Goal: Task Accomplishment & Management: Complete application form

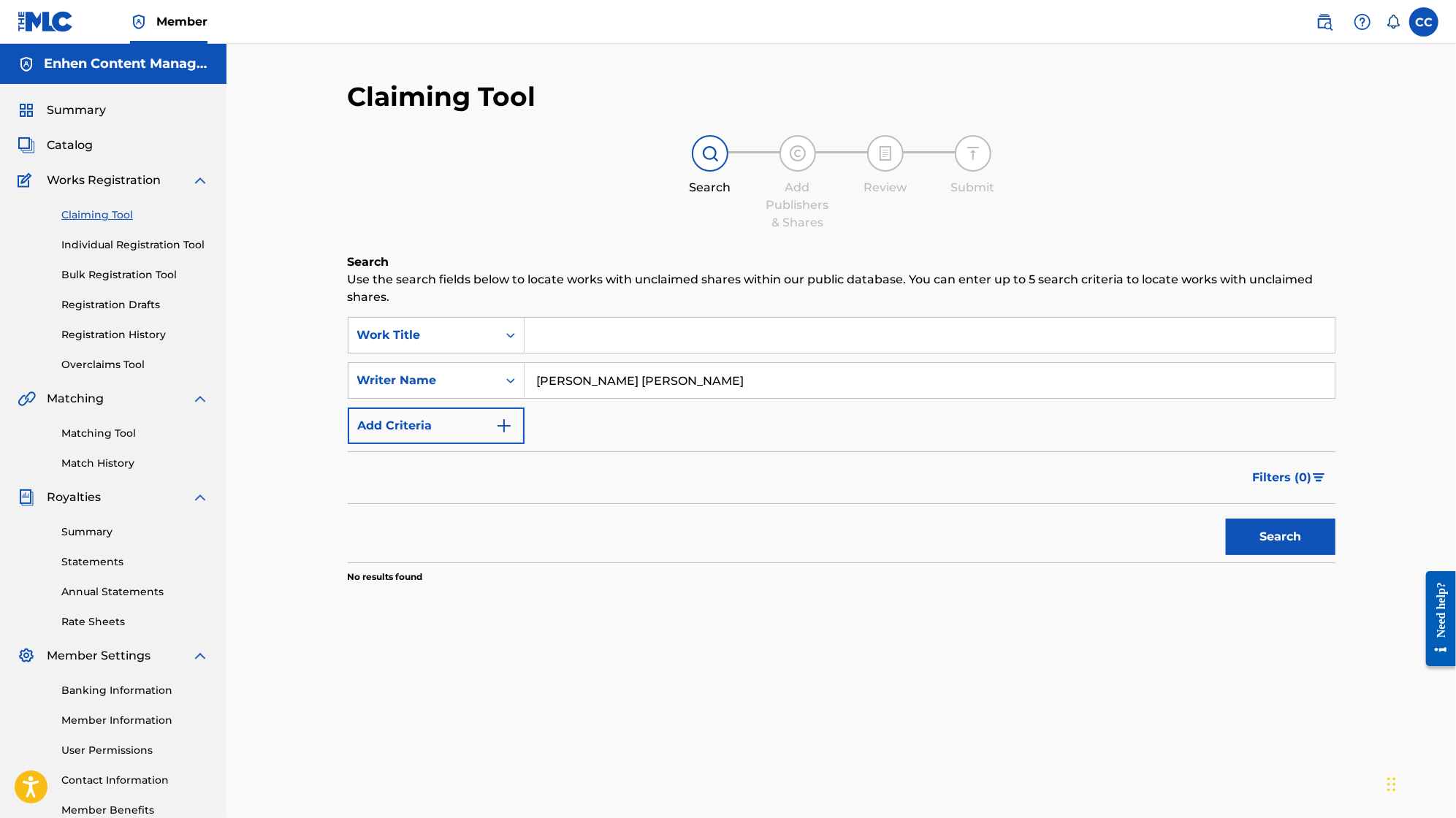
click at [144, 329] on link "Registration History" at bounding box center [135, 335] width 148 height 16
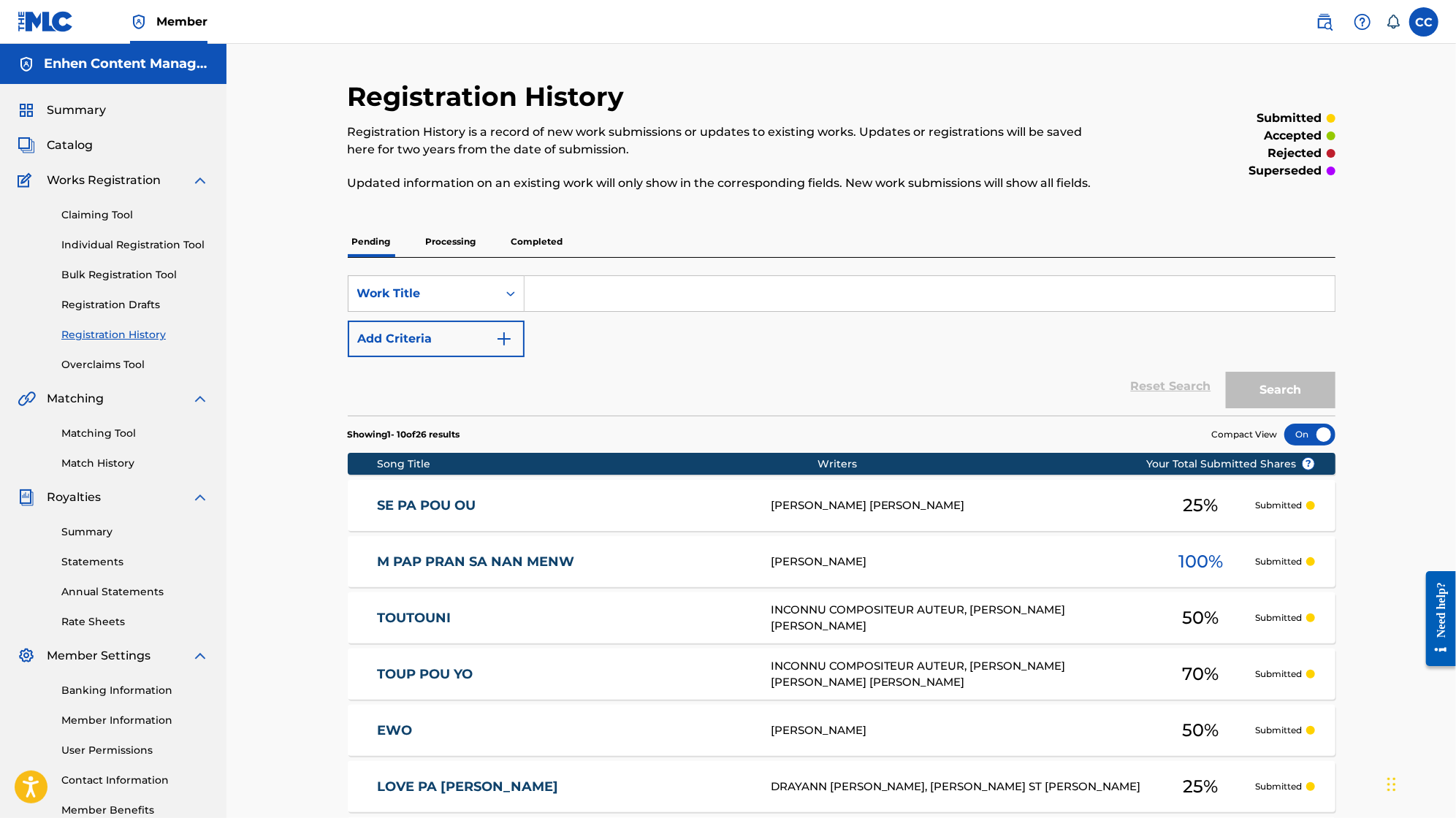
scroll to position [387, 0]
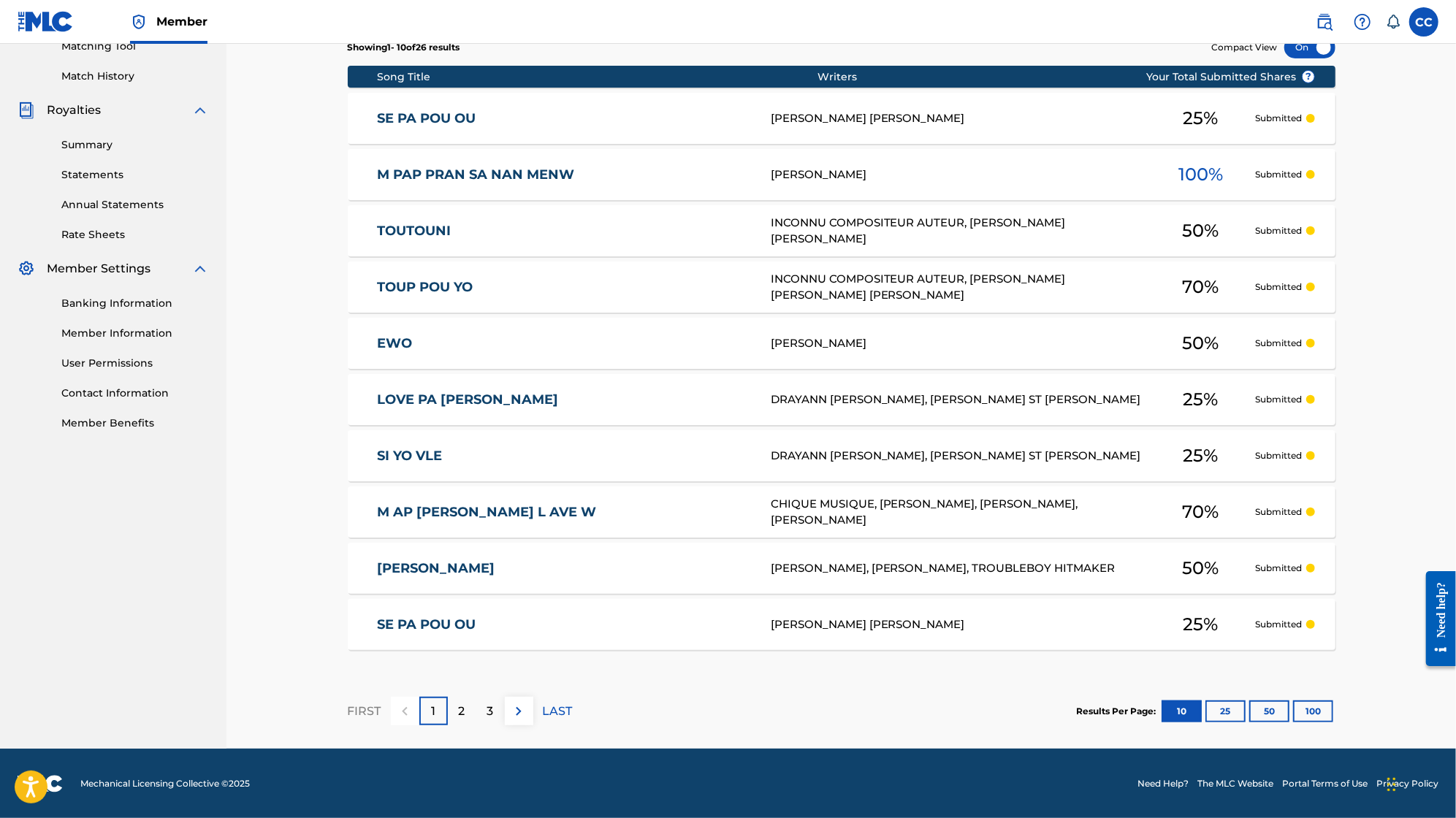
click at [1224, 705] on button "25" at bounding box center [1226, 712] width 40 height 22
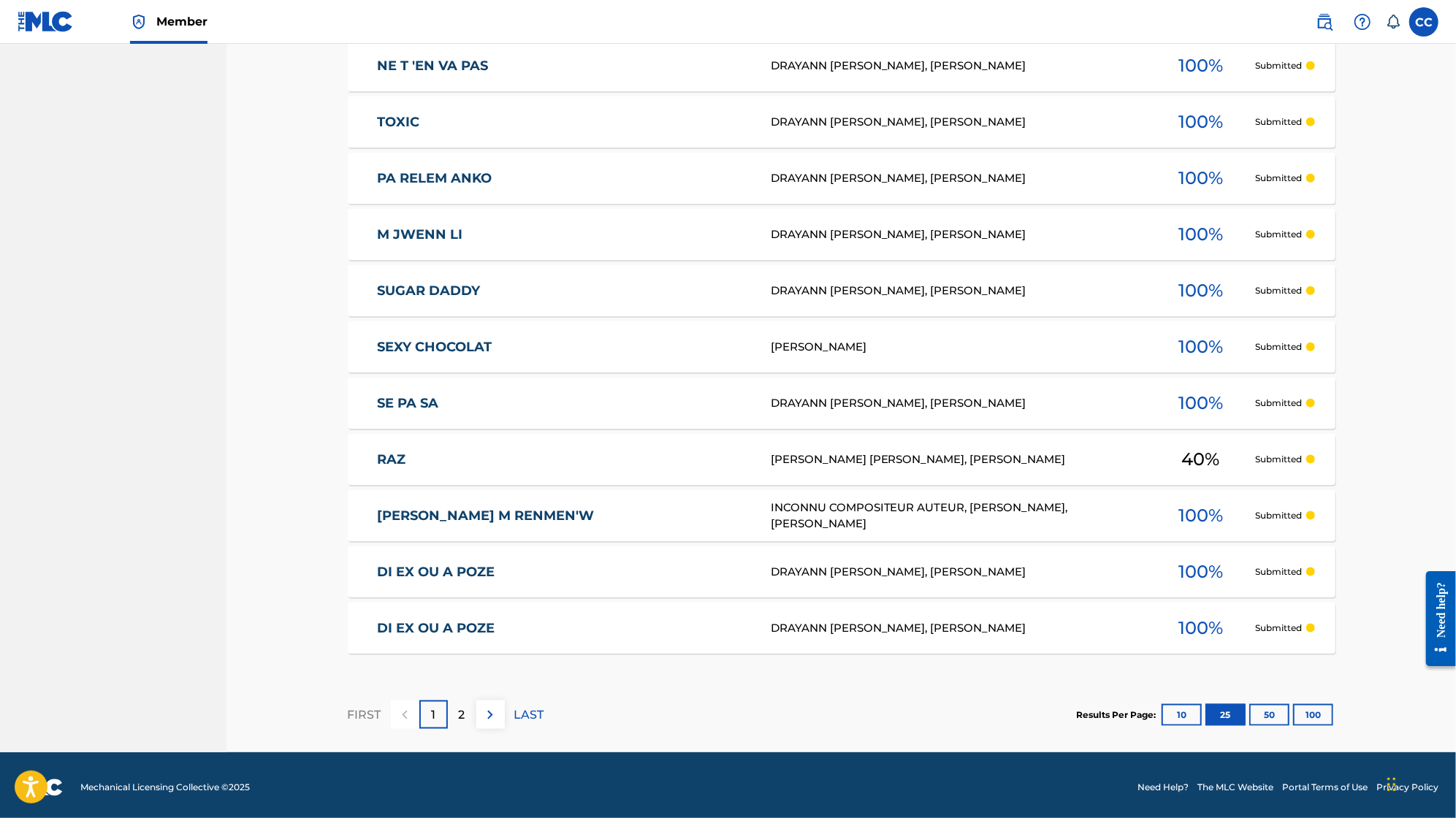
scroll to position [1231, 0]
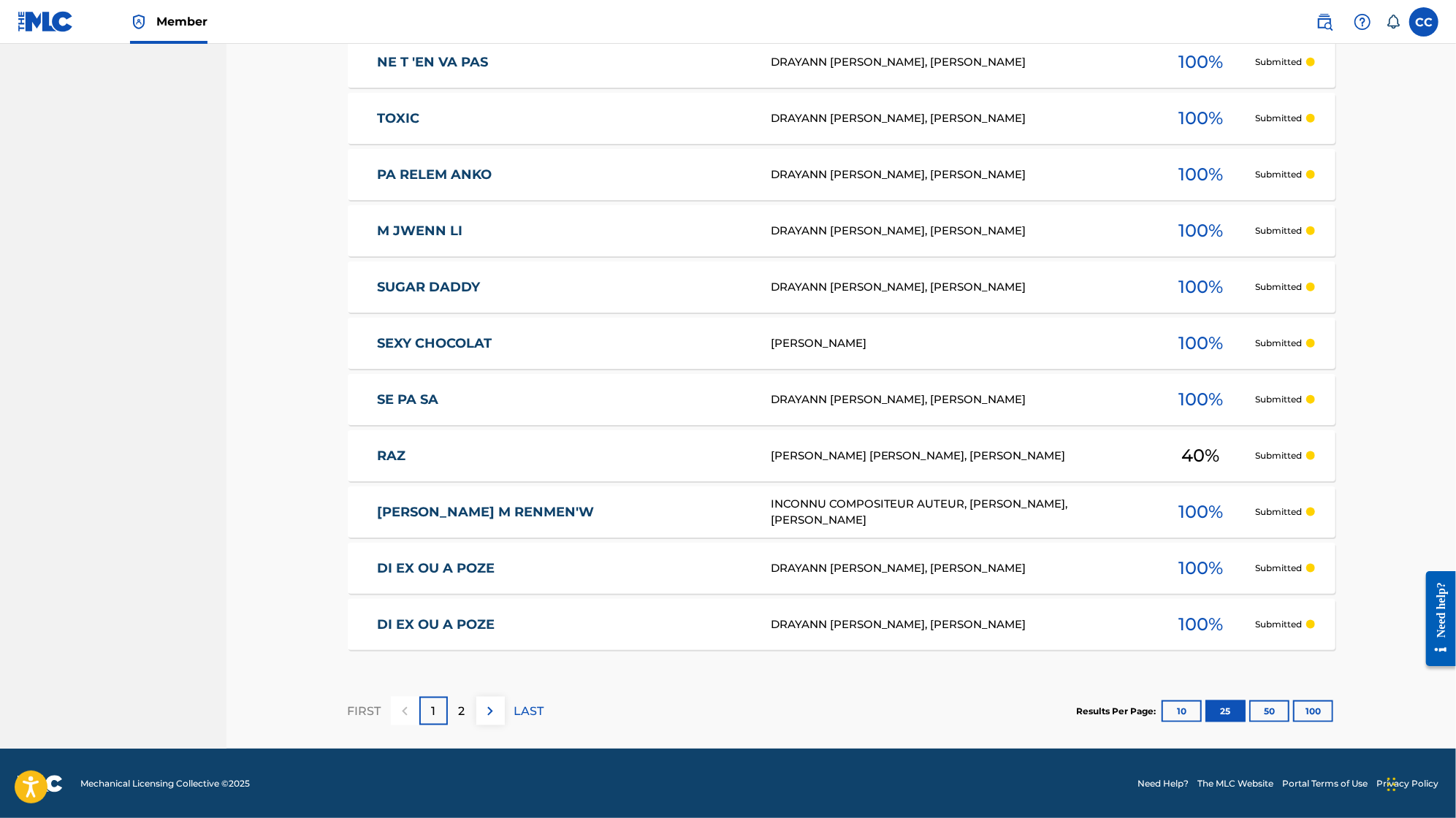
click at [1270, 712] on button "50" at bounding box center [1270, 712] width 40 height 22
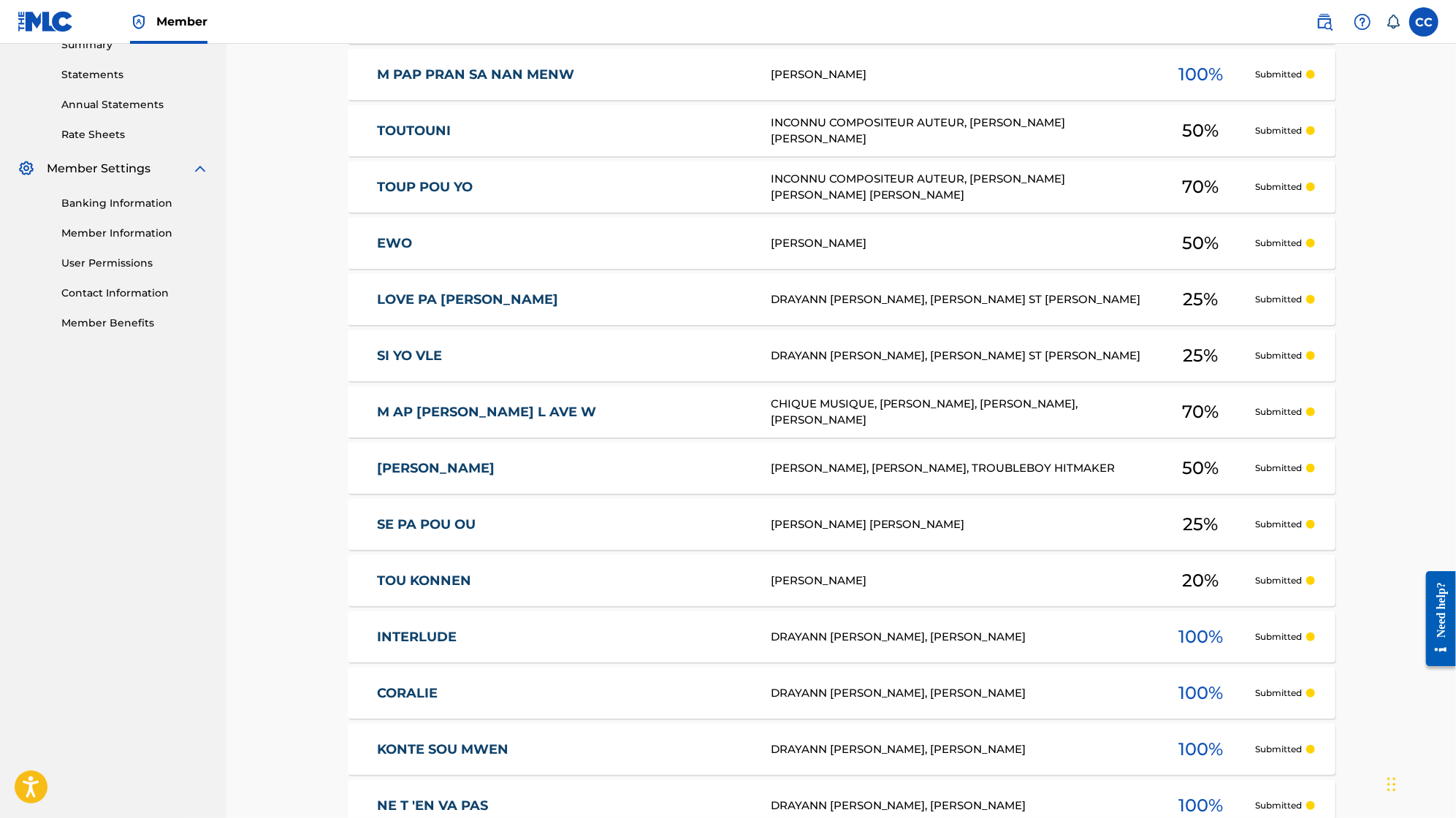
scroll to position [0, 0]
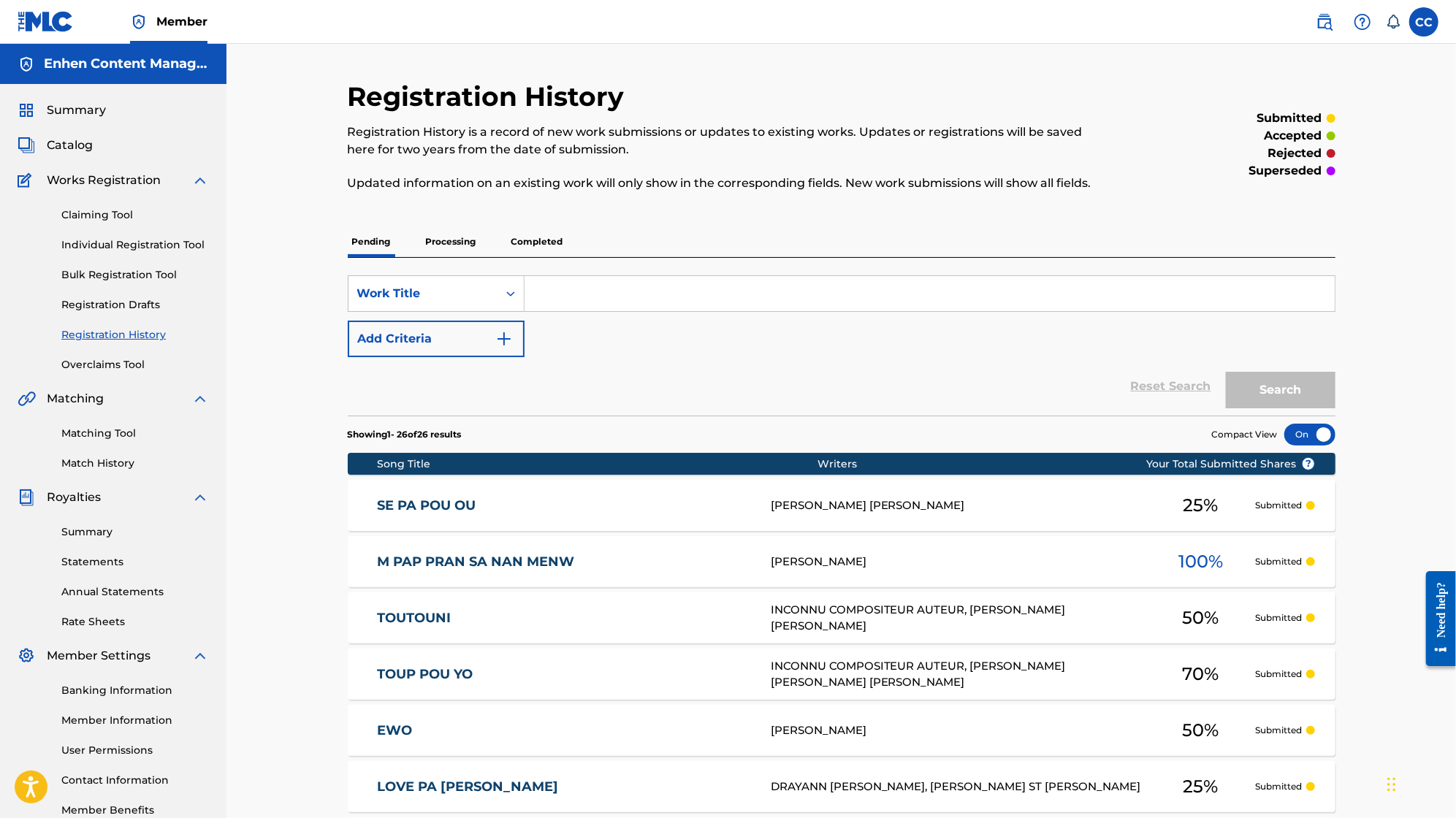
click at [97, 214] on link "Claiming Tool" at bounding box center [135, 215] width 148 height 16
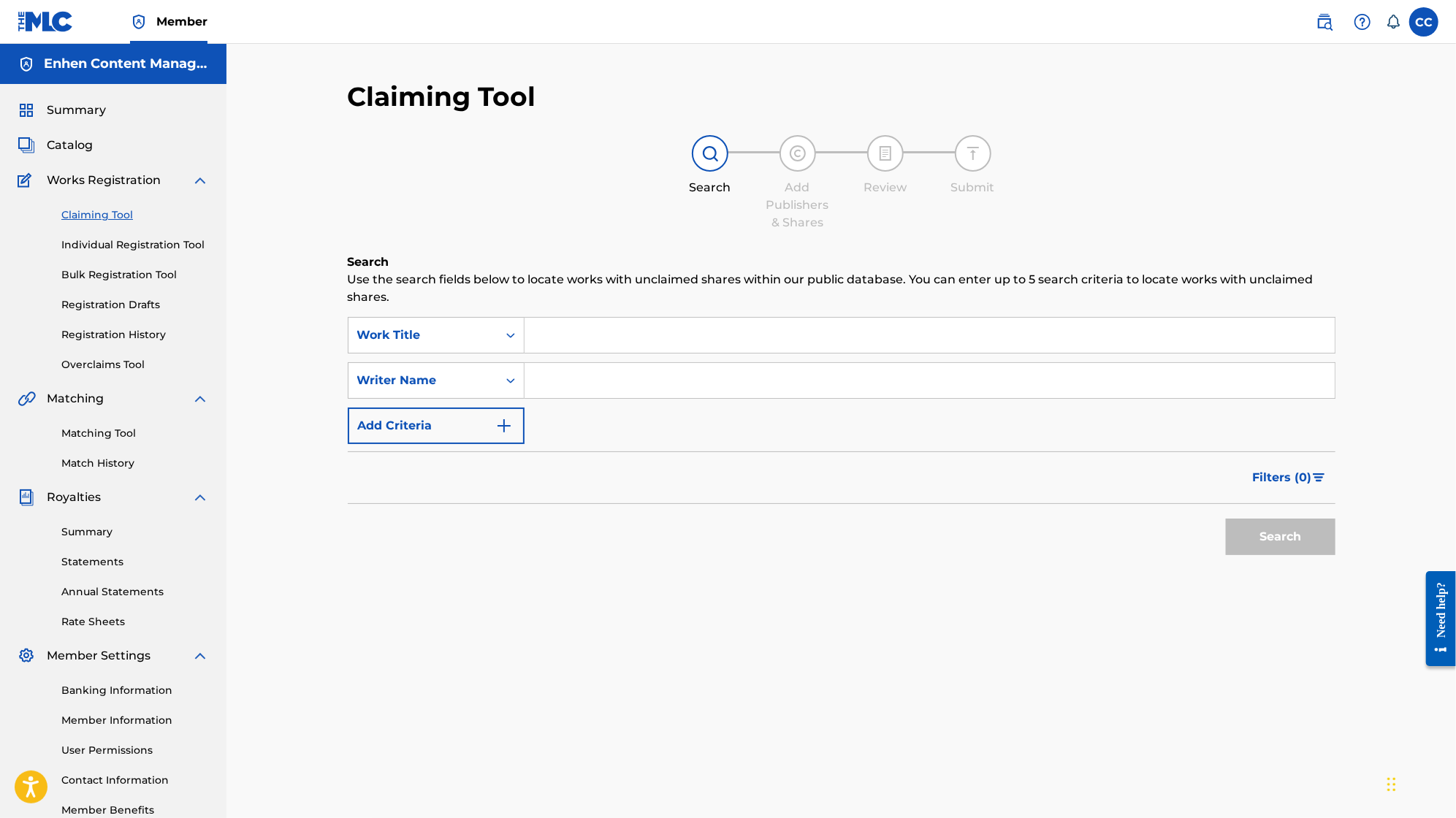
click at [573, 337] on input "Search Form" at bounding box center [929, 335] width 810 height 35
click at [570, 369] on input "Search Form" at bounding box center [929, 380] width 810 height 35
click at [705, 394] on input "b" at bounding box center [929, 380] width 810 height 35
click at [705, 387] on input "b" at bounding box center [929, 380] width 810 height 35
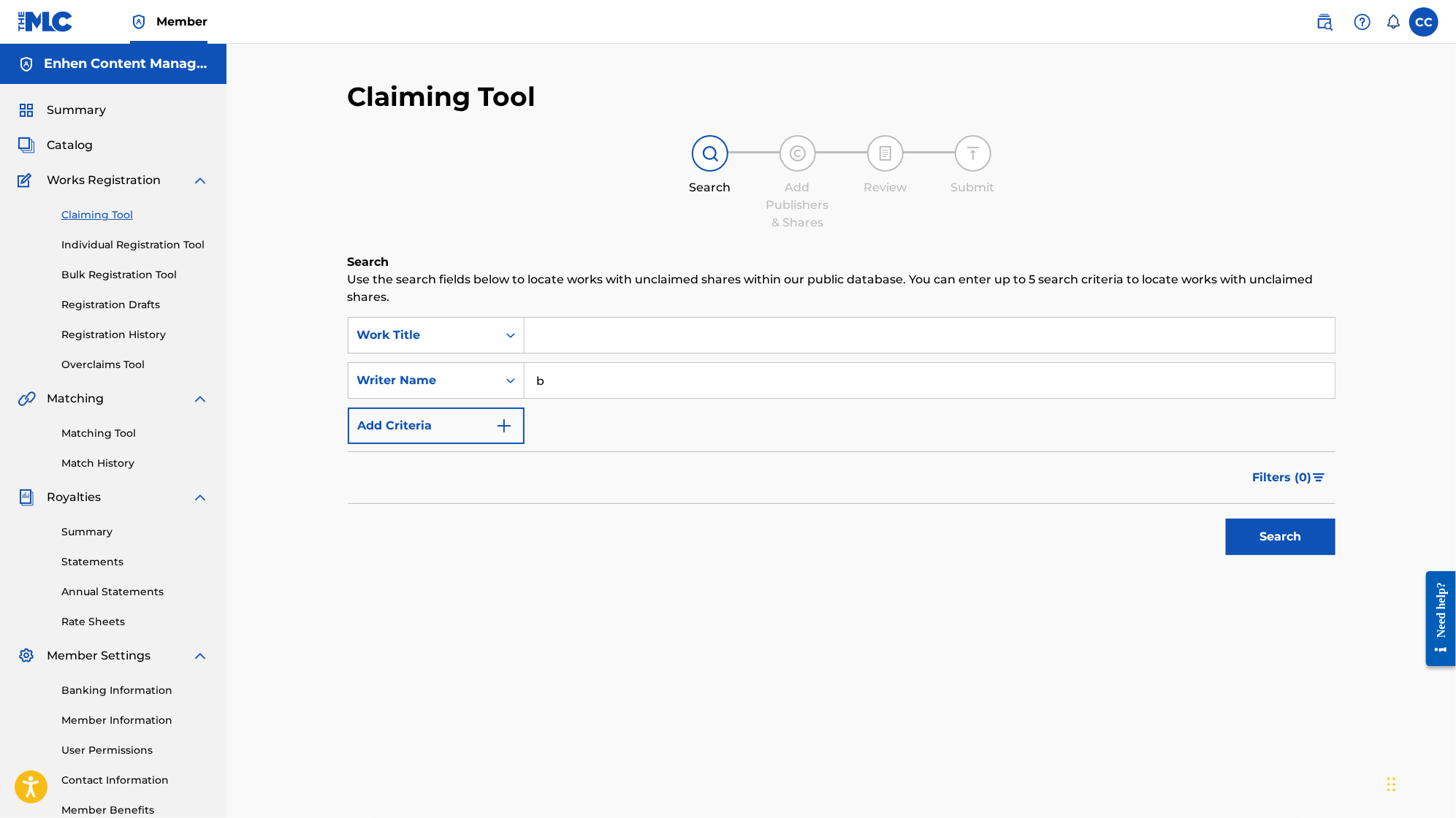
click at [705, 387] on input "b" at bounding box center [929, 380] width 810 height 35
click at [1324, 548] on button "Search" at bounding box center [1280, 537] width 110 height 37
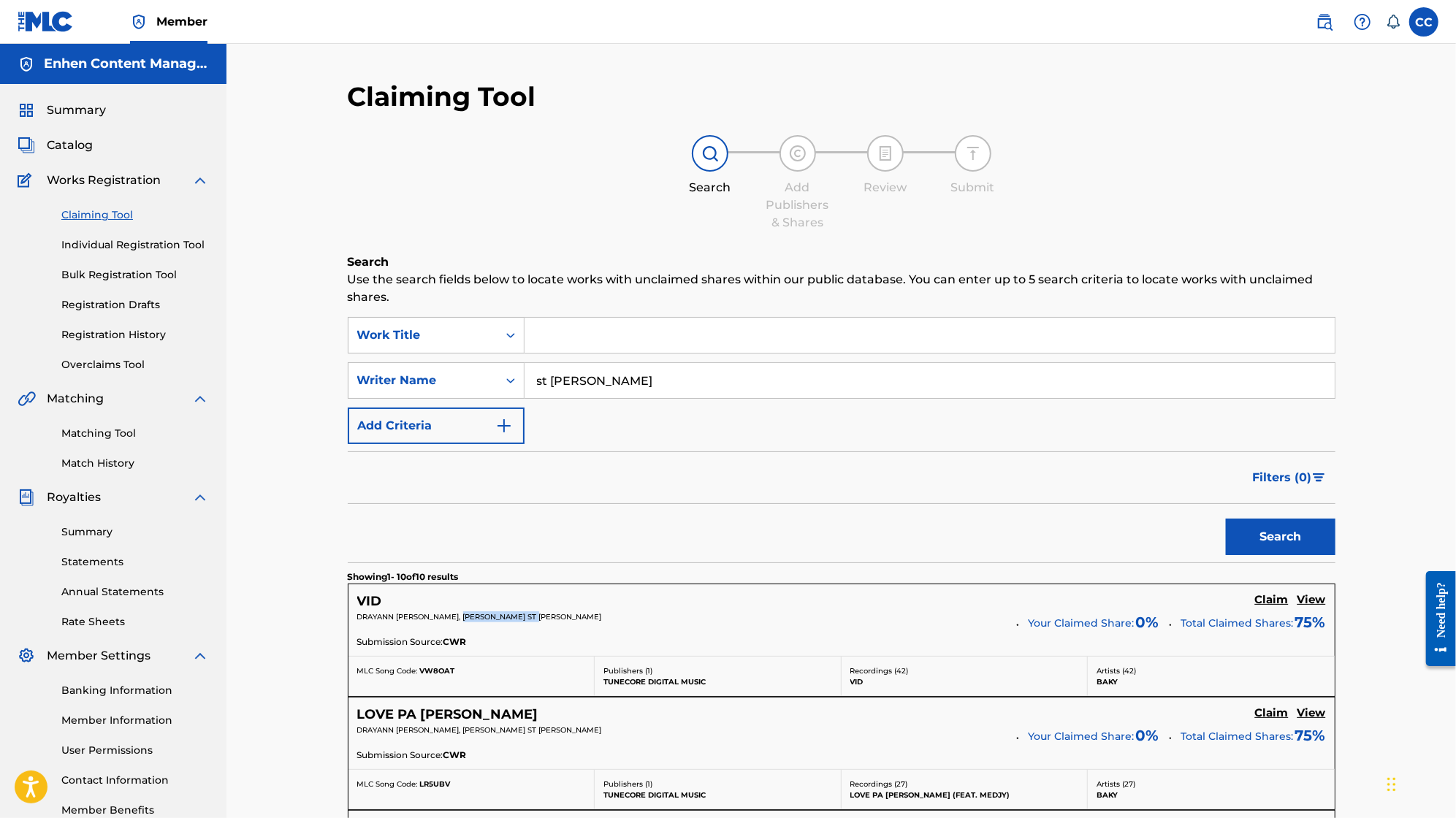
drag, startPoint x: 556, startPoint y: 613, endPoint x: 472, endPoint y: 617, distance: 84.1
click at [472, 617] on p "DRAYANN [PERSON_NAME], [PERSON_NAME] ST [PERSON_NAME]" at bounding box center [682, 617] width 650 height 11
copy span "[PERSON_NAME] ST [PERSON_NAME]"
click at [630, 371] on input "st [PERSON_NAME]" at bounding box center [929, 380] width 810 height 35
click at [630, 367] on input "st [PERSON_NAME]" at bounding box center [929, 380] width 810 height 35
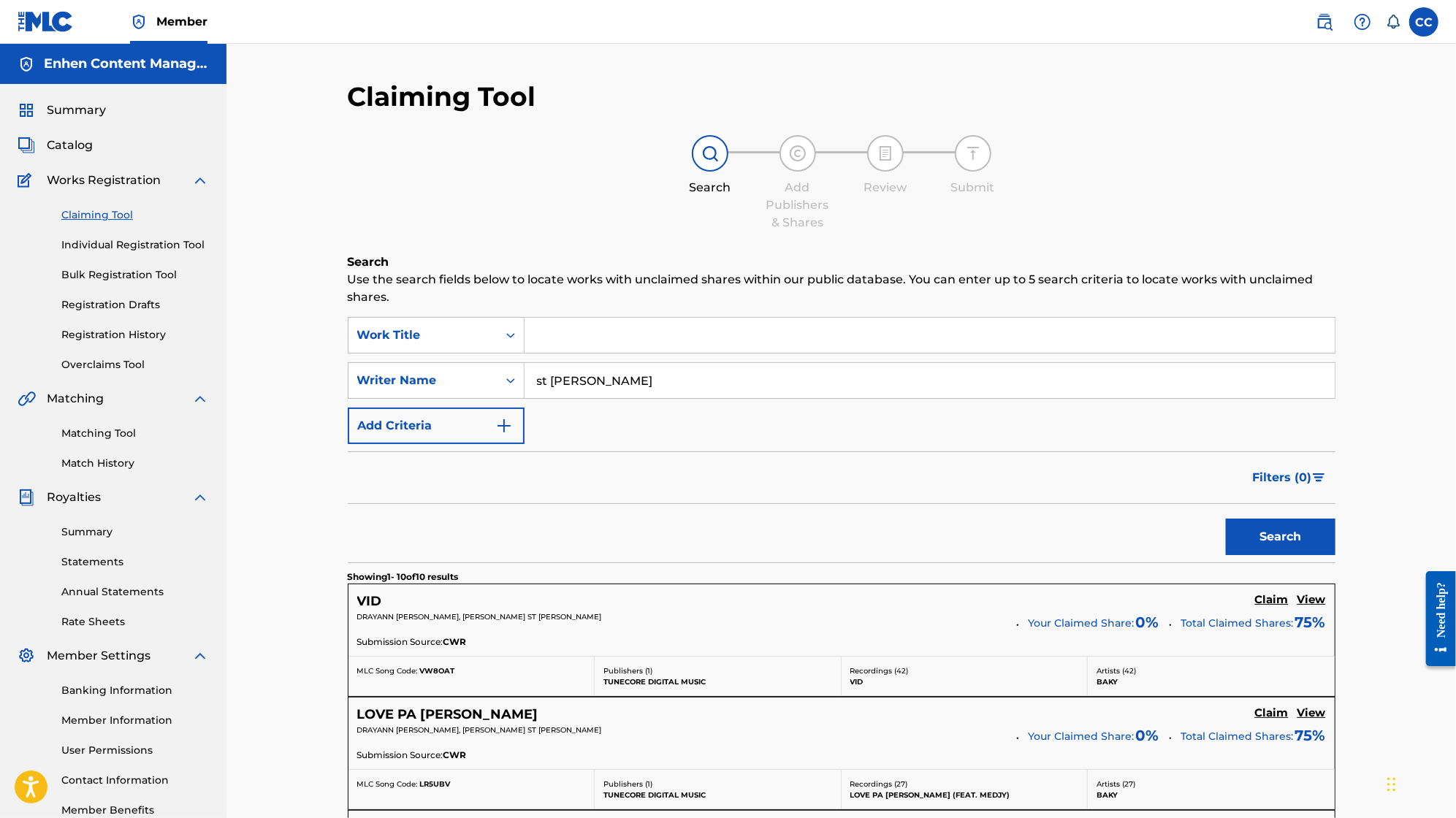
click at [630, 367] on input "st [PERSON_NAME]" at bounding box center [929, 380] width 810 height 35
click at [630, 376] on input "st [PERSON_NAME]" at bounding box center [929, 380] width 810 height 35
type input "x"
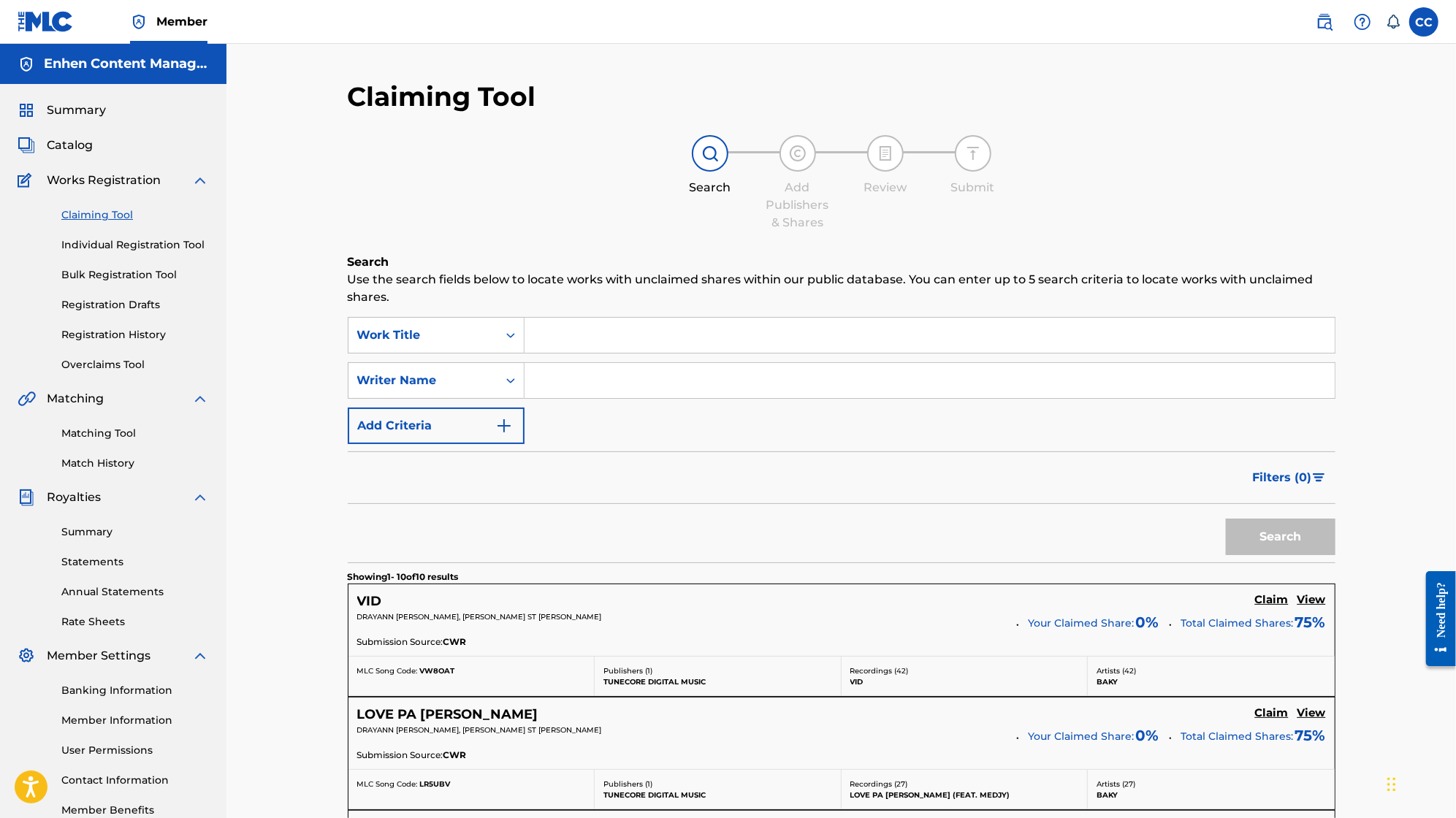
paste input "[PERSON_NAME] ST [PERSON_NAME]"
type input "[PERSON_NAME] ST [PERSON_NAME]"
click at [1262, 528] on button "Search" at bounding box center [1280, 537] width 110 height 37
click at [125, 623] on link "Rate Sheets" at bounding box center [135, 622] width 148 height 16
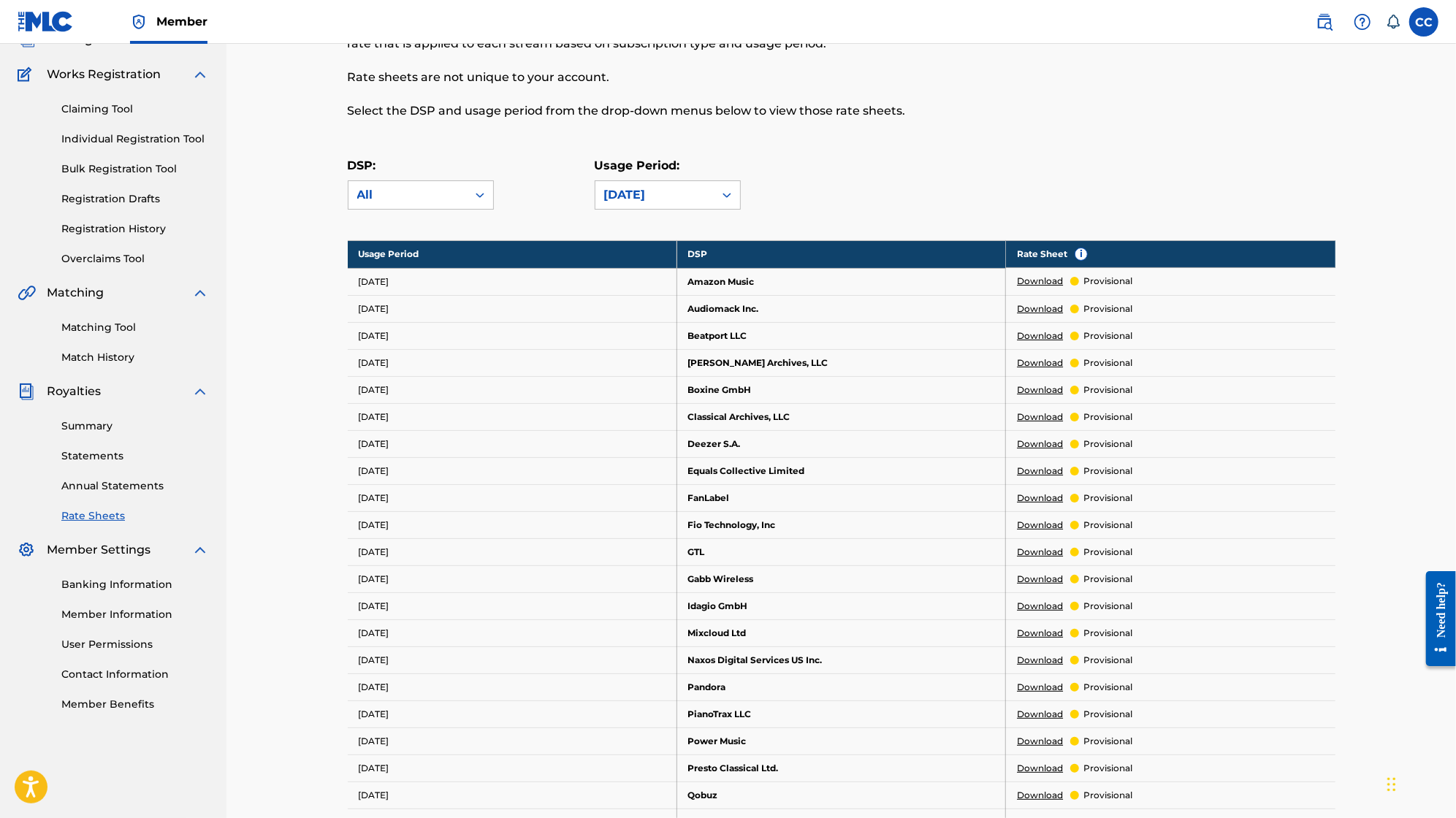
scroll to position [100, 0]
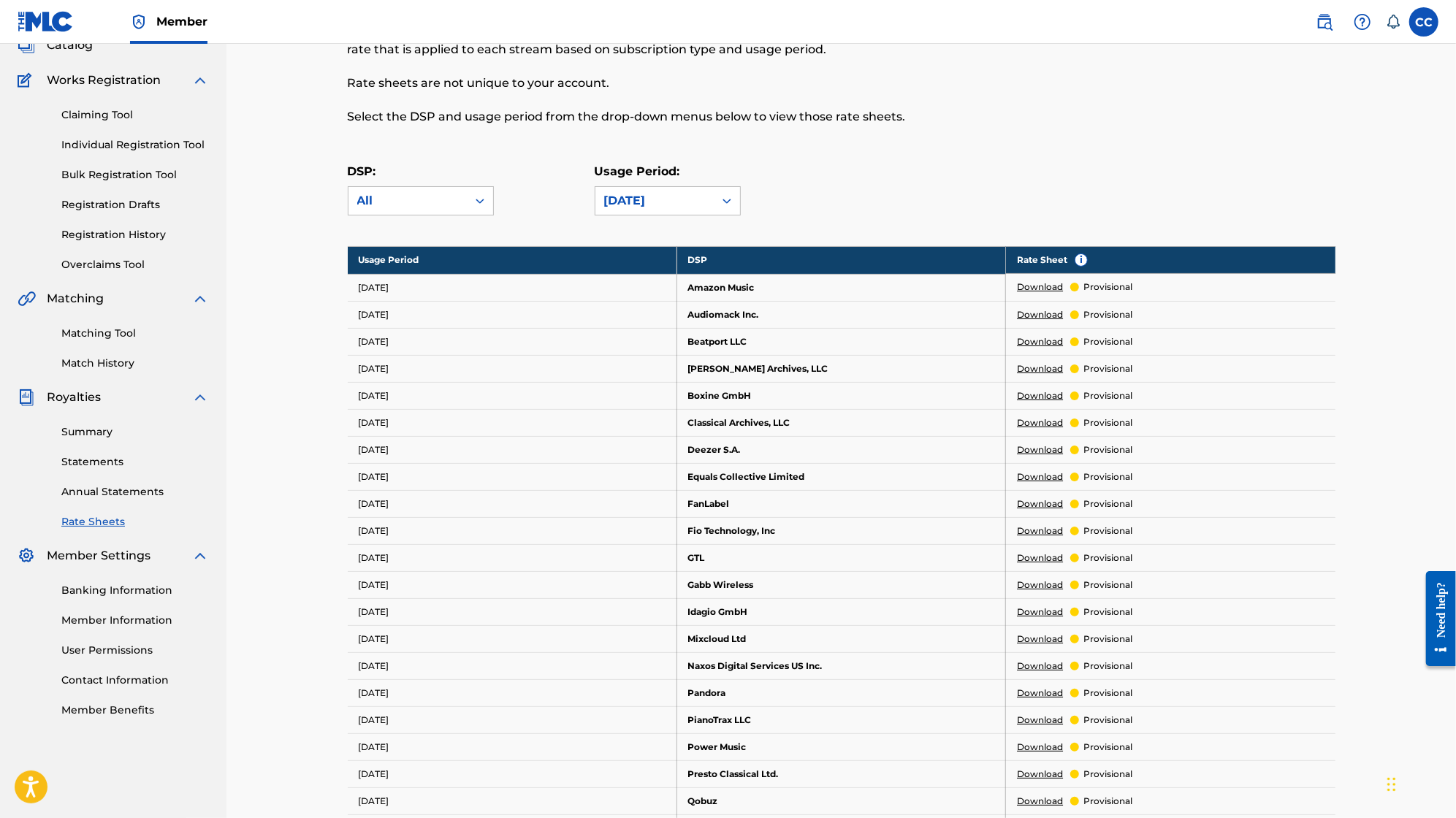
click at [120, 362] on link "Match History" at bounding box center [135, 364] width 148 height 16
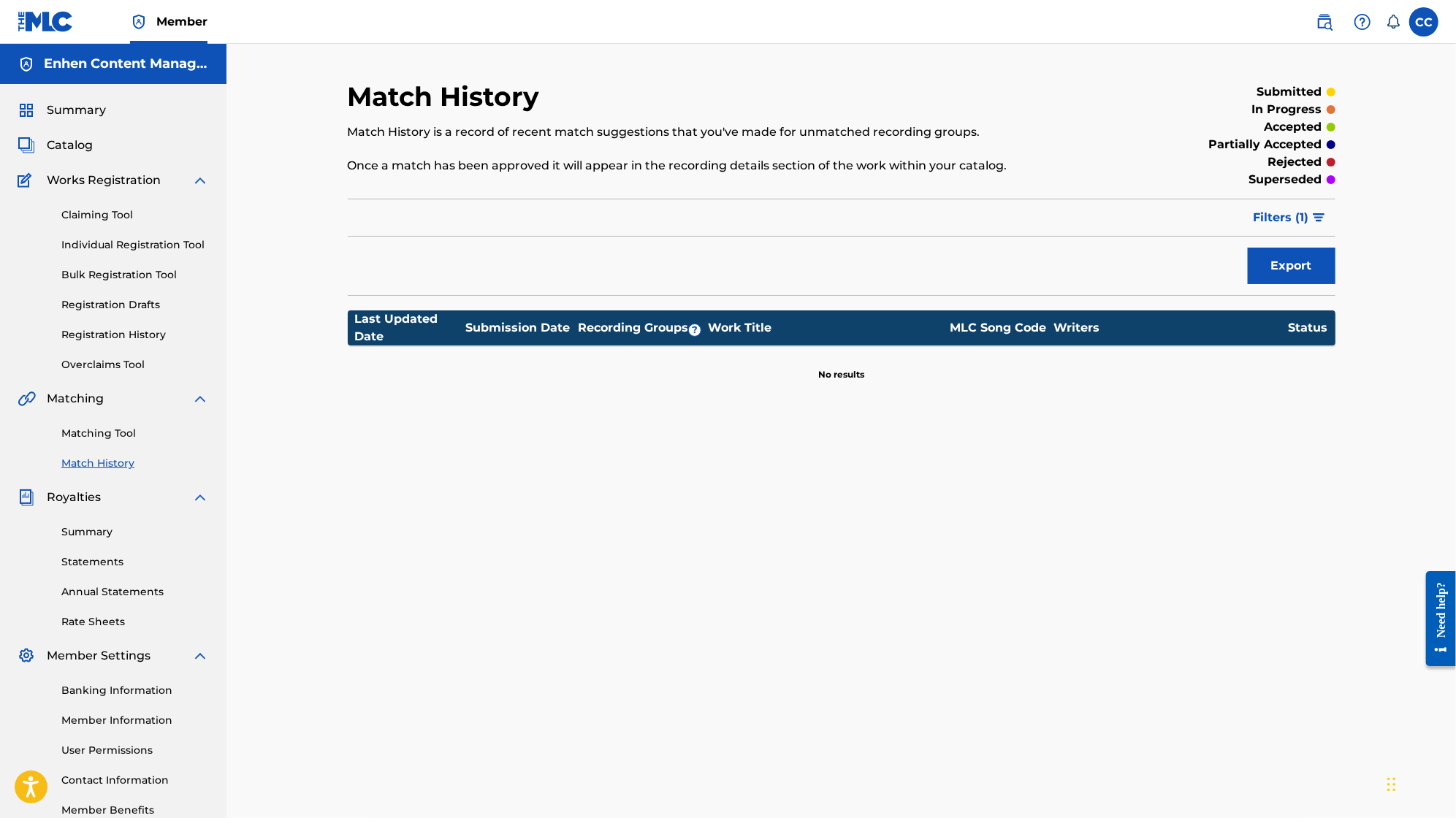
click at [126, 432] on link "Matching Tool" at bounding box center [135, 433] width 148 height 16
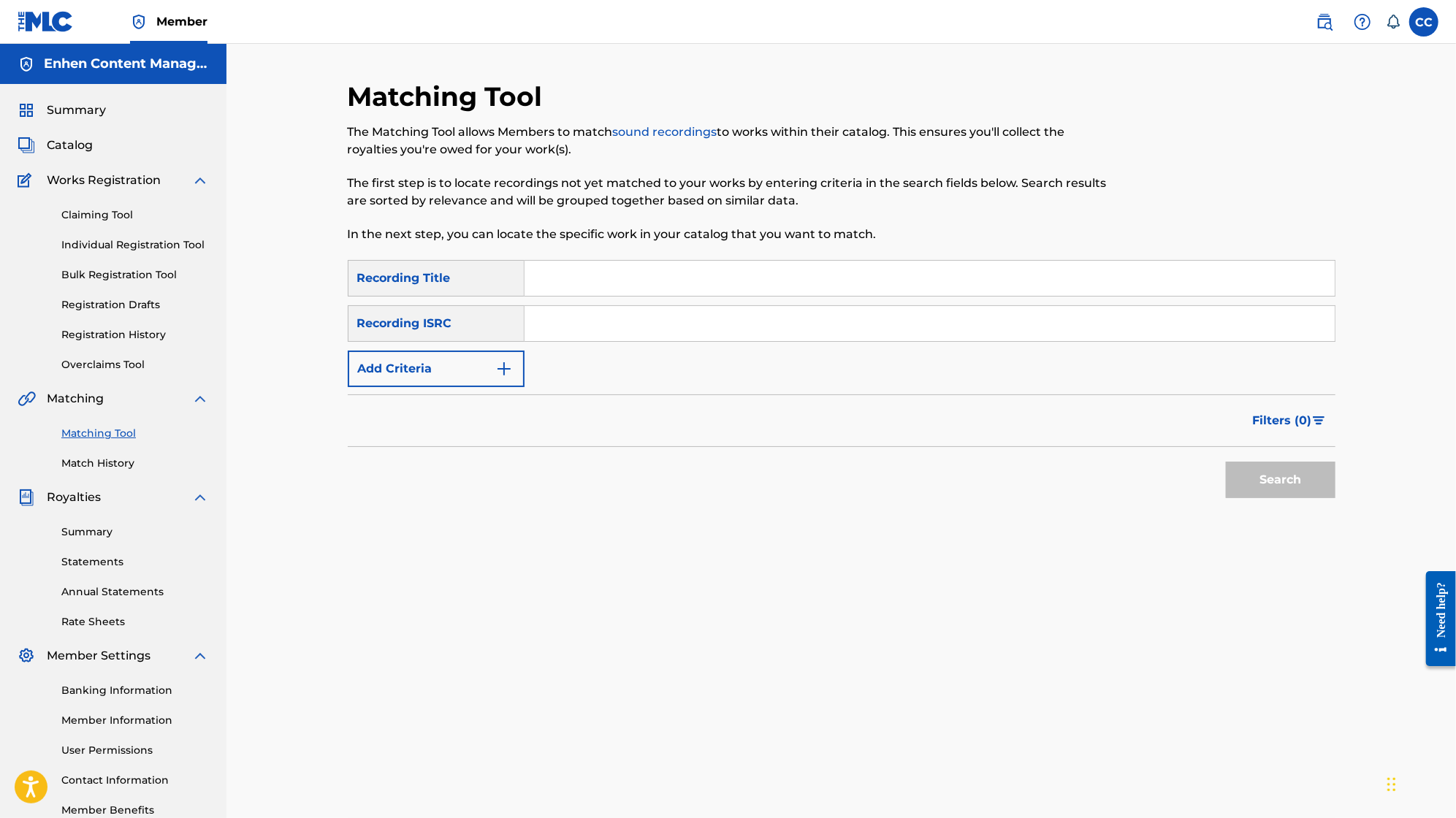
click at [82, 110] on span "Summary" at bounding box center [76, 110] width 59 height 18
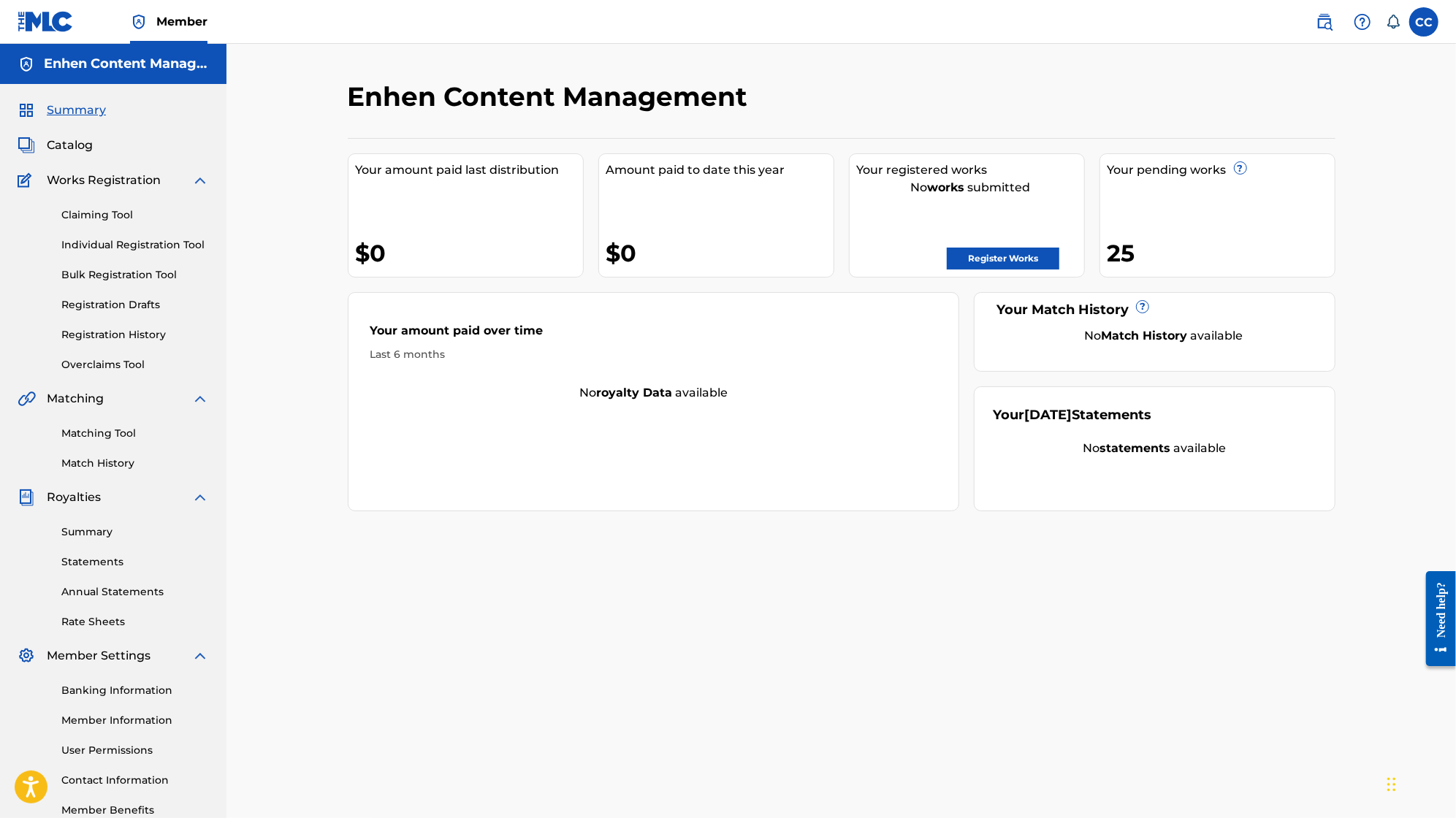
click at [90, 218] on link "Claiming Tool" at bounding box center [135, 215] width 148 height 16
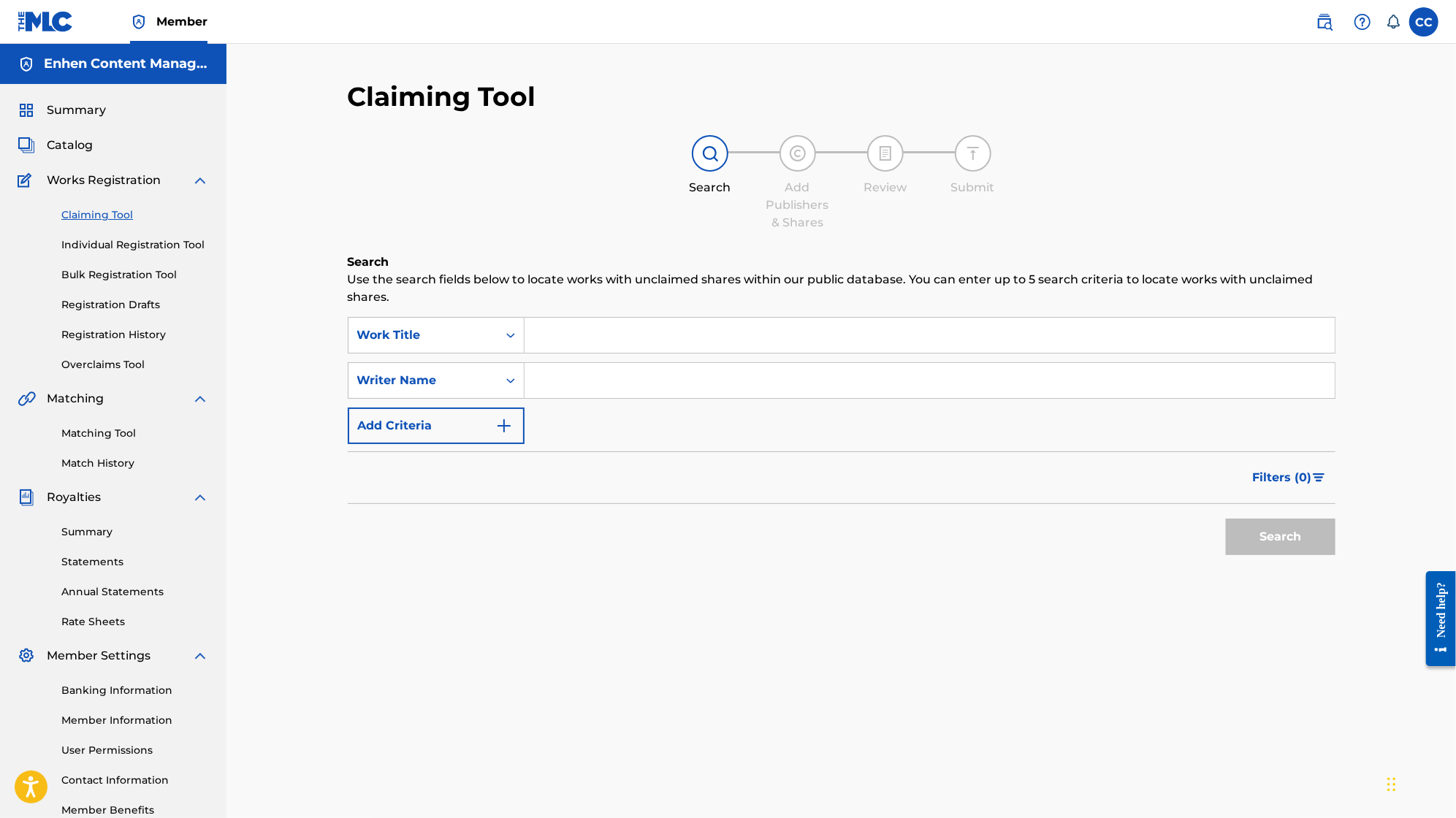
click at [90, 218] on link "Claiming Tool" at bounding box center [135, 215] width 148 height 16
click at [110, 216] on link "Claiming Tool" at bounding box center [135, 215] width 148 height 16
click at [589, 364] on input "Search Form" at bounding box center [929, 380] width 810 height 35
click at [1284, 541] on button "Search" at bounding box center [1280, 537] width 110 height 37
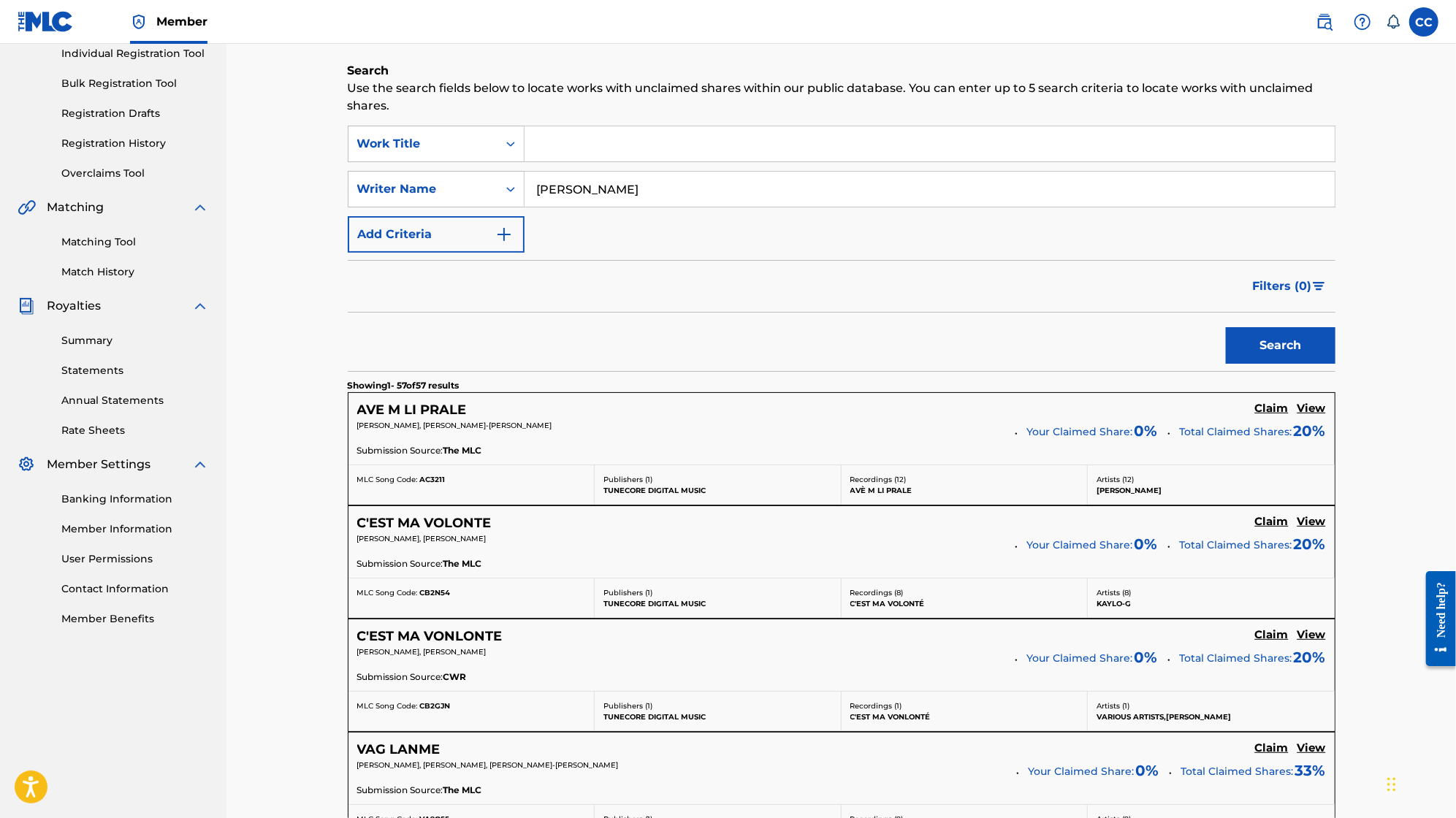
scroll to position [200, 0]
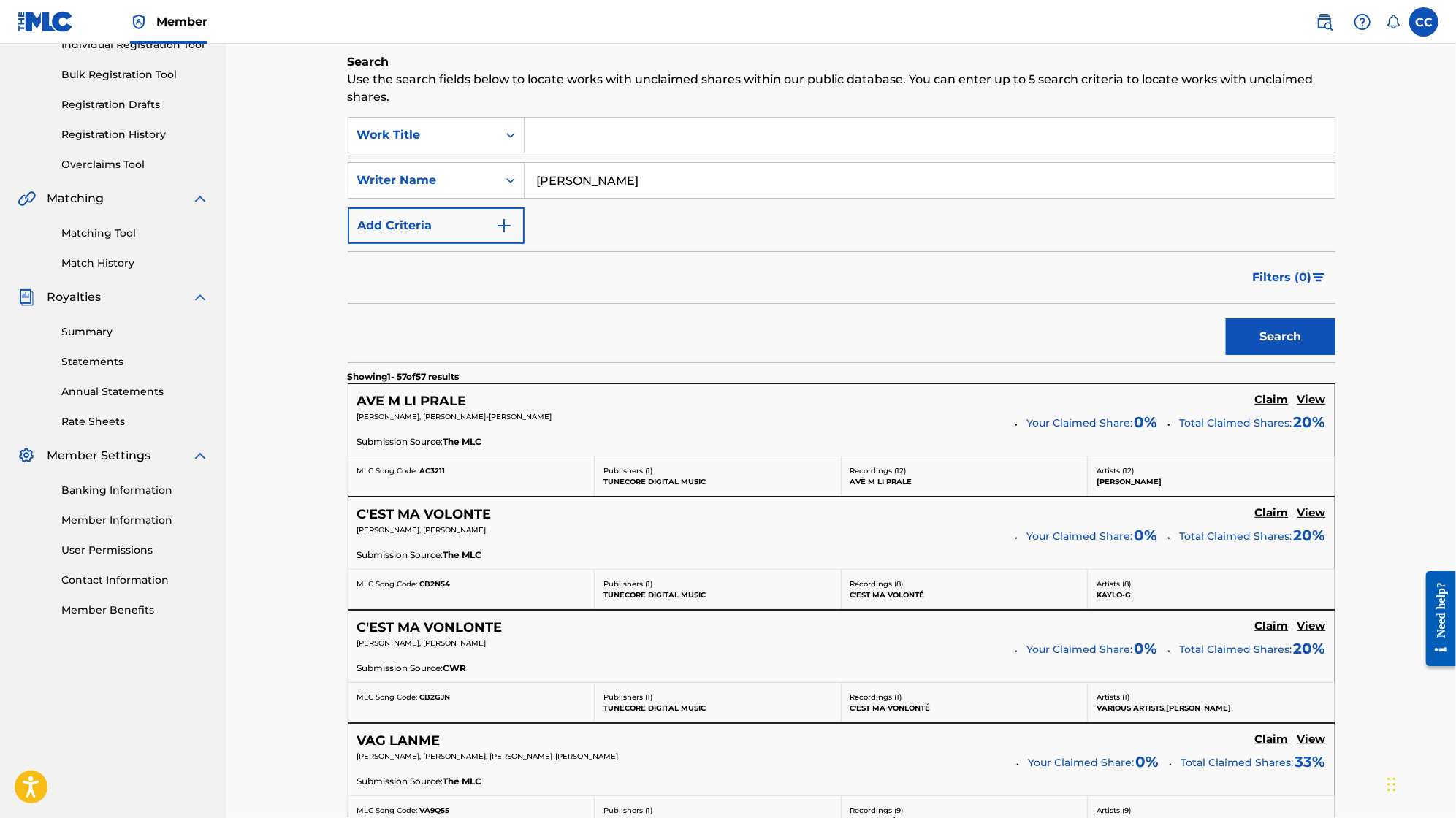
click at [535, 179] on input "[PERSON_NAME]" at bounding box center [929, 180] width 810 height 35
type input "[PERSON_NAME]"
click at [1226, 318] on button "Search" at bounding box center [1280, 336] width 110 height 37
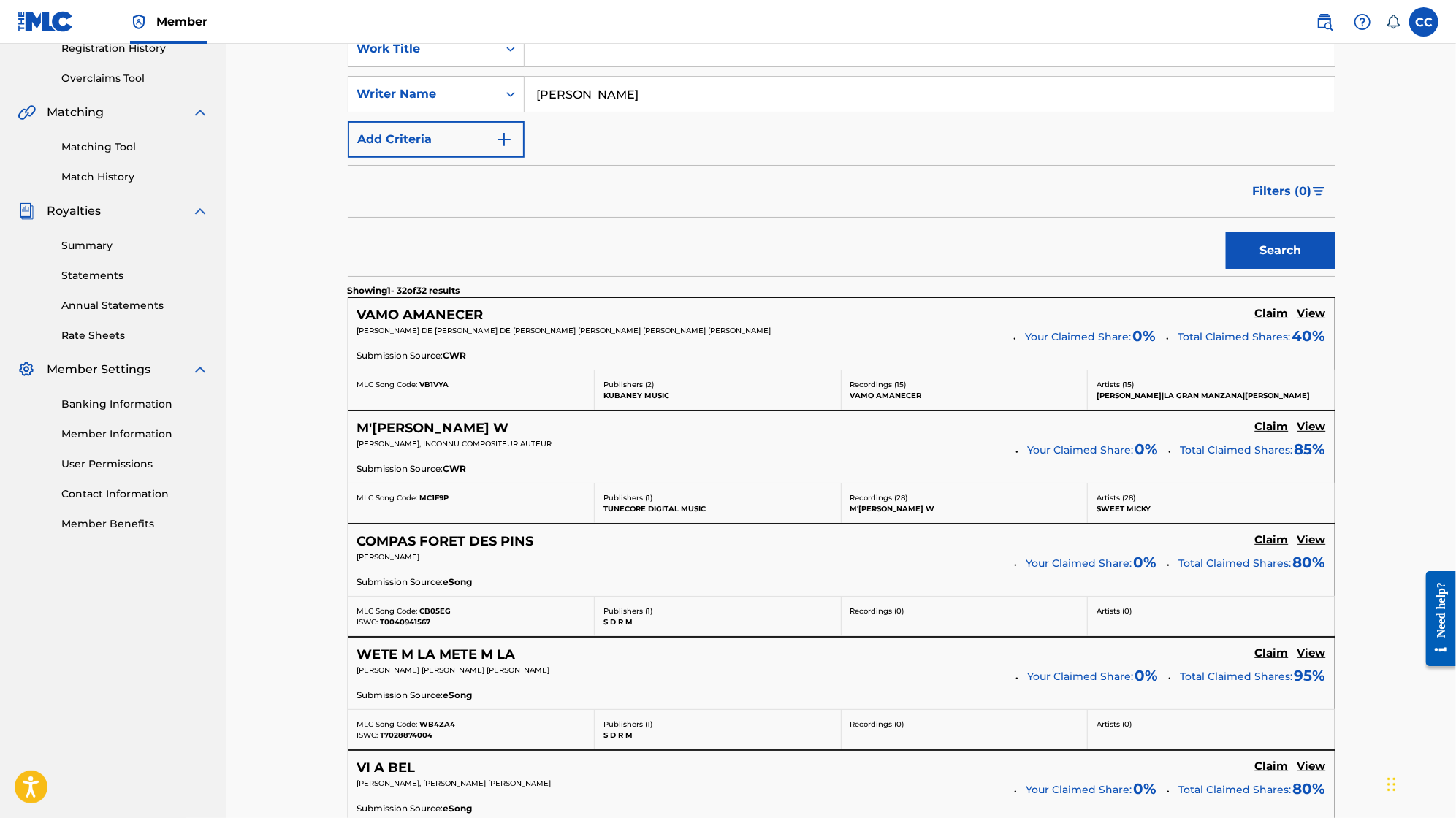
scroll to position [290, 0]
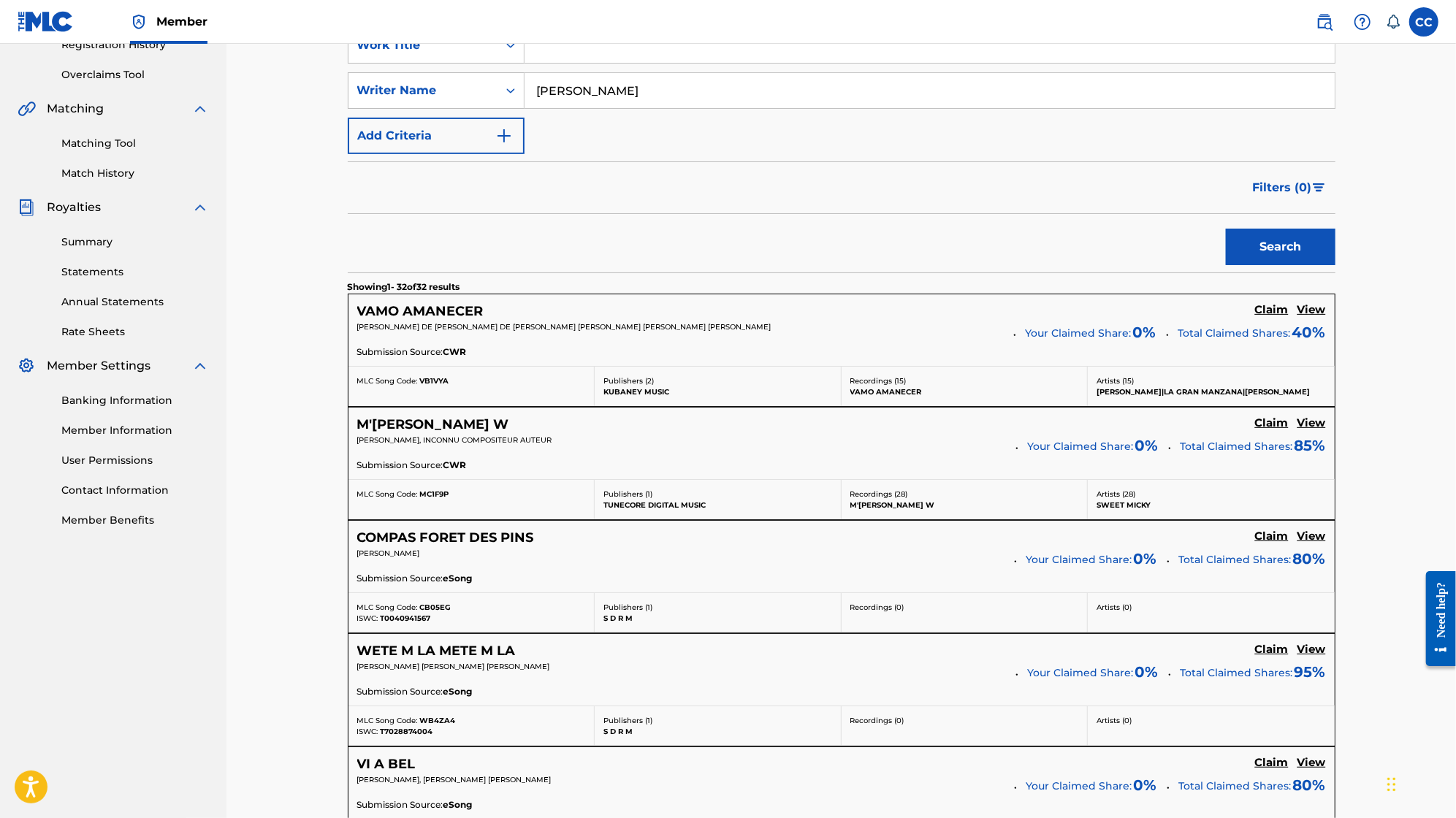
click at [1273, 317] on h5 "Claim" at bounding box center [1272, 310] width 33 height 14
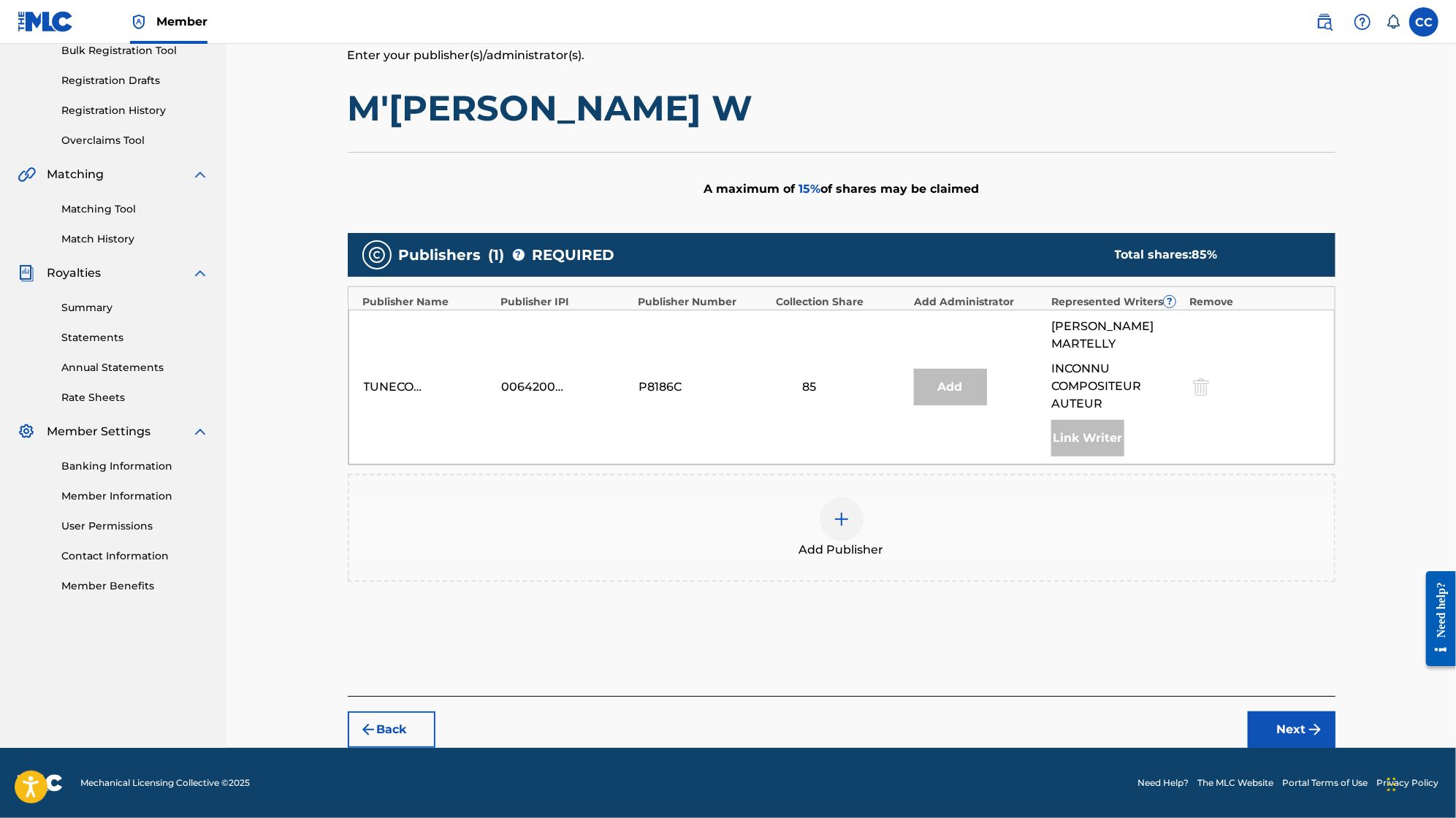
scroll to position [221, 0]
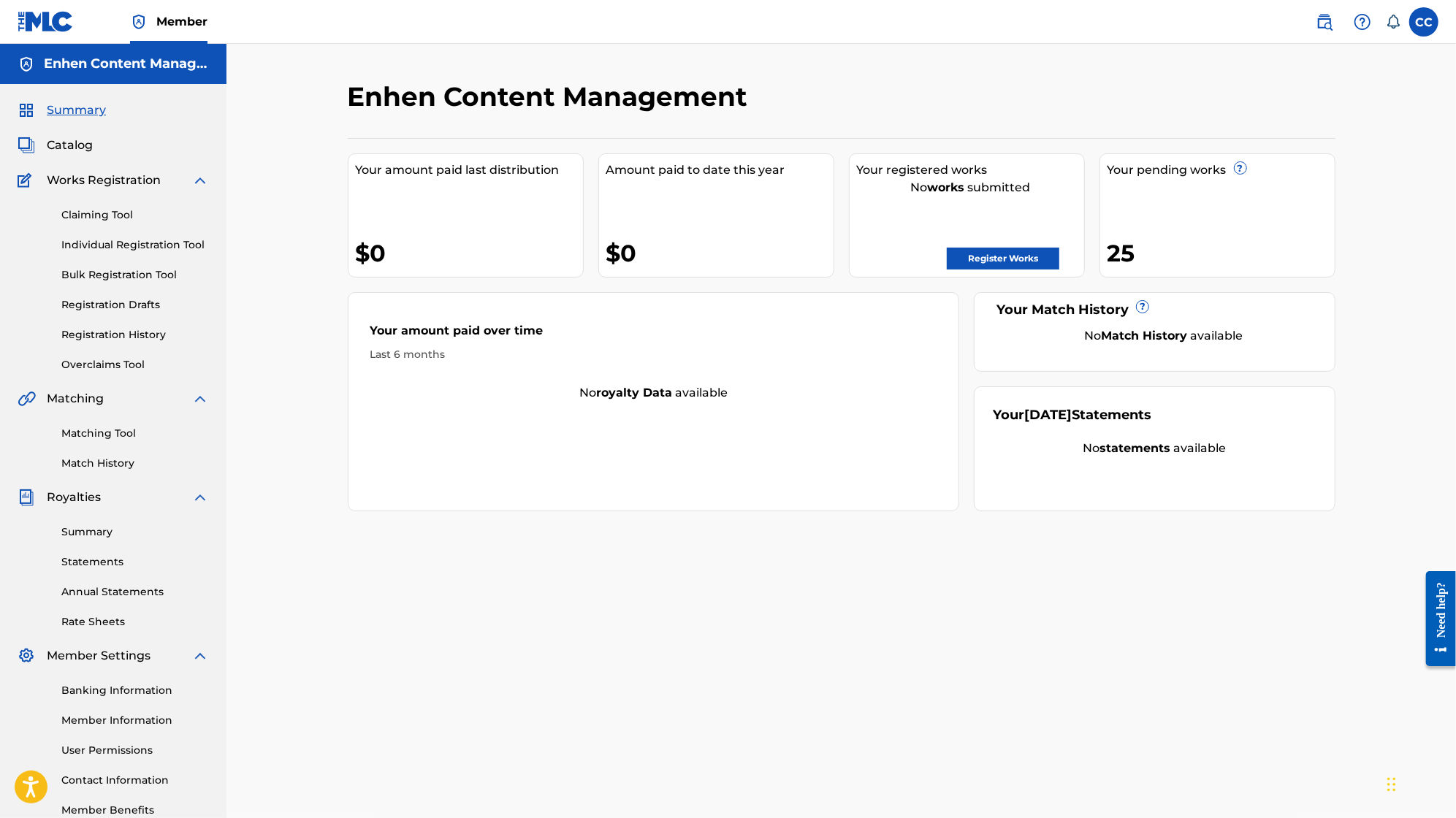
click at [107, 214] on link "Claiming Tool" at bounding box center [135, 215] width 148 height 16
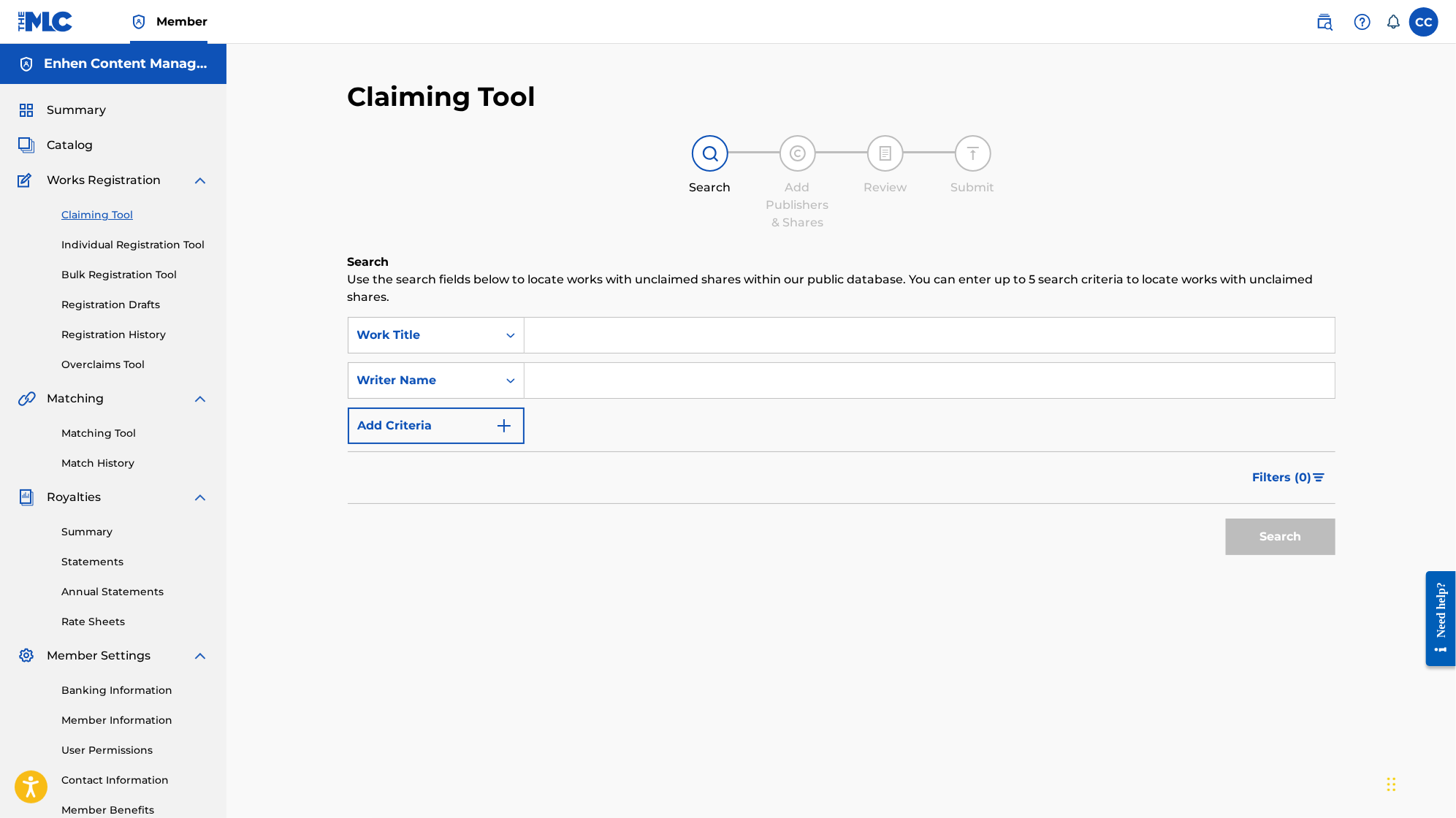
click at [559, 383] on input "Search Form" at bounding box center [929, 380] width 810 height 35
click at [1298, 538] on button "Search" at bounding box center [1280, 537] width 110 height 37
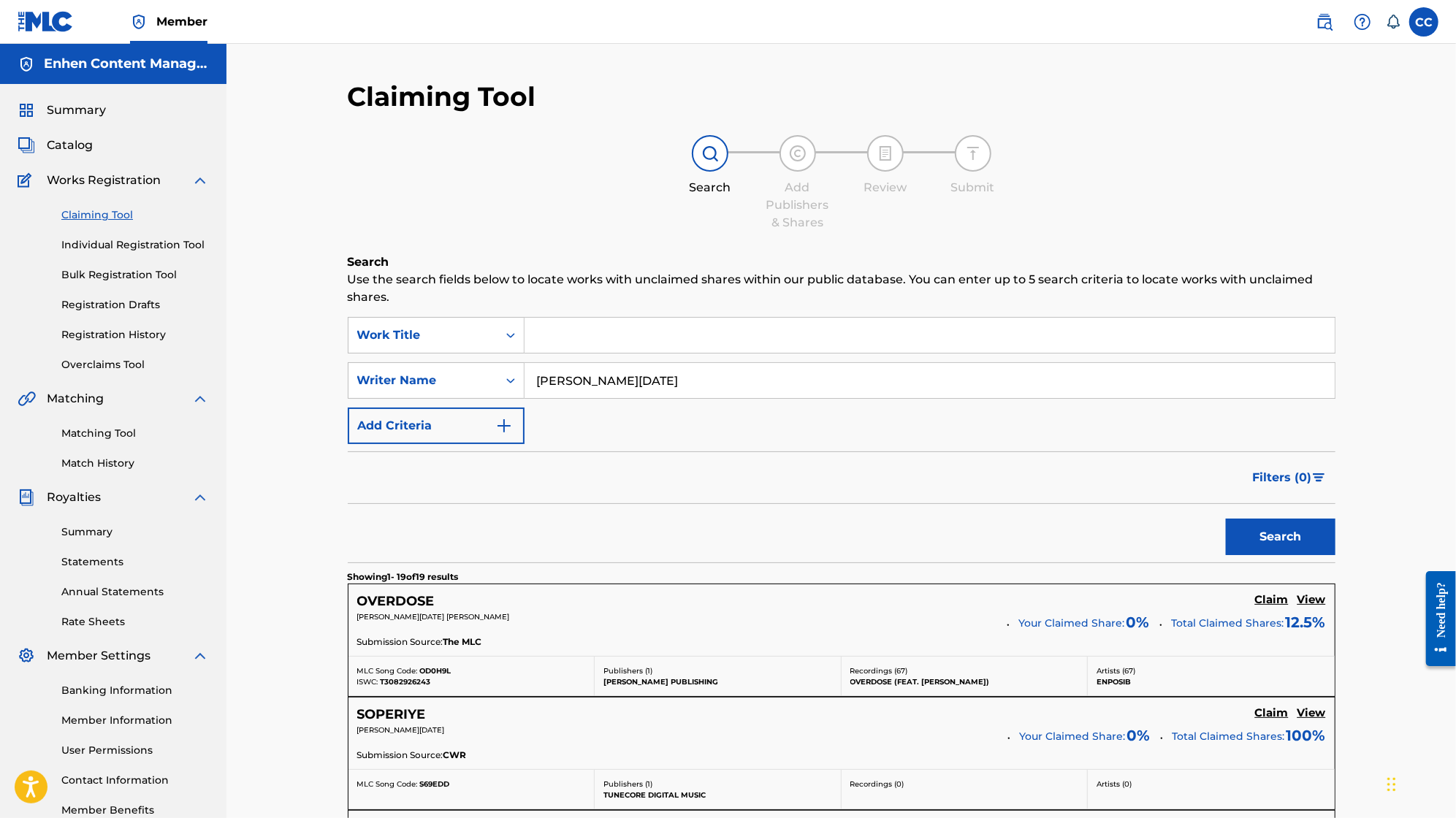
click at [788, 380] on input "[PERSON_NAME][DATE]" at bounding box center [929, 380] width 810 height 35
type input "A"
click at [1226, 519] on button "Search" at bounding box center [1280, 537] width 110 height 37
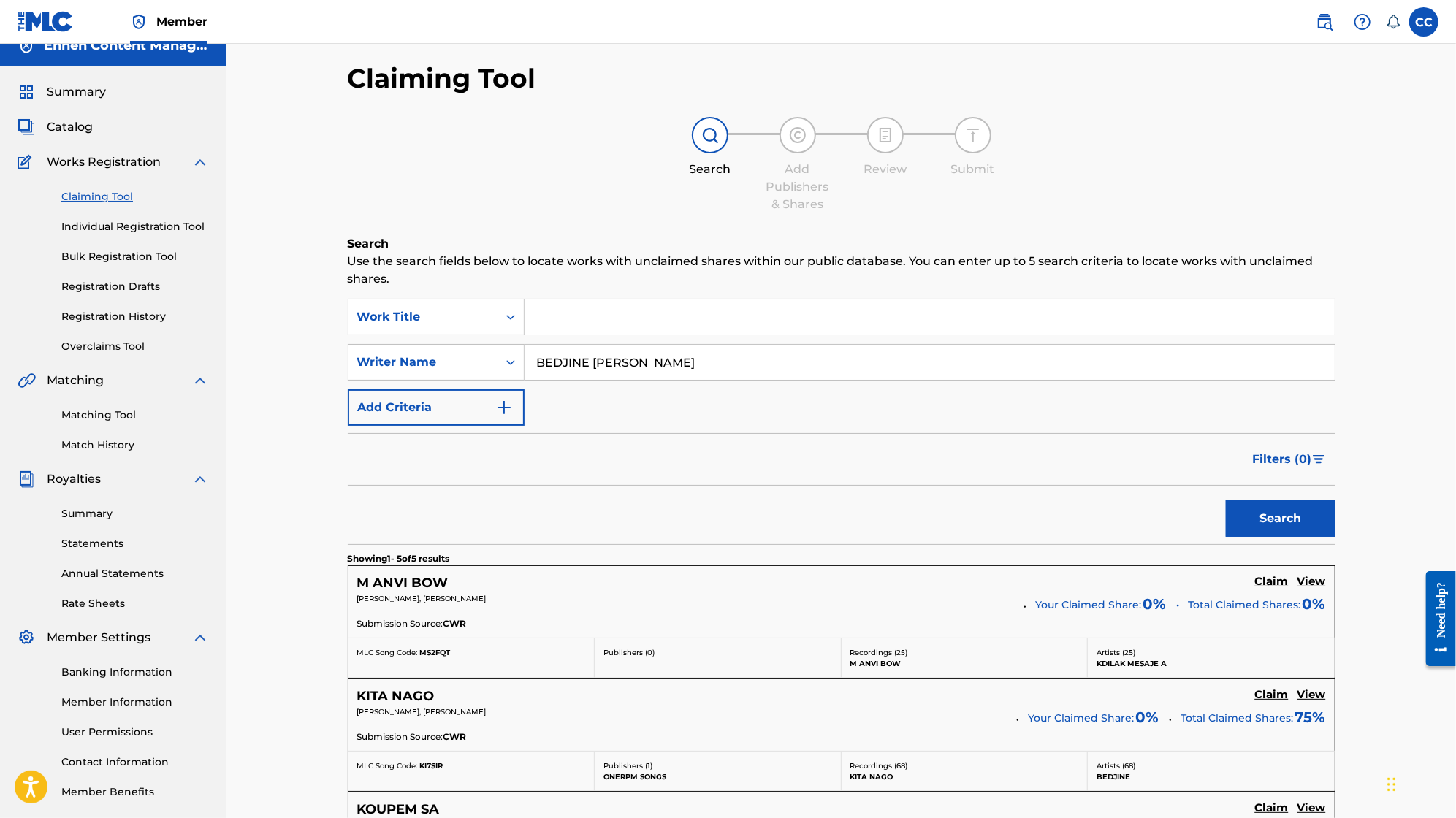
scroll to position [12, 0]
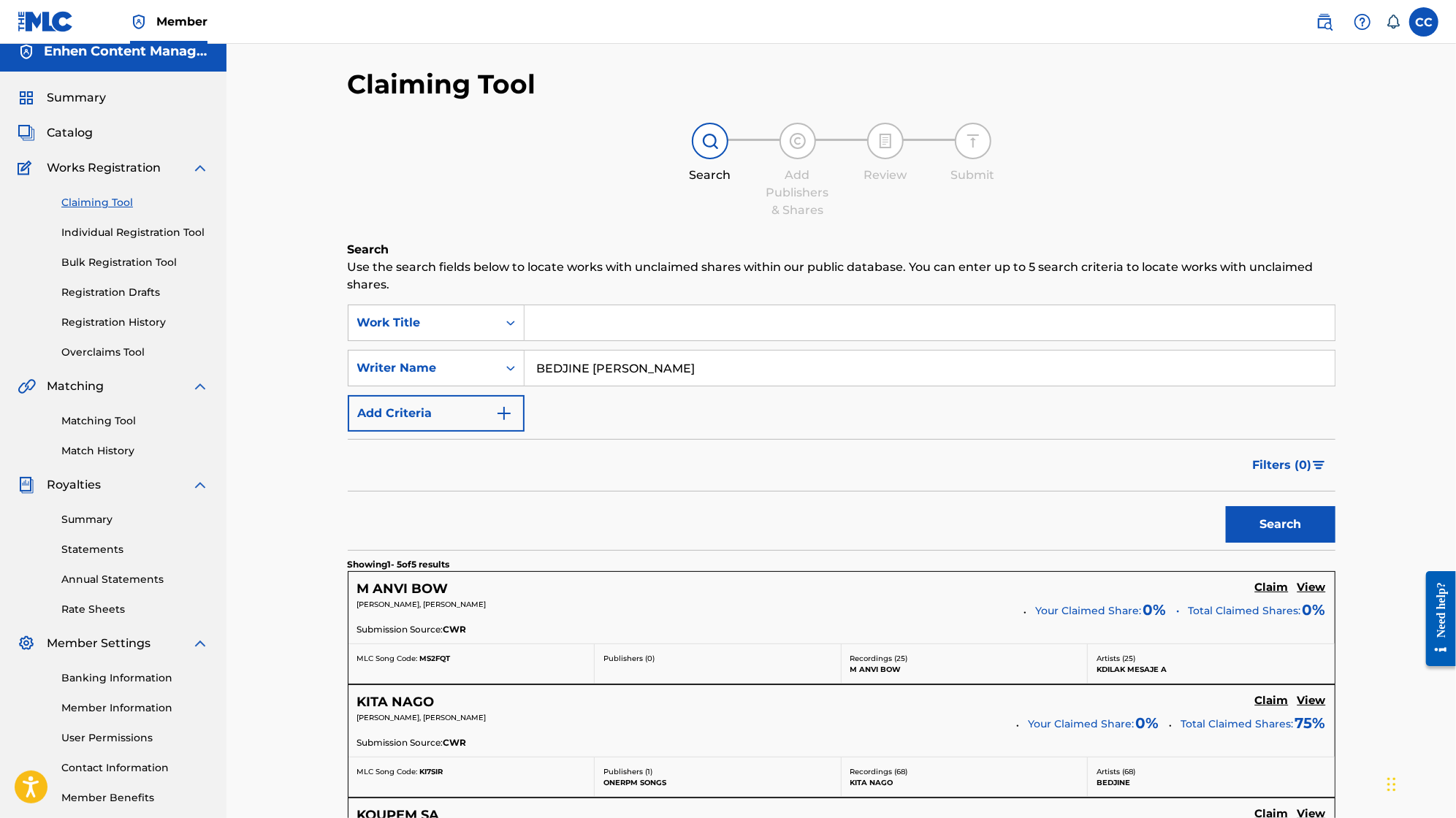
click at [726, 374] on input "BEDJINE [PERSON_NAME]" at bounding box center [929, 367] width 810 height 35
click at [1304, 542] on div "Search" at bounding box center [1277, 520] width 117 height 58
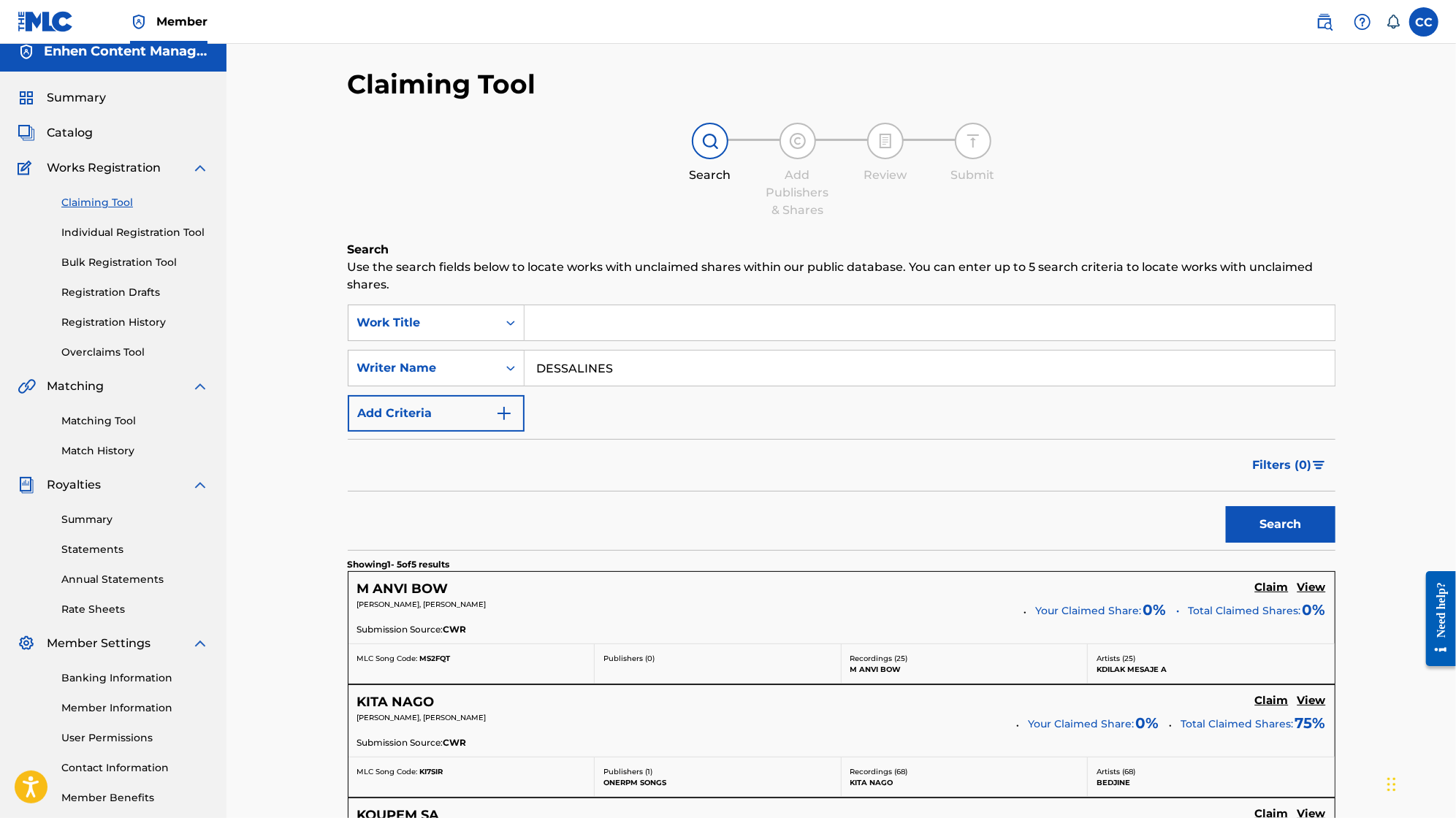
click at [1308, 531] on button "Search" at bounding box center [1280, 524] width 110 height 37
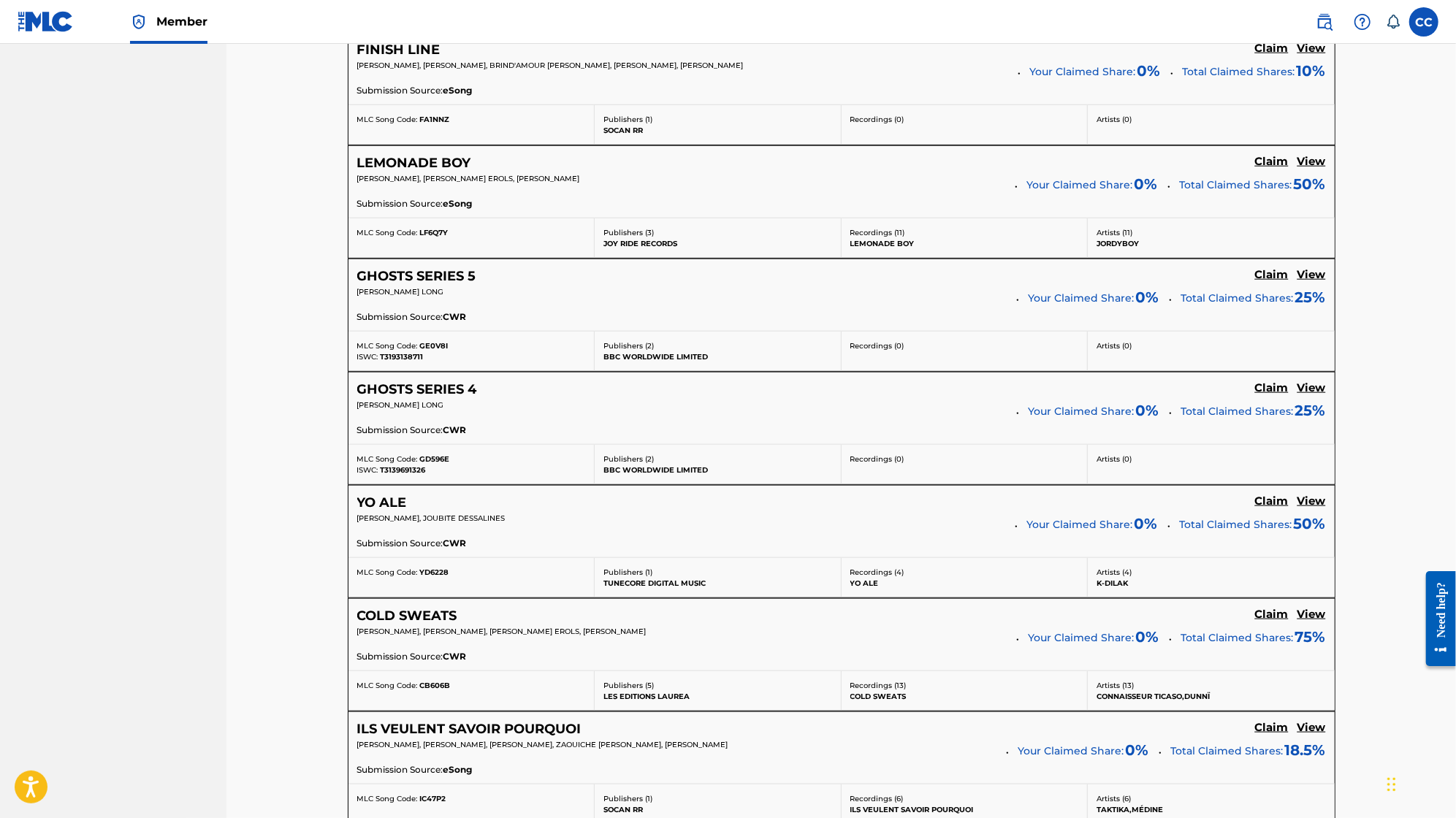
scroll to position [1131, 0]
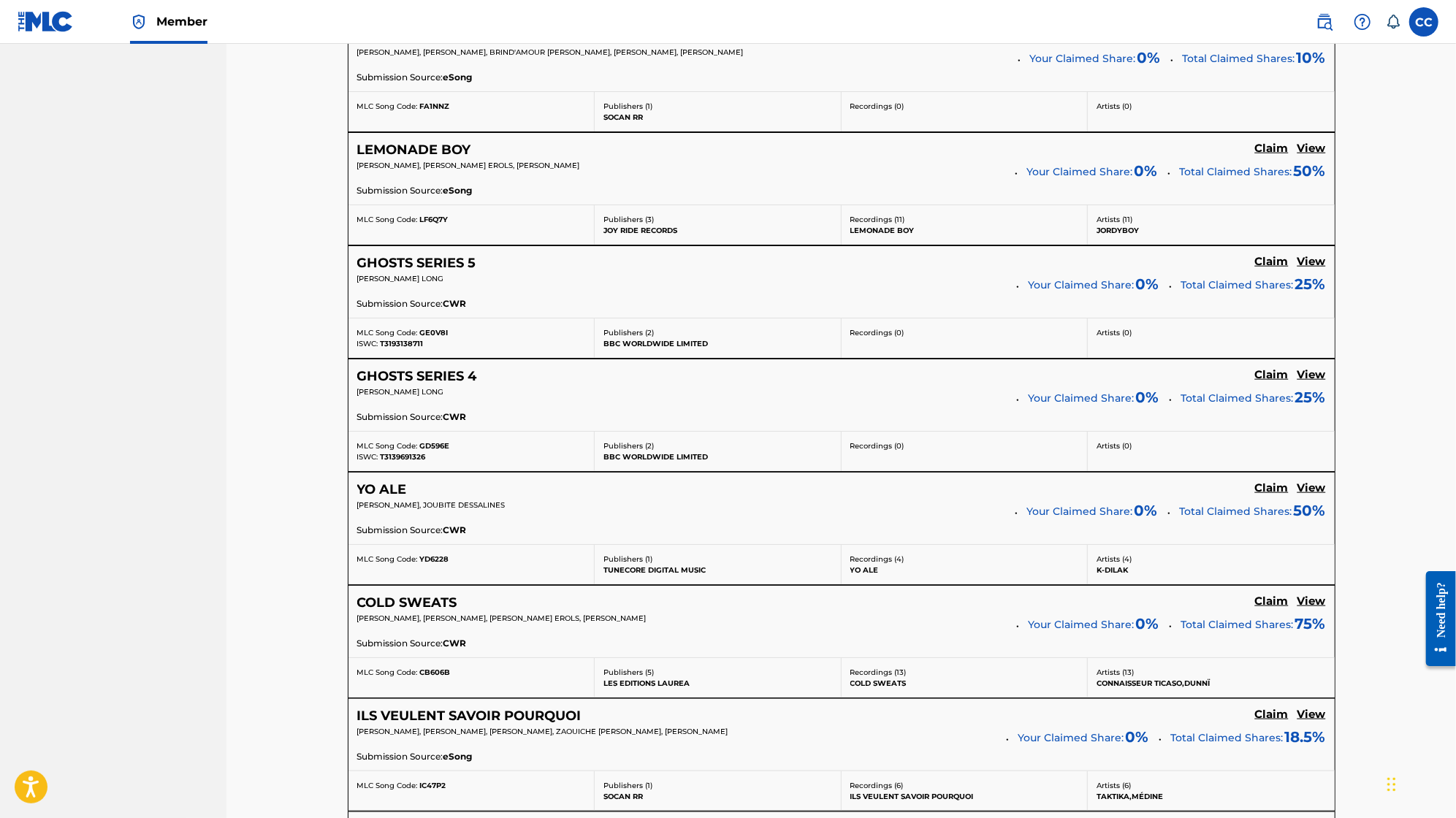
drag, startPoint x: 523, startPoint y: 496, endPoint x: 440, endPoint y: 493, distance: 83.1
click at [440, 500] on p "[PERSON_NAME], JOUBITE DESSALINES" at bounding box center [681, 505] width 648 height 11
copy span "JOUBITE DESSALINES"
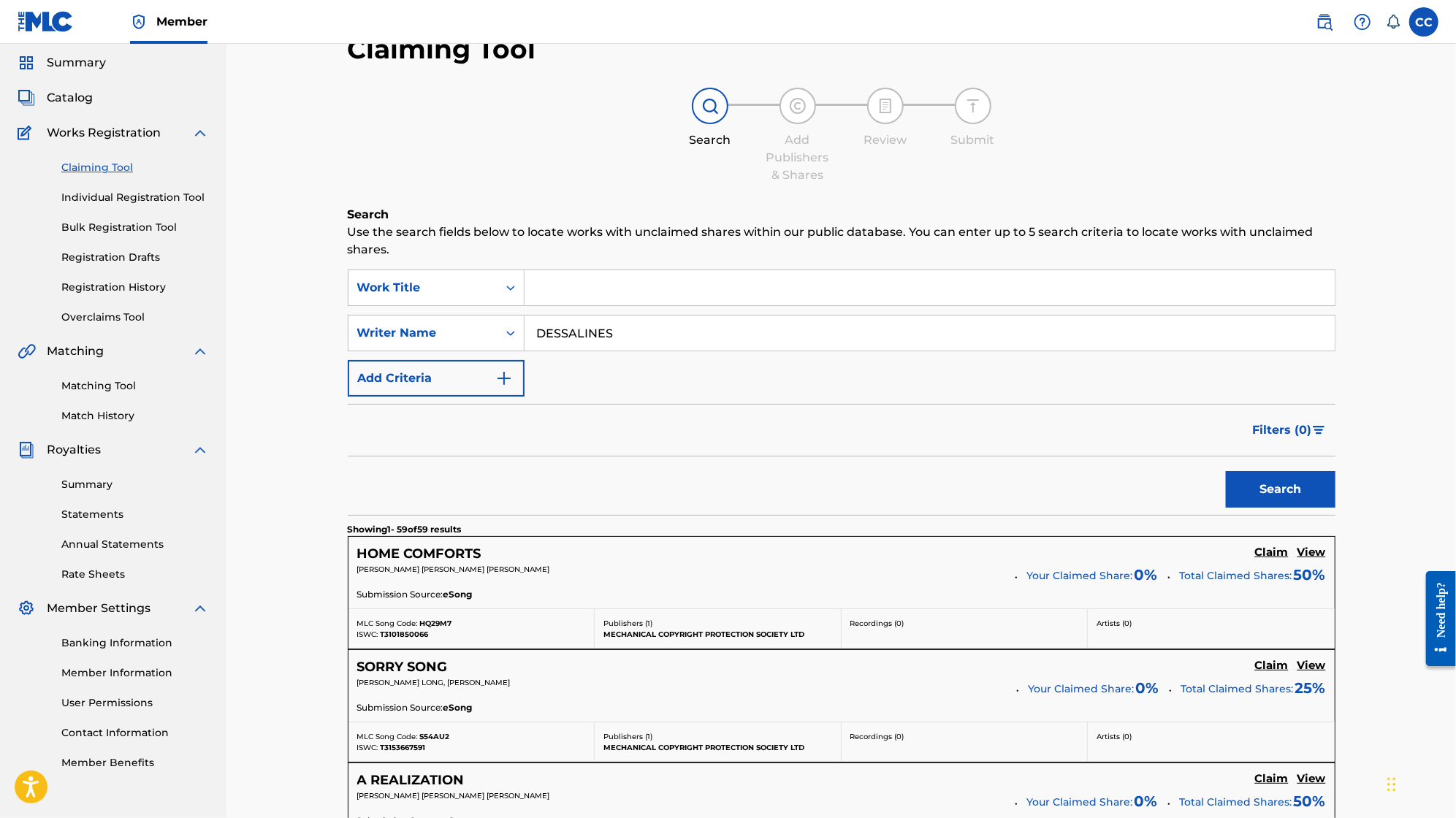
scroll to position [0, 0]
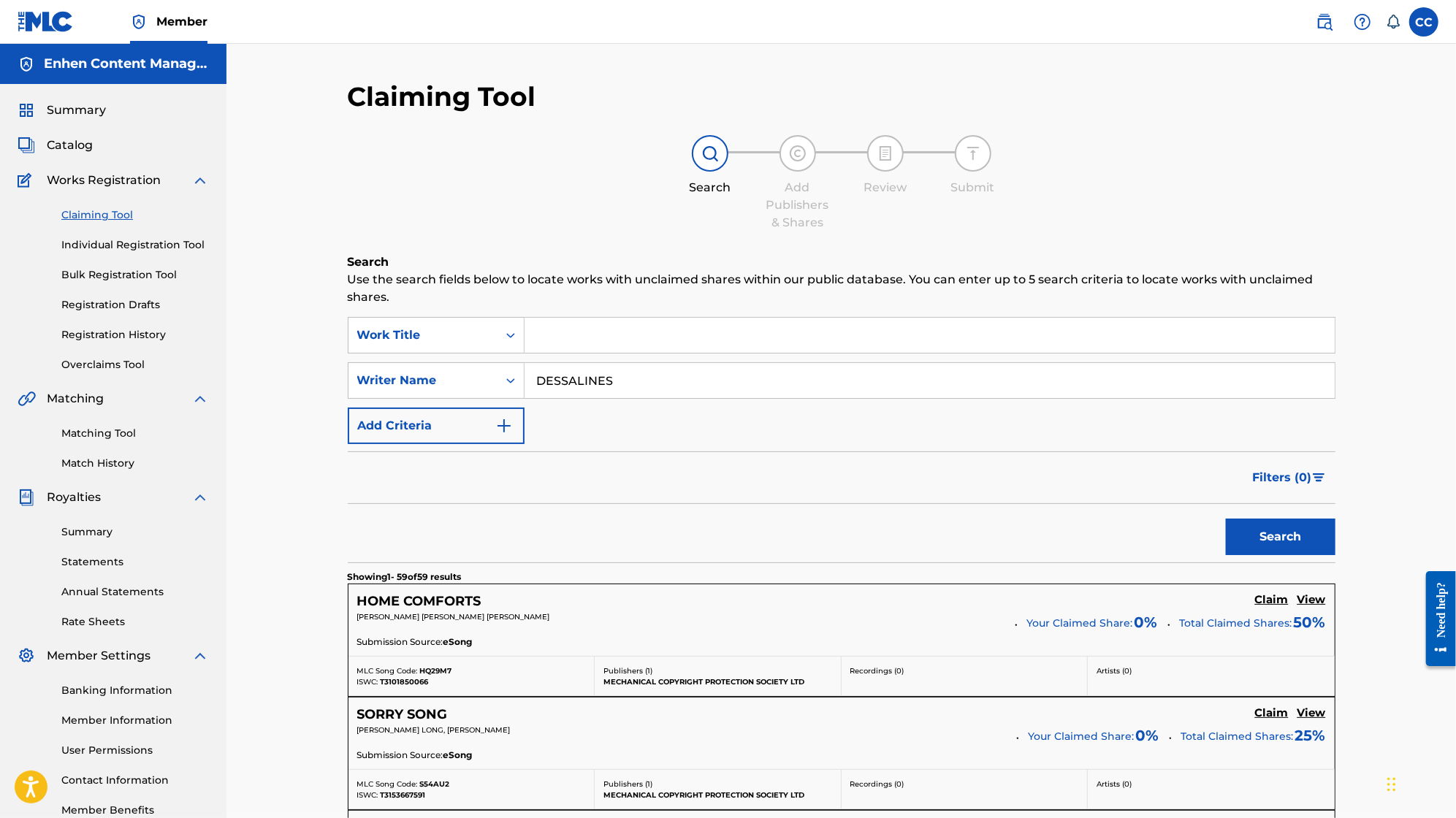
click at [683, 378] on input "DESSALINES" at bounding box center [929, 380] width 810 height 35
paste input "JOUBITE"
type input "JOUBITE DESSALINES"
click at [1226, 519] on button "Search" at bounding box center [1280, 537] width 110 height 37
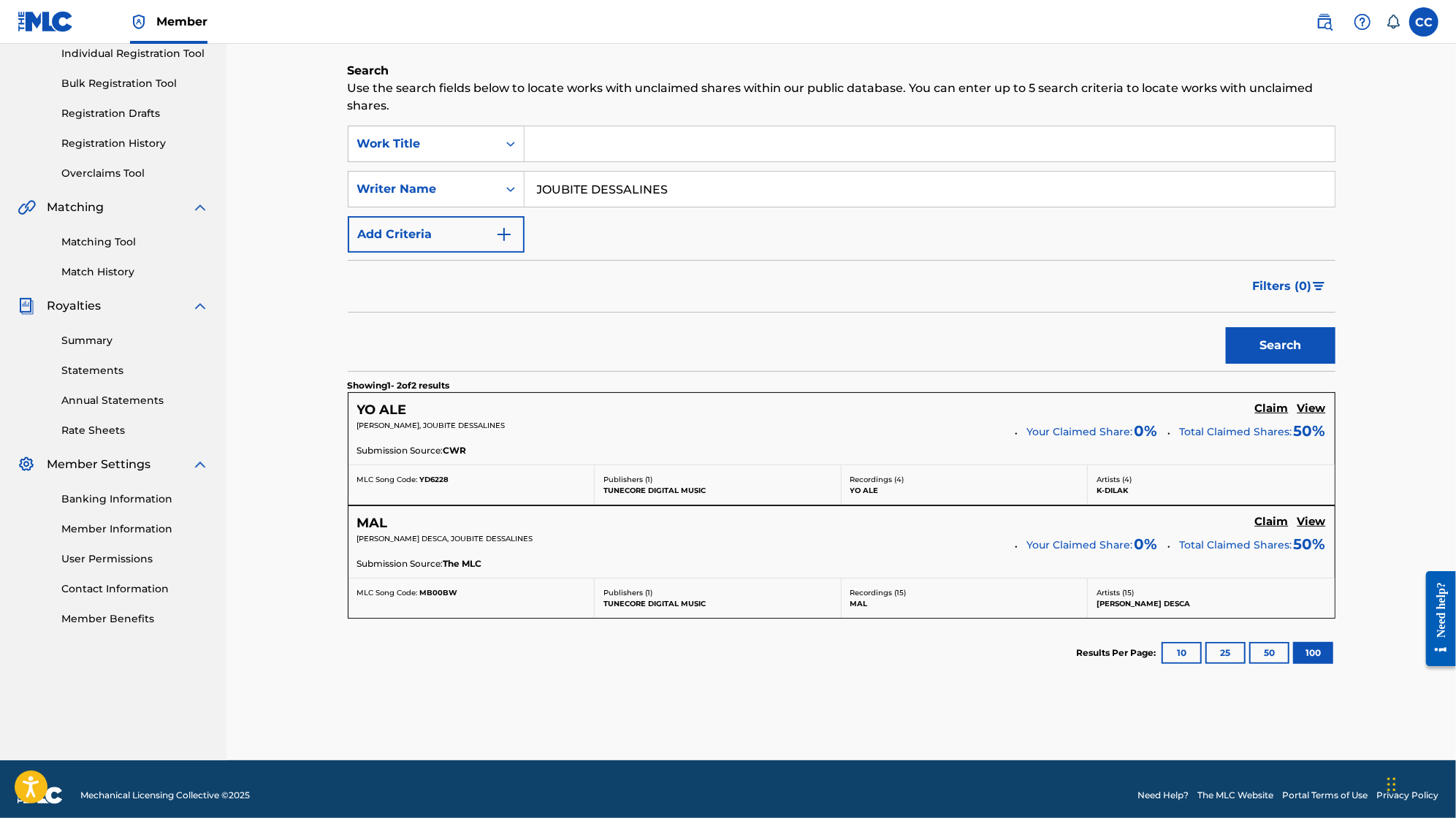
scroll to position [201, 0]
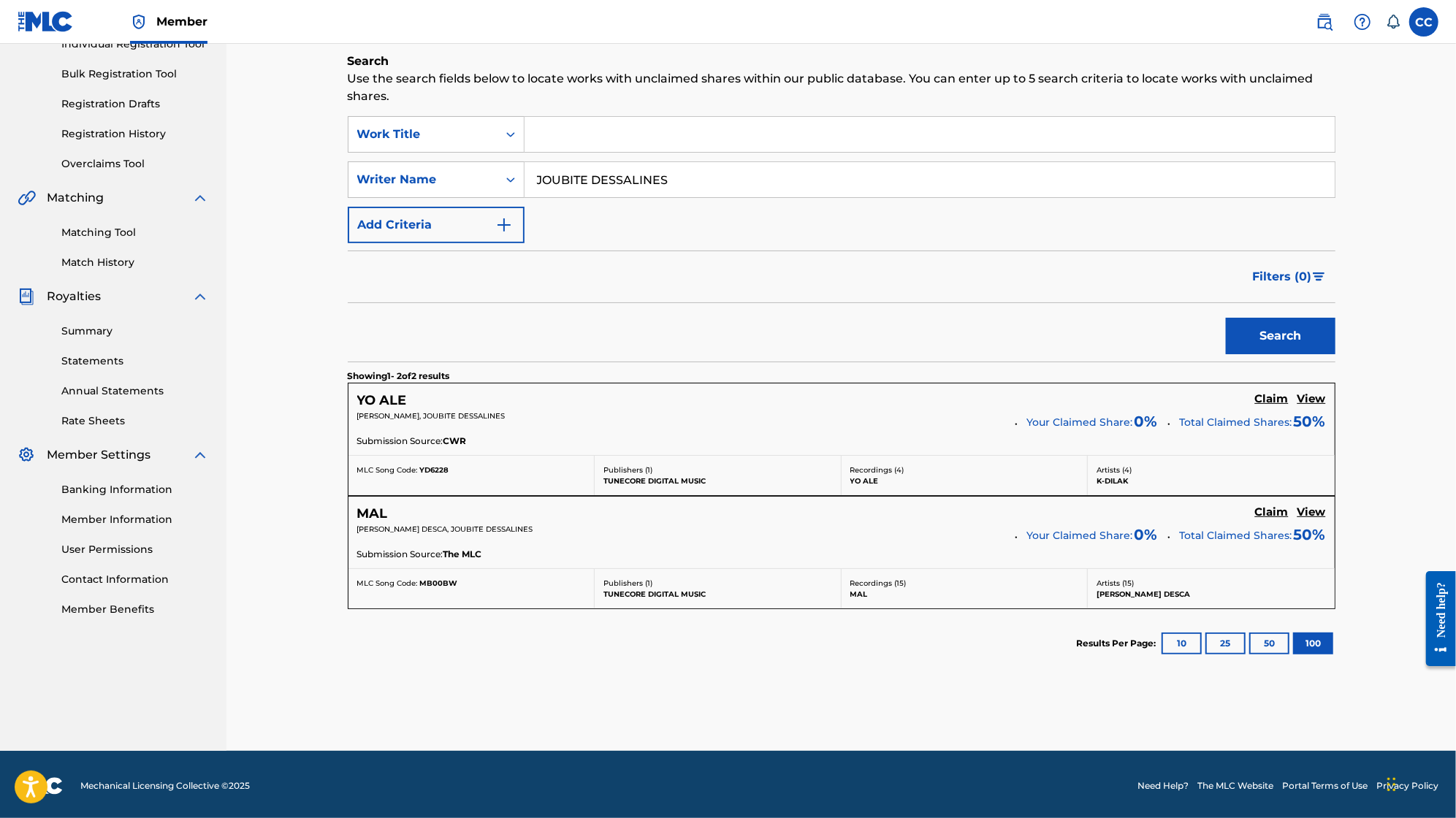
click at [1280, 406] on h5 "Claim" at bounding box center [1272, 399] width 33 height 14
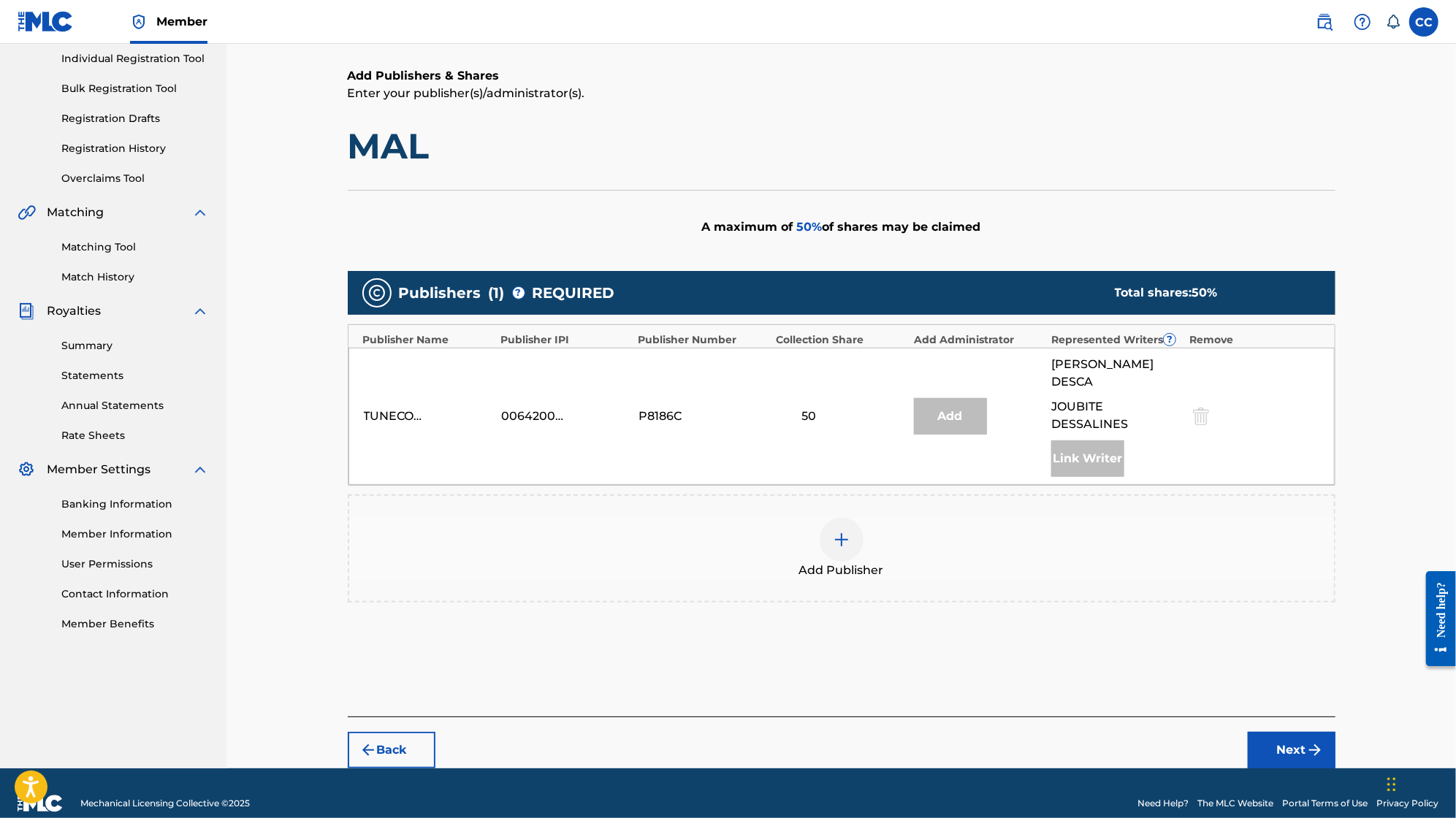
scroll to position [0, 0]
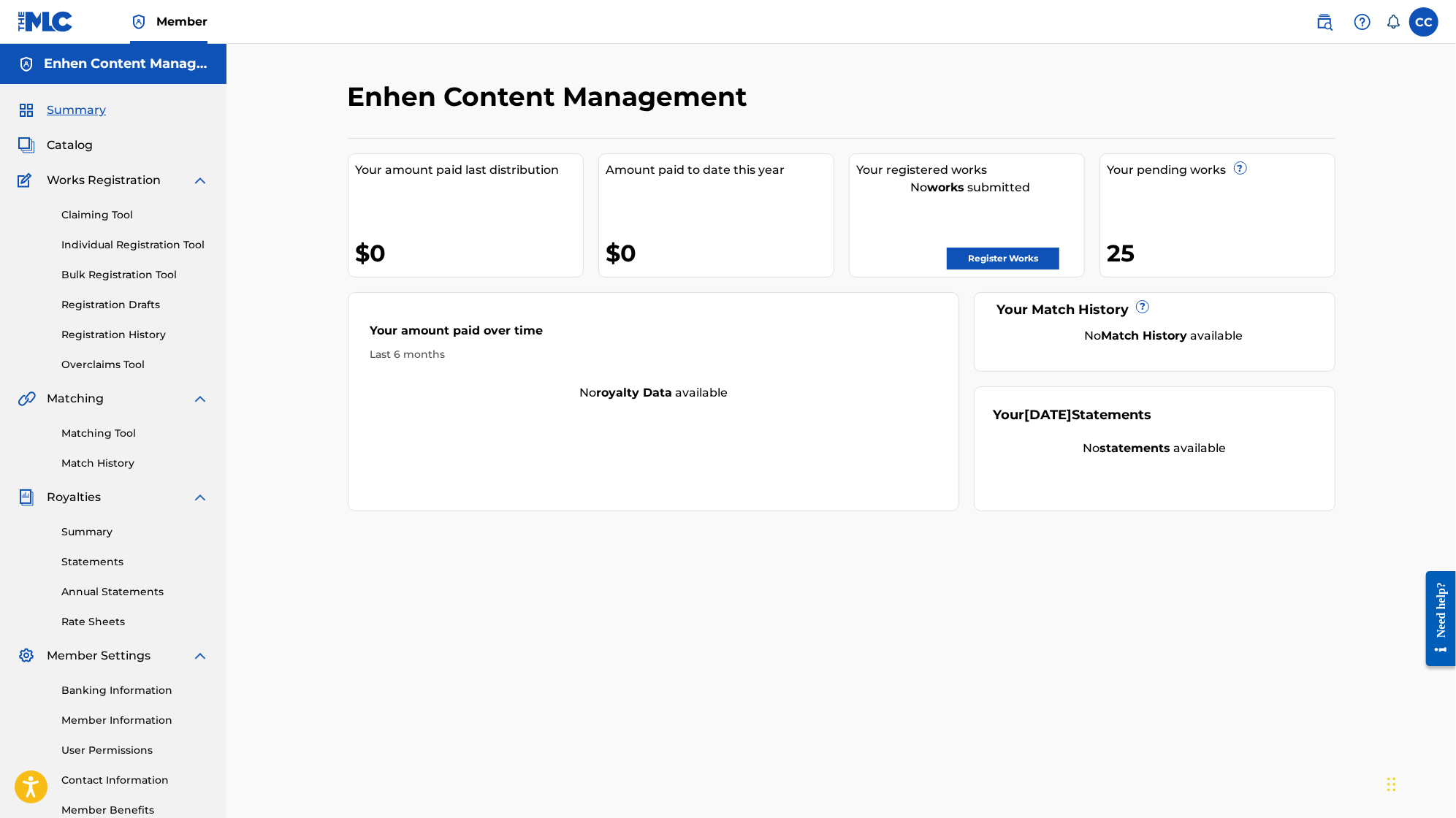
click at [128, 221] on link "Claiming Tool" at bounding box center [135, 215] width 148 height 16
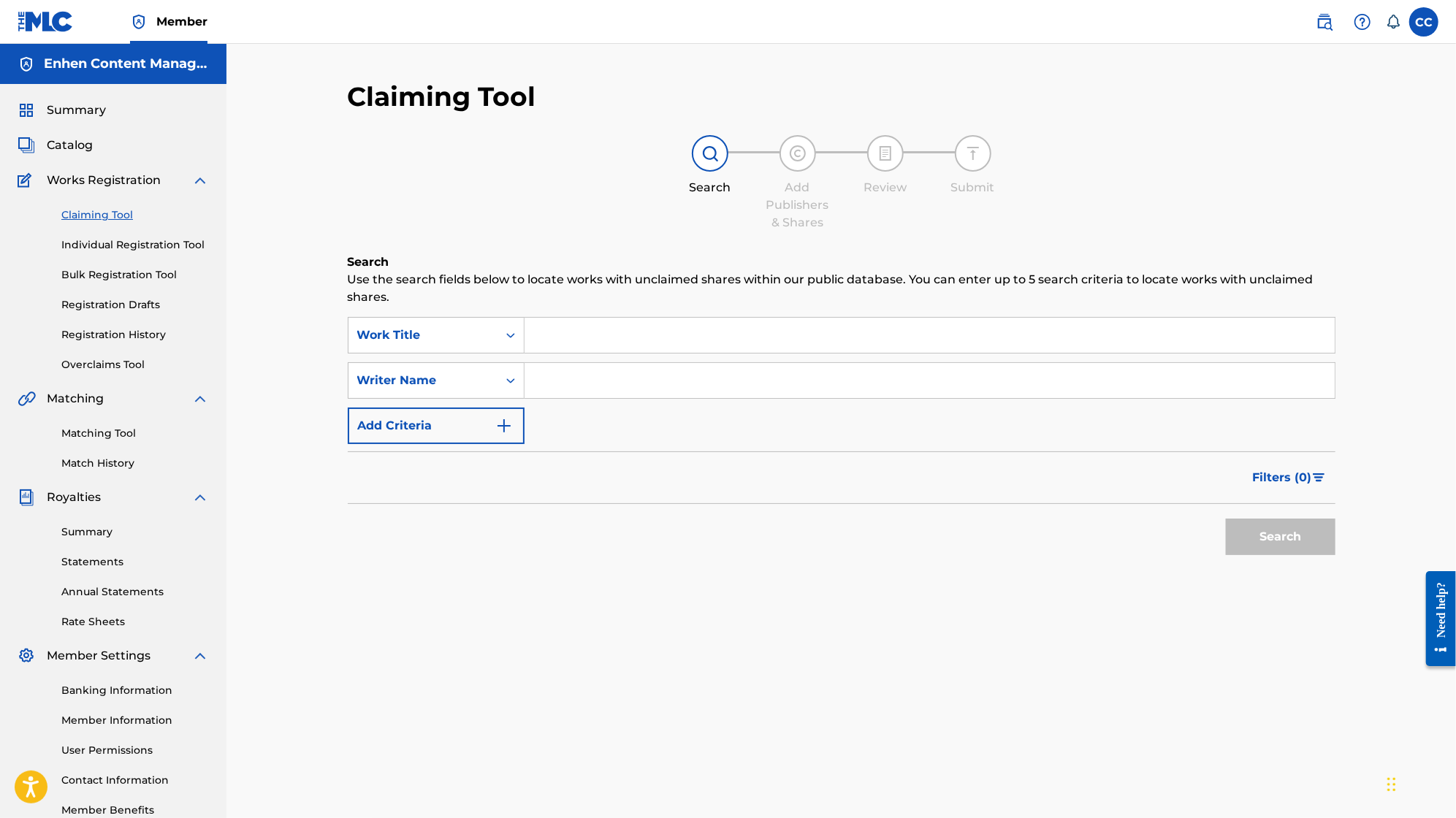
click at [548, 382] on input "Search Form" at bounding box center [929, 380] width 810 height 35
paste input "[PERSON_NAME]"
type input "[PERSON_NAME]"
click at [1265, 537] on button "Search" at bounding box center [1280, 537] width 110 height 37
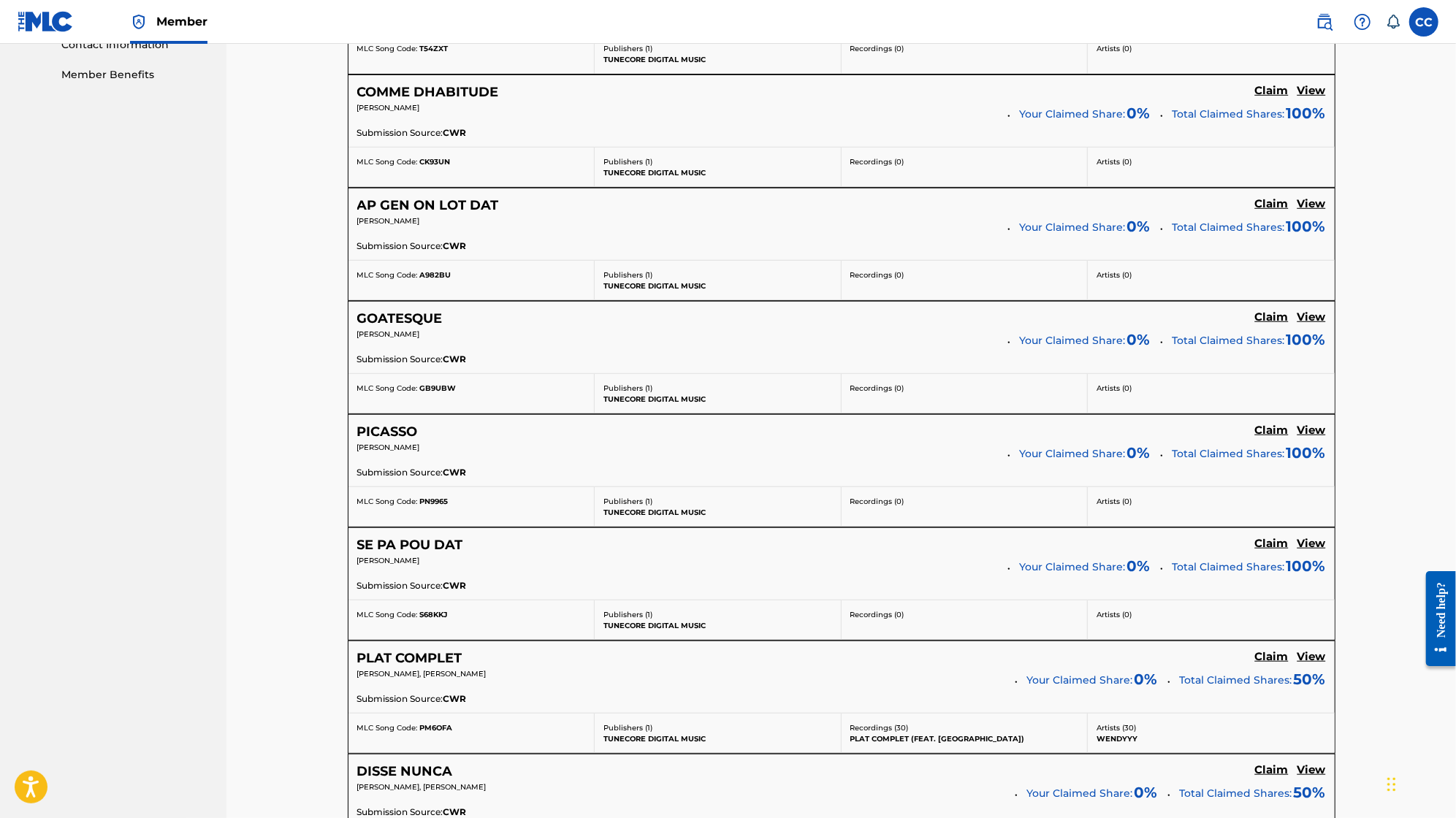
scroll to position [774, 0]
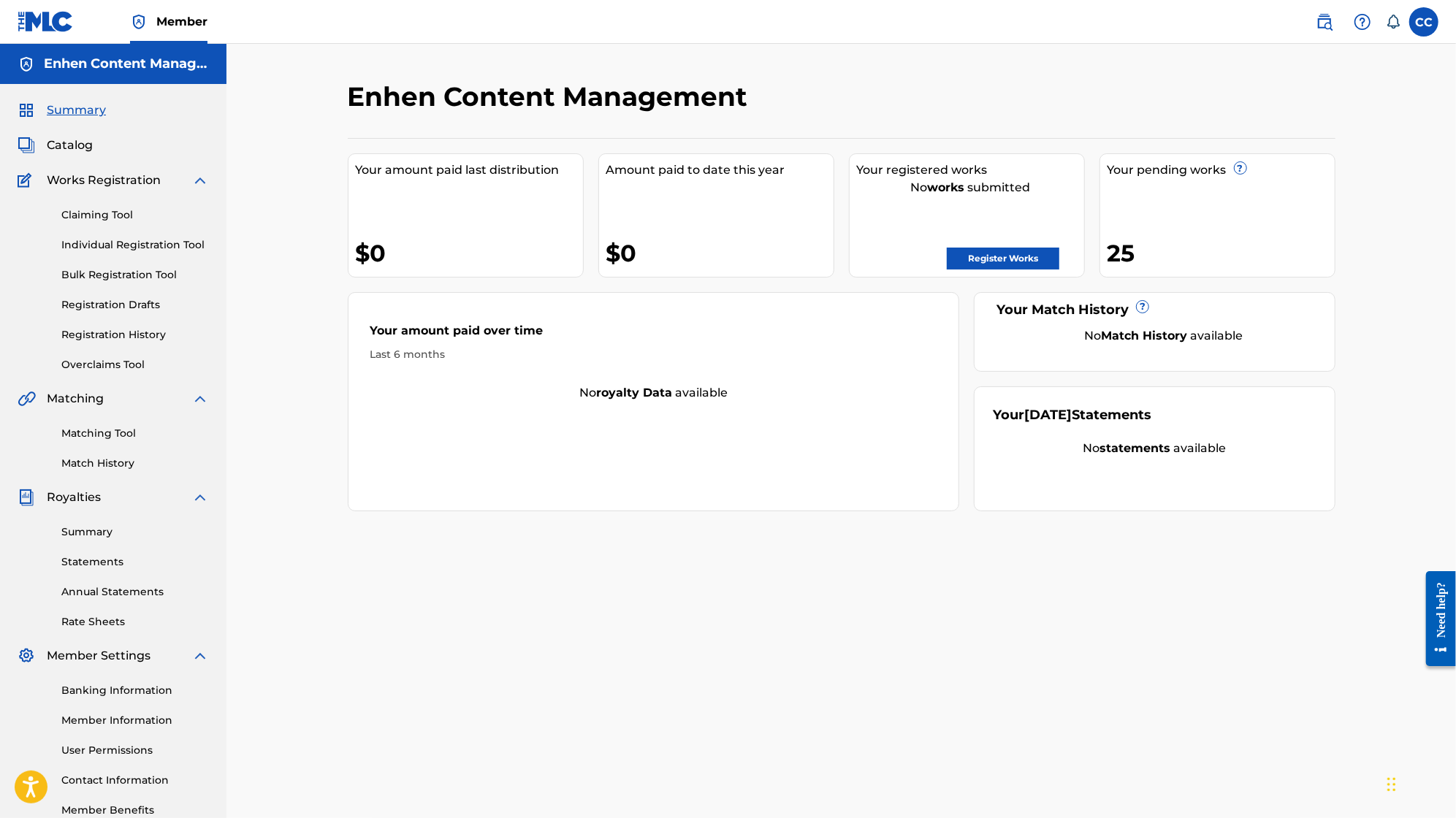
click at [104, 211] on link "Claiming Tool" at bounding box center [135, 215] width 148 height 16
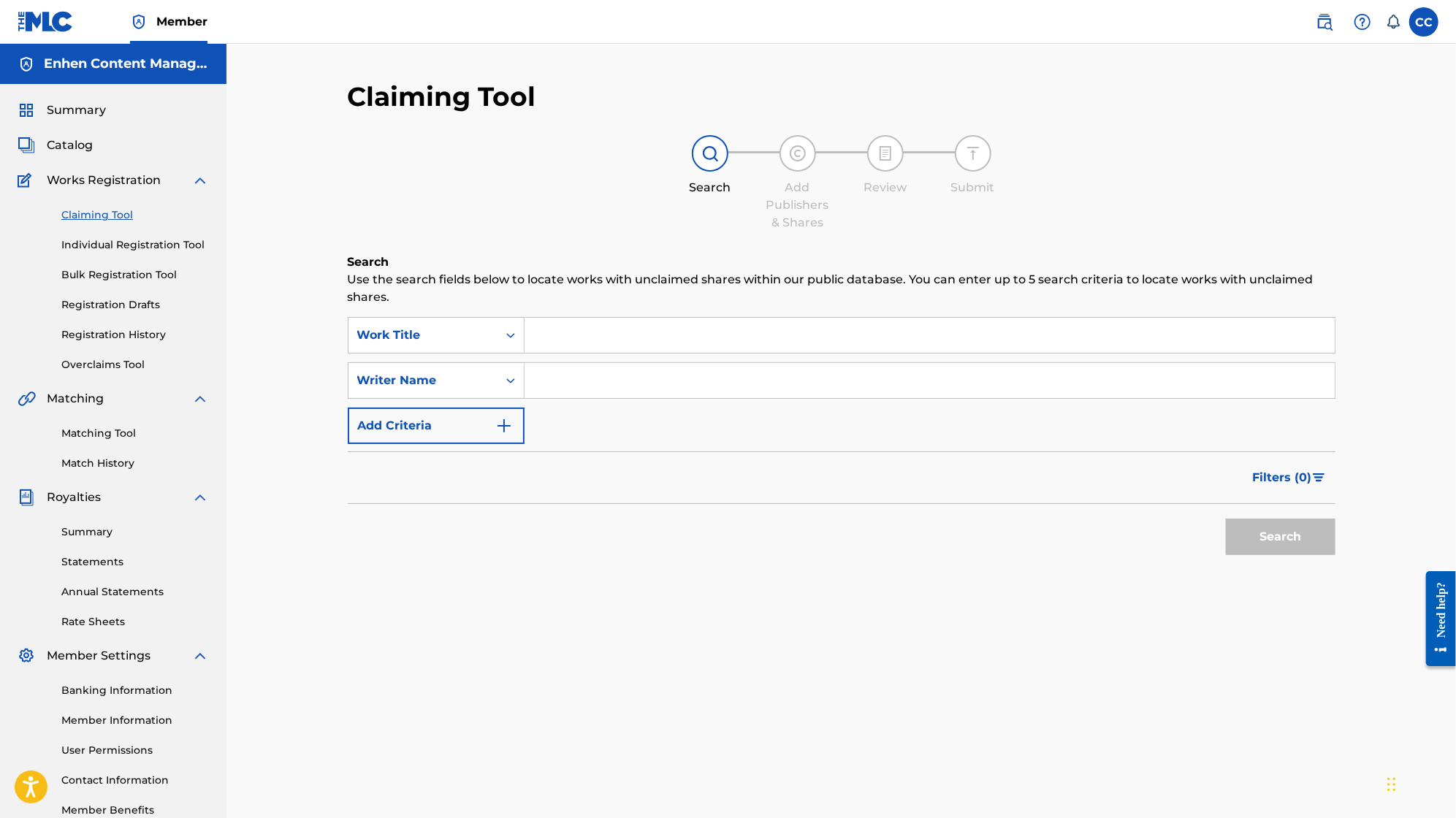
click at [569, 375] on input "Search Form" at bounding box center [929, 380] width 810 height 35
click at [1297, 545] on button "Search" at bounding box center [1280, 537] width 110 height 37
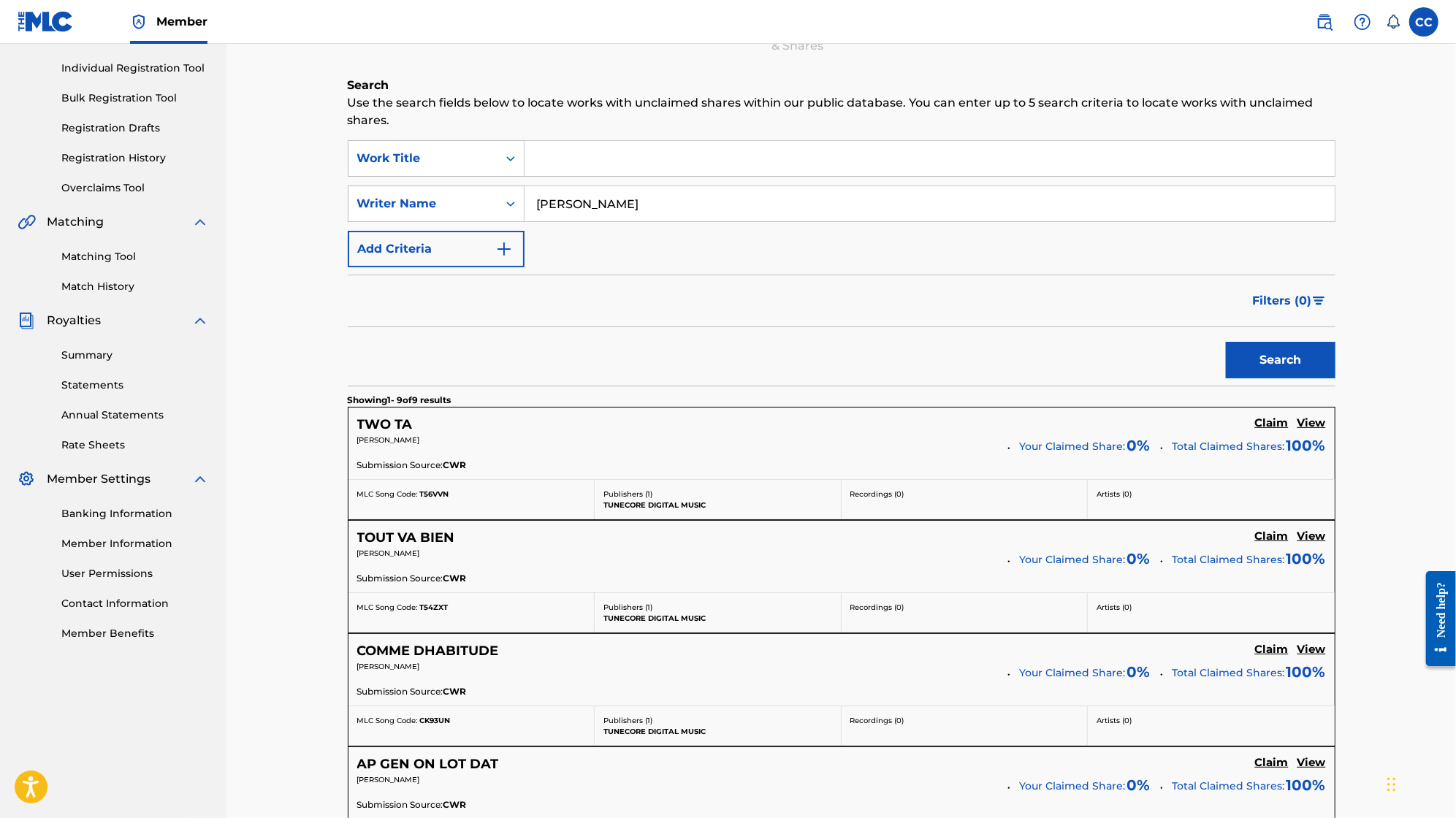
scroll to position [174, 0]
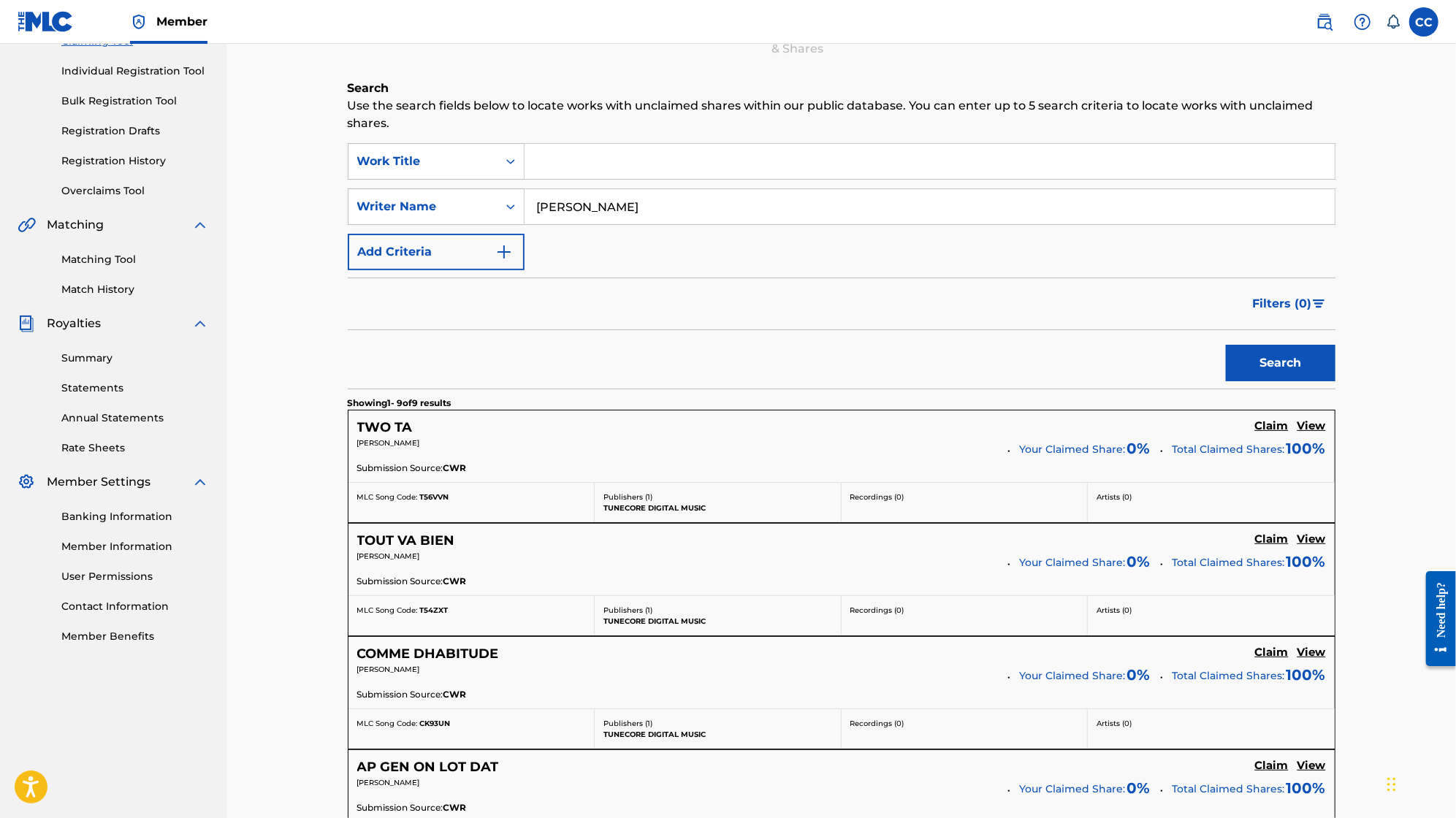
click at [683, 209] on input "[PERSON_NAME]" at bounding box center [929, 207] width 810 height 35
click at [705, 203] on input "[PERSON_NAME]" at bounding box center [929, 207] width 810 height 35
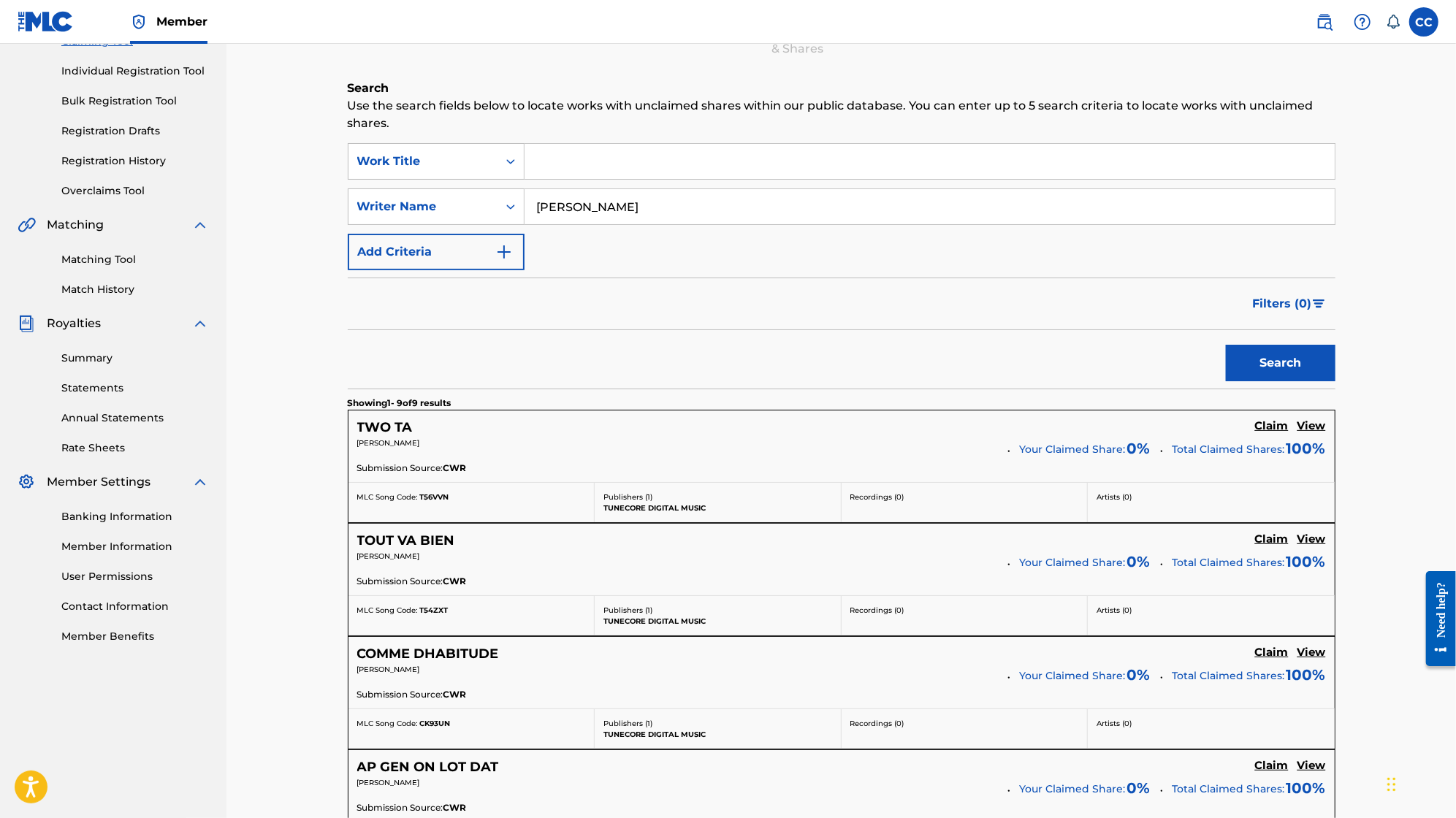
click at [705, 203] on input "[PERSON_NAME]" at bounding box center [929, 207] width 810 height 35
click at [1226, 345] on button "Search" at bounding box center [1280, 363] width 110 height 37
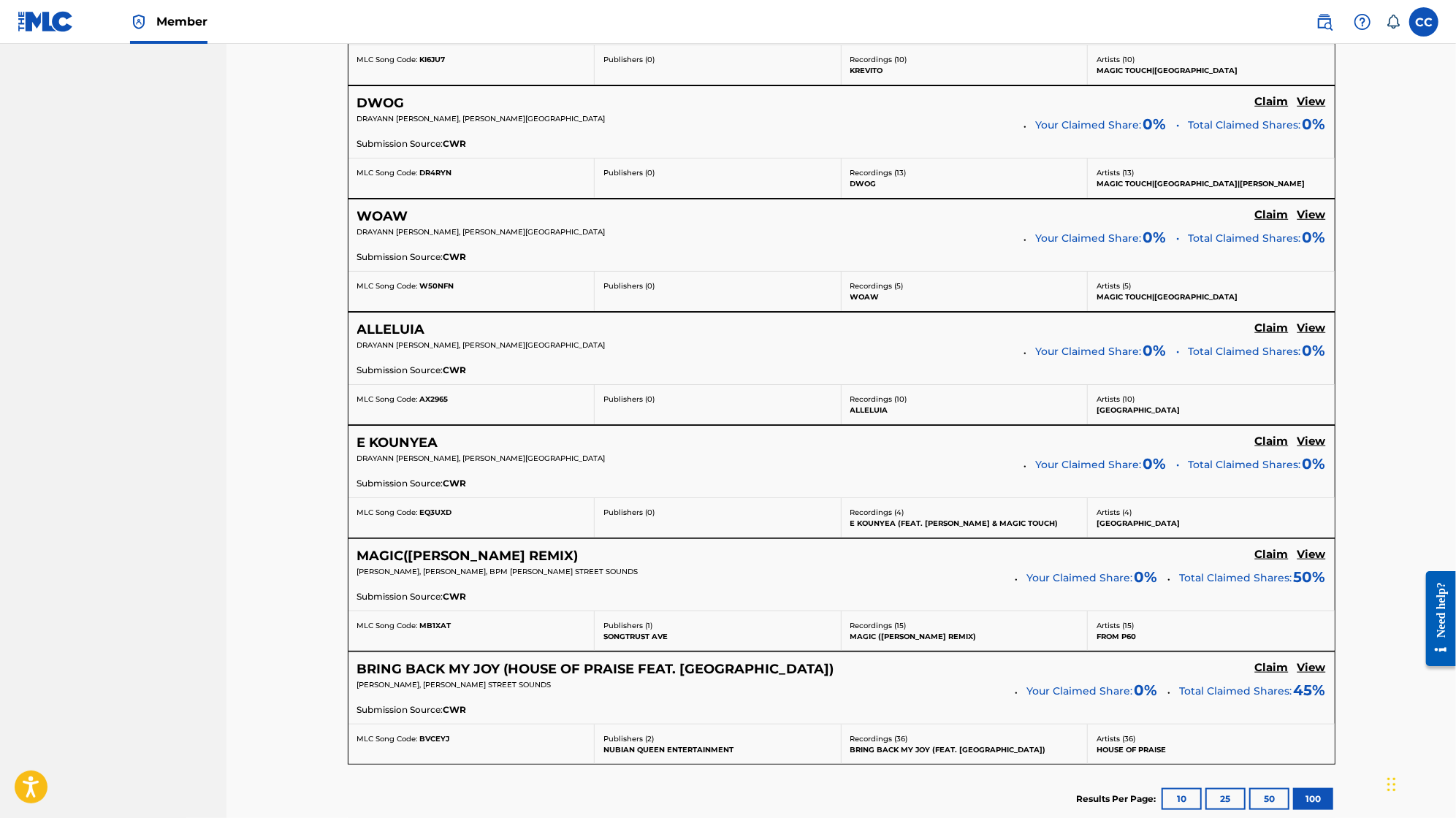
scroll to position [0, 0]
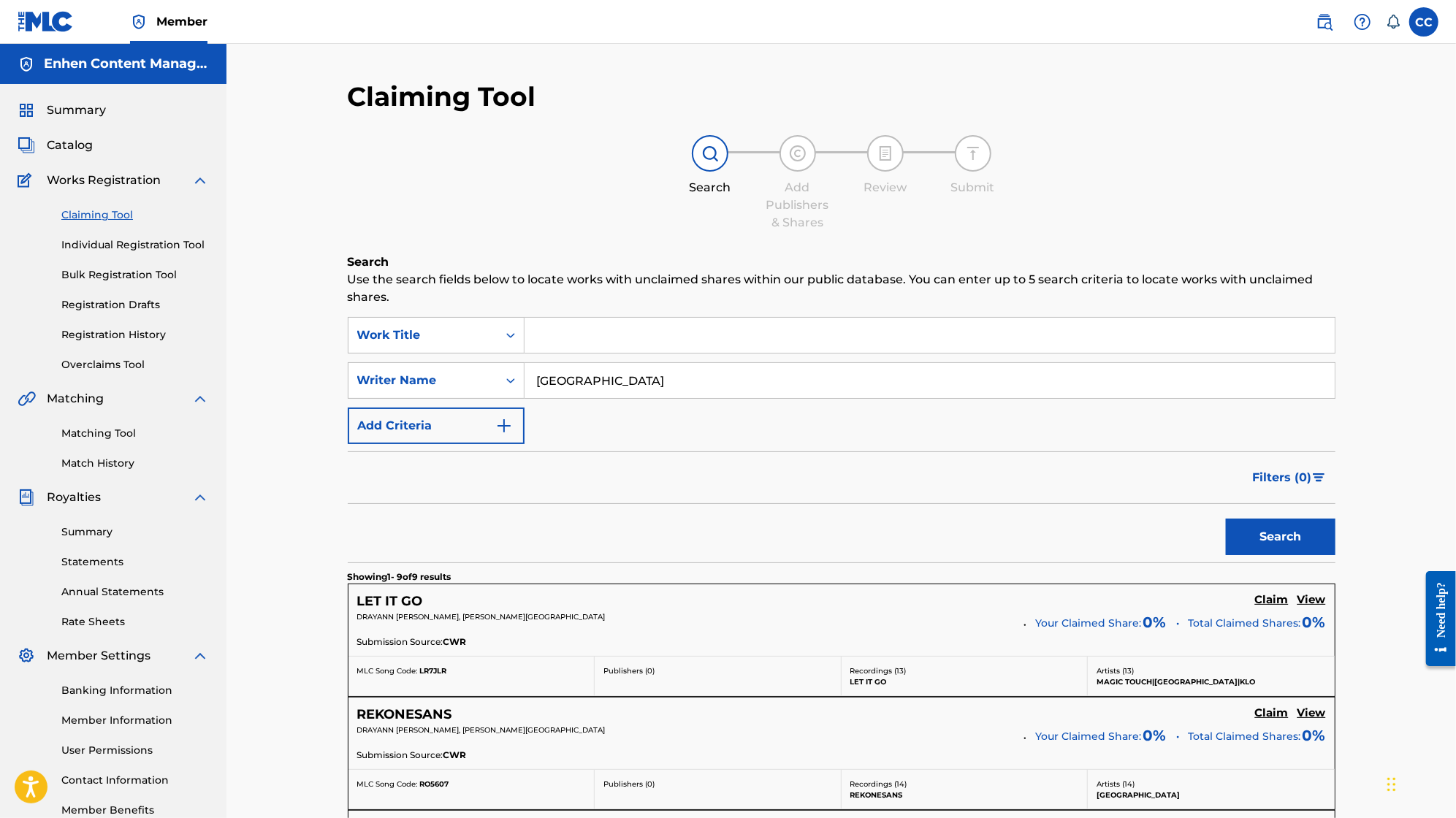
click at [730, 394] on input "[GEOGRAPHIC_DATA]" at bounding box center [929, 380] width 810 height 35
type input "W"
click at [1226, 519] on button "Search" at bounding box center [1280, 537] width 110 height 37
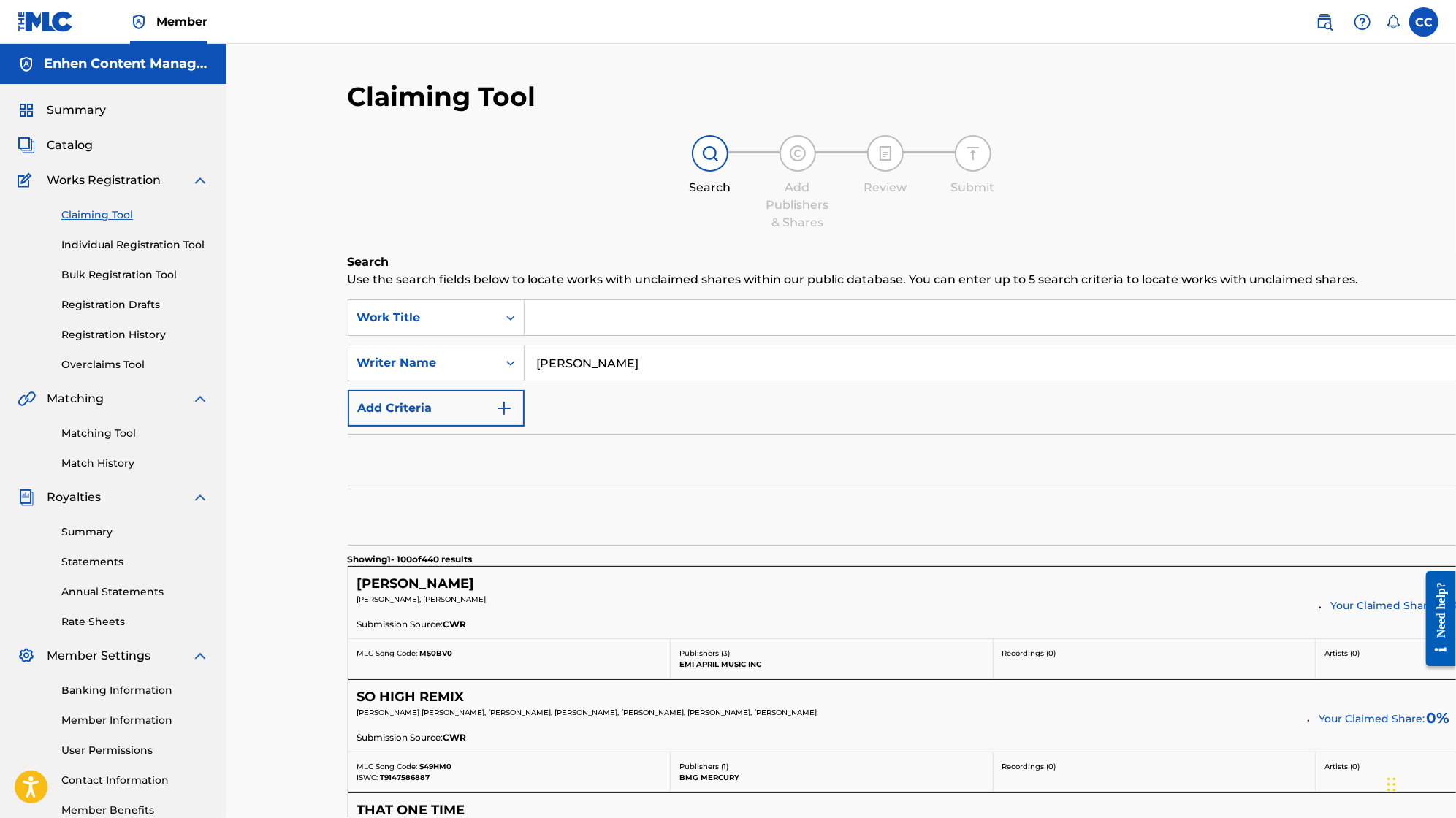
click at [901, 353] on input "[PERSON_NAME]" at bounding box center [1082, 363] width 1114 height 35
click at [900, 356] on input "[PERSON_NAME]" at bounding box center [1082, 363] width 1114 height 35
type input "[PERSON_NAME]"
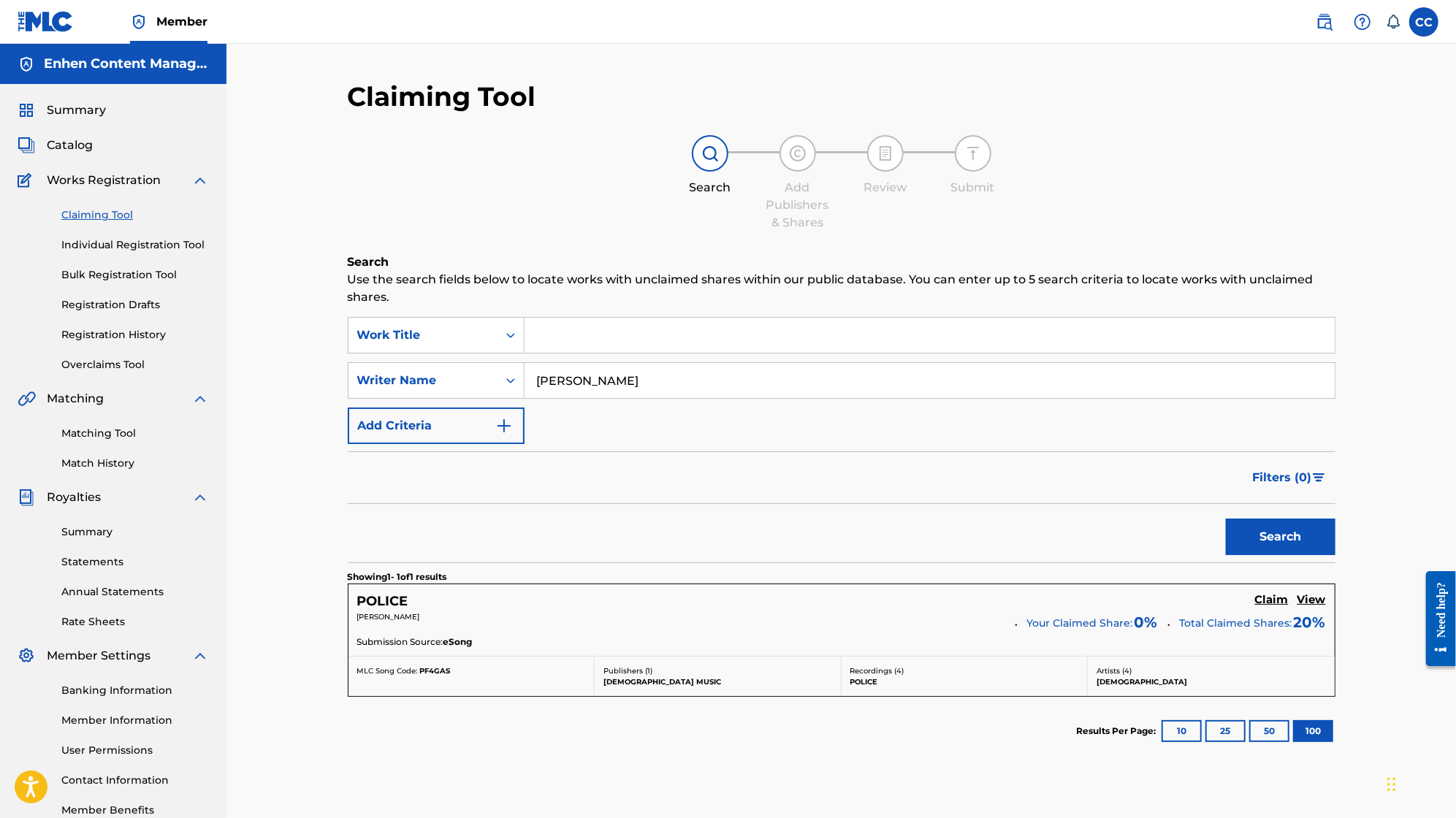
click at [818, 447] on form "SearchWithCriteria4c127016-9dca-4804-b193-260287000d01 Work Title SearchWithCri…" at bounding box center [841, 440] width 988 height 245
click at [486, 381] on div "Writer Name" at bounding box center [423, 381] width 131 height 18
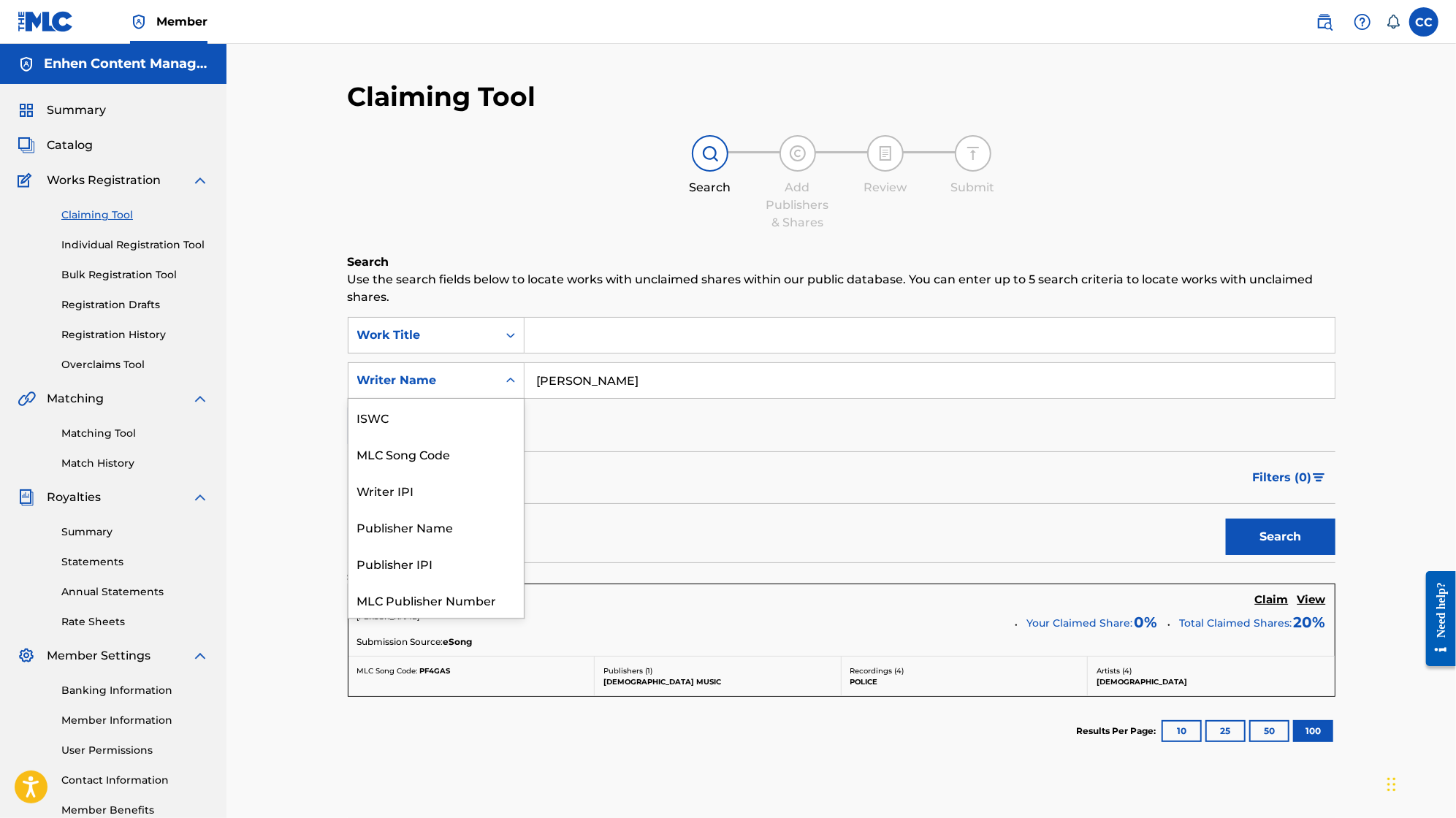
scroll to position [37, 0]
click at [481, 496] on div "Publisher Name" at bounding box center [437, 490] width 176 height 37
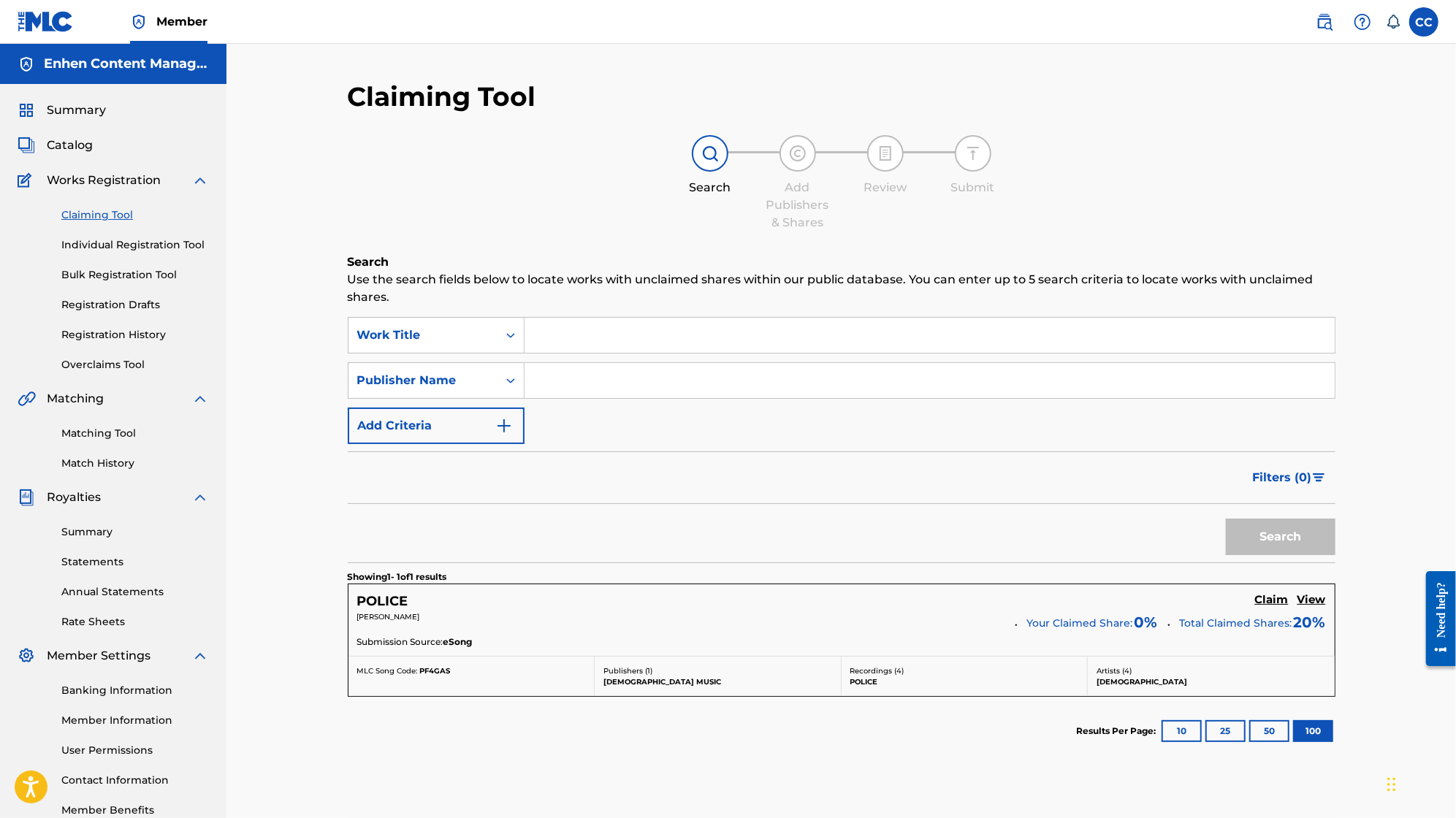
click at [636, 384] on input "Search Form" at bounding box center [929, 380] width 810 height 35
type input "[DEMOGRAPHIC_DATA] MUSIC"
click at [1226, 519] on button "Search" at bounding box center [1280, 537] width 110 height 37
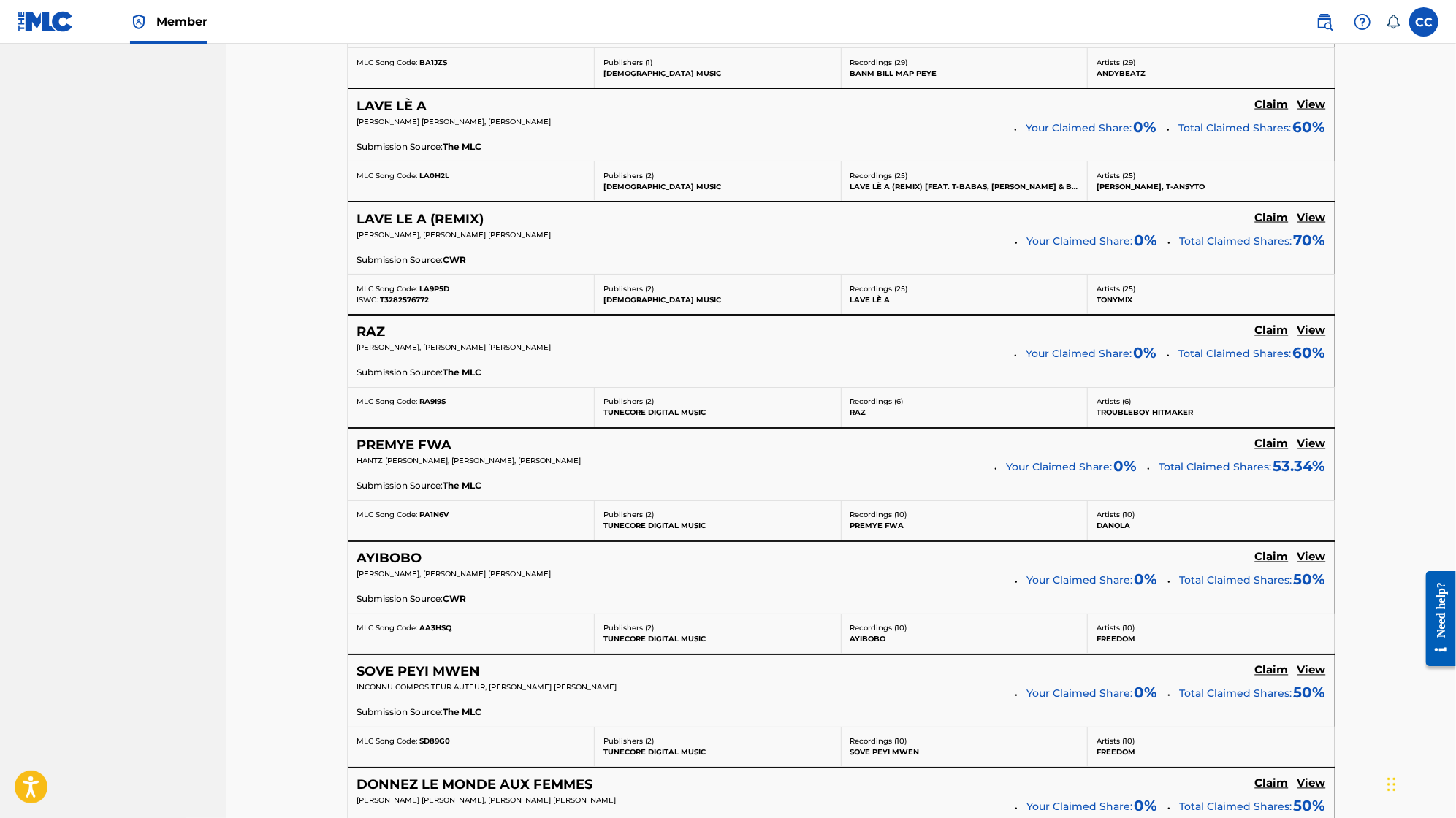
scroll to position [1871, 0]
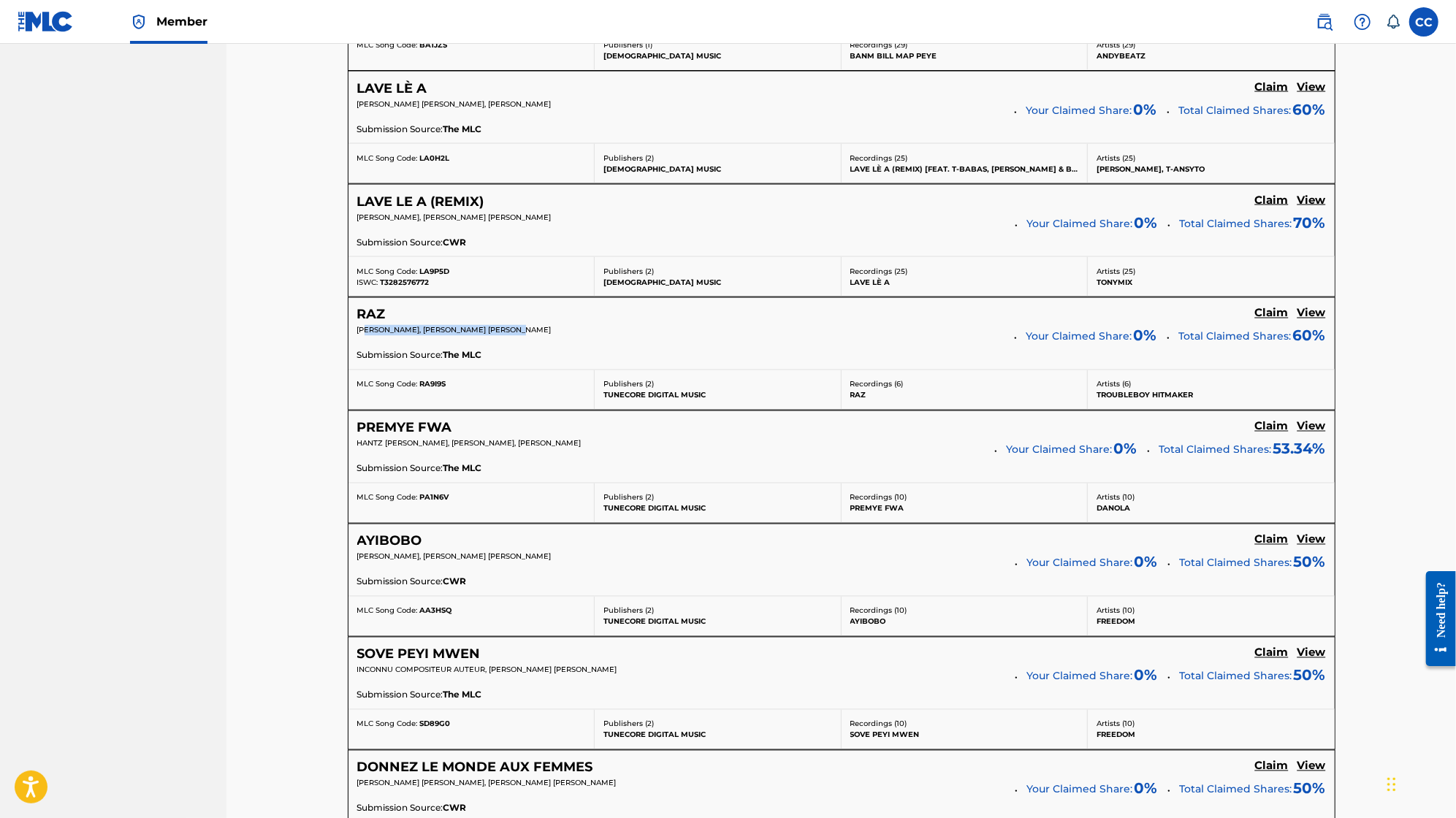
drag, startPoint x: 368, startPoint y: 313, endPoint x: 524, endPoint y: 312, distance: 156.0
click at [524, 325] on span "[PERSON_NAME], [PERSON_NAME] [PERSON_NAME]" at bounding box center [455, 330] width 194 height 9
drag, startPoint x: 538, startPoint y: 533, endPoint x: 406, endPoint y: 535, distance: 132.0
click at [406, 535] on div "AYIBOBO Claim View [PERSON_NAME], [PERSON_NAME] [PERSON_NAME] Your Claimed Shar…" at bounding box center [842, 560] width 987 height 71
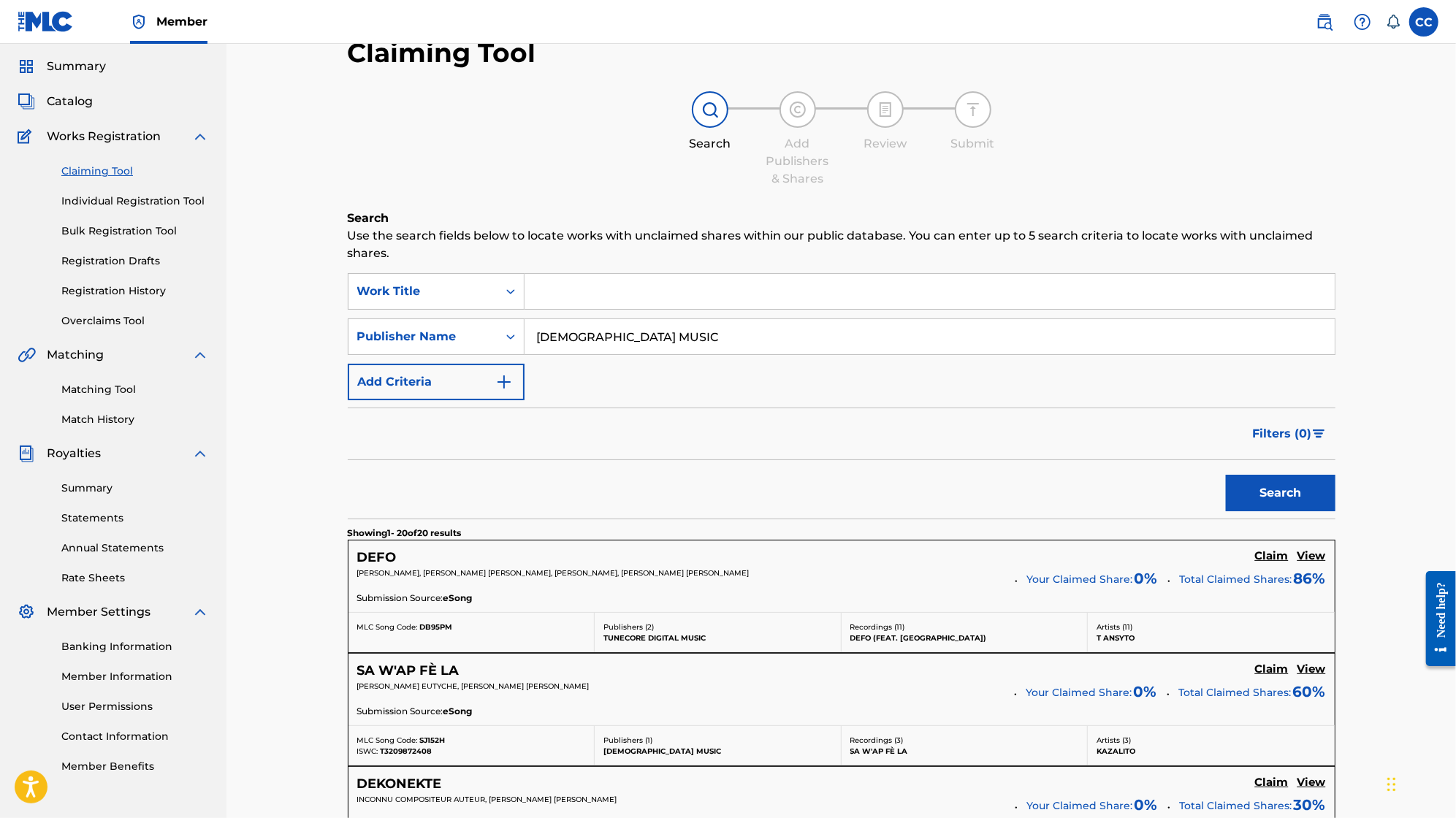
scroll to position [0, 0]
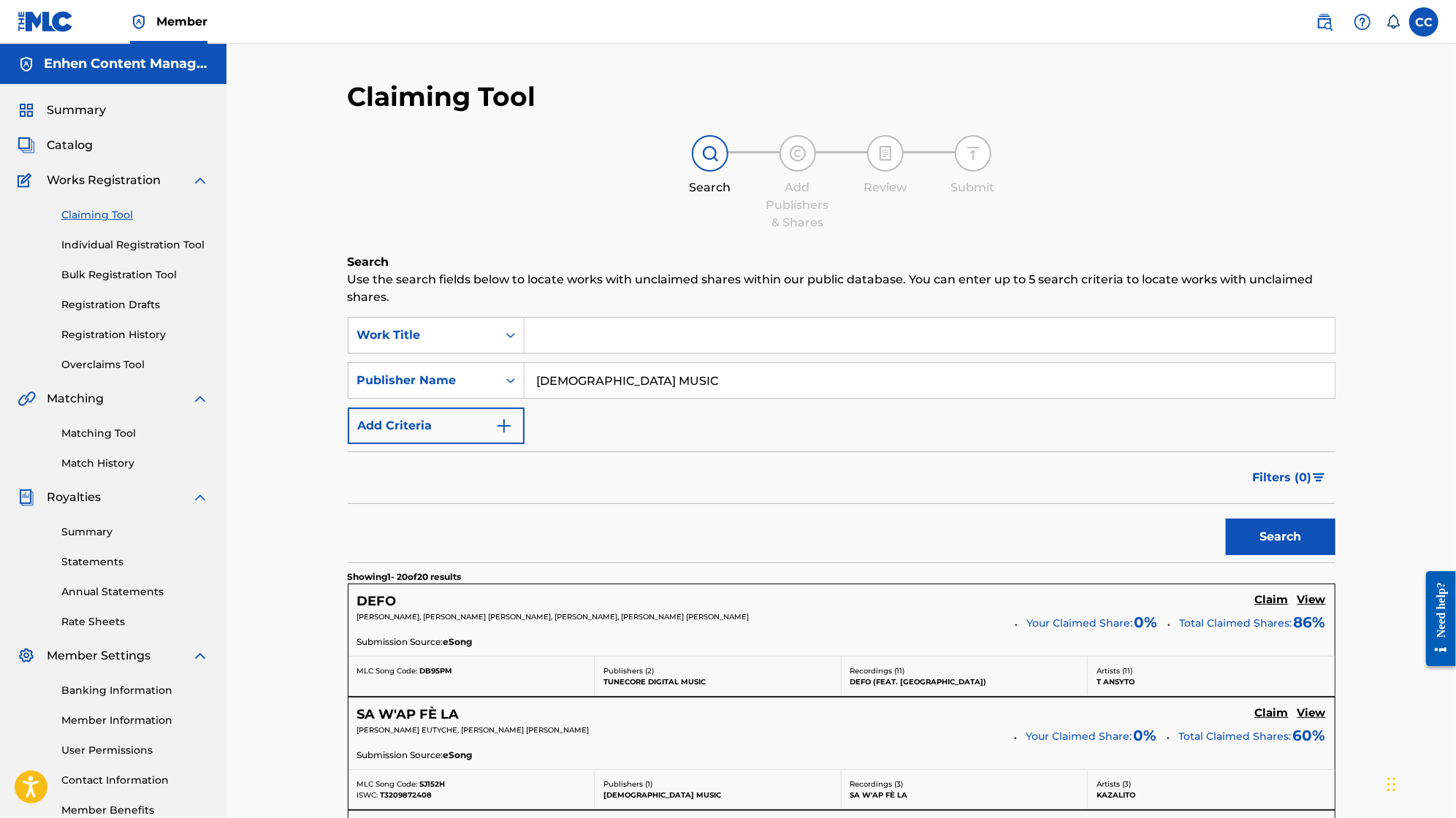
click at [74, 117] on span "Summary" at bounding box center [76, 110] width 59 height 18
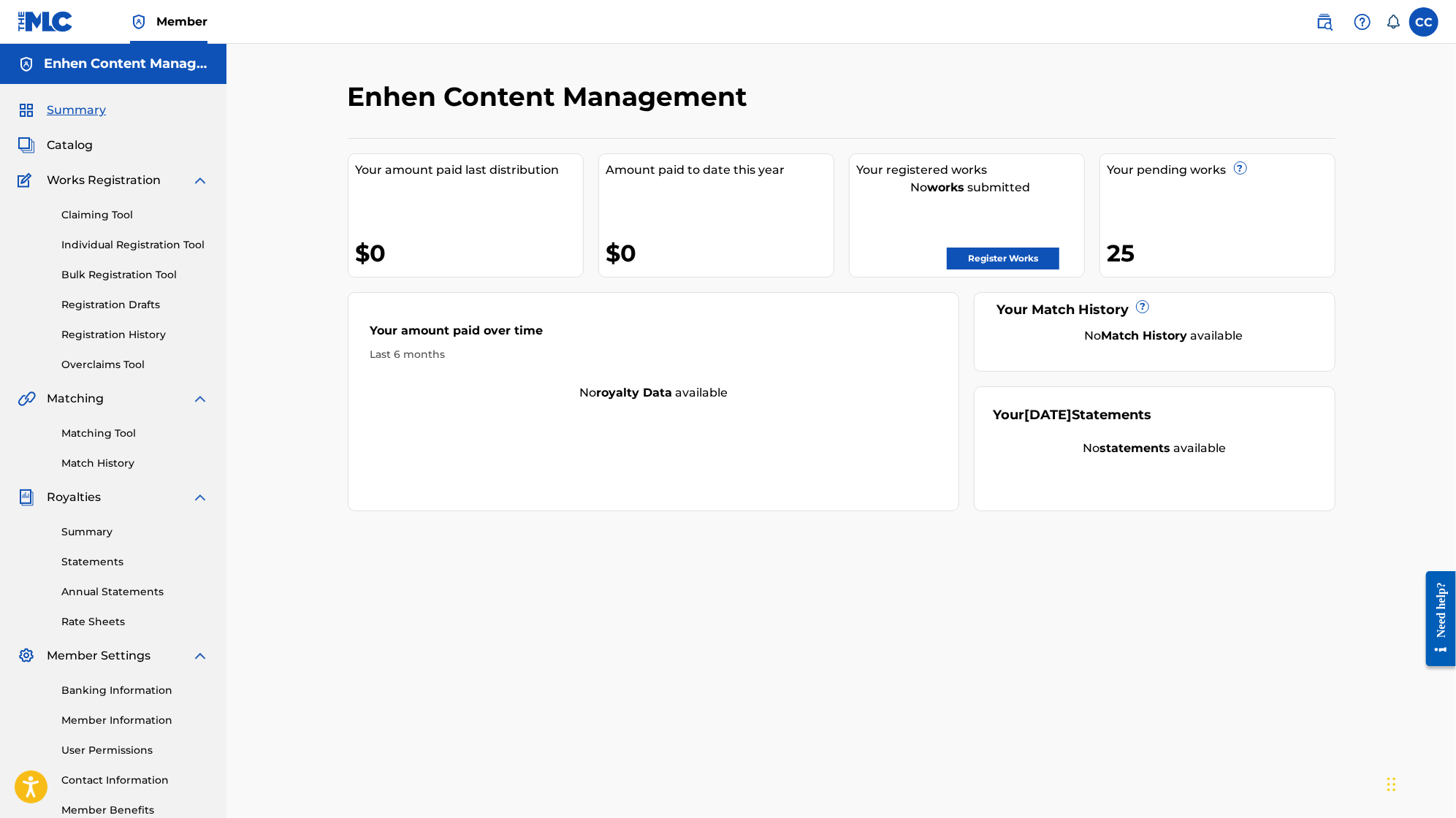
click at [1120, 249] on div "25" at bounding box center [1221, 253] width 227 height 33
click at [140, 336] on link "Registration History" at bounding box center [135, 335] width 148 height 16
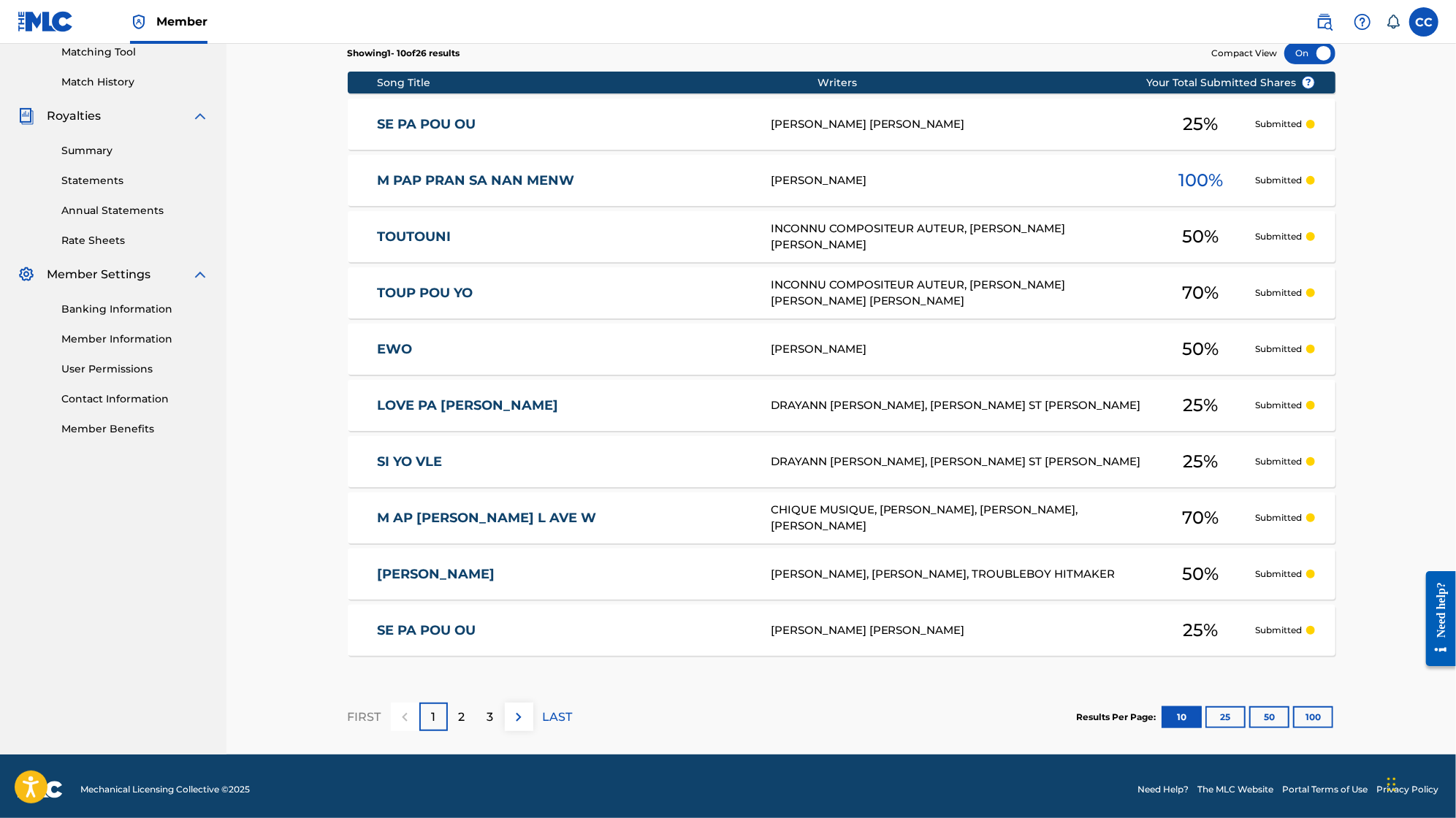
scroll to position [387, 0]
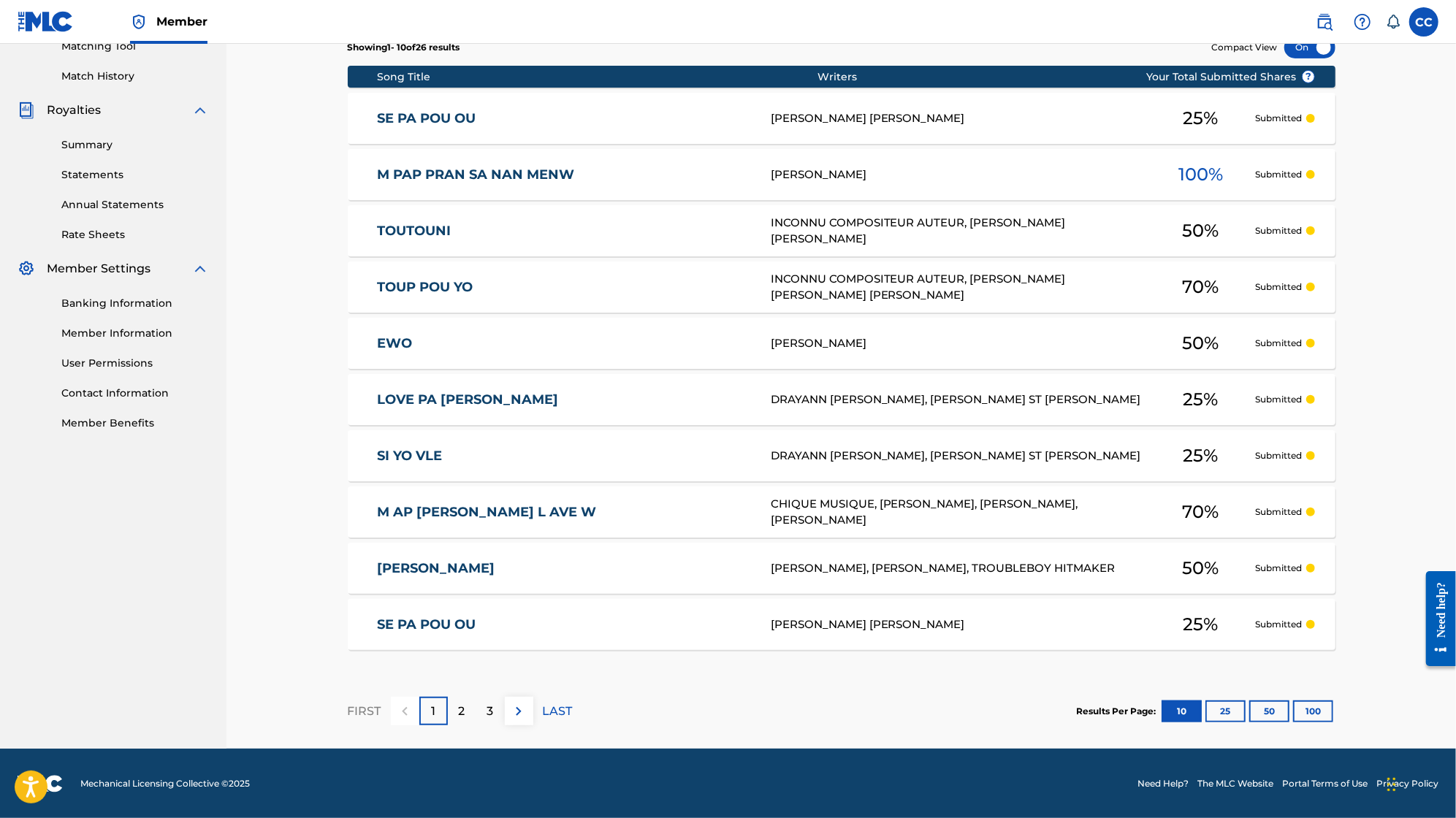
click at [1269, 702] on button "50" at bounding box center [1270, 712] width 40 height 22
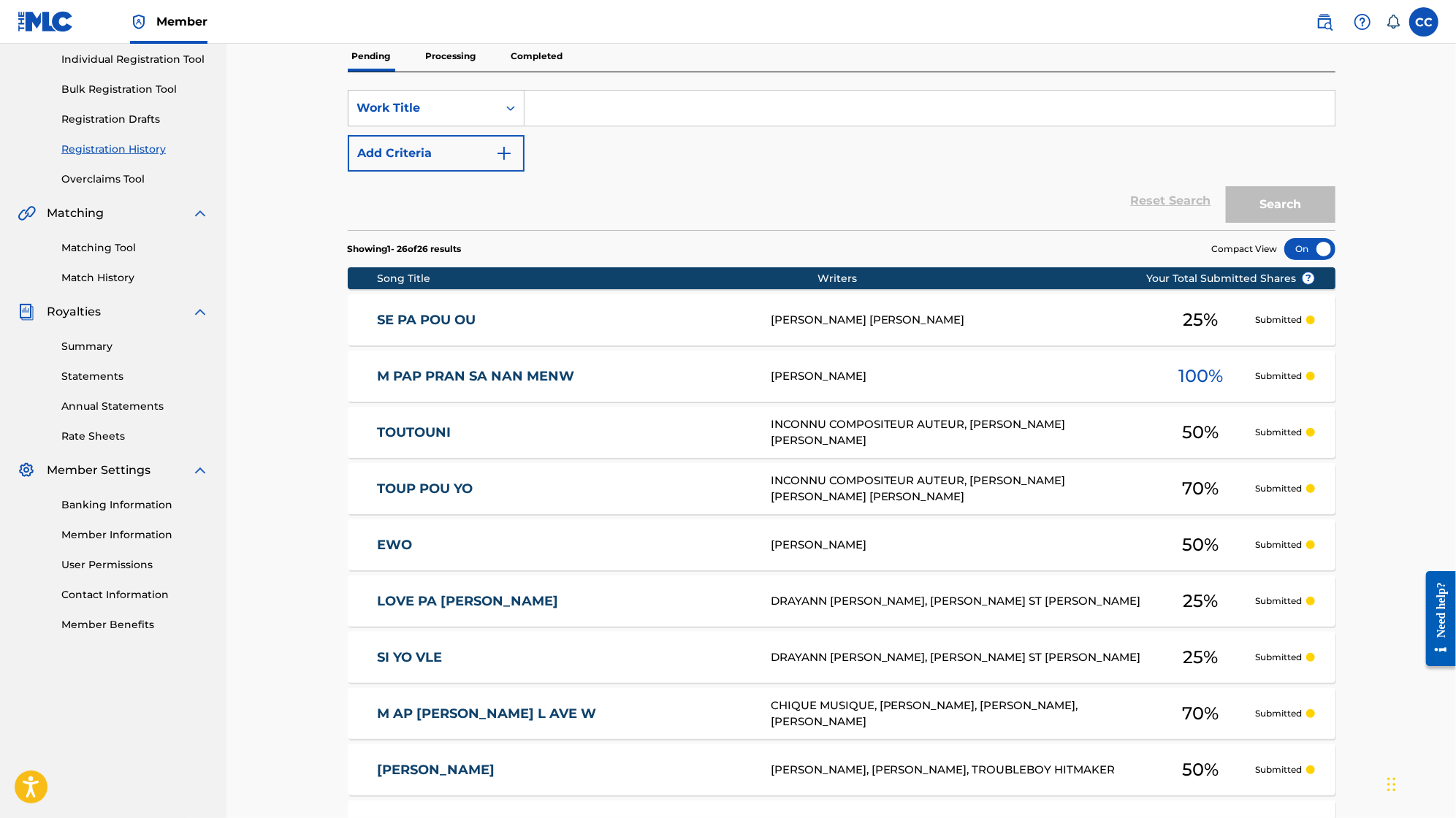
scroll to position [0, 0]
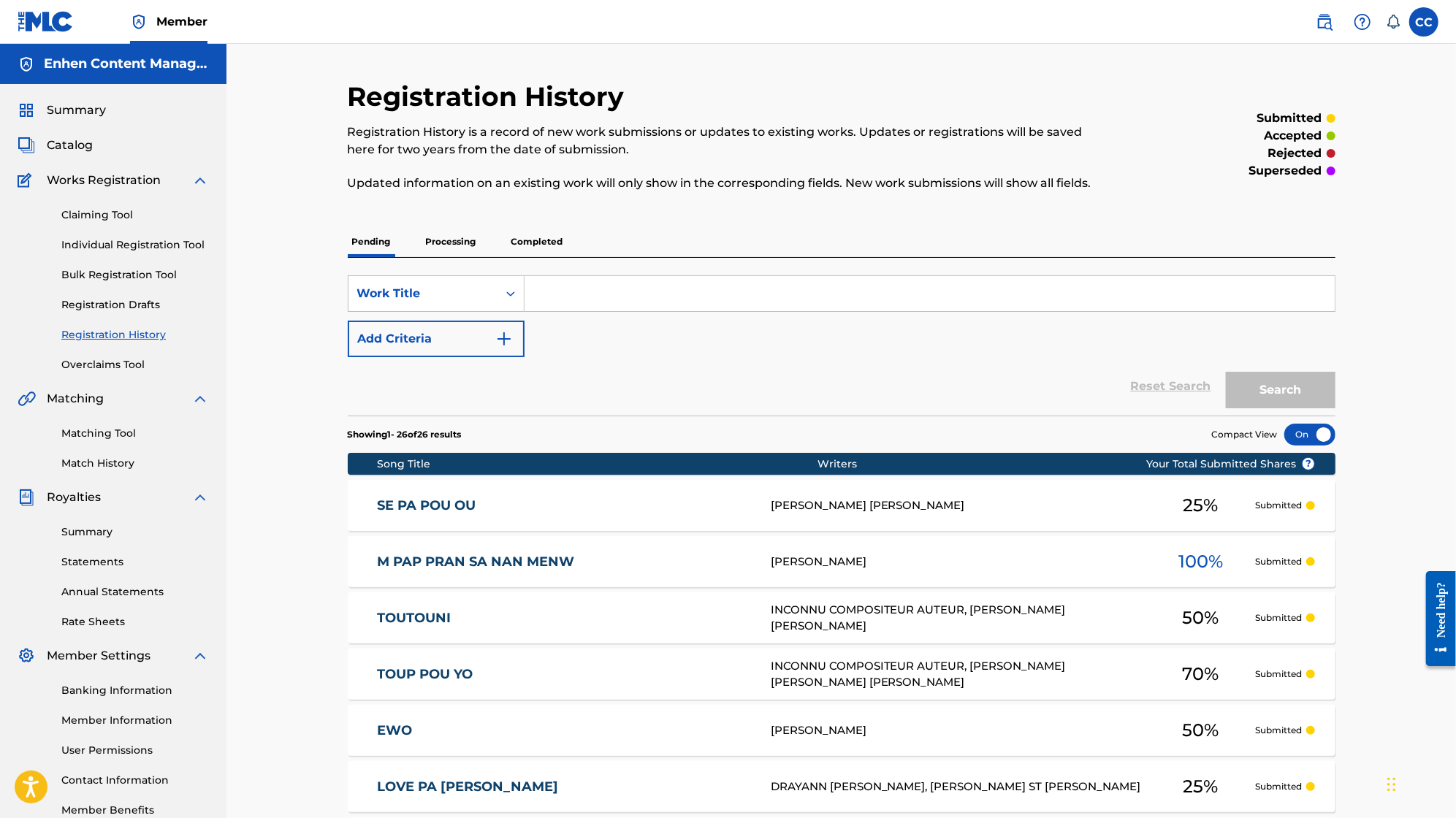
click at [90, 214] on link "Claiming Tool" at bounding box center [135, 215] width 148 height 16
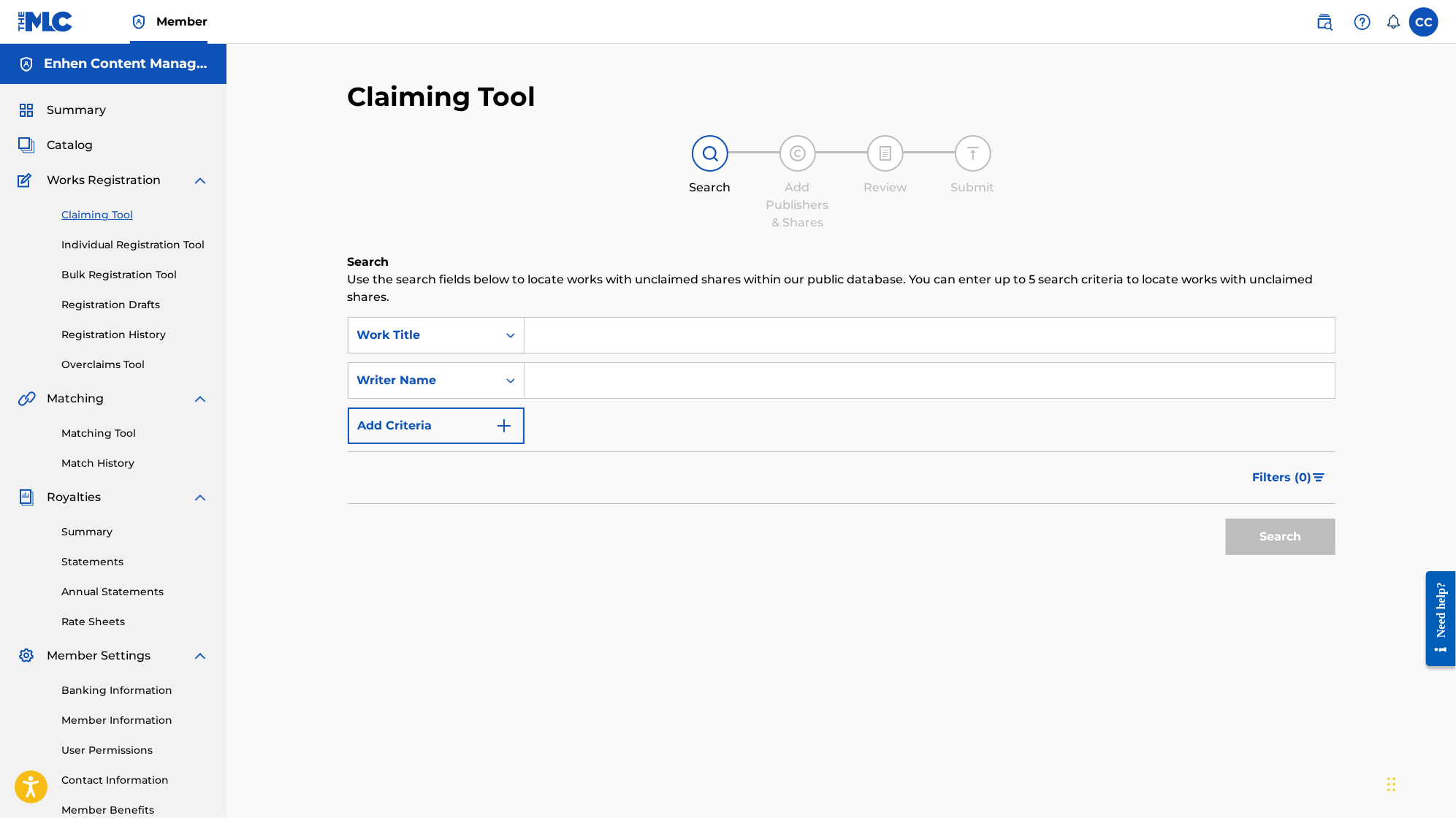
click at [583, 370] on input "Search Form" at bounding box center [929, 380] width 810 height 35
type input "B"
type input "S"
click at [129, 333] on link "Registration History" at bounding box center [135, 335] width 148 height 16
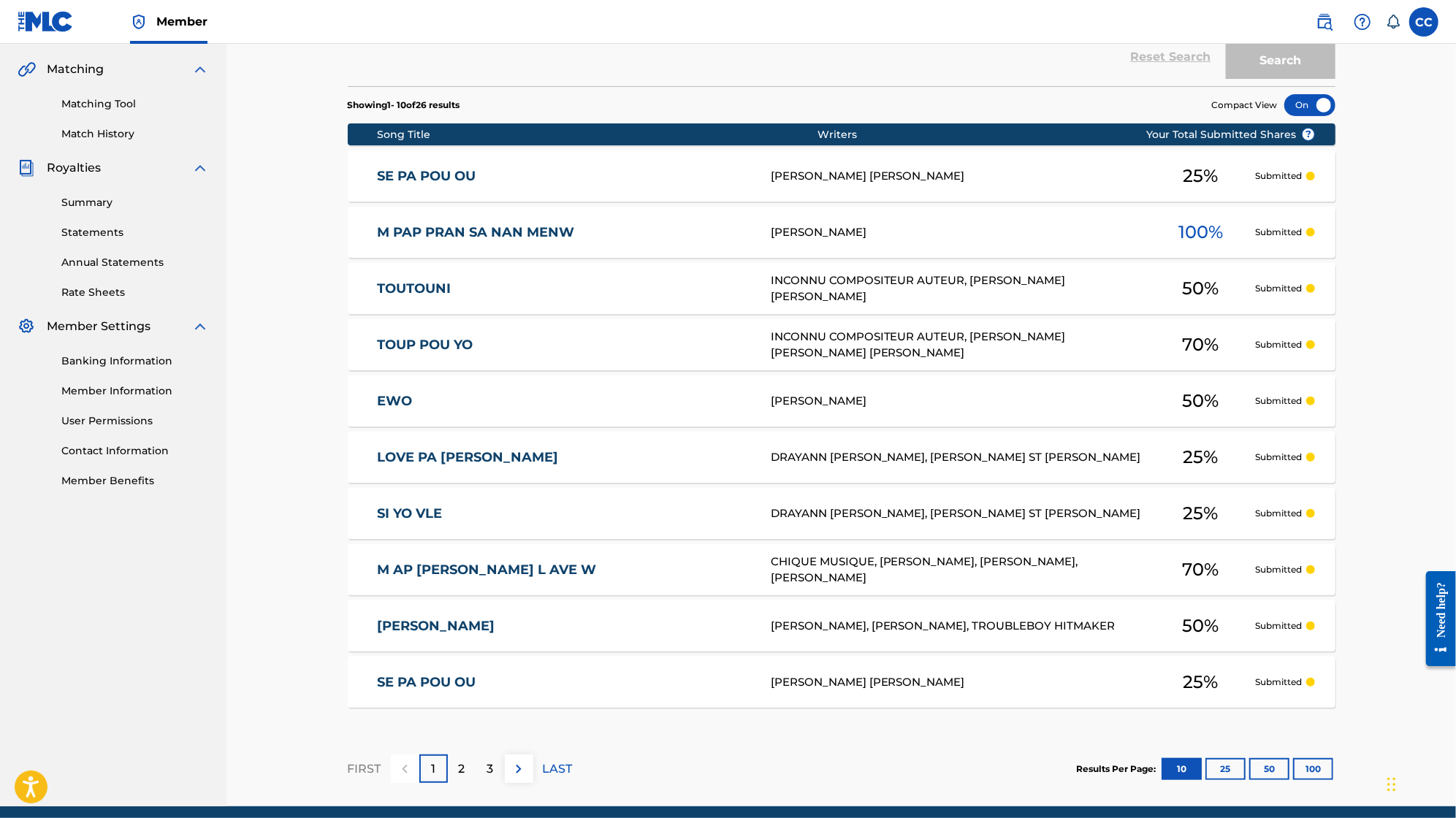
scroll to position [387, 0]
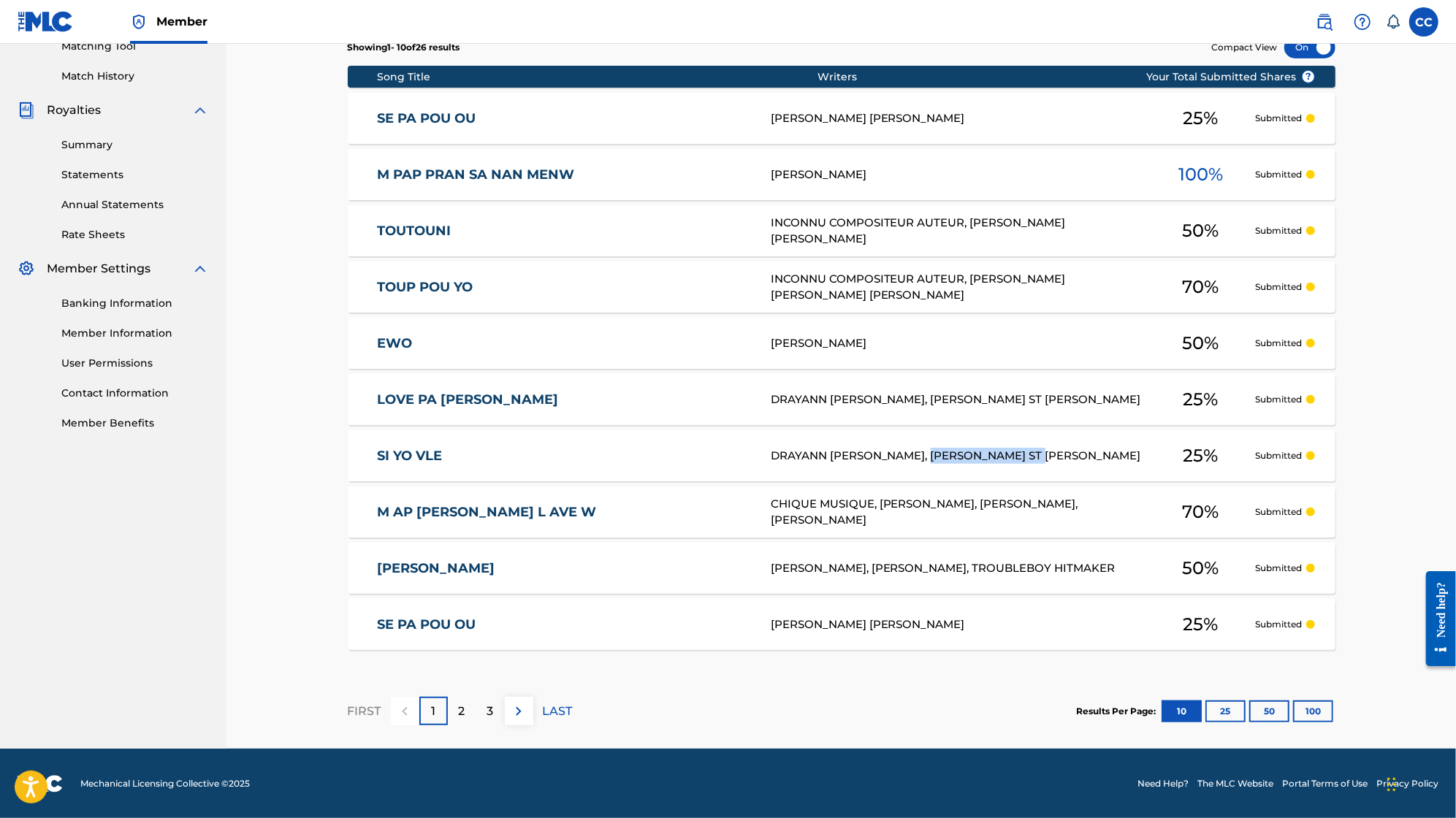
drag, startPoint x: 942, startPoint y: 458, endPoint x: 1051, endPoint y: 463, distance: 109.1
click at [1051, 463] on div "SI YO VLE S97YQK DRAYANN [PERSON_NAME], [PERSON_NAME] ST [PERSON_NAME] 25 % Sub…" at bounding box center [841, 456] width 988 height 51
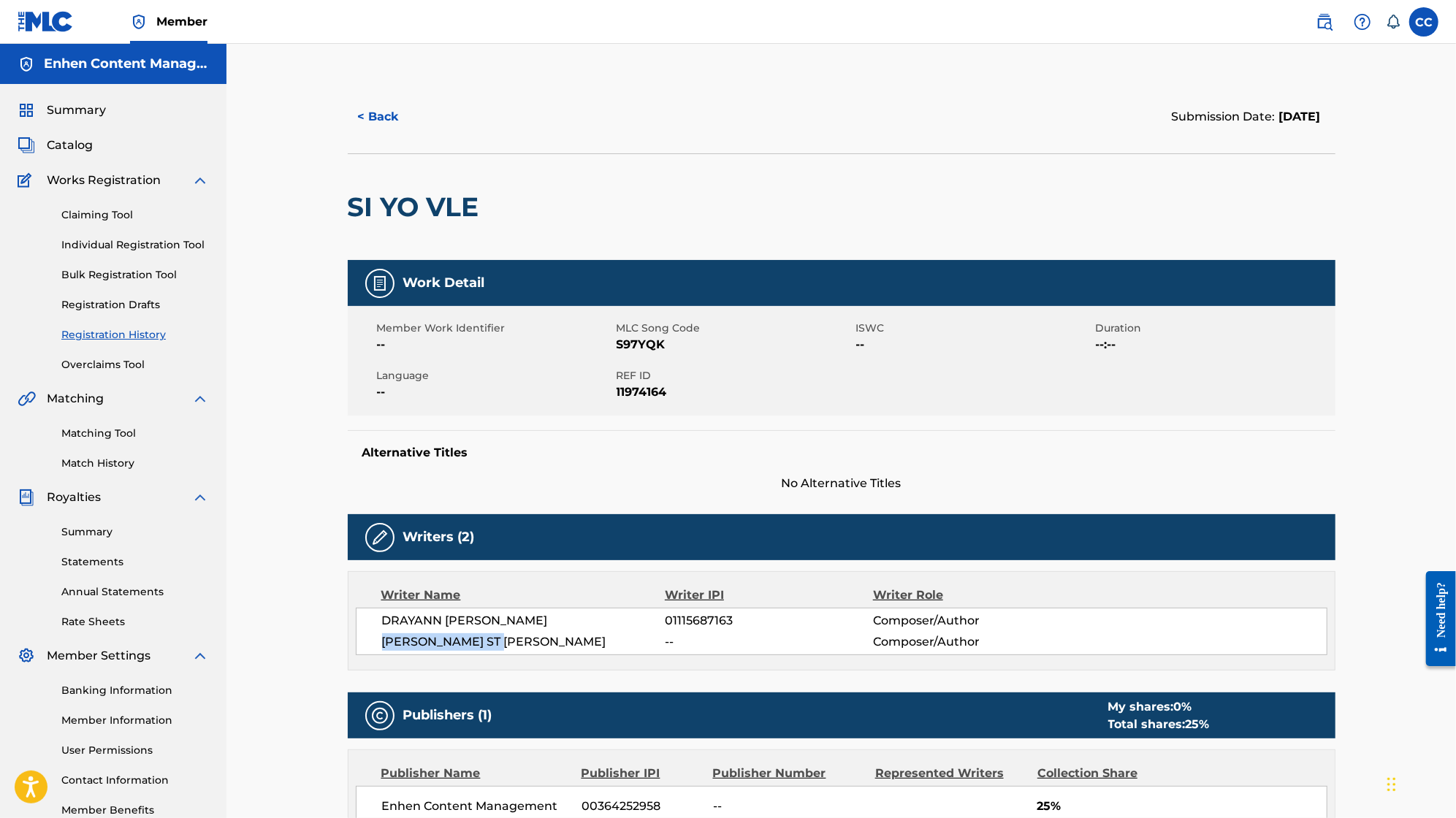
drag, startPoint x: 508, startPoint y: 642, endPoint x: 381, endPoint y: 633, distance: 127.3
click at [382, 633] on span "[PERSON_NAME] ST [PERSON_NAME]" at bounding box center [524, 642] width 284 height 18
copy span "[PERSON_NAME] ST [PERSON_NAME]"
click at [110, 217] on link "Claiming Tool" at bounding box center [135, 215] width 148 height 16
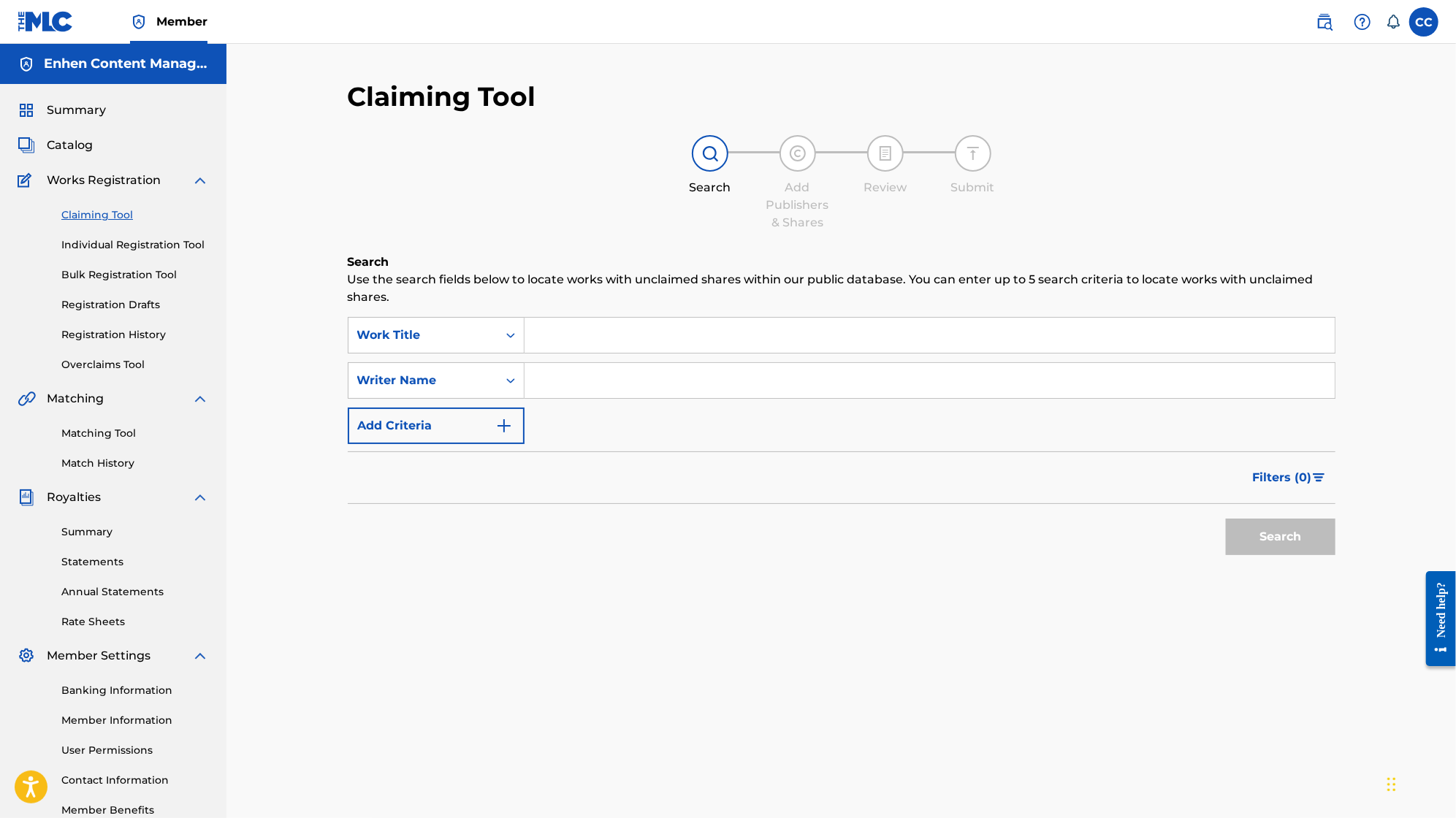
click at [566, 378] on input "Search Form" at bounding box center [929, 380] width 810 height 35
paste input "[PERSON_NAME] ST [PERSON_NAME]"
type input "[PERSON_NAME] ST [PERSON_NAME]"
click at [1314, 531] on button "Search" at bounding box center [1280, 537] width 110 height 37
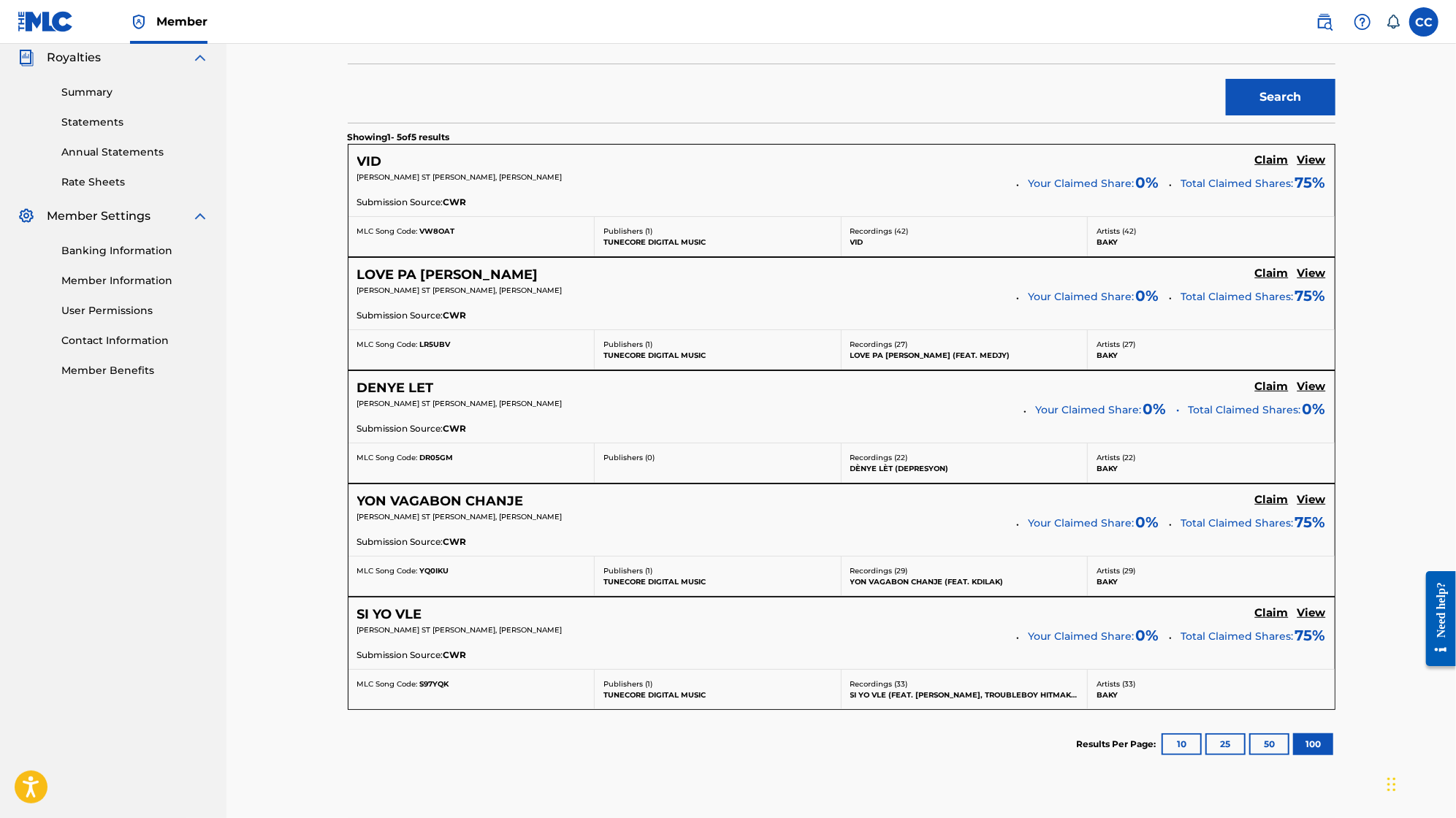
scroll to position [406, 0]
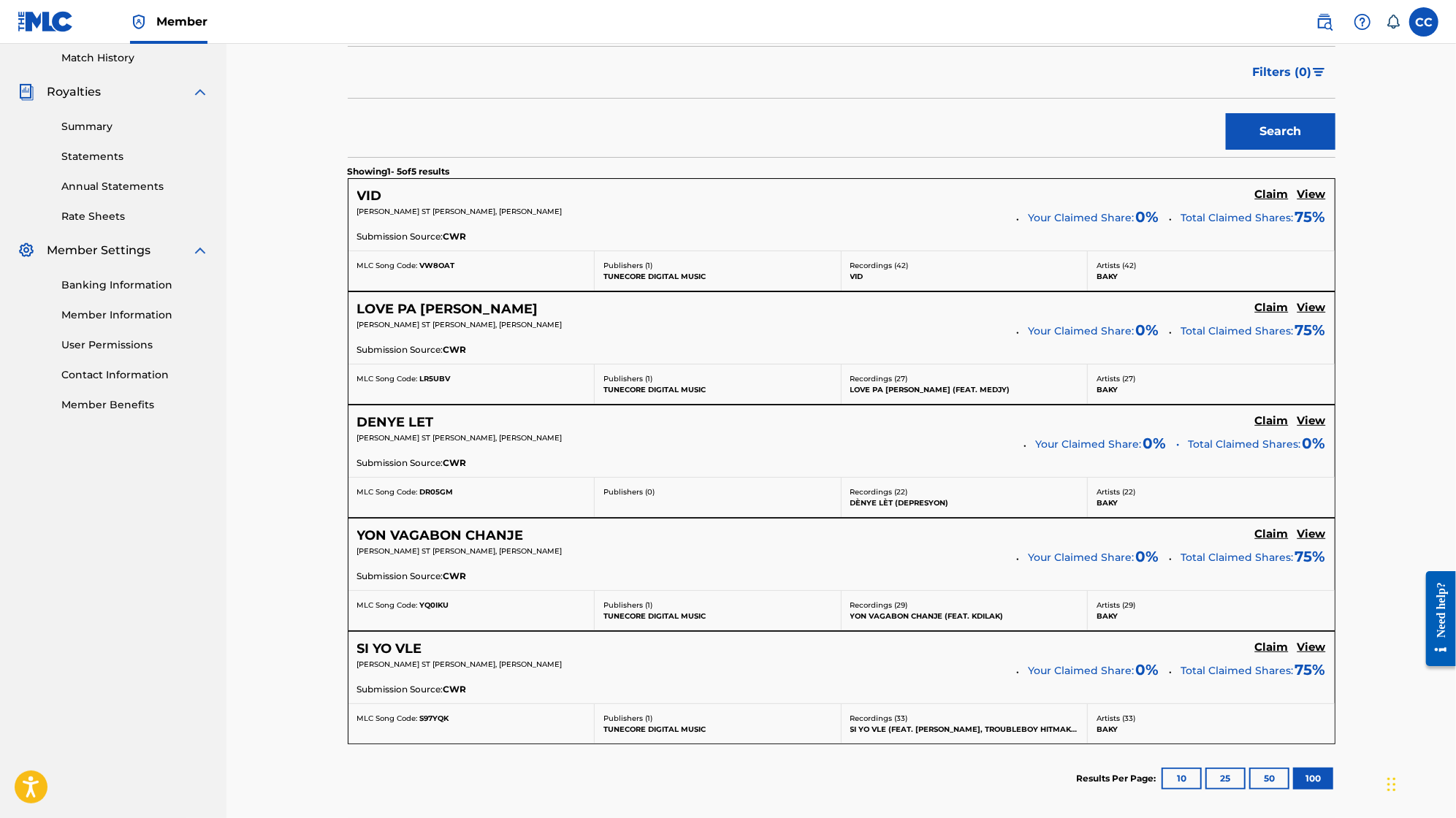
drag, startPoint x: 1301, startPoint y: 446, endPoint x: 1330, endPoint y: 465, distance: 34.7
click at [1330, 465] on div "DENYE LET Claim View [PERSON_NAME] ST [PERSON_NAME], [PERSON_NAME] Your Claimed…" at bounding box center [842, 441] width 987 height 71
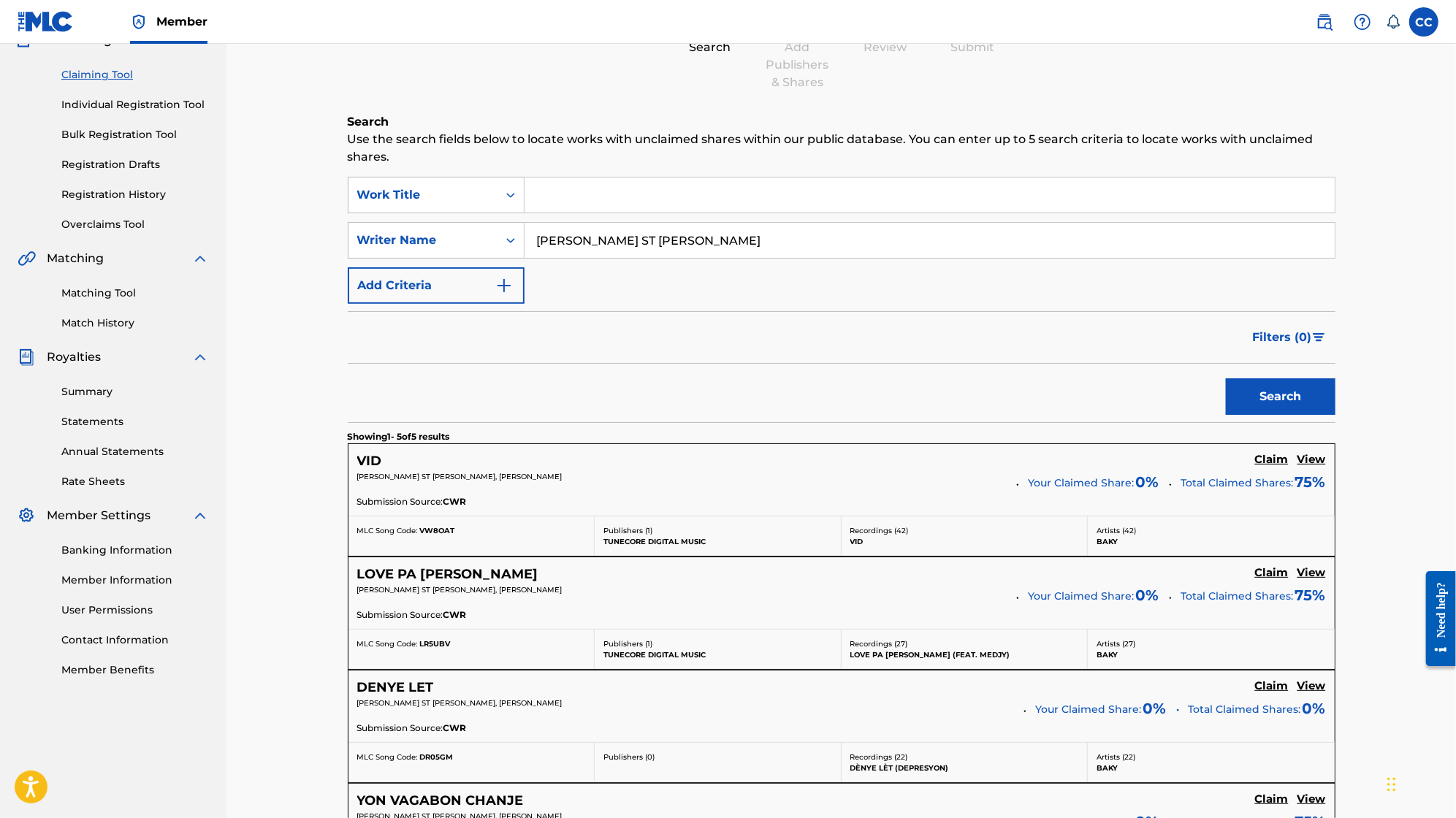
scroll to position [0, 0]
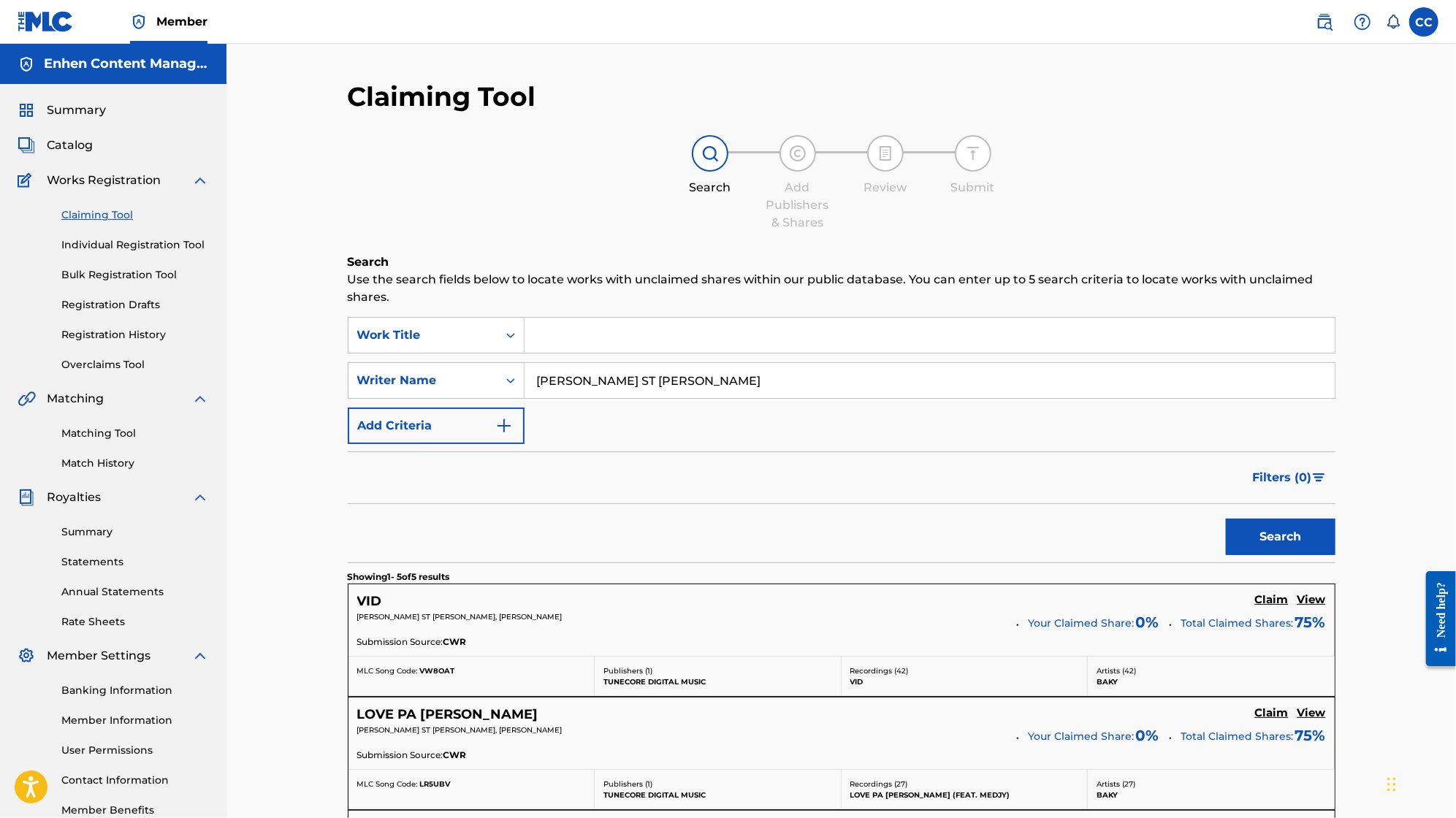
click at [80, 115] on span "Summary" at bounding box center [76, 110] width 59 height 18
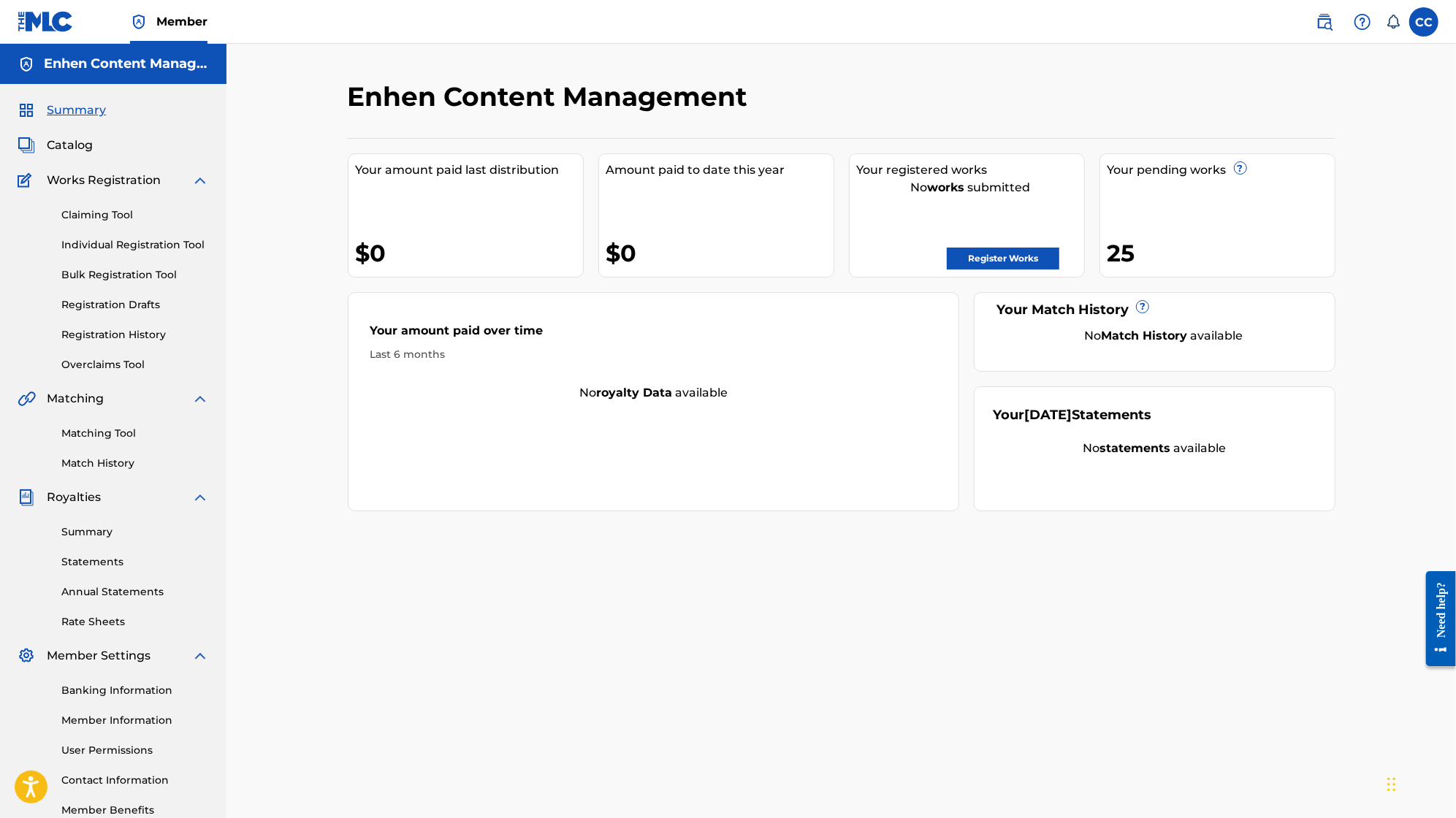
click at [124, 248] on link "Individual Registration Tool" at bounding box center [135, 245] width 148 height 16
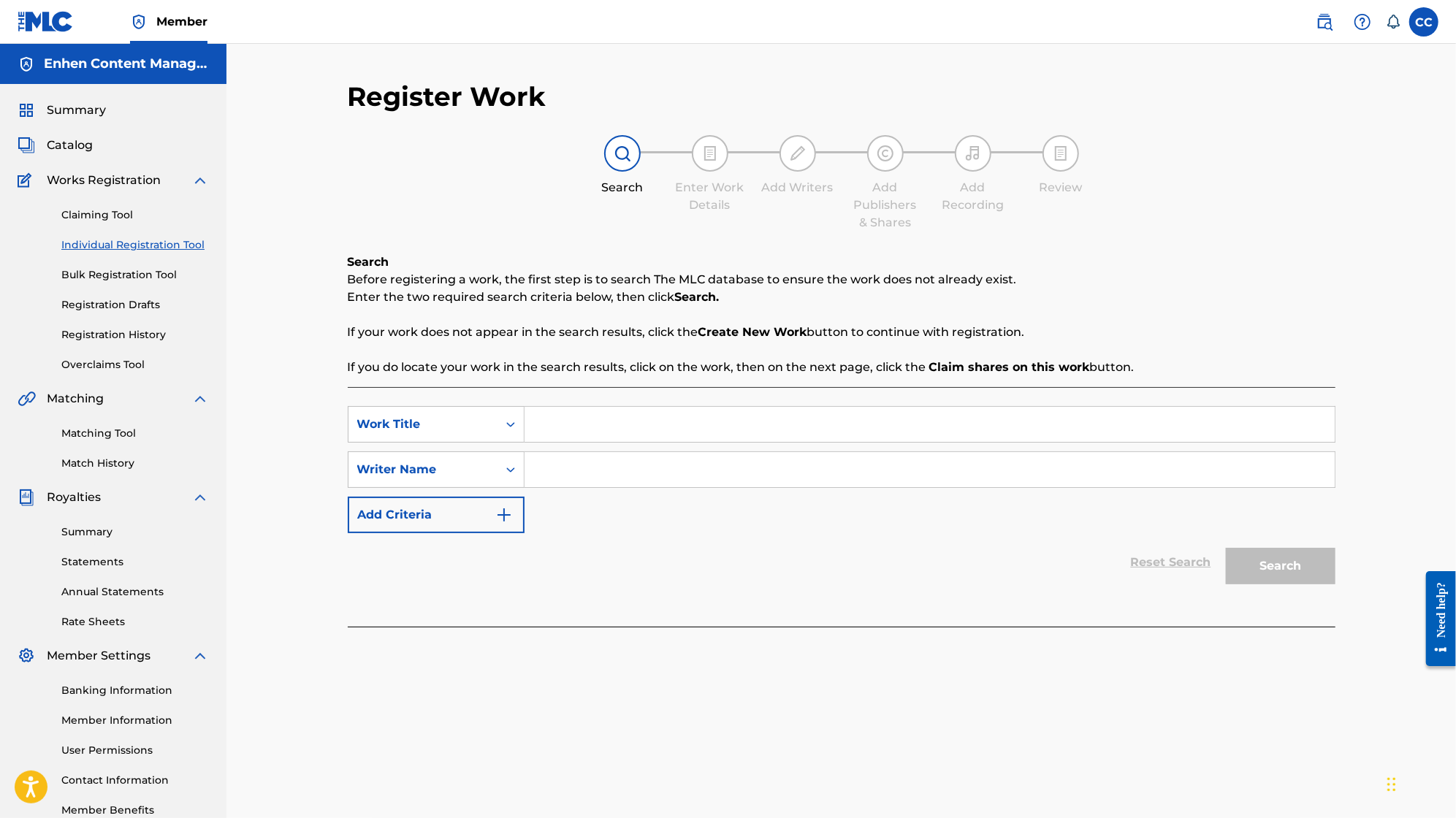
click at [648, 424] on input "Search Form" at bounding box center [929, 424] width 810 height 35
click at [559, 479] on input "Search Form" at bounding box center [929, 469] width 810 height 35
click at [553, 423] on input "Search Form" at bounding box center [929, 424] width 810 height 35
click at [550, 468] on input "Search Form" at bounding box center [929, 469] width 810 height 35
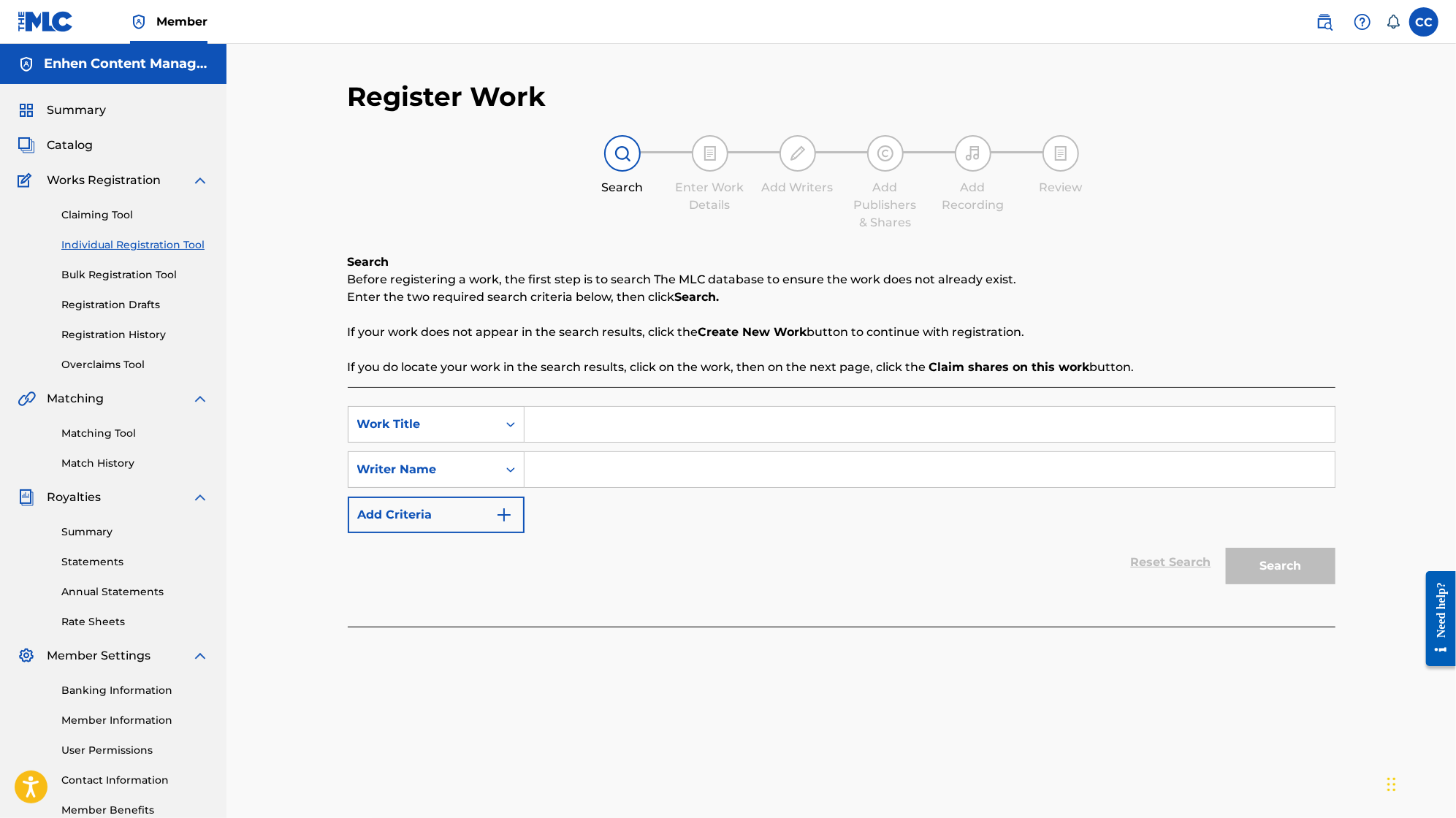
click at [550, 468] on input "Search Form" at bounding box center [929, 469] width 810 height 35
type input "[PERSON_NAME] [PERSON_NAME]"
click at [644, 430] on input "Search Form" at bounding box center [929, 424] width 810 height 35
type input "LE GENIE"
click at [1301, 576] on button "Search" at bounding box center [1280, 566] width 110 height 37
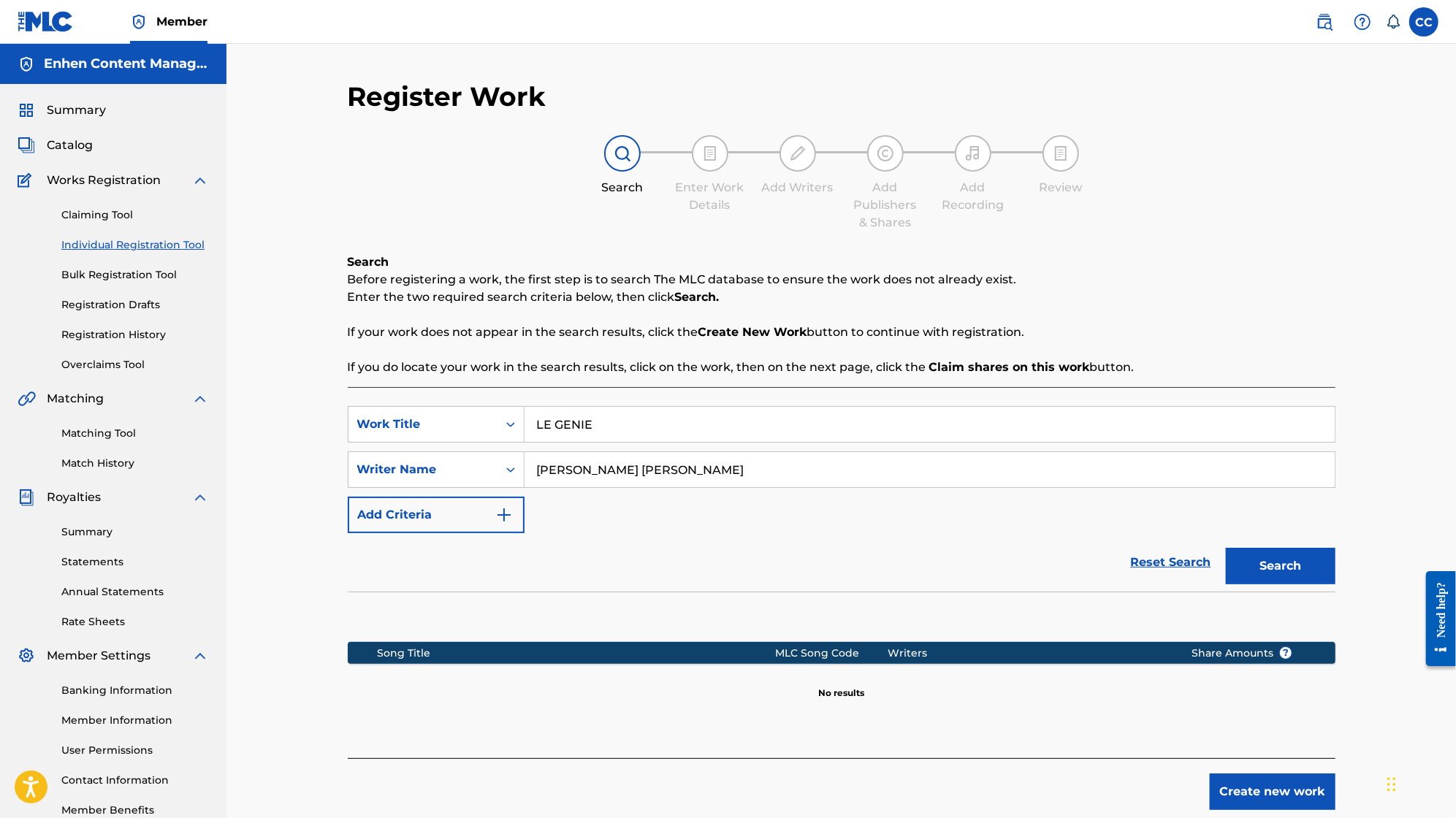
click at [1240, 795] on button "Create new work" at bounding box center [1273, 792] width 126 height 37
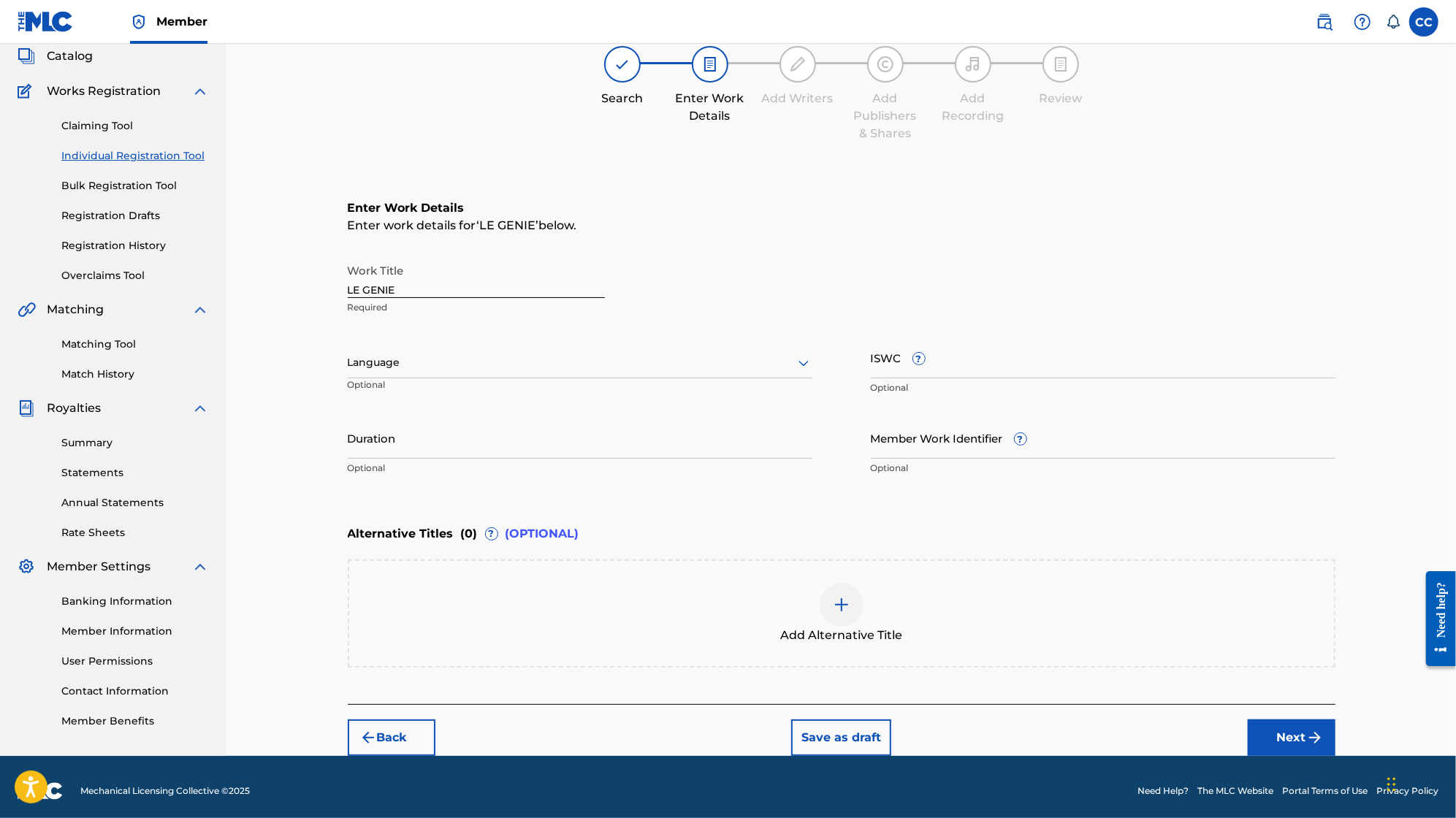
scroll to position [96, 0]
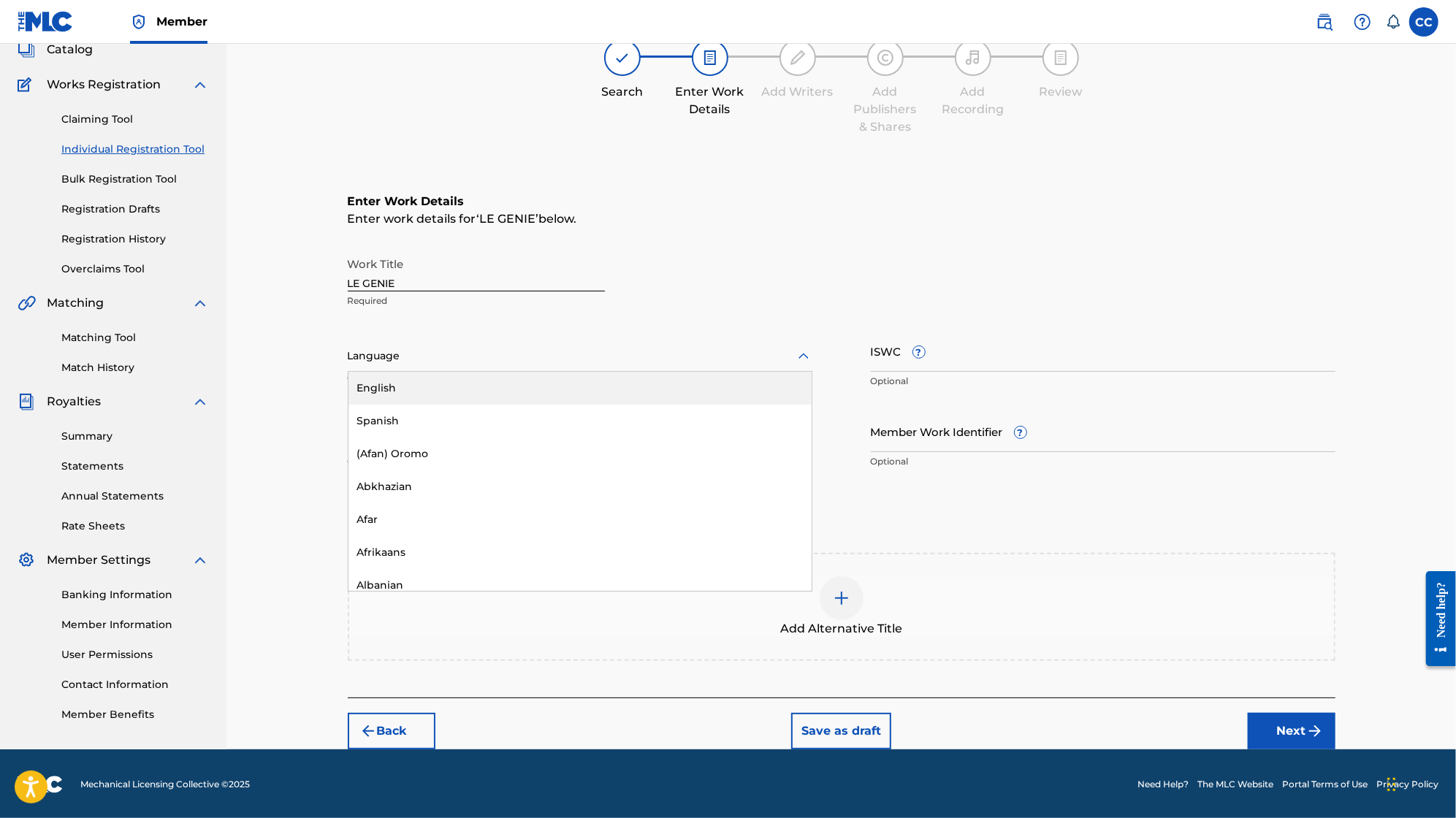
click at [691, 358] on div at bounding box center [580, 357] width 465 height 19
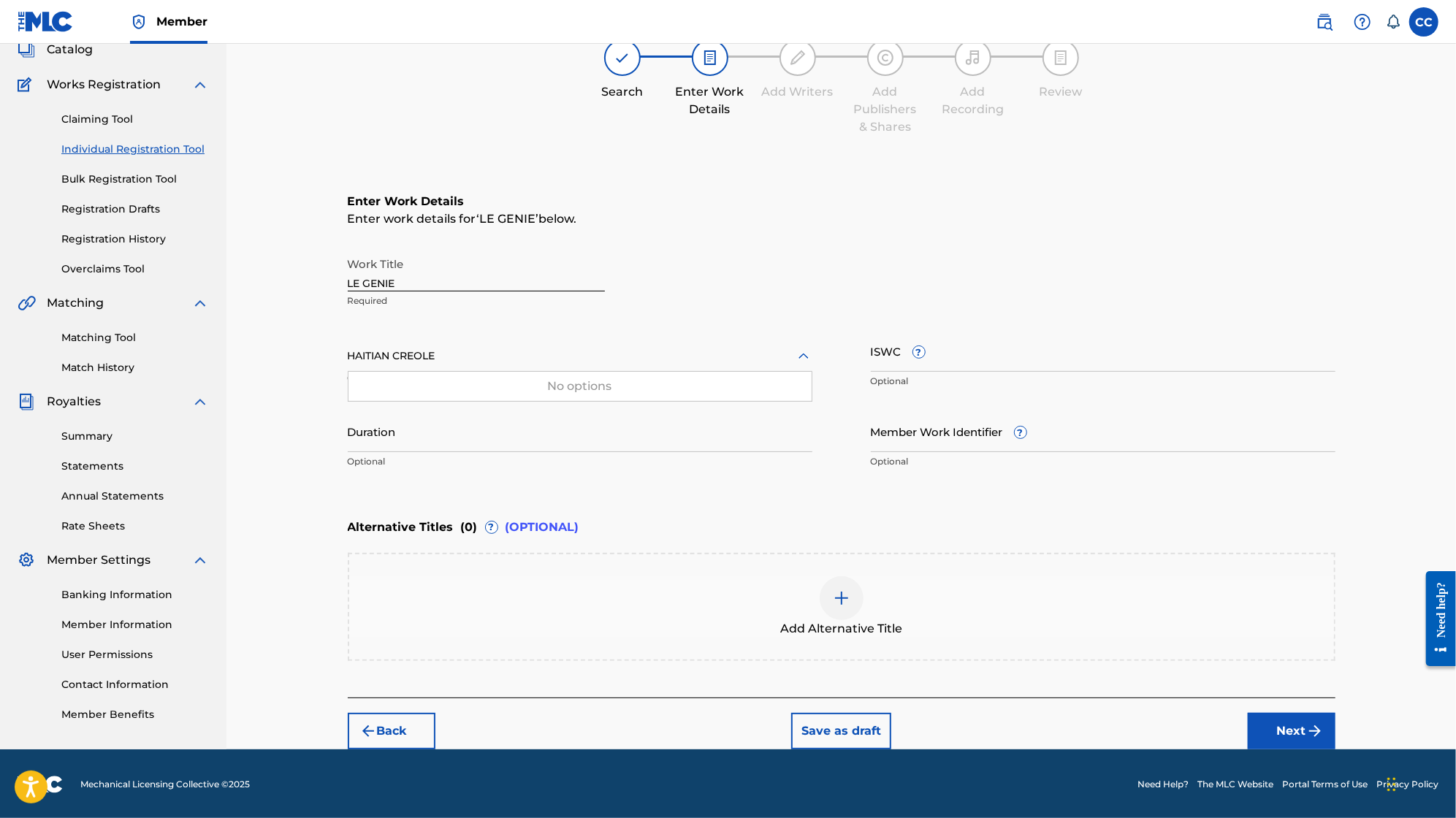
type input "HAITIAN CREOLE"
click at [423, 446] on input "Duration" at bounding box center [580, 432] width 465 height 42
click at [1309, 719] on button "Next" at bounding box center [1291, 731] width 88 height 37
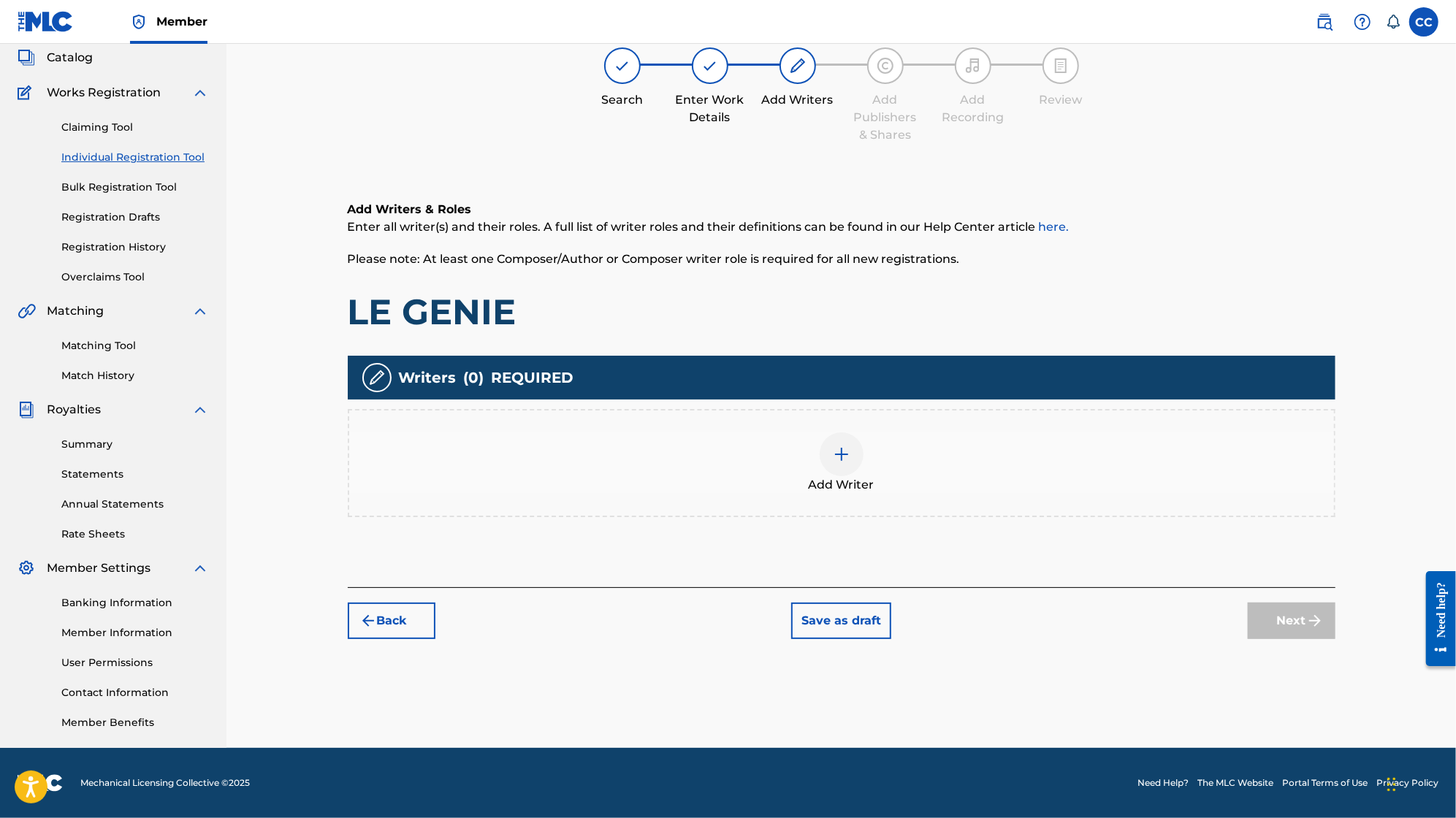
scroll to position [66, 0]
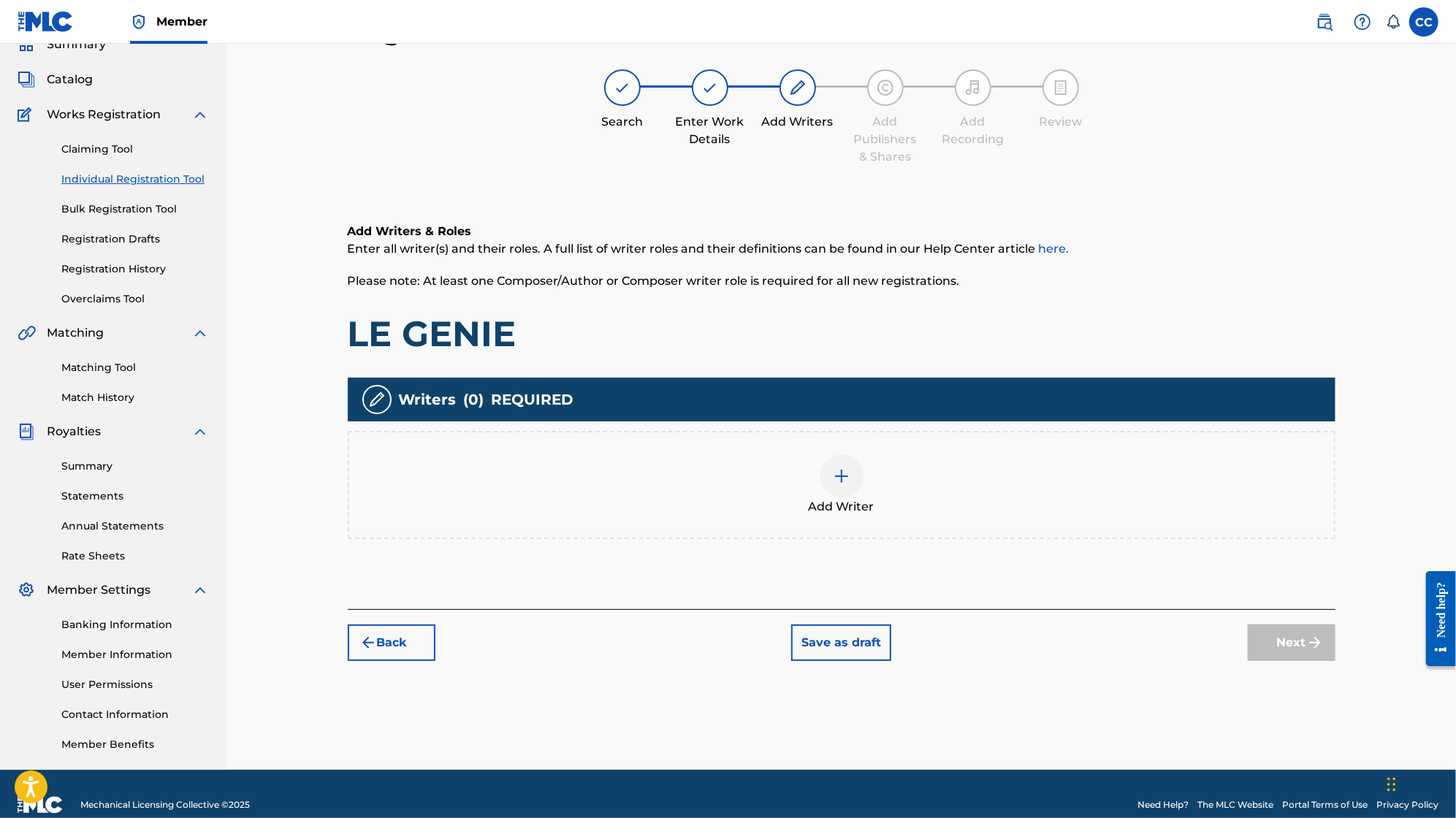
click at [839, 490] on div at bounding box center [841, 476] width 44 height 44
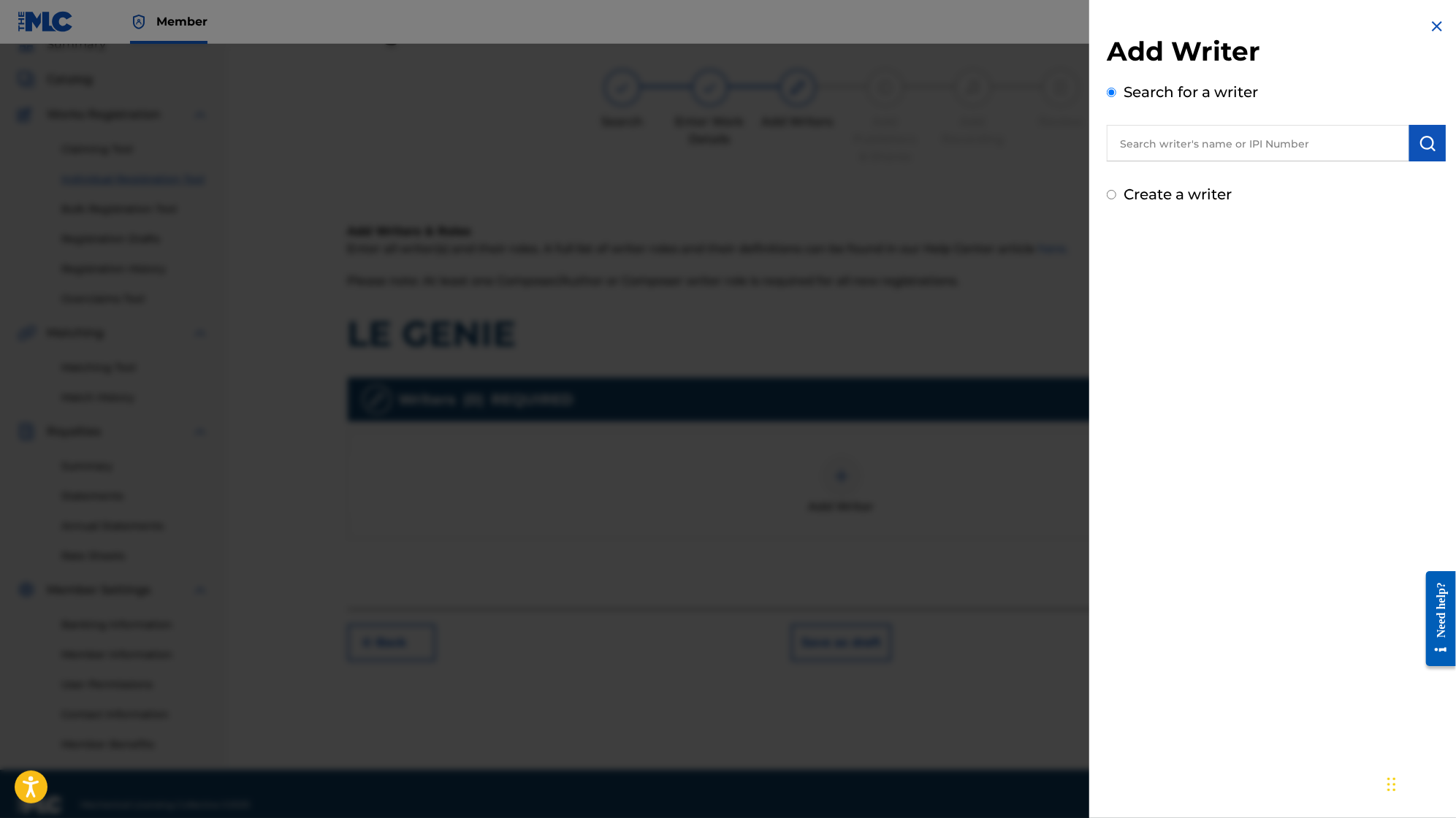
click at [1162, 194] on label "Create a writer" at bounding box center [1177, 194] width 108 height 18
radio input "true"
click at [1116, 194] on input "Create a writer" at bounding box center [1112, 195] width 9 height 9
radio input "false"
radio input "true"
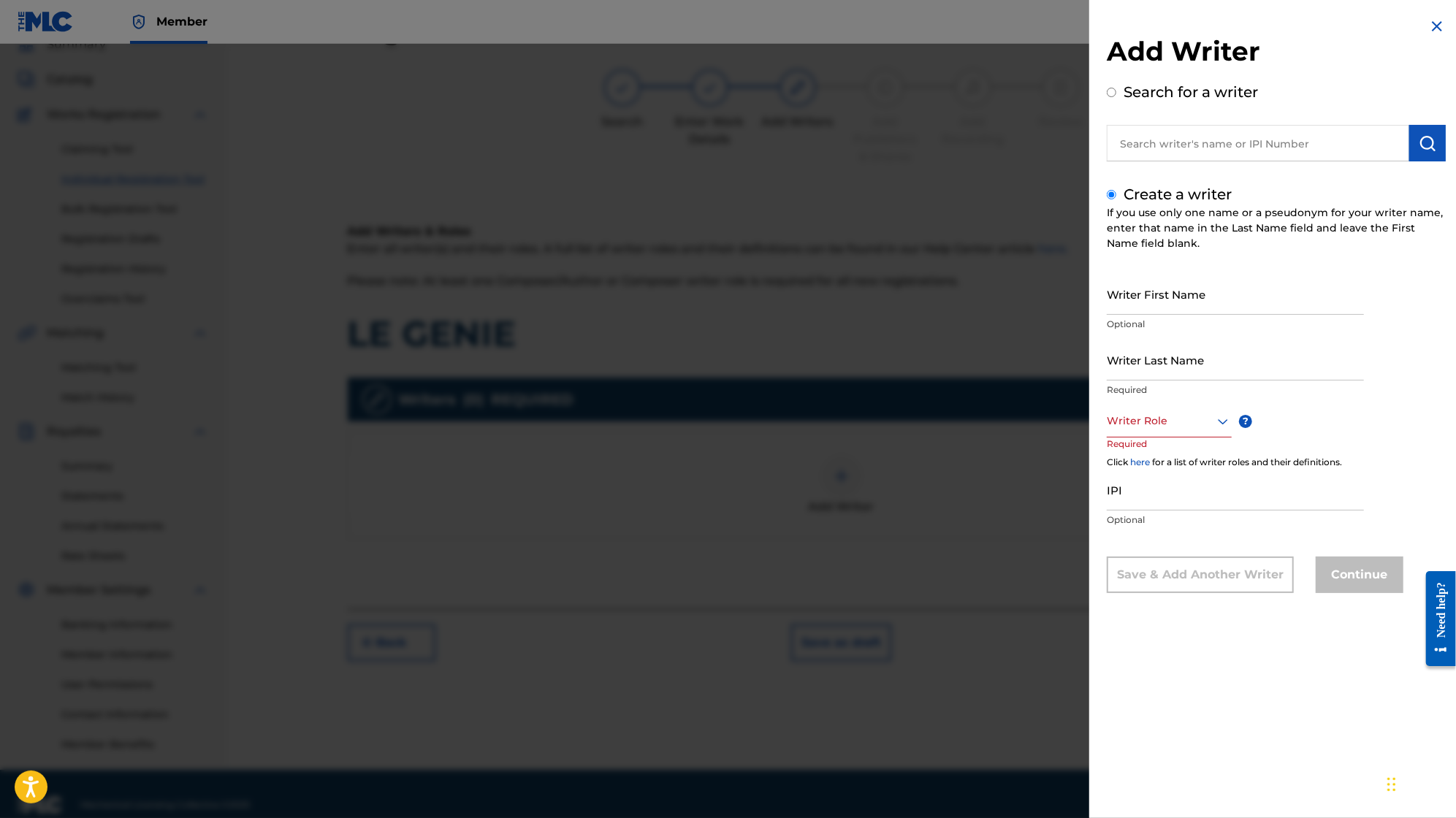
click at [1175, 425] on div at bounding box center [1169, 421] width 125 height 19
click at [1176, 462] on div "Composer/Author" at bounding box center [1169, 454] width 124 height 33
click at [1197, 305] on input "Writer First Name" at bounding box center [1235, 294] width 257 height 42
type input "[PERSON_NAME]"
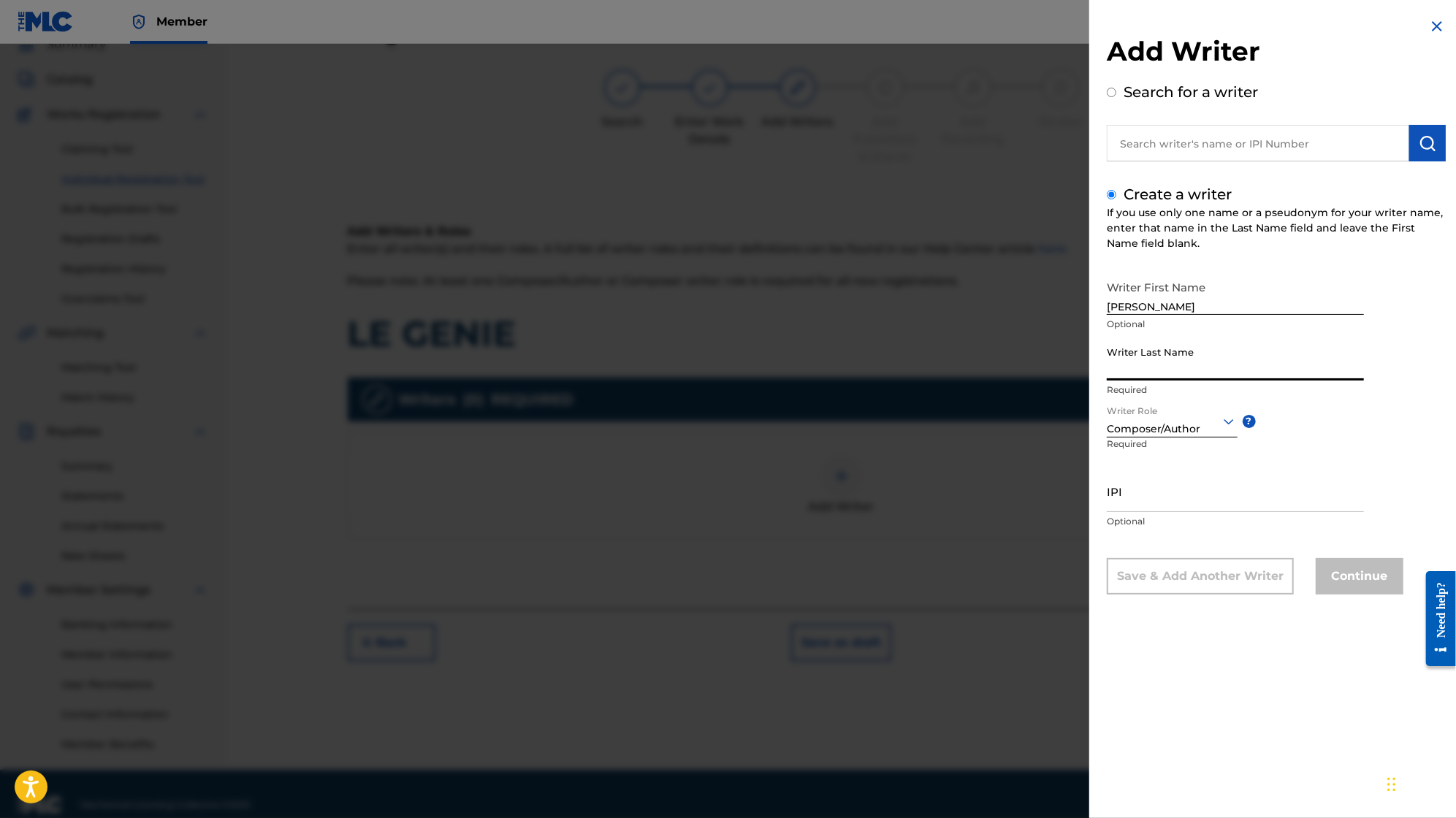
click at [1200, 367] on input "Writer Last Name" at bounding box center [1235, 360] width 257 height 42
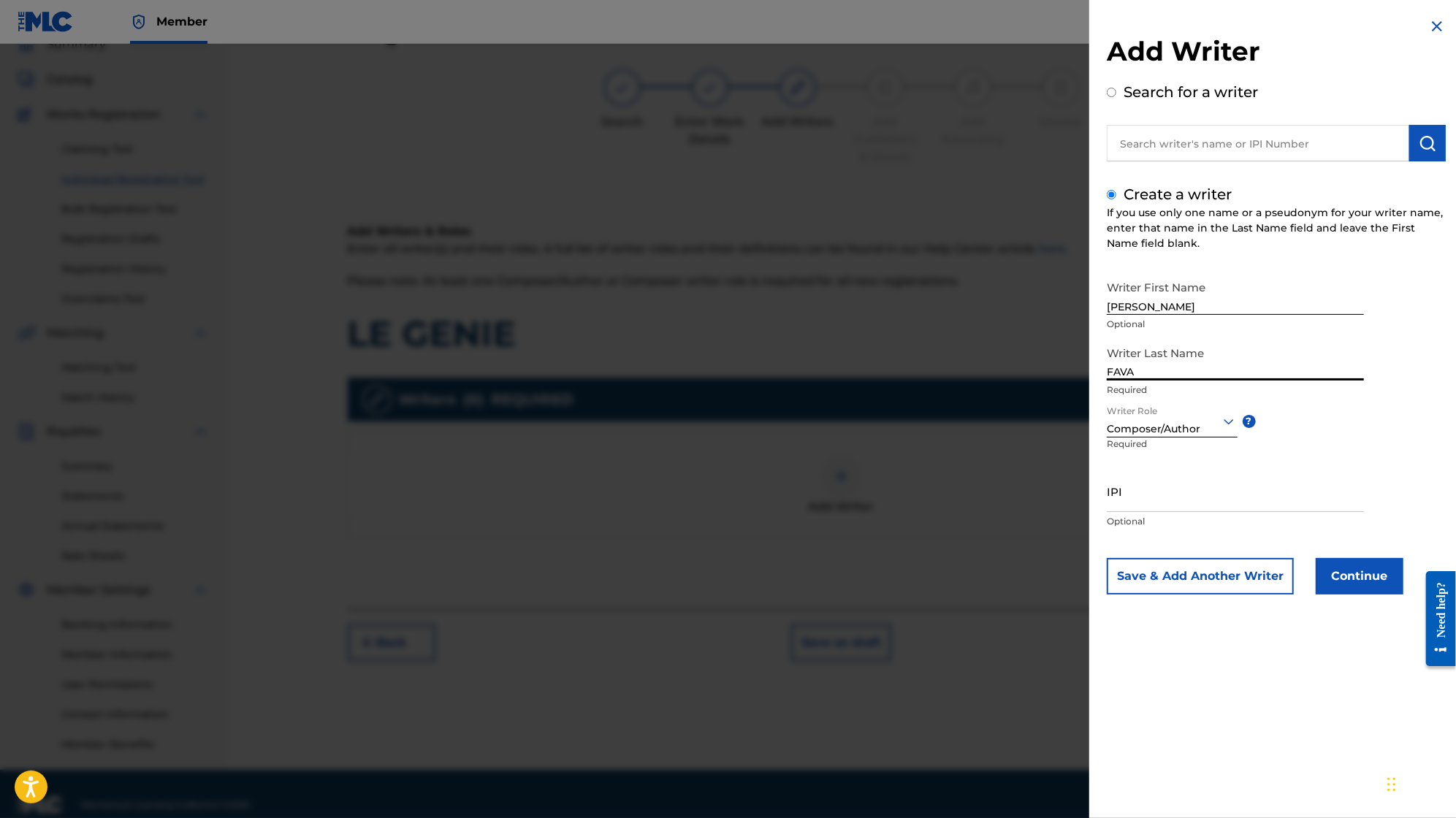
type input "FAVA"
click at [1381, 487] on div "Writer First Name [PERSON_NAME] Optional Writer Last Name [PERSON_NAME] Require…" at bounding box center [1277, 434] width 339 height 322
click at [1343, 575] on button "Continue" at bounding box center [1360, 576] width 88 height 37
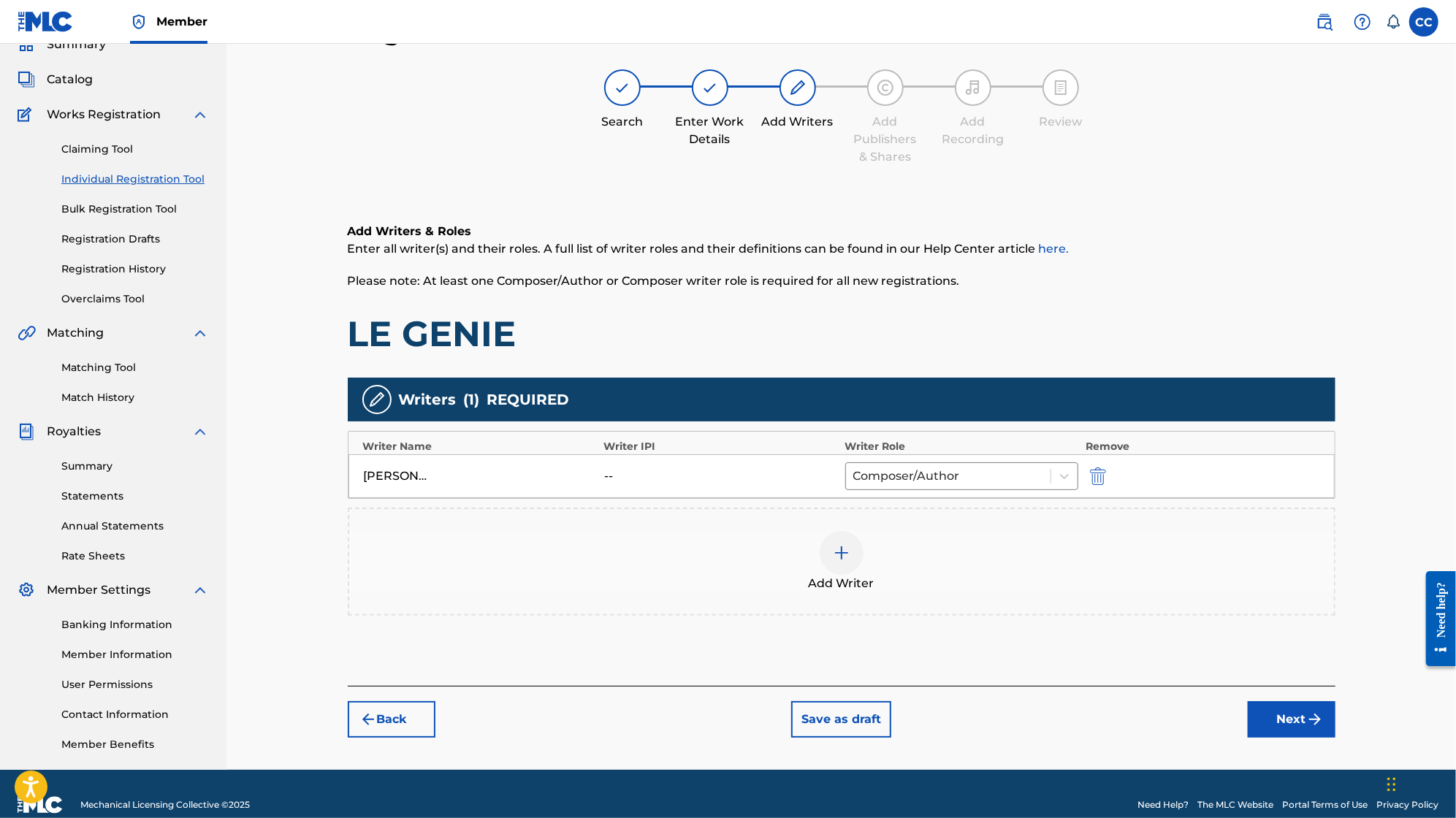
click at [1289, 714] on button "Next" at bounding box center [1291, 719] width 88 height 37
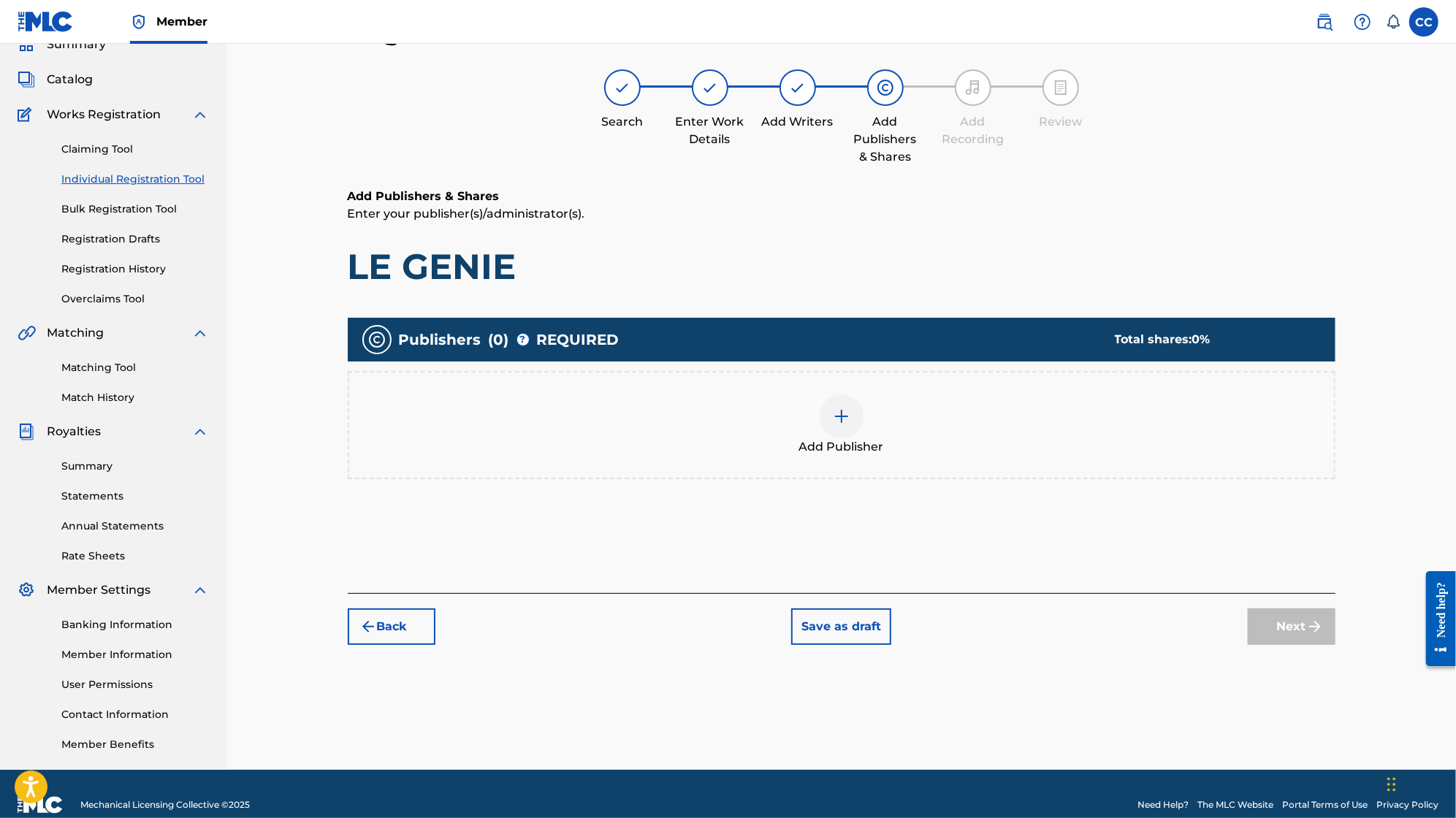
click at [862, 409] on div at bounding box center [841, 416] width 44 height 44
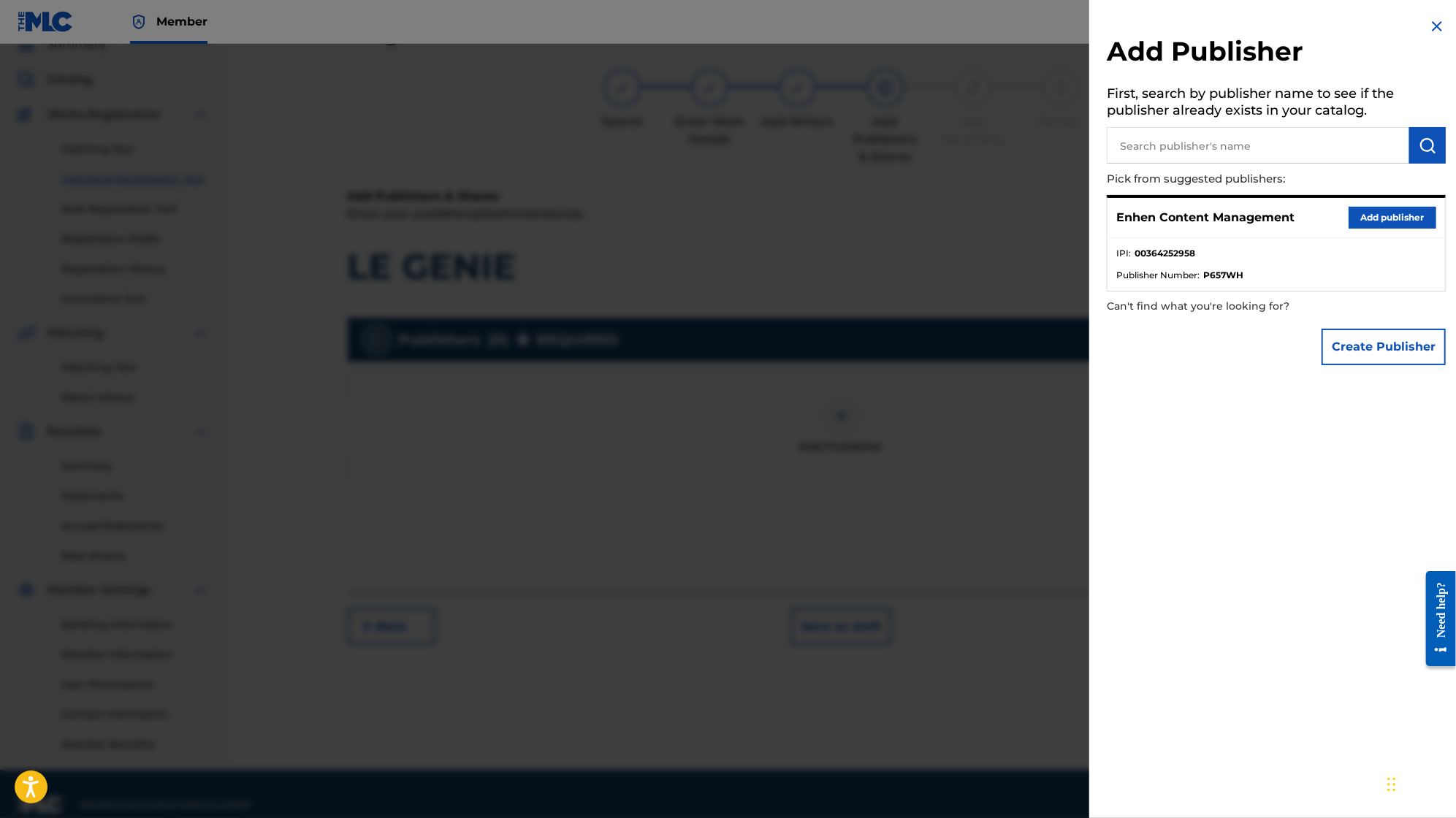
click at [1394, 216] on button "Add publisher" at bounding box center [1392, 218] width 88 height 22
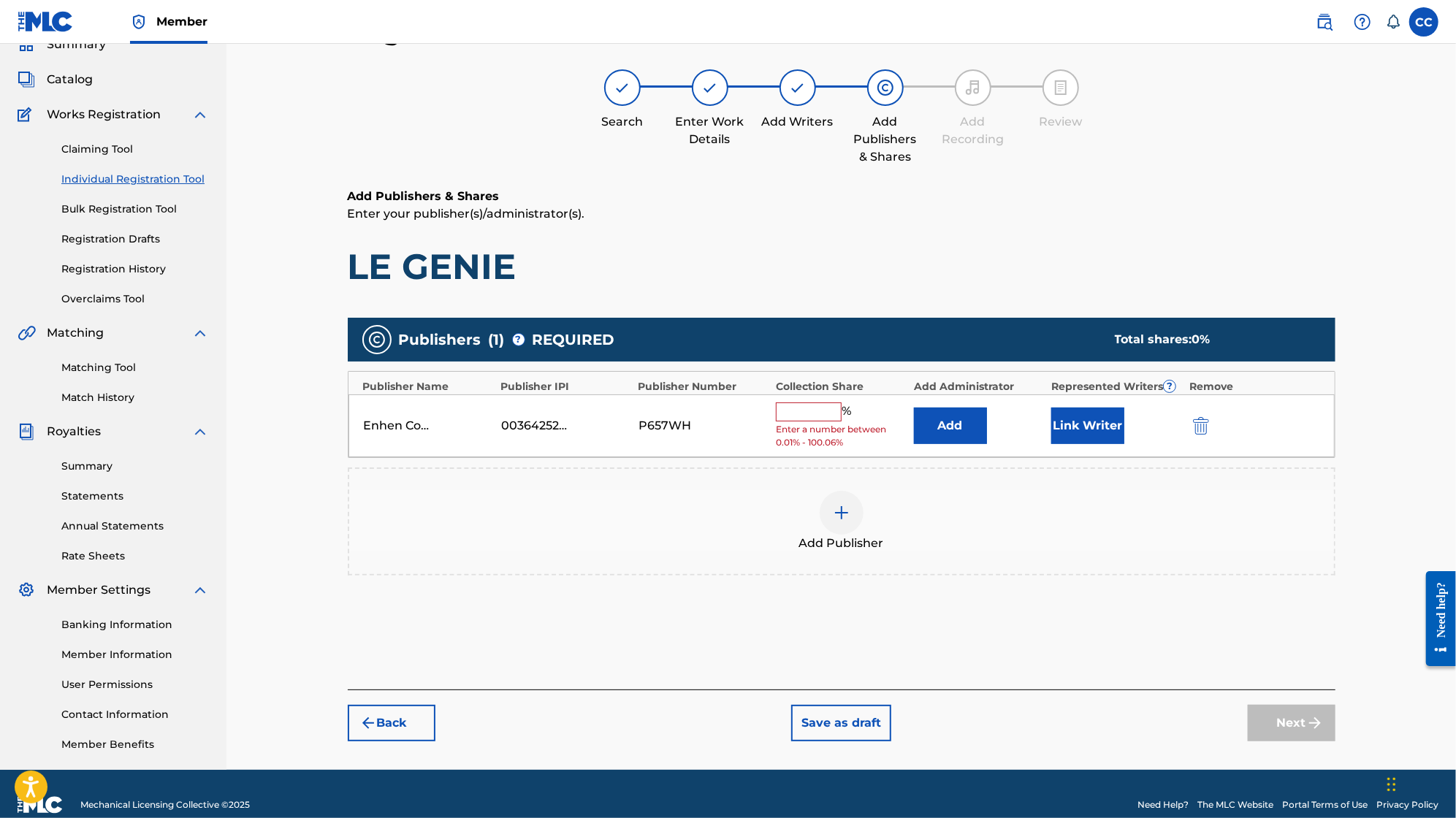
click at [803, 413] on input "text" at bounding box center [809, 412] width 66 height 19
type input "100"
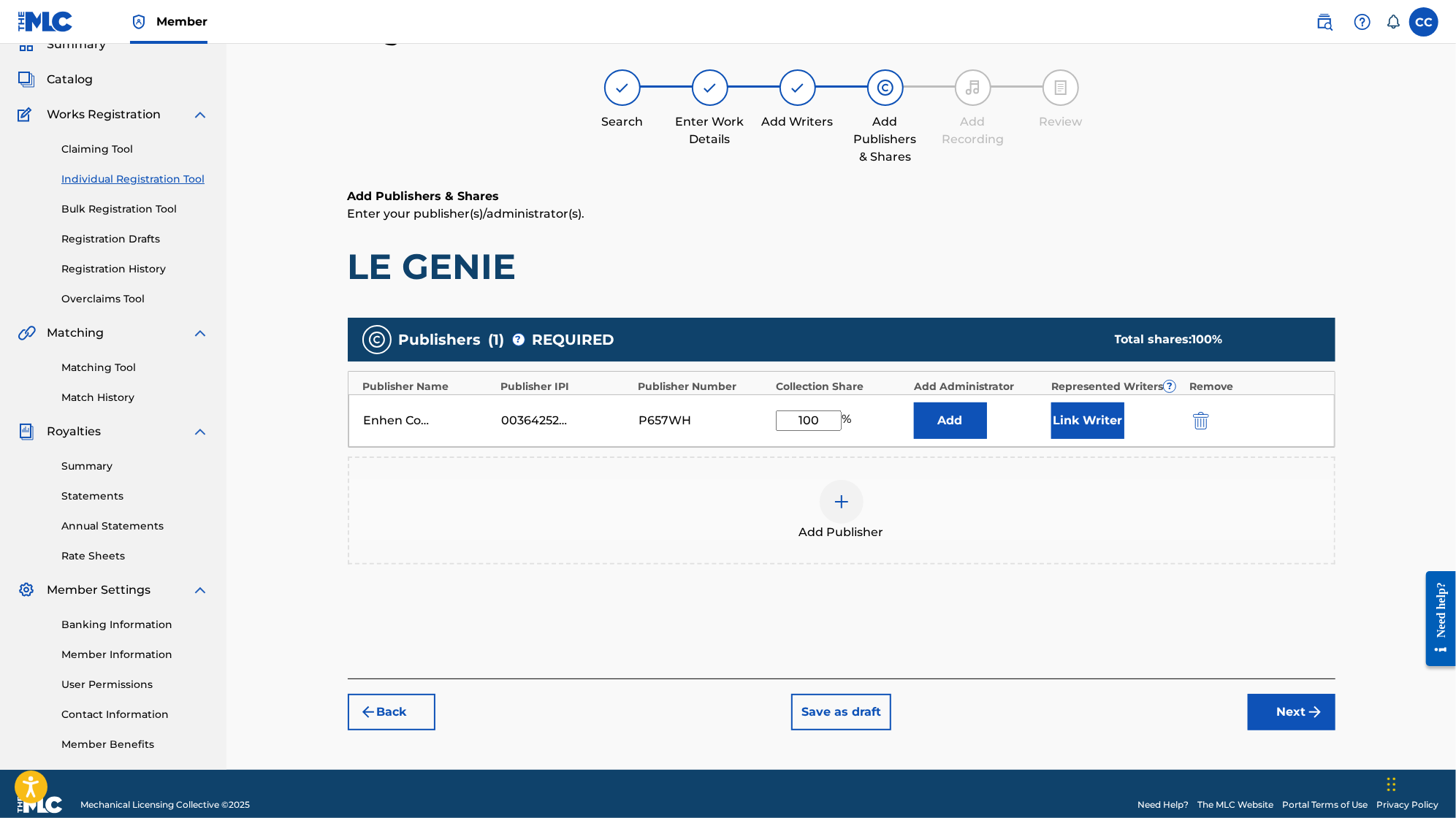
click at [1284, 705] on button "Next" at bounding box center [1291, 712] width 88 height 37
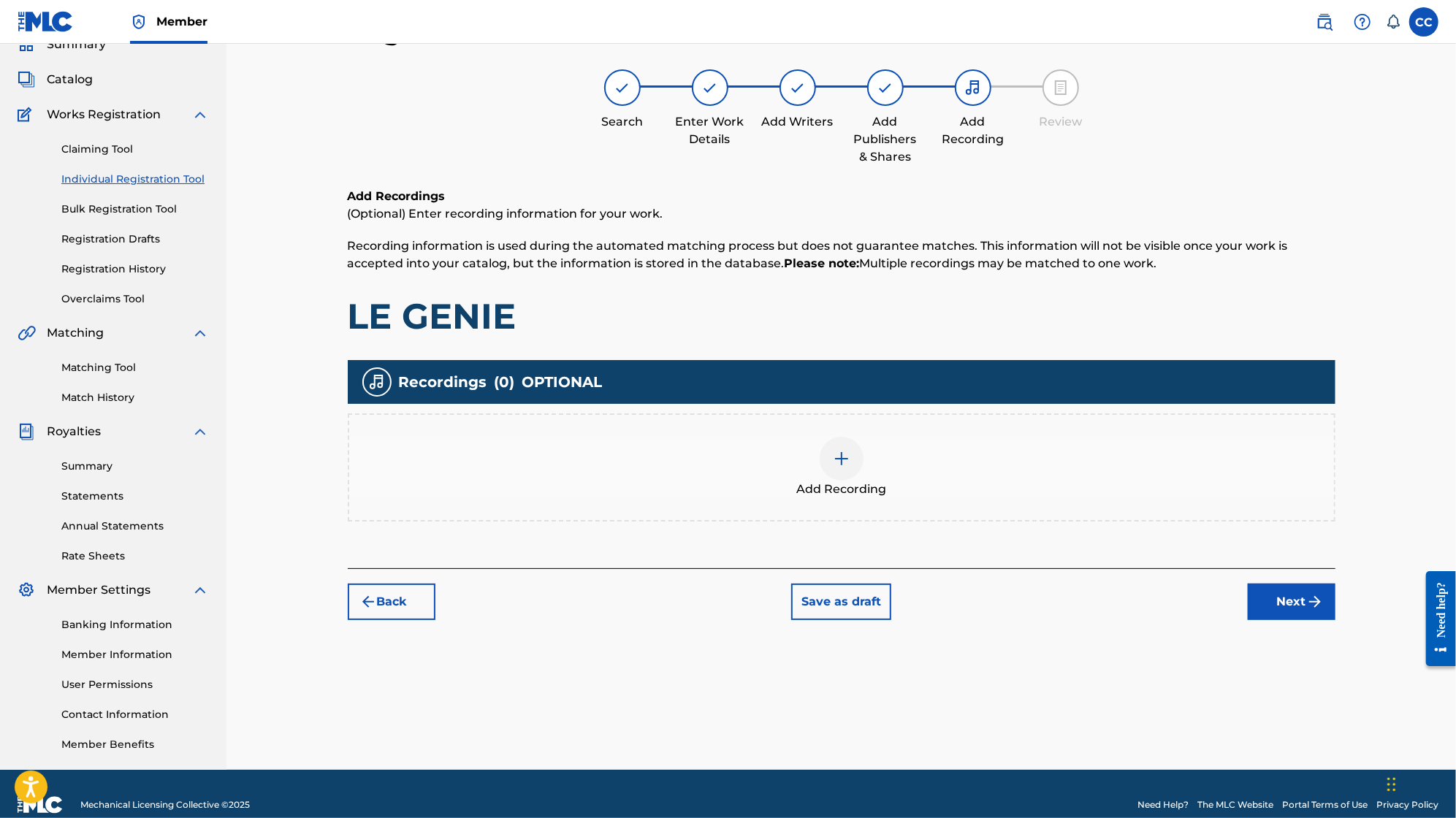
click at [854, 445] on div at bounding box center [841, 458] width 44 height 44
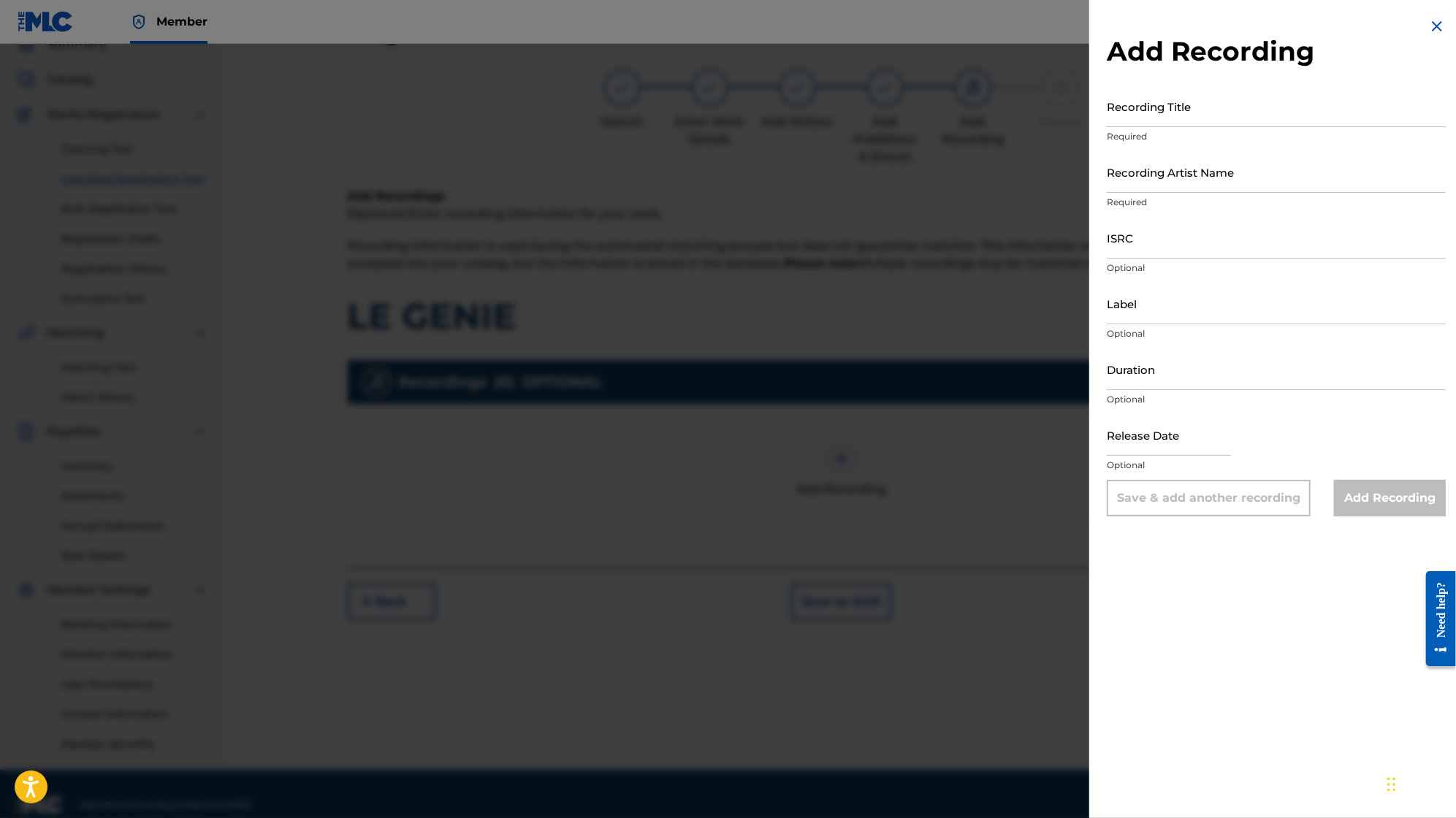
click at [1075, 553] on div at bounding box center [728, 452] width 1456 height 818
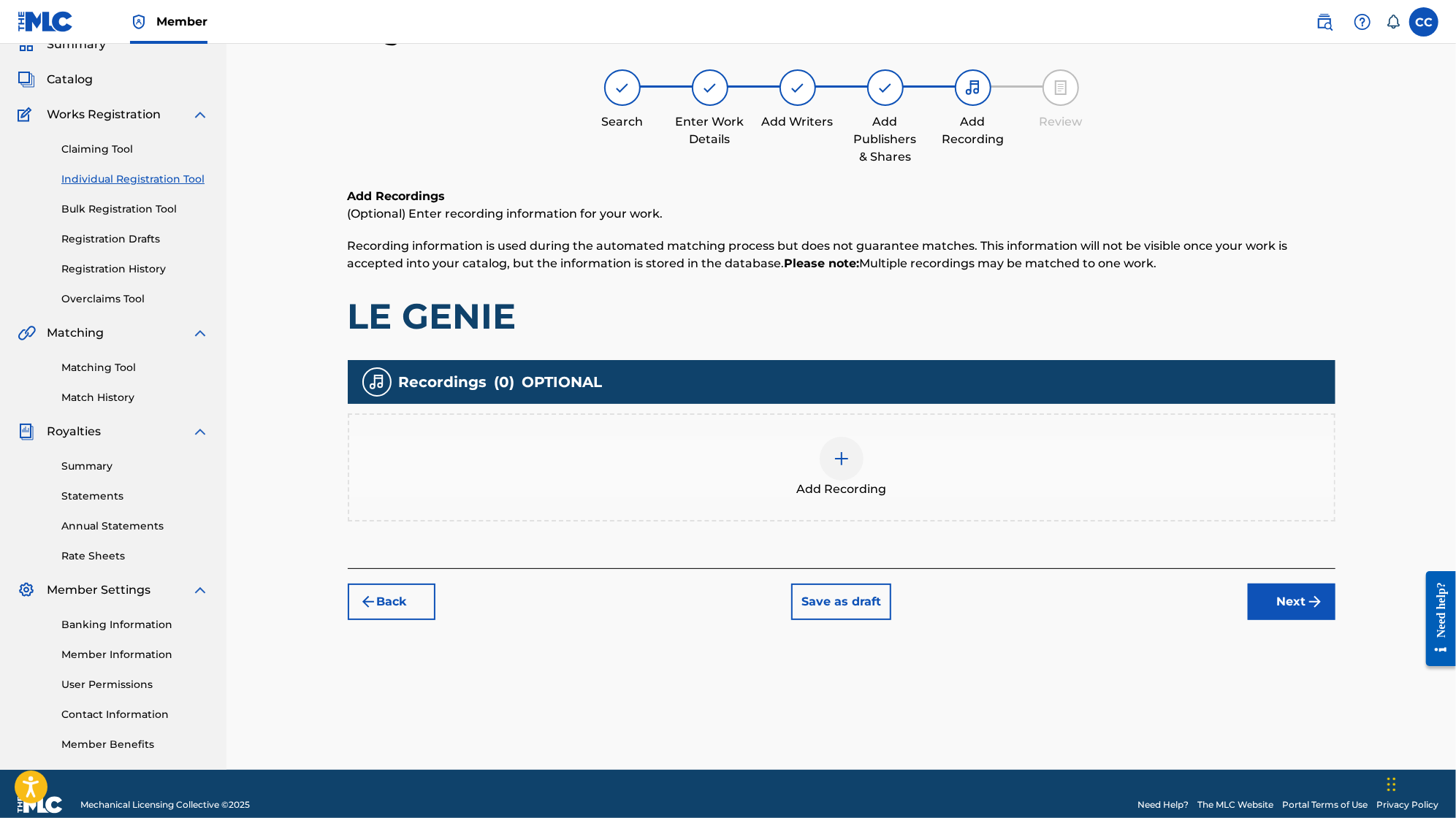
click at [852, 454] on div at bounding box center [841, 458] width 44 height 44
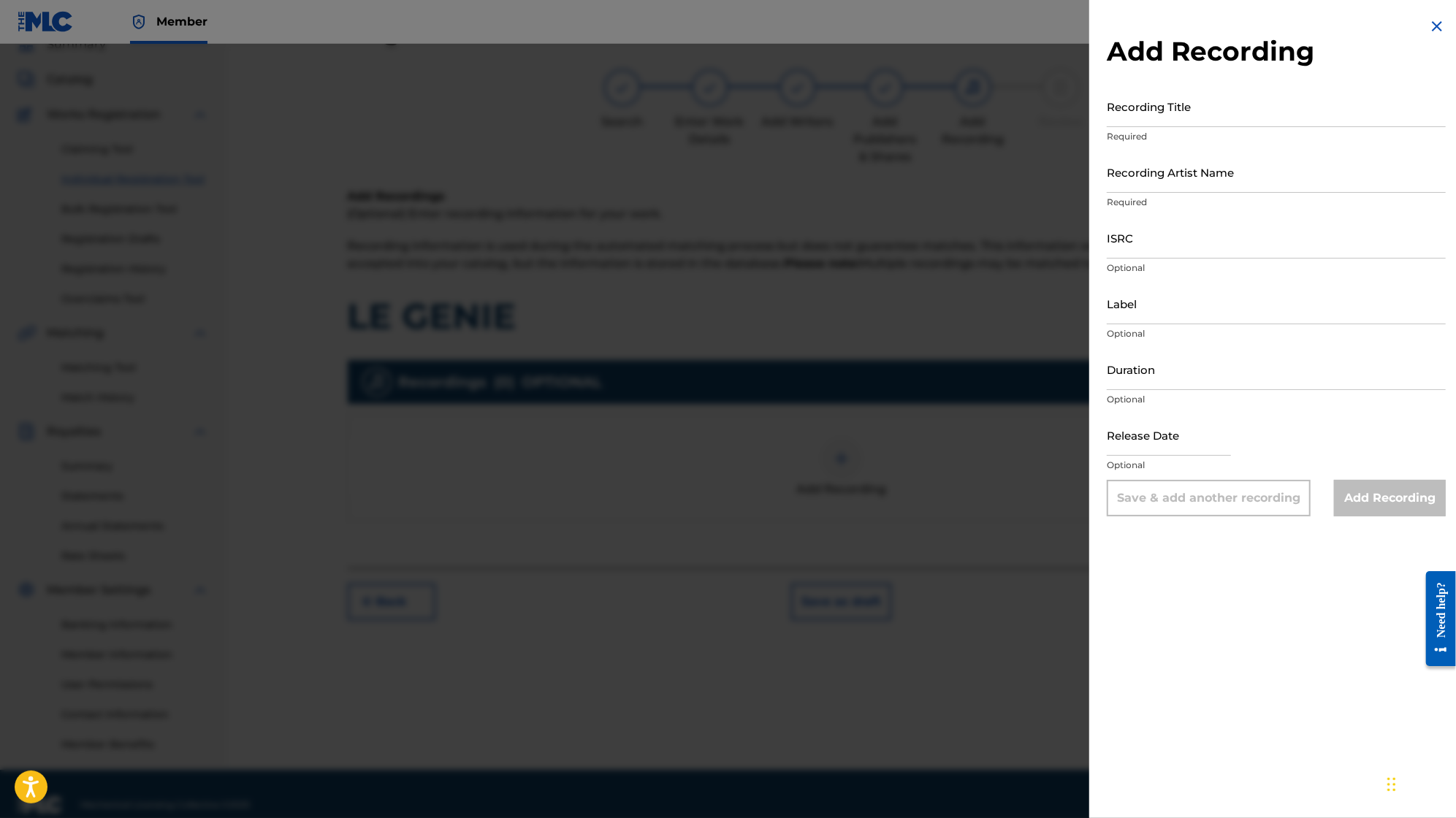
click at [1199, 318] on input "Label" at bounding box center [1277, 304] width 339 height 42
type input "Vibe Sou Vibe Company"
click at [1207, 244] on input "ISRC" at bounding box center [1277, 238] width 339 height 42
paste input "QZWFT2539821"
type input "QZWFT2539821"
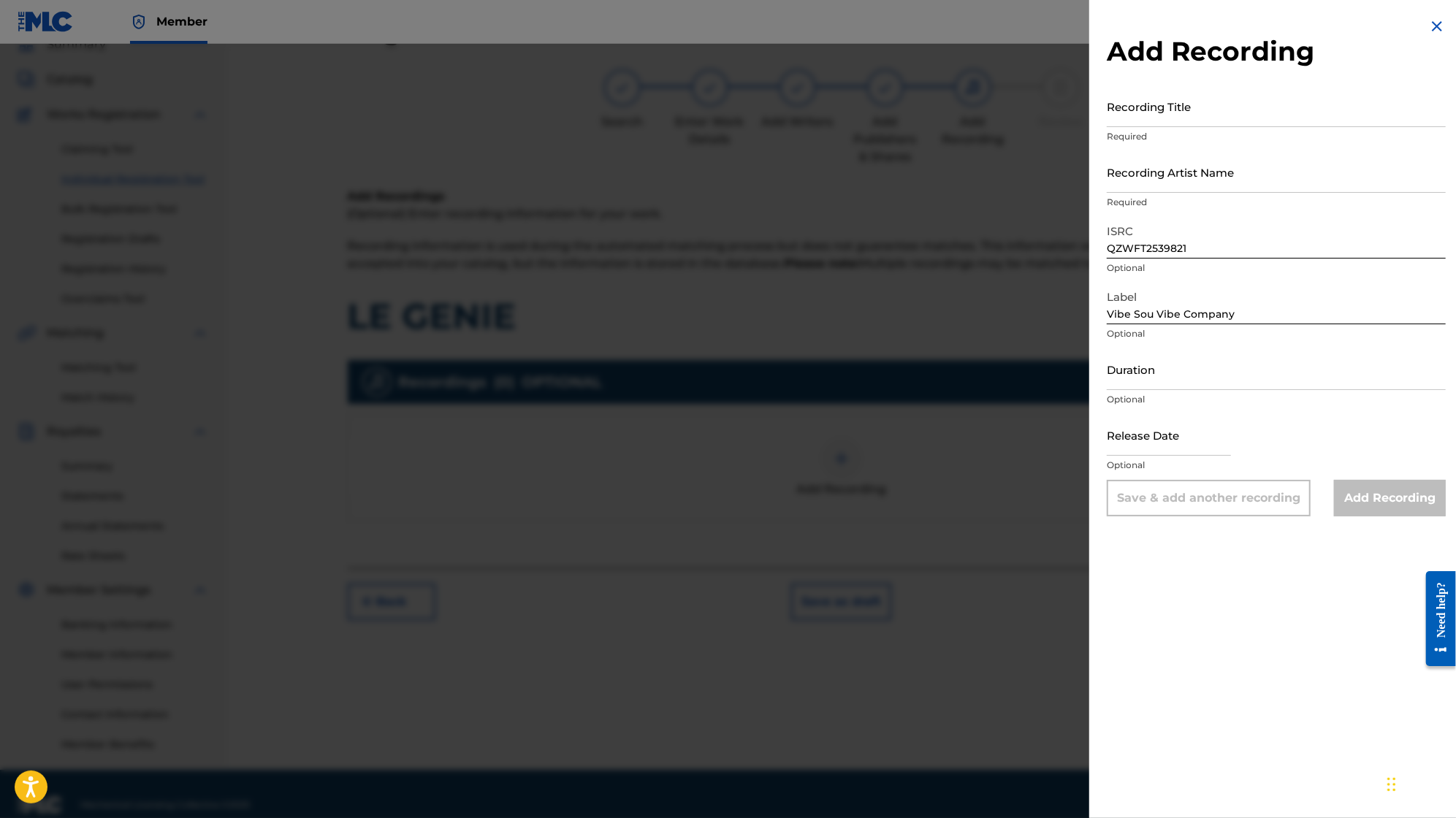
click at [1245, 440] on div "Release Date Optional" at bounding box center [1277, 447] width 339 height 66
click at [1191, 445] on input "text" at bounding box center [1169, 435] width 124 height 42
select select "7"
select select "2025"
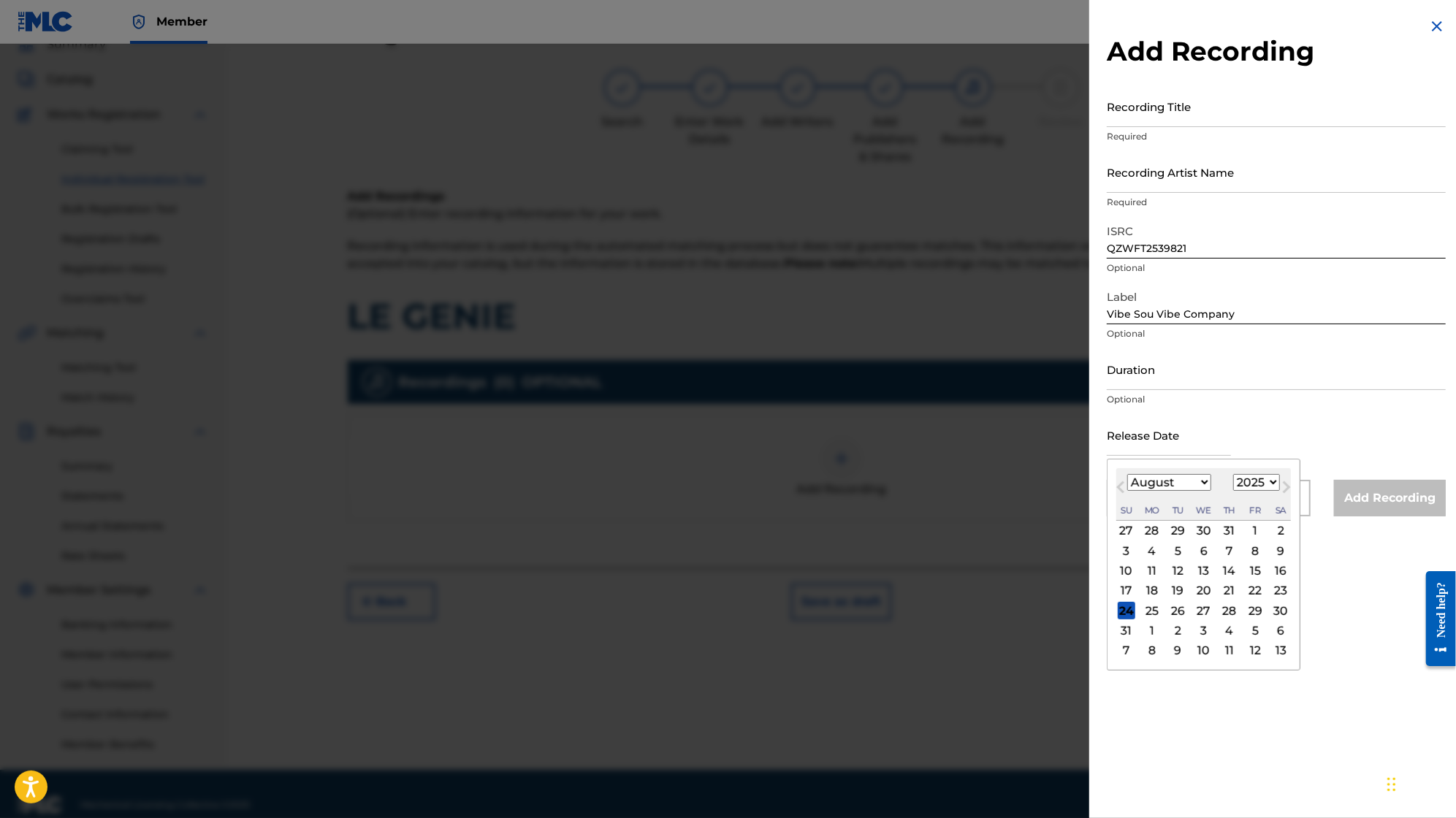
click at [1256, 567] on div "15" at bounding box center [1255, 571] width 18 height 18
type input "[DATE]"
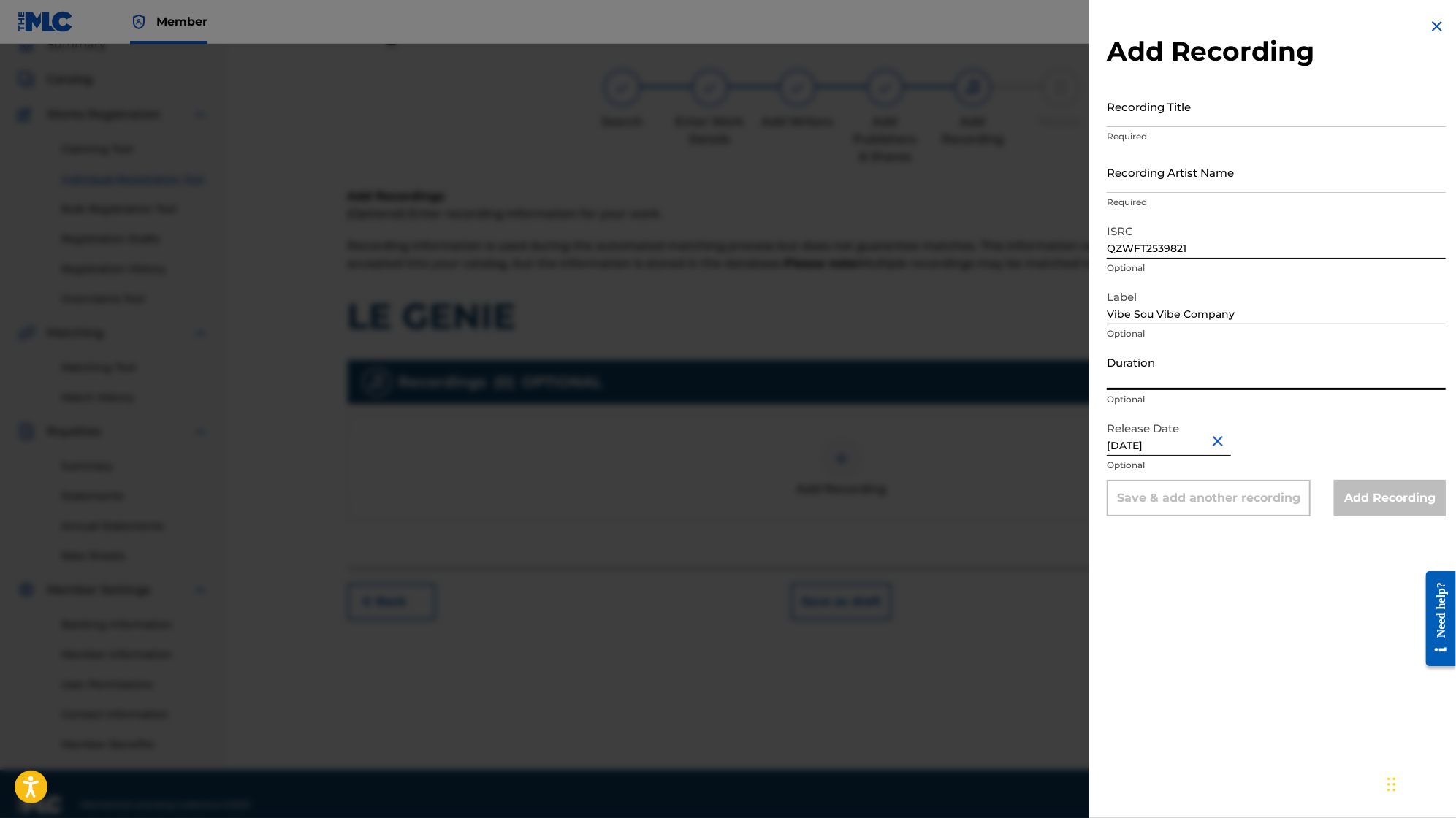
click at [1198, 374] on input "Duration" at bounding box center [1277, 370] width 339 height 42
click at [1109, 378] on input "3:57" at bounding box center [1277, 370] width 339 height 42
type input "03:57"
click at [1313, 123] on input "Recording Title" at bounding box center [1277, 106] width 339 height 42
type input "Le Génie"
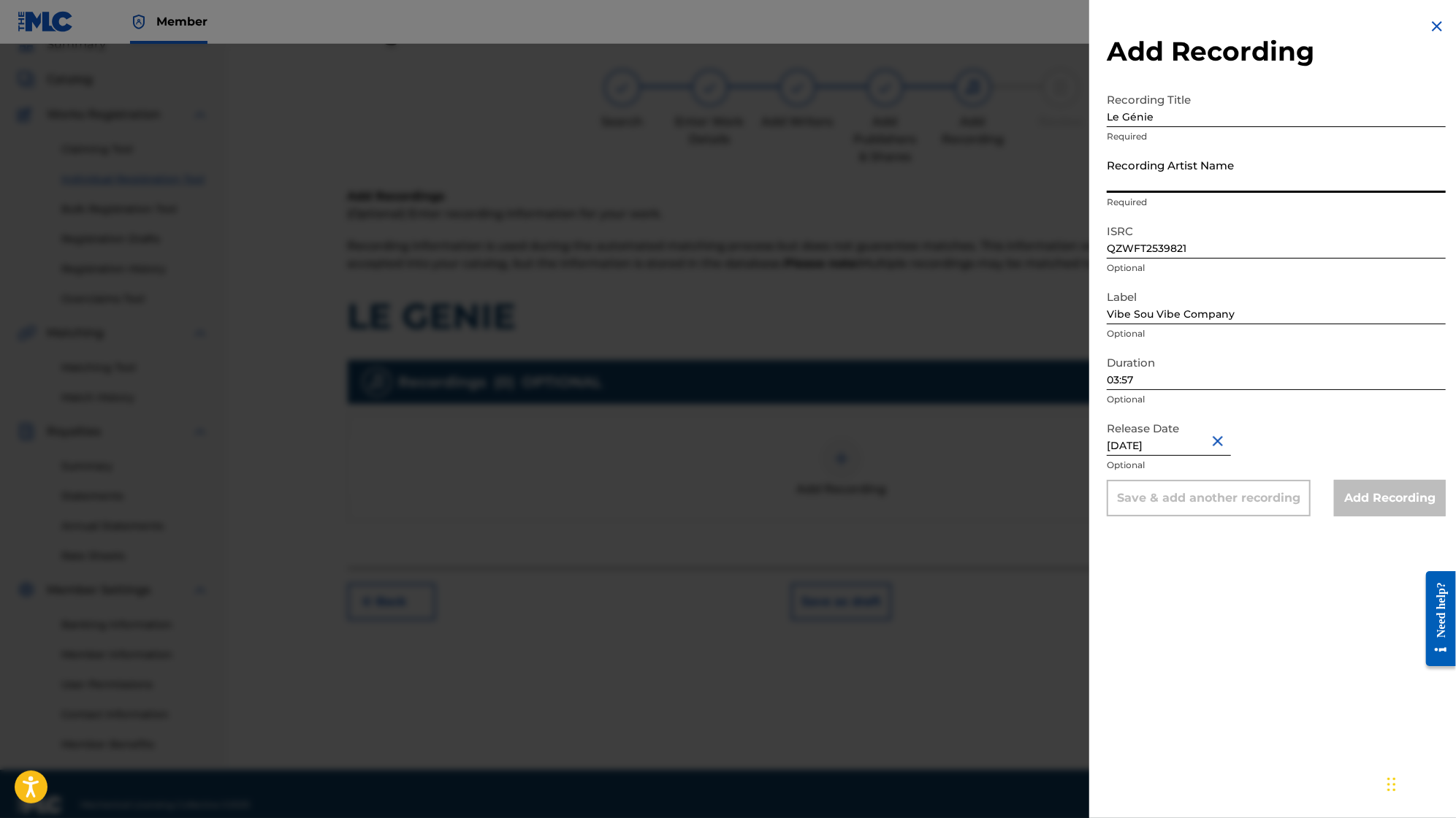
click at [1363, 158] on input "Recording Artist Name" at bounding box center [1277, 172] width 339 height 42
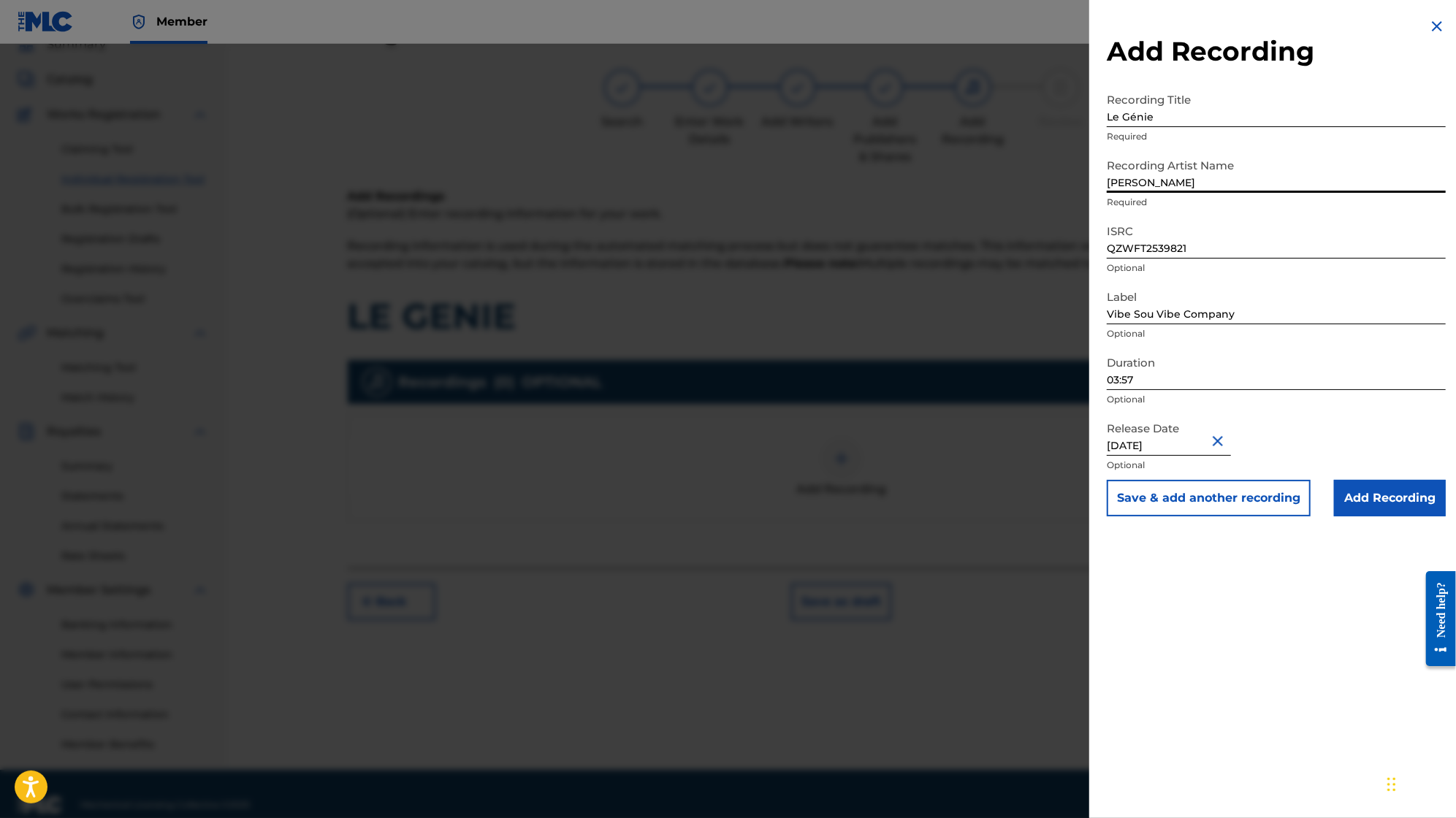
type input "[PERSON_NAME]"
click at [1359, 493] on input "Add Recording" at bounding box center [1390, 498] width 112 height 37
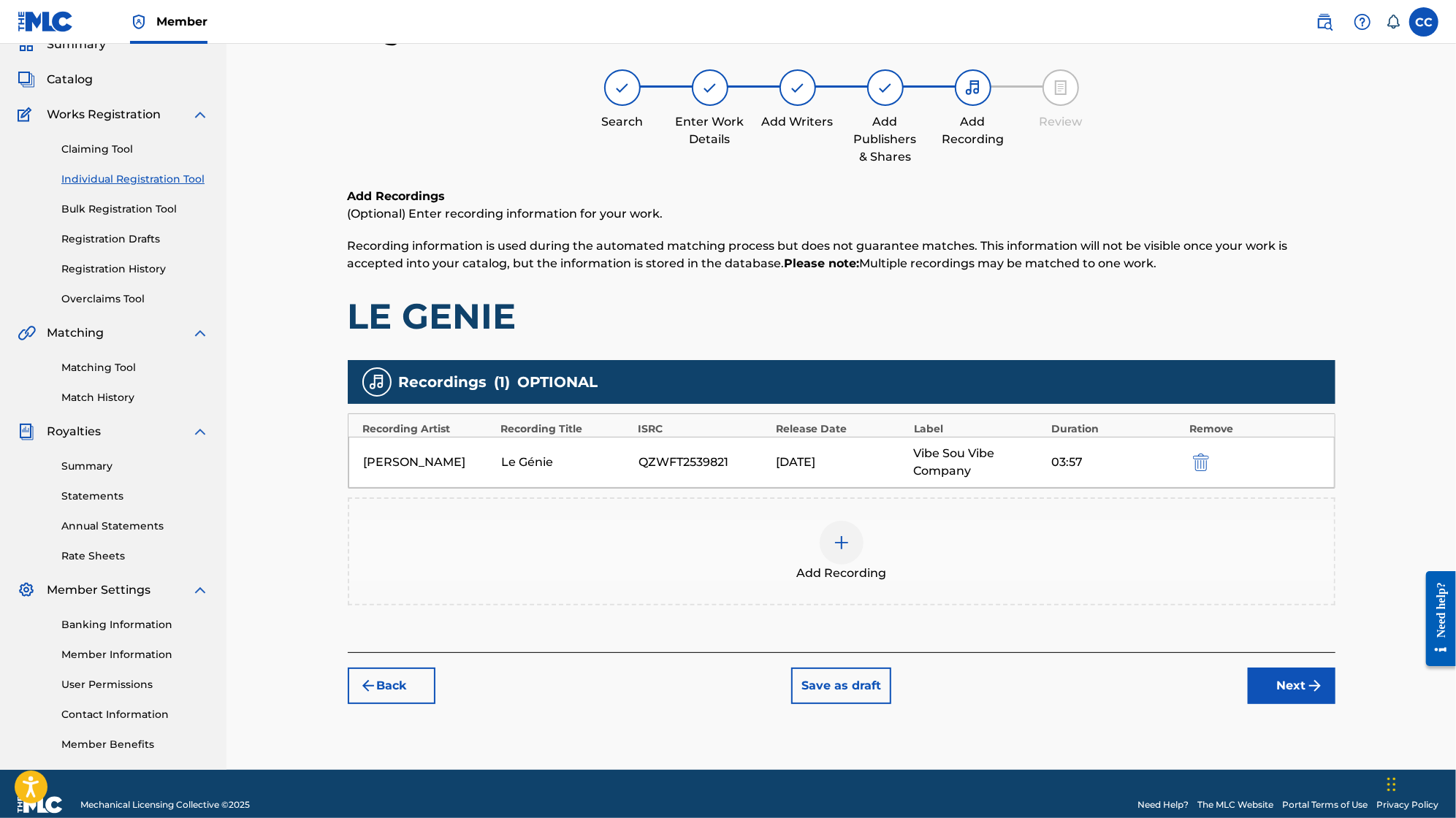
click at [1289, 690] on button "Next" at bounding box center [1291, 686] width 88 height 37
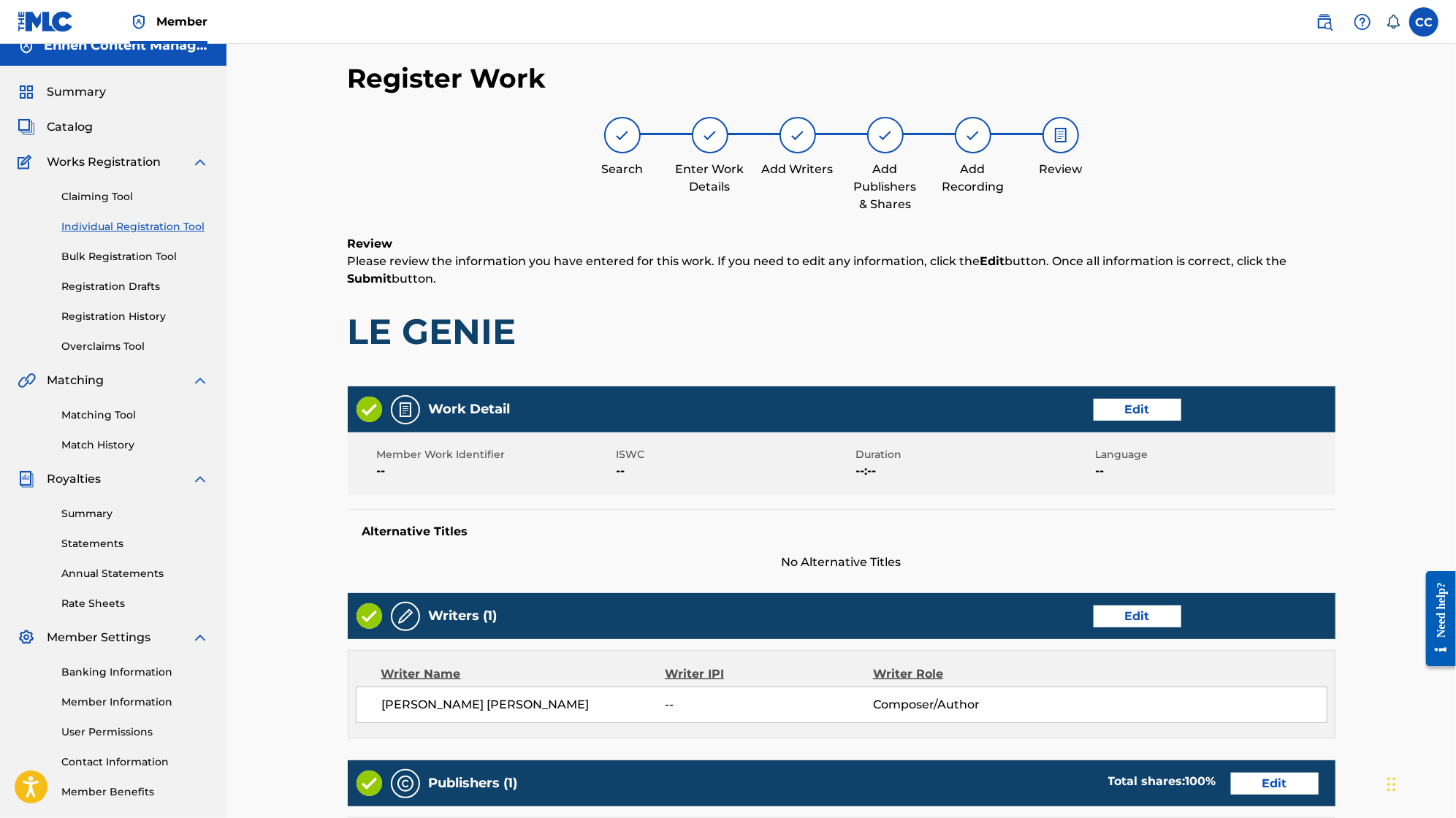
scroll to position [0, 0]
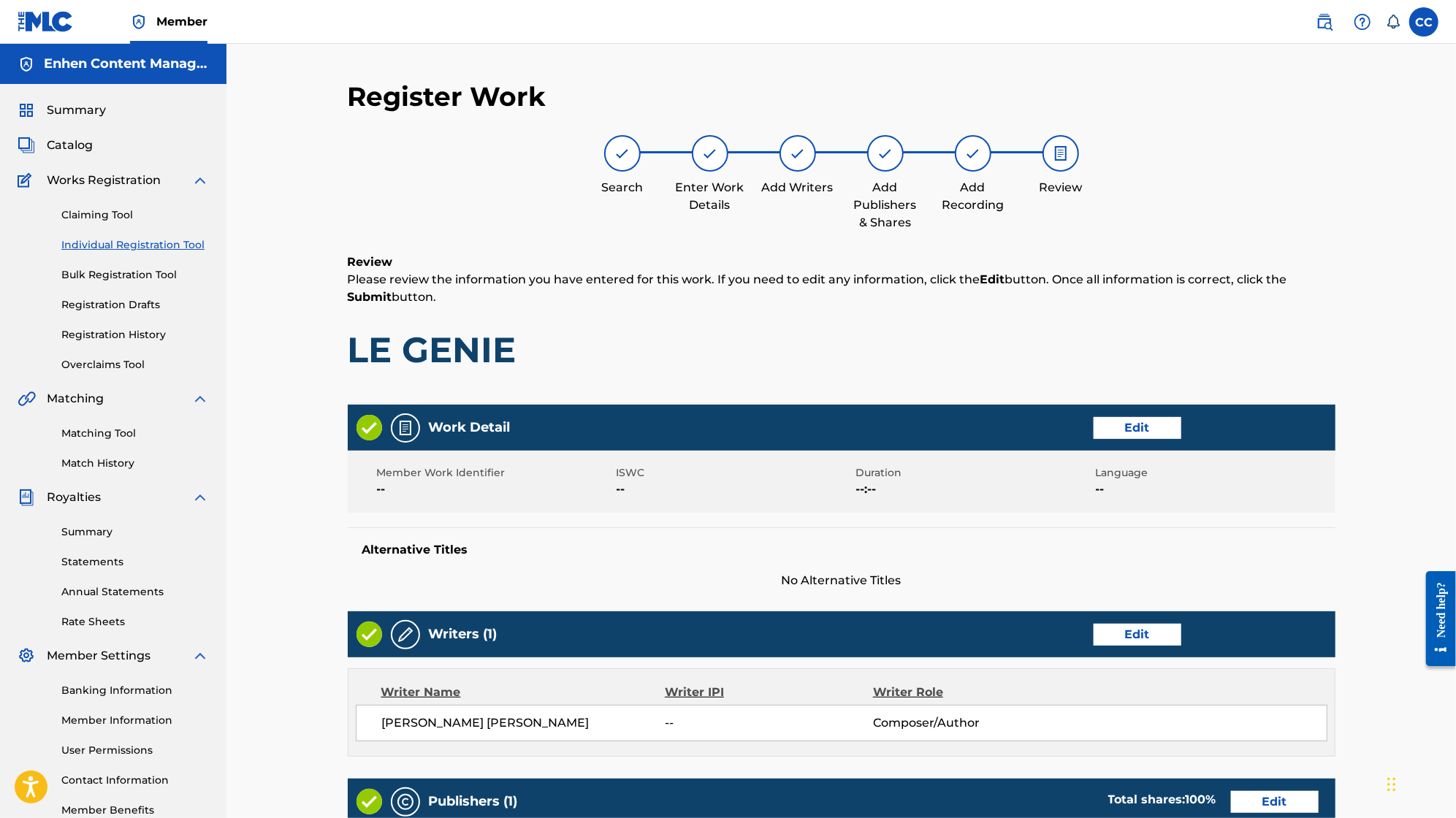
click at [1119, 424] on button "Edit" at bounding box center [1137, 428] width 88 height 22
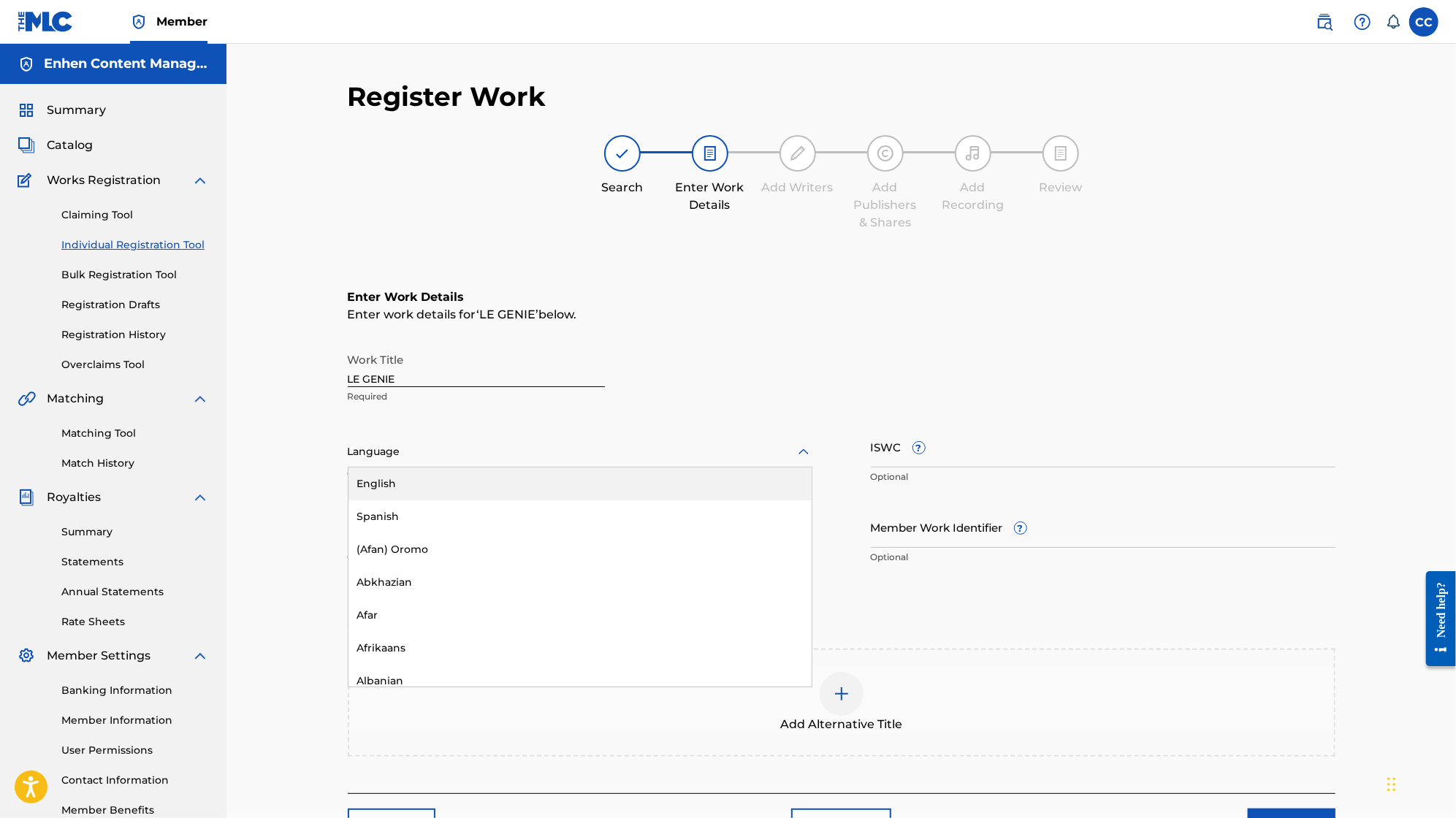
click at [681, 439] on div "Language" at bounding box center [580, 451] width 465 height 30
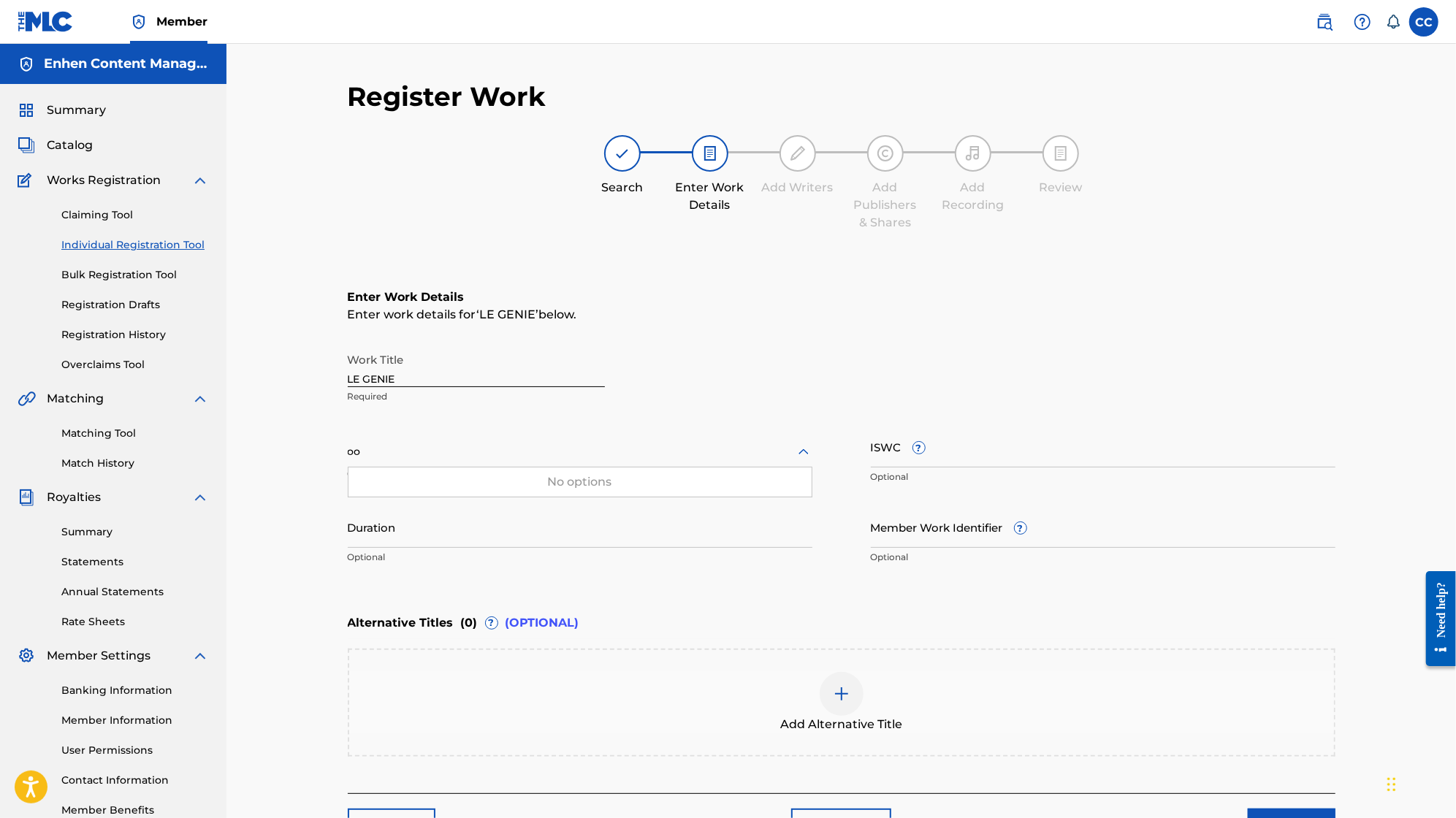
type input "o"
type input "H"
click at [296, 480] on div "Register Work Search Enter Work Details Add Writers Add Publishers & Shares Add…" at bounding box center [841, 444] width 1230 height 802
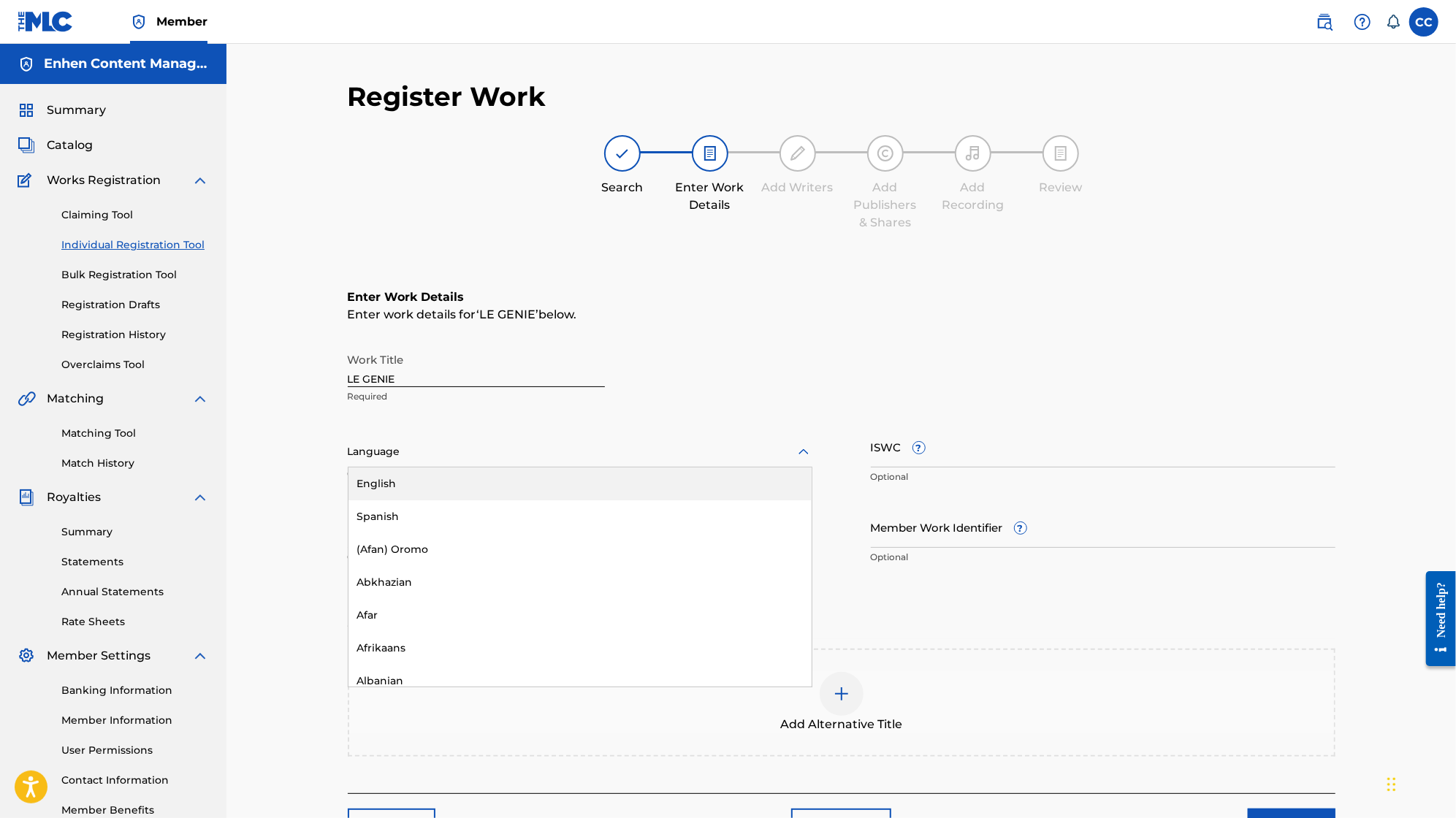
click at [469, 447] on div at bounding box center [580, 452] width 465 height 19
type input "r"
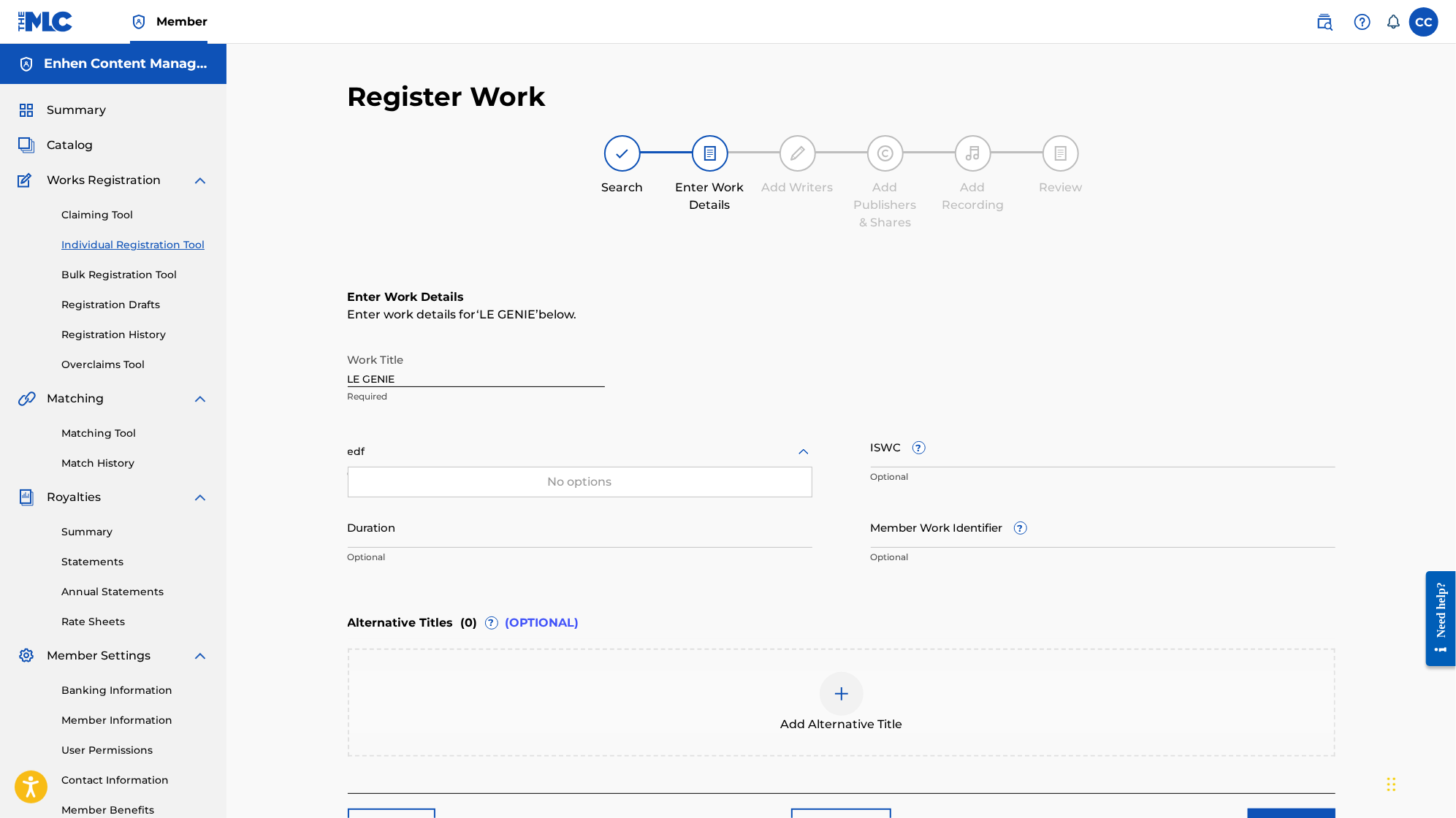
click at [427, 472] on div "No options" at bounding box center [580, 482] width 463 height 30
click at [512, 472] on div "No options" at bounding box center [580, 482] width 463 height 30
type input "e"
click at [225, 482] on div "Summary Catalog Works Registration Claiming Tool Individual Registration Tool B…" at bounding box center [113, 460] width 227 height 752
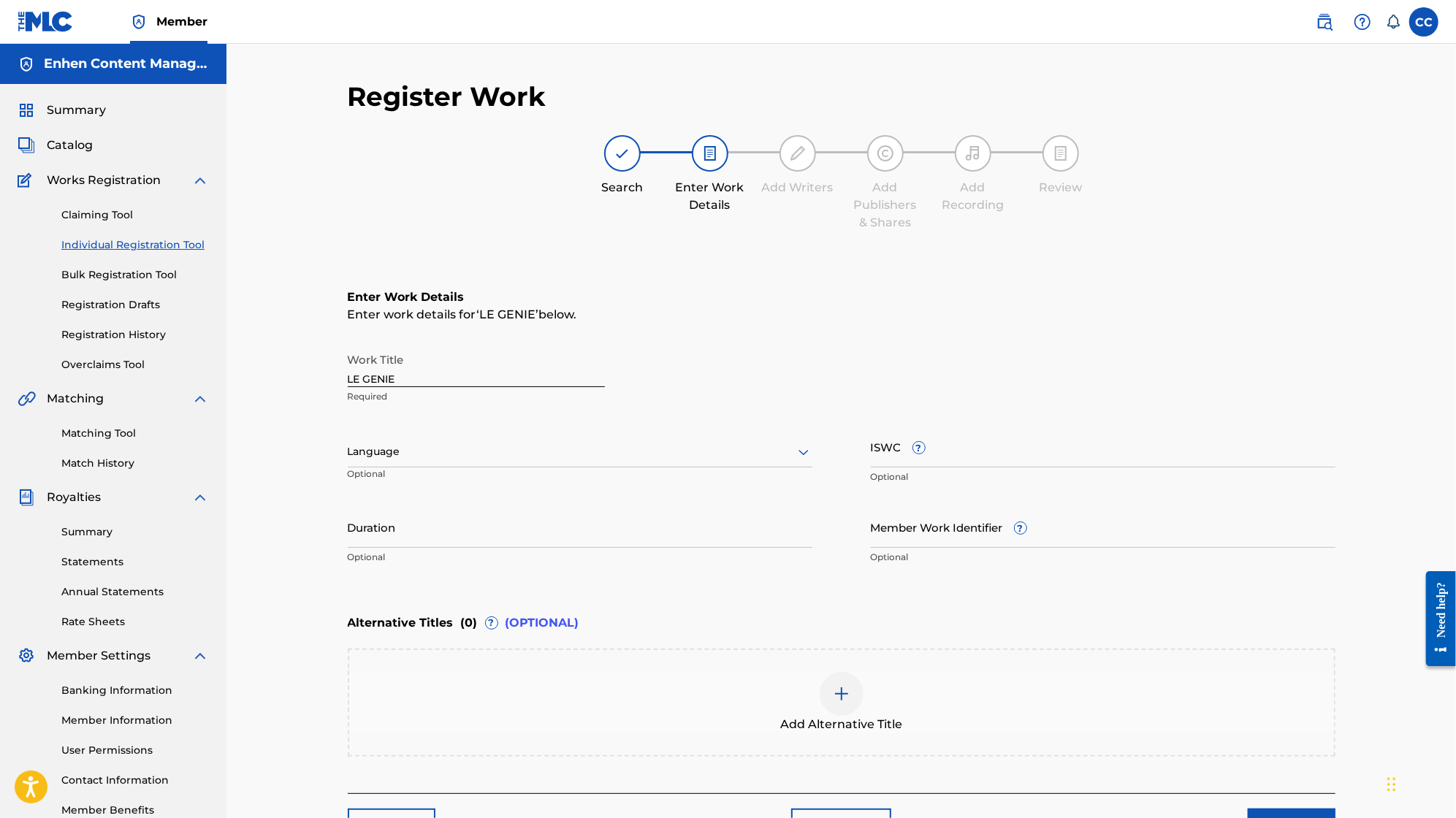
click at [374, 535] on input "Duration" at bounding box center [580, 527] width 465 height 42
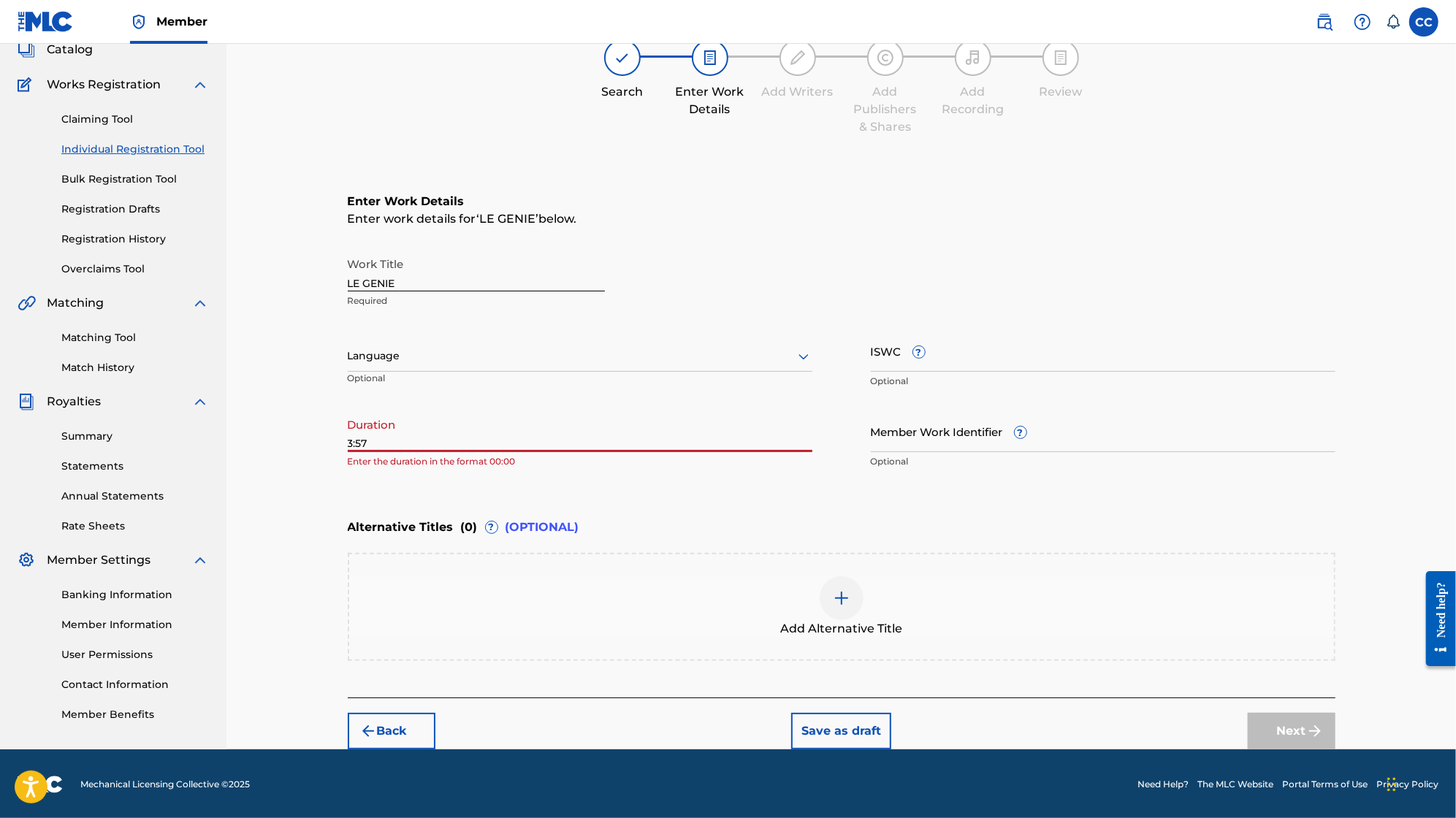
type input "3:57"
drag, startPoint x: 413, startPoint y: 287, endPoint x: 354, endPoint y: 284, distance: 59.1
click at [354, 284] on input "LE GENIE" at bounding box center [476, 271] width 257 height 42
type input "Le Génie"
click at [866, 726] on button "Save as draft" at bounding box center [841, 731] width 100 height 37
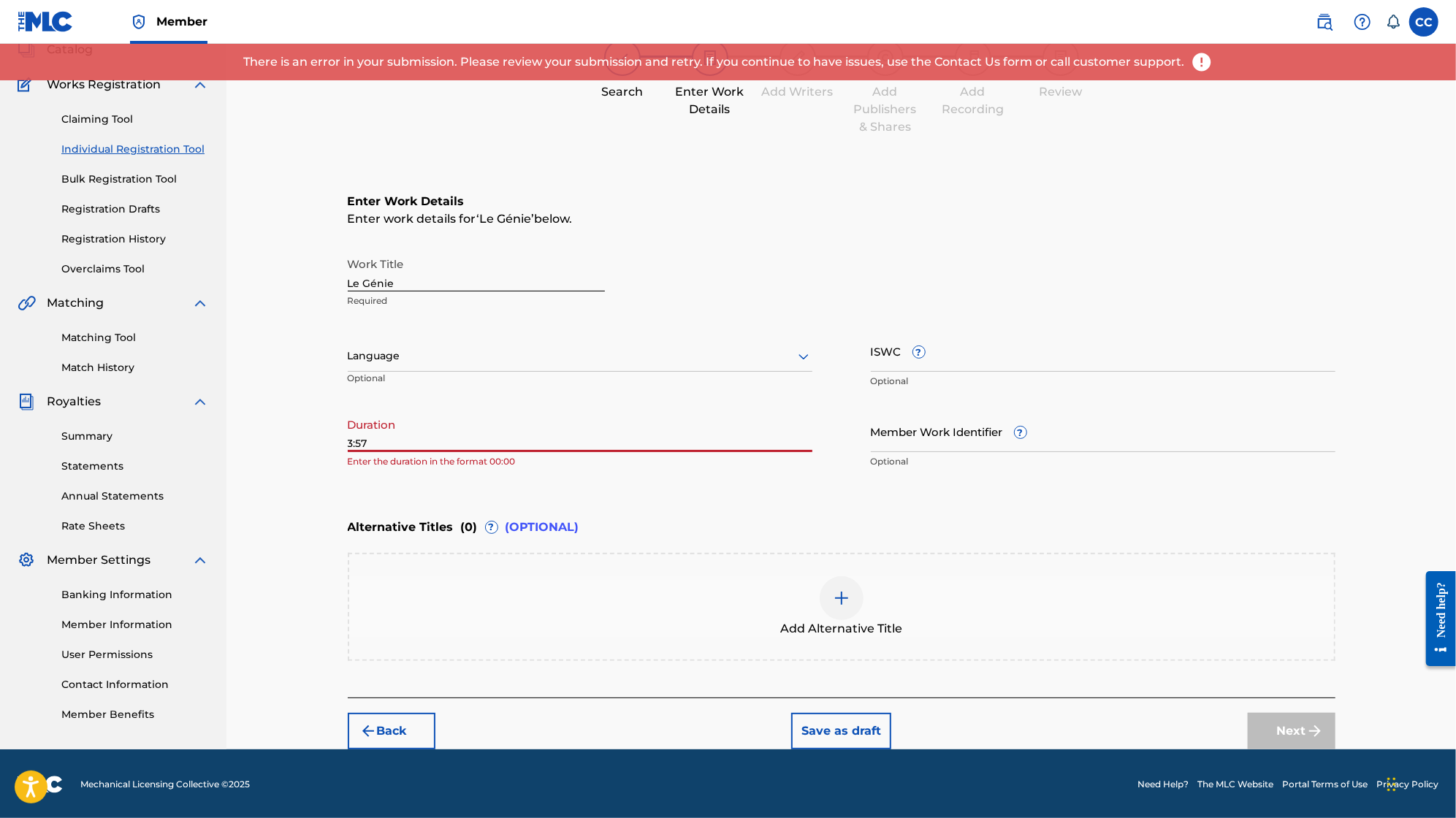
click at [353, 443] on input "3:57" at bounding box center [580, 432] width 465 height 42
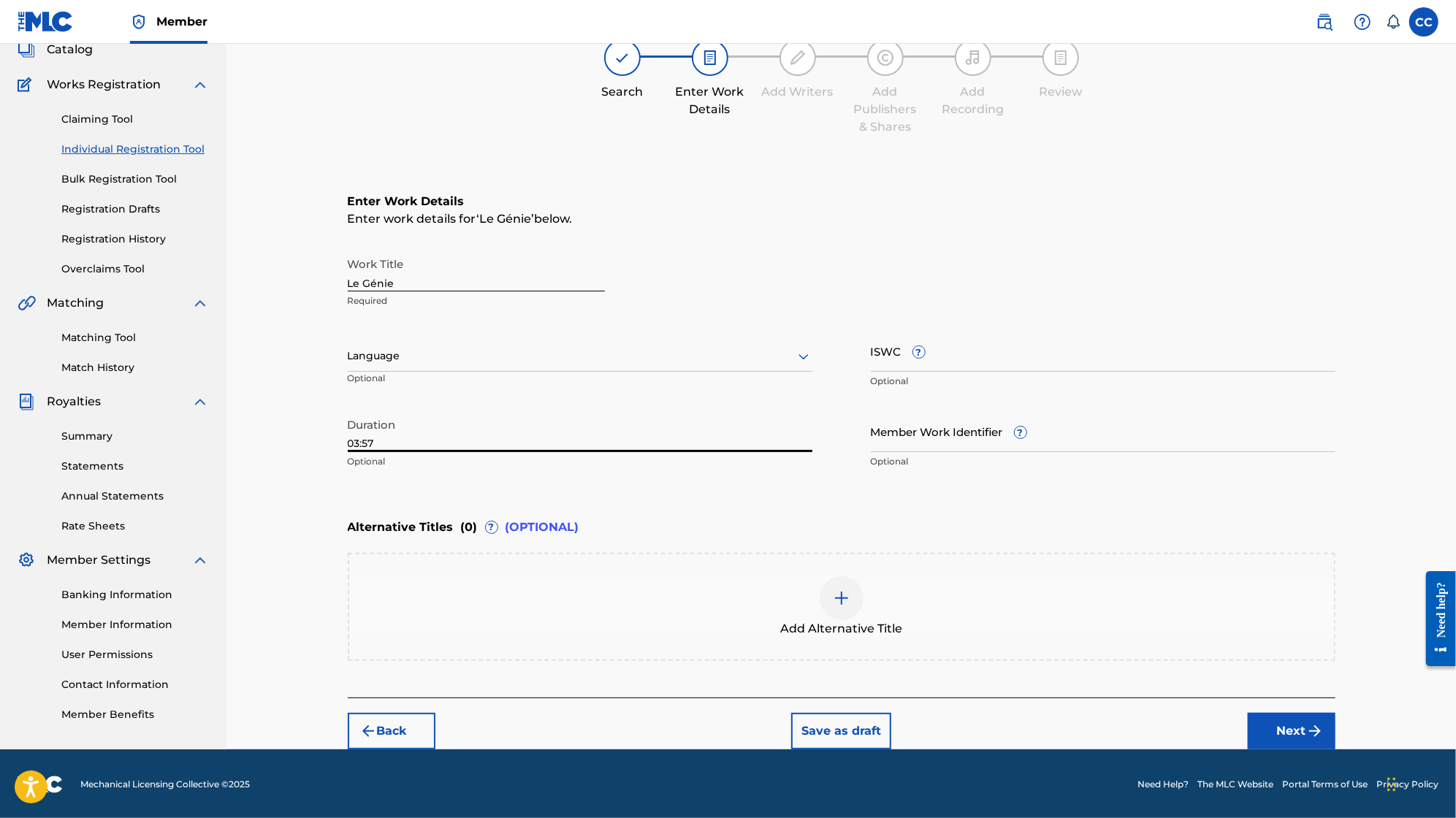
type input "03:57"
click at [1277, 725] on button "Next" at bounding box center [1291, 731] width 88 height 37
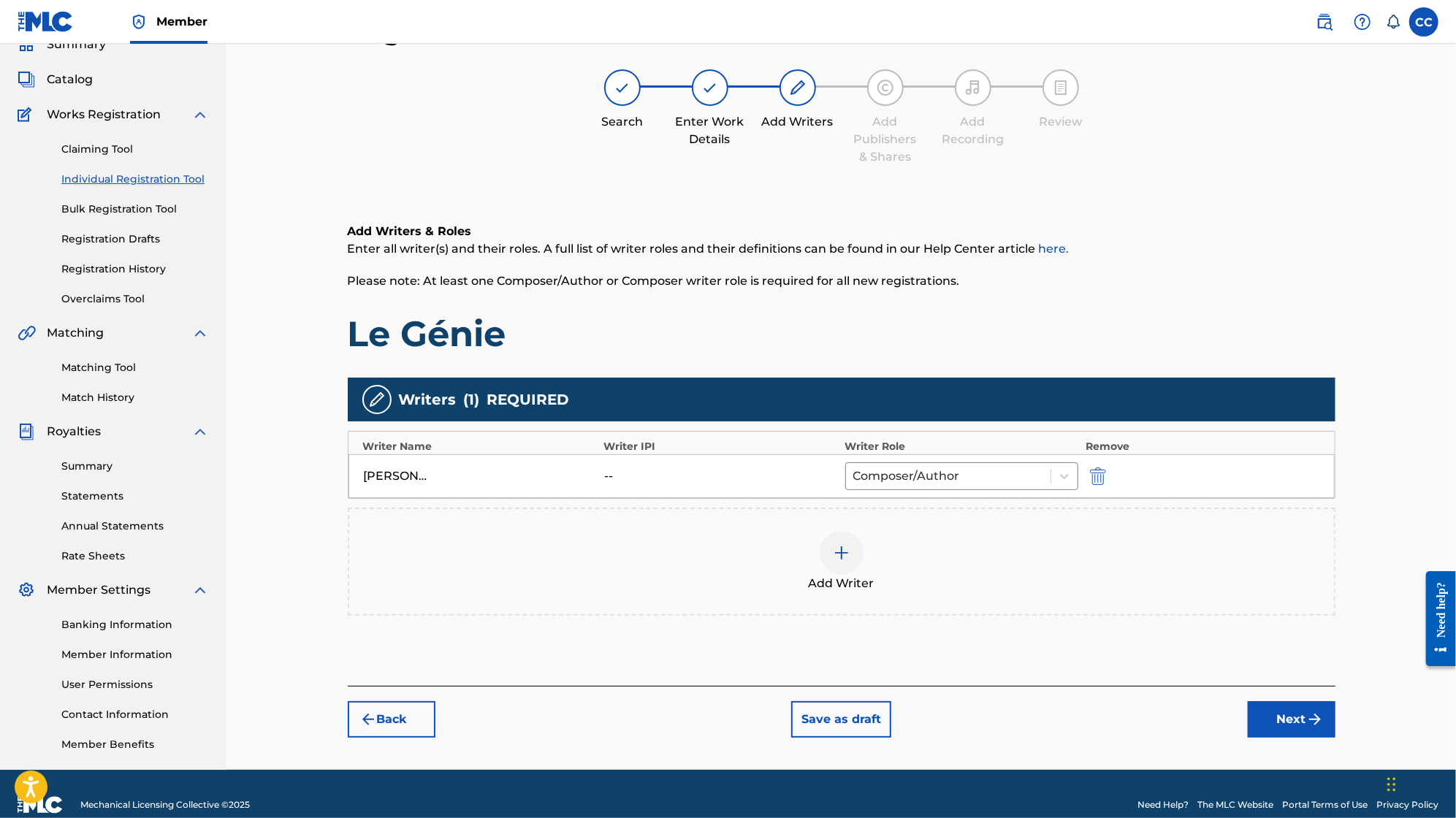
click at [1279, 714] on button "Next" at bounding box center [1291, 719] width 88 height 37
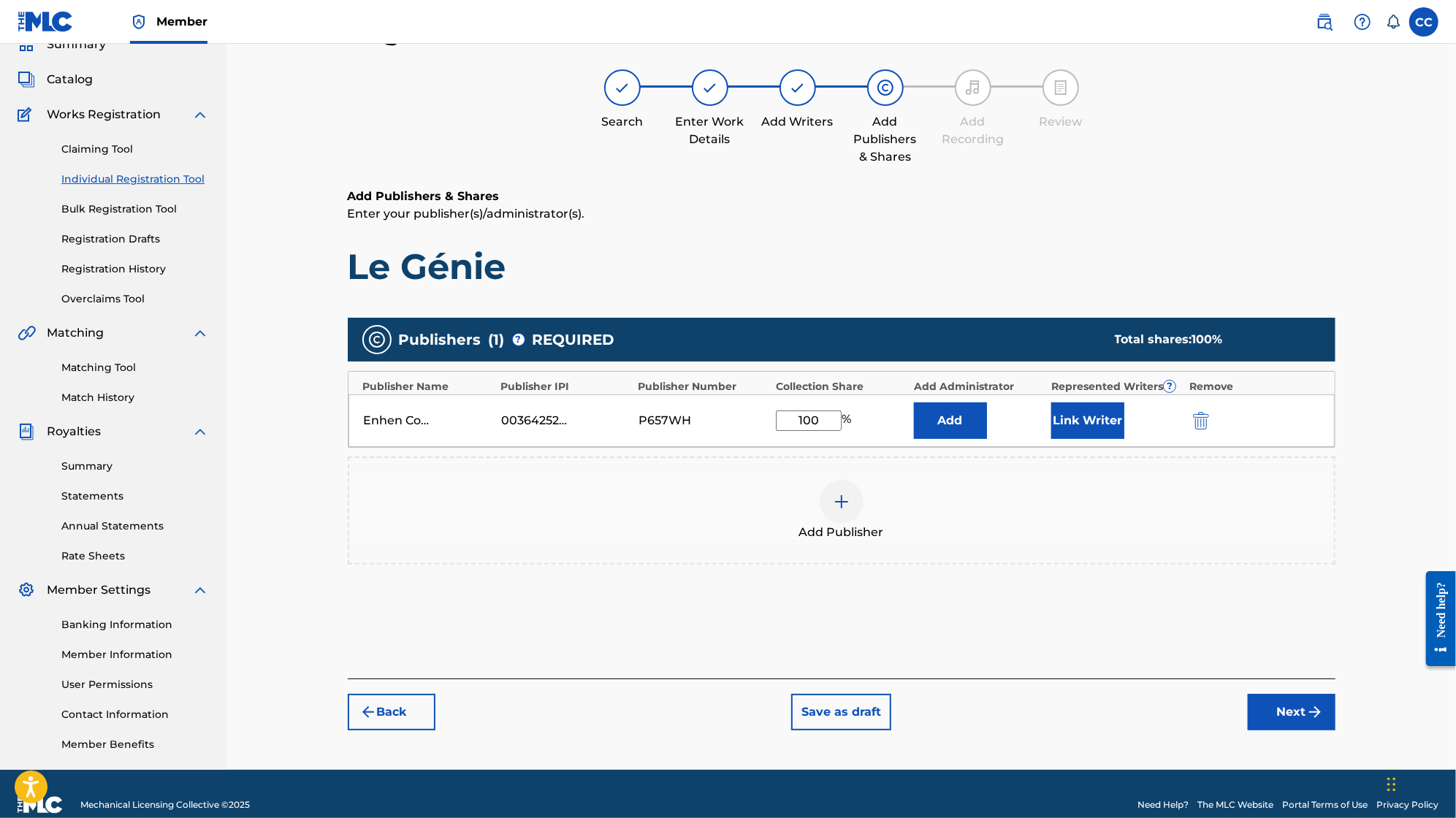
click at [1281, 712] on button "Next" at bounding box center [1291, 712] width 88 height 37
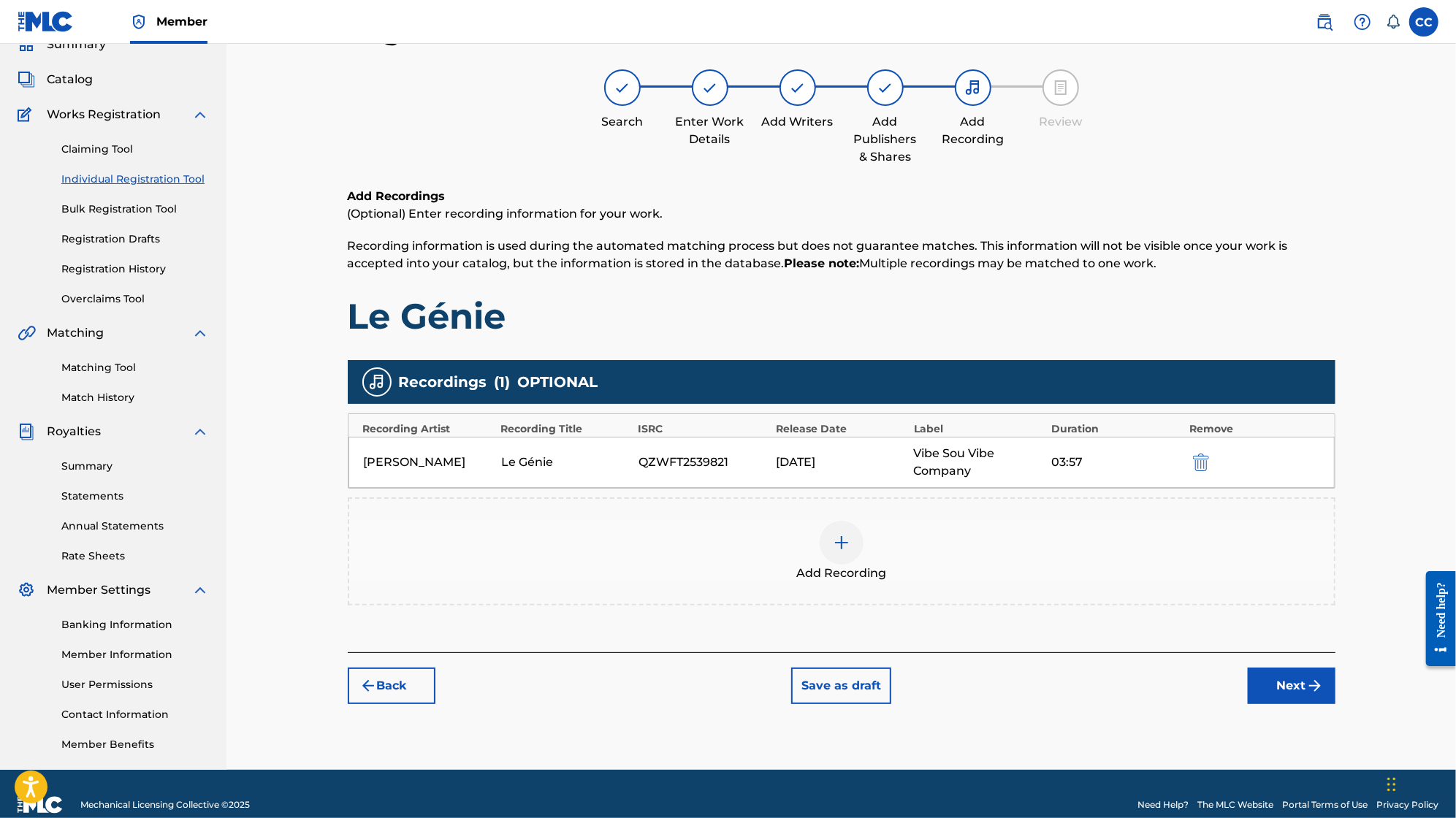
click at [1297, 677] on button "Next" at bounding box center [1291, 686] width 88 height 37
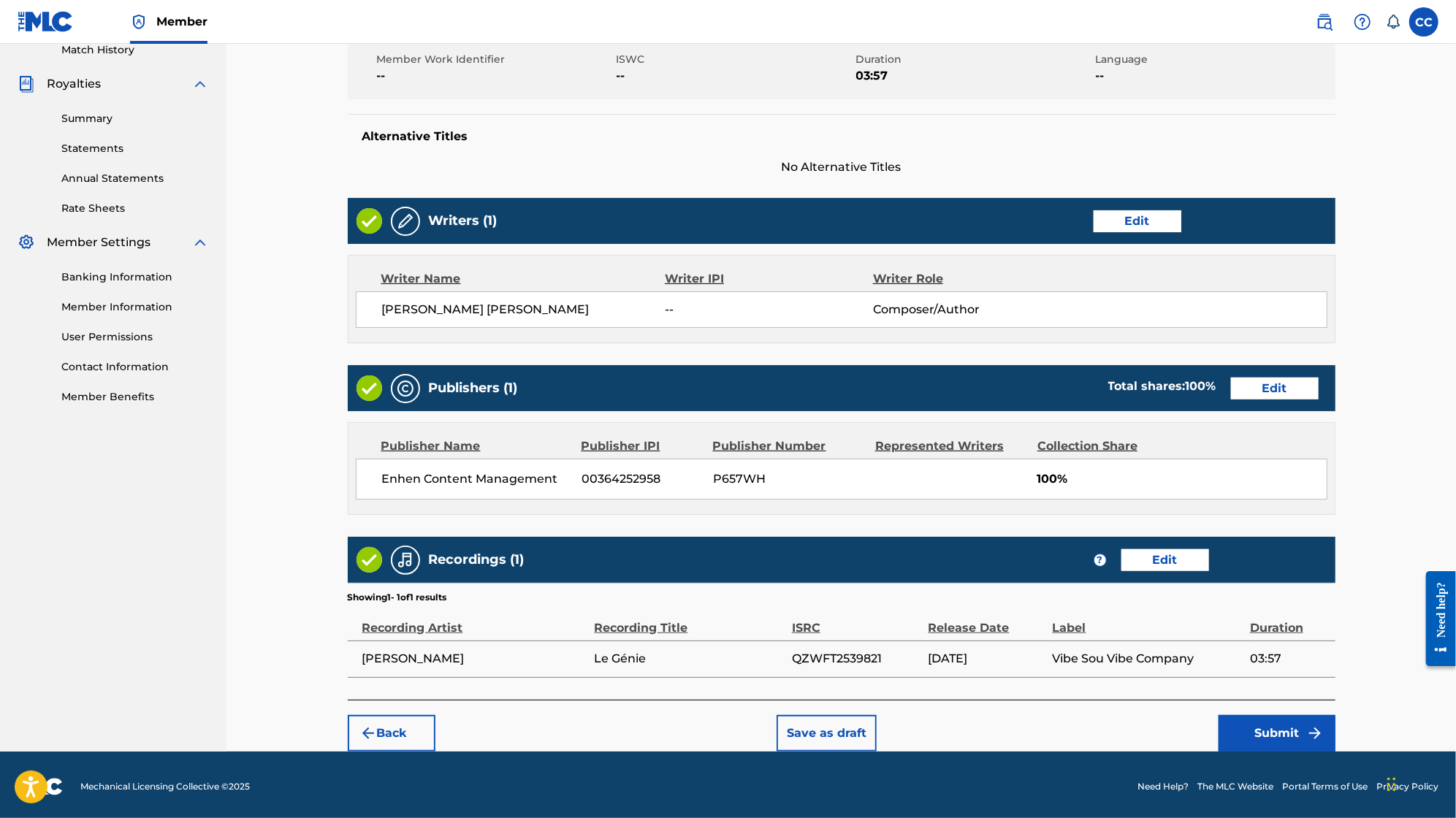
scroll to position [406, 0]
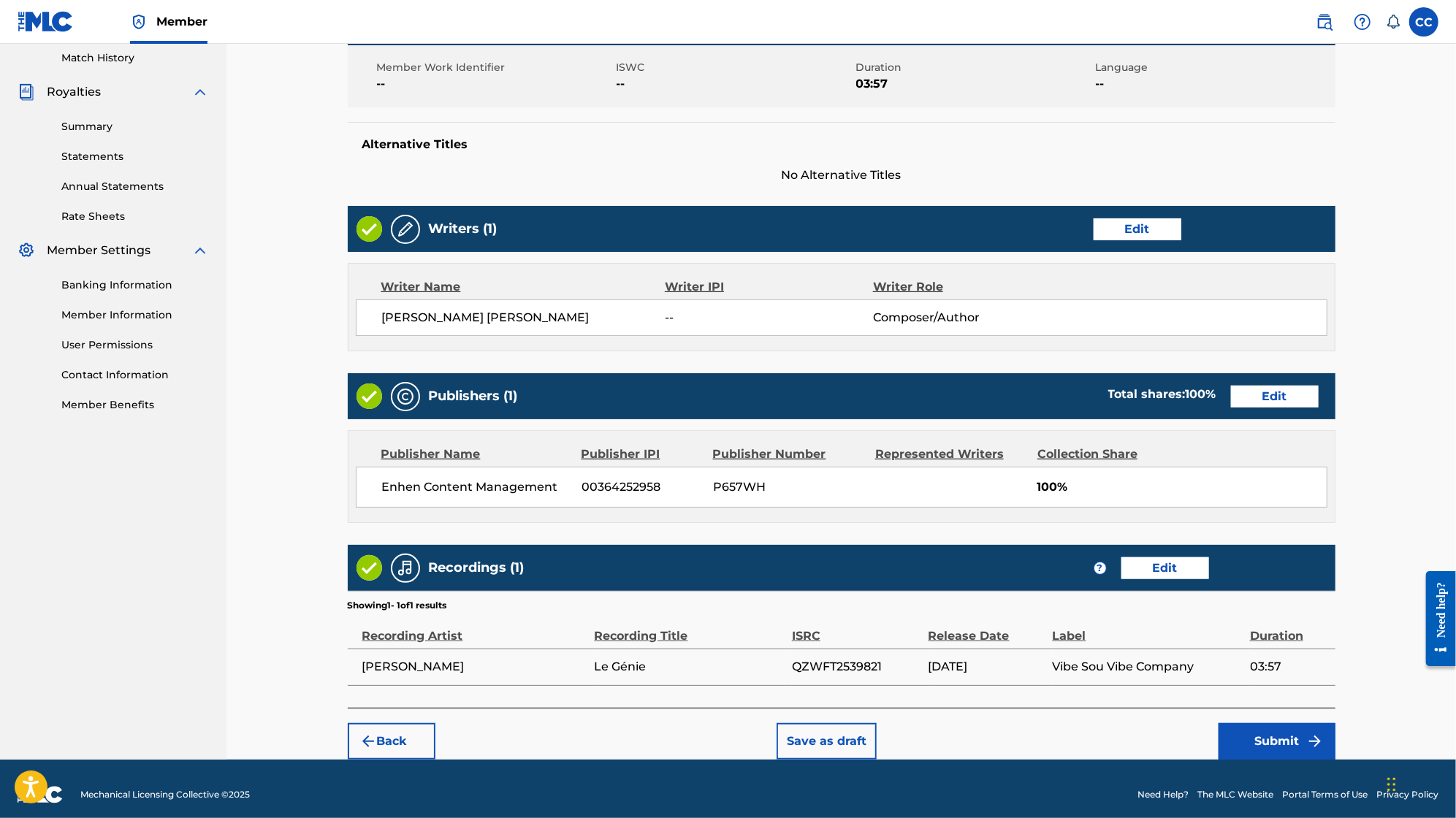
click at [1248, 737] on button "Submit" at bounding box center [1277, 741] width 117 height 37
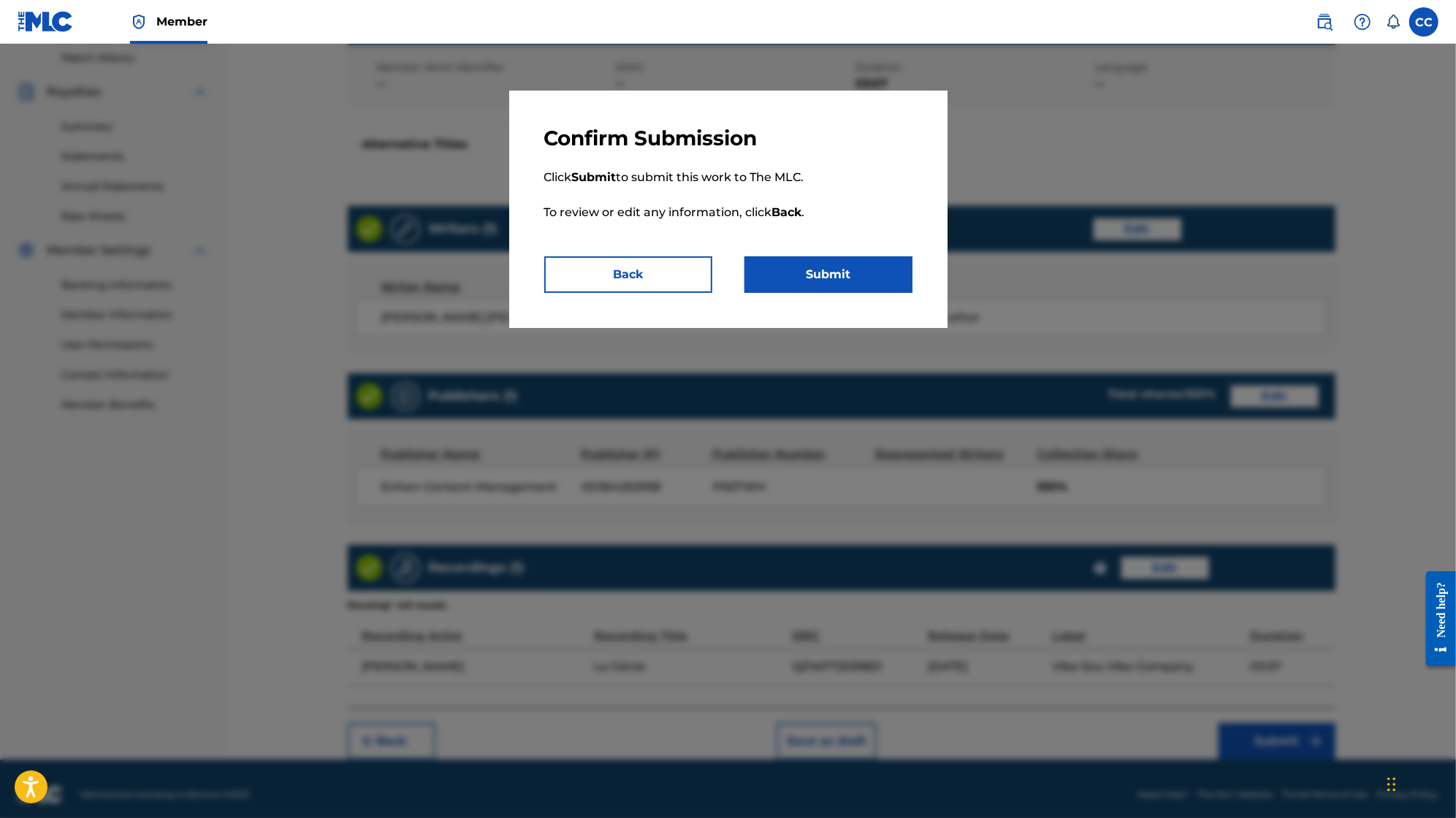
click at [854, 255] on p "Click Submit to submit this work to The MLC. To review or edit any information,…" at bounding box center [729, 204] width 368 height 105
click at [853, 266] on button "Submit" at bounding box center [828, 274] width 168 height 37
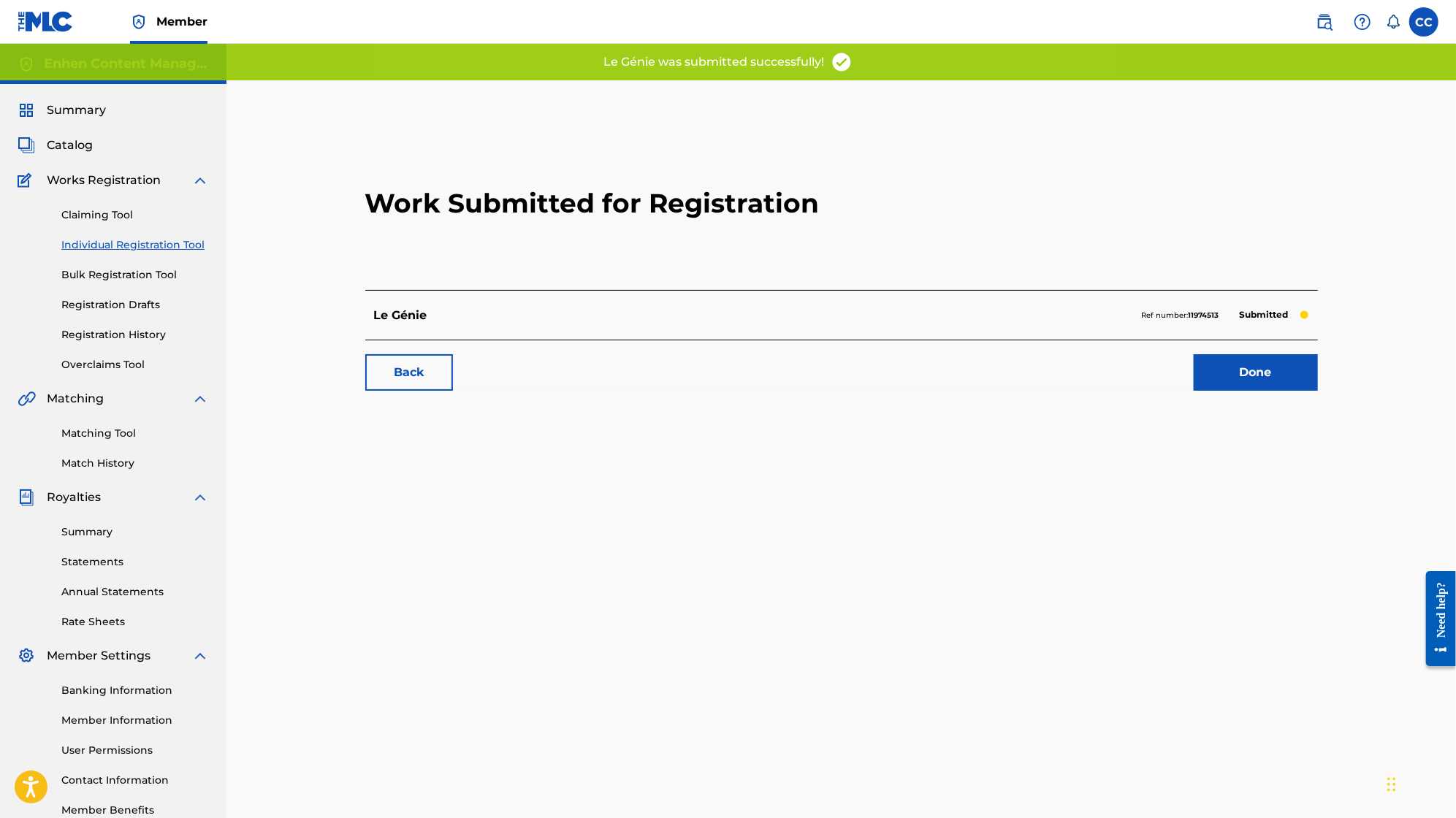
click at [1219, 385] on link "Done" at bounding box center [1256, 372] width 124 height 37
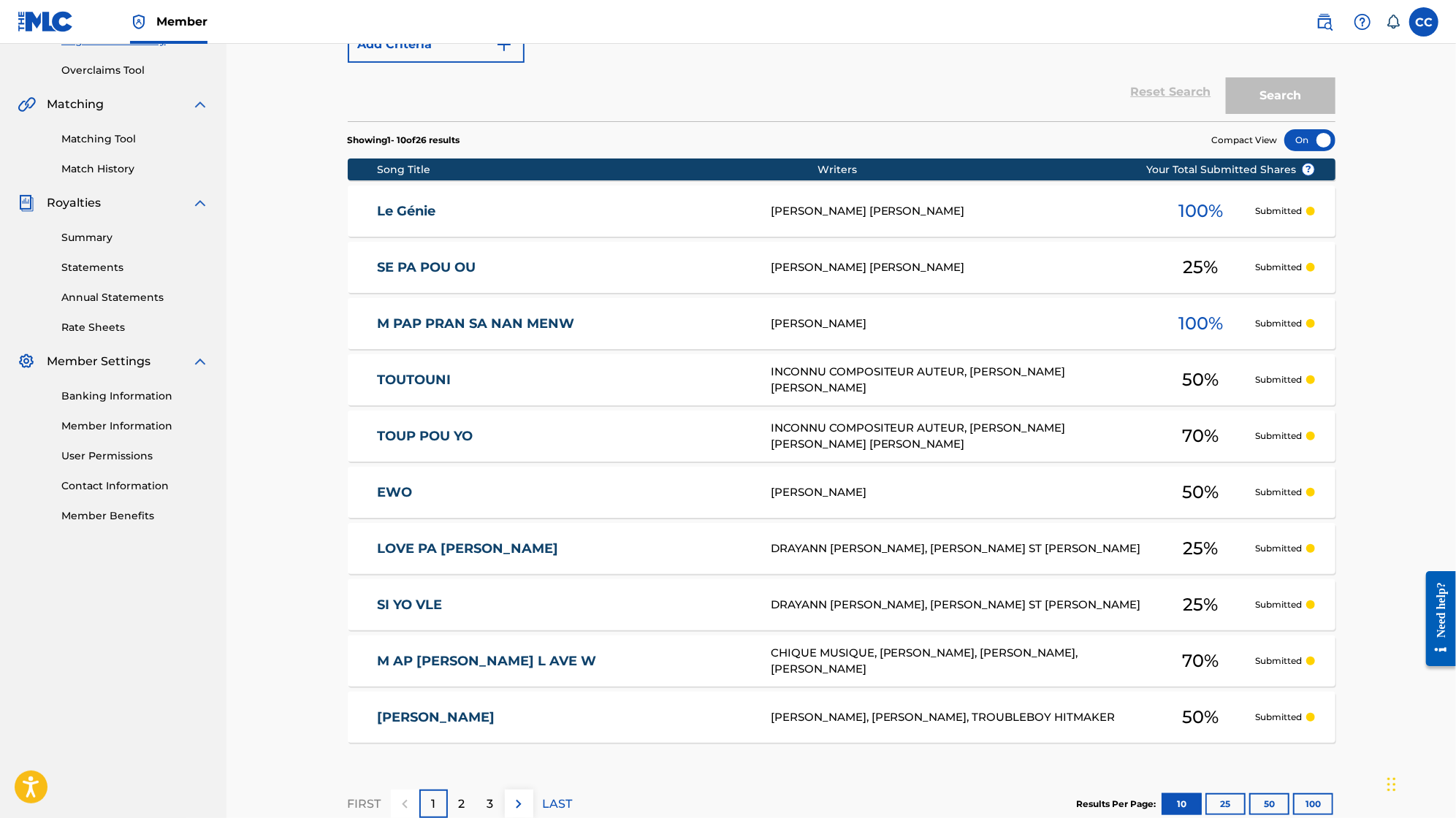
scroll to position [387, 0]
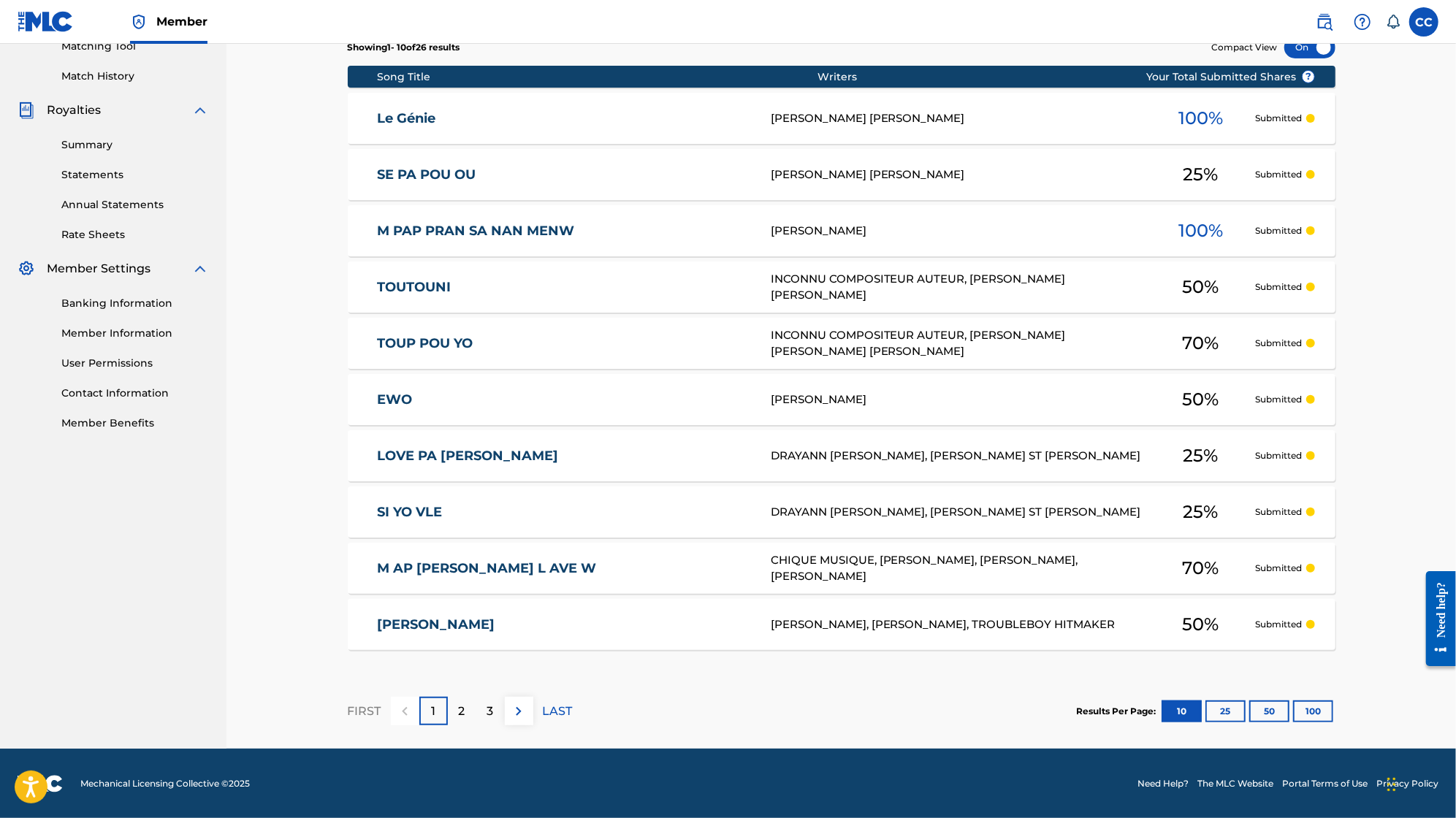
click at [1259, 708] on button "50" at bounding box center [1270, 712] width 40 height 22
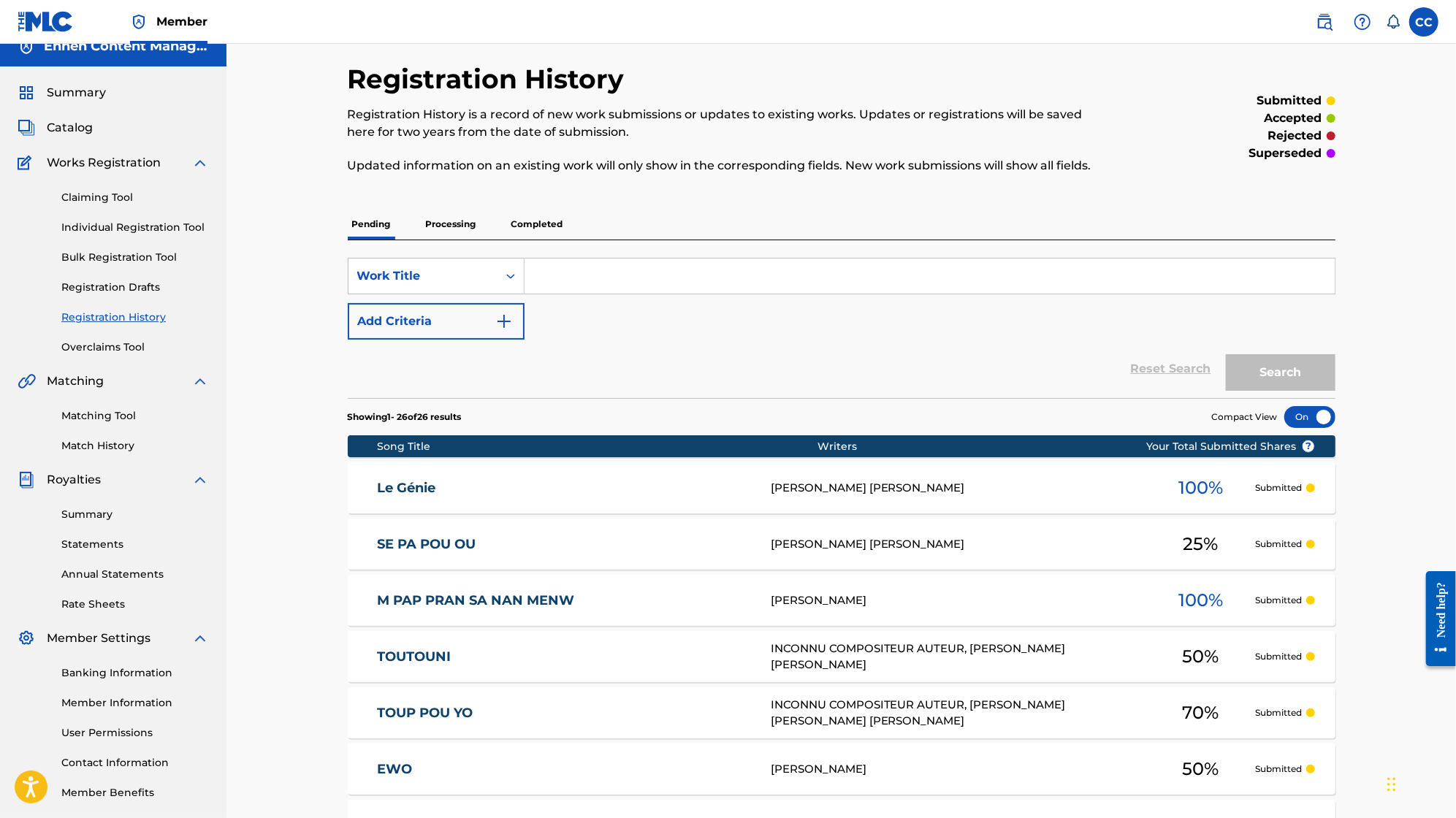
scroll to position [17, 0]
